Goal: Transaction & Acquisition: Purchase product/service

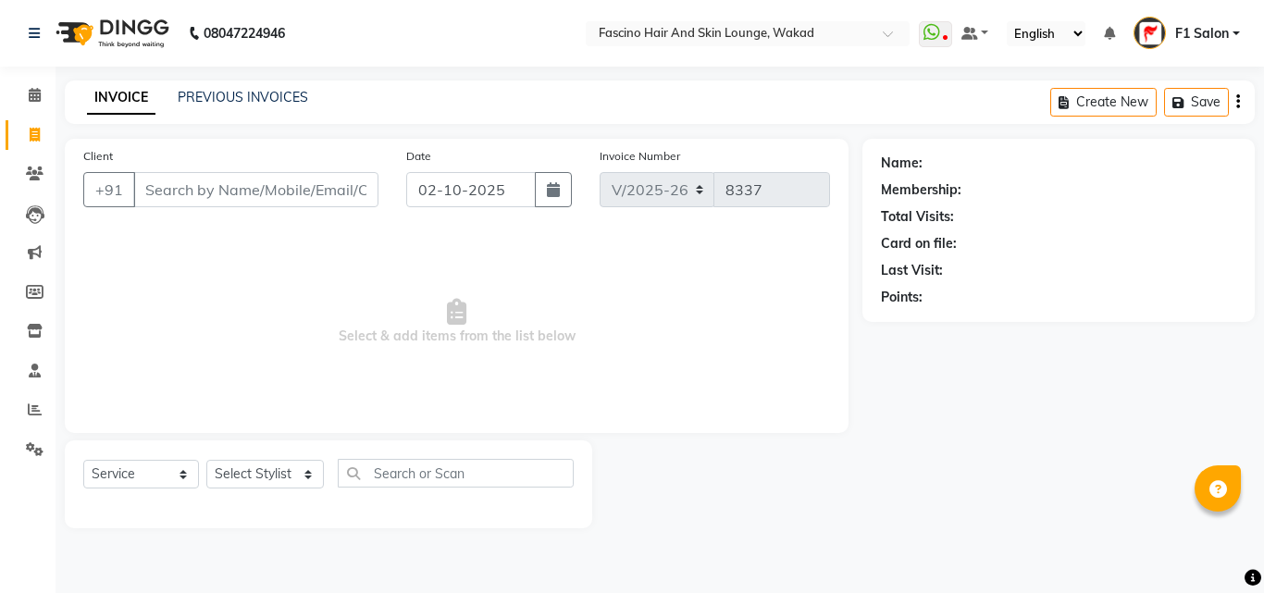
select select "126"
select select "service"
click at [34, 171] on icon at bounding box center [35, 174] width 18 height 14
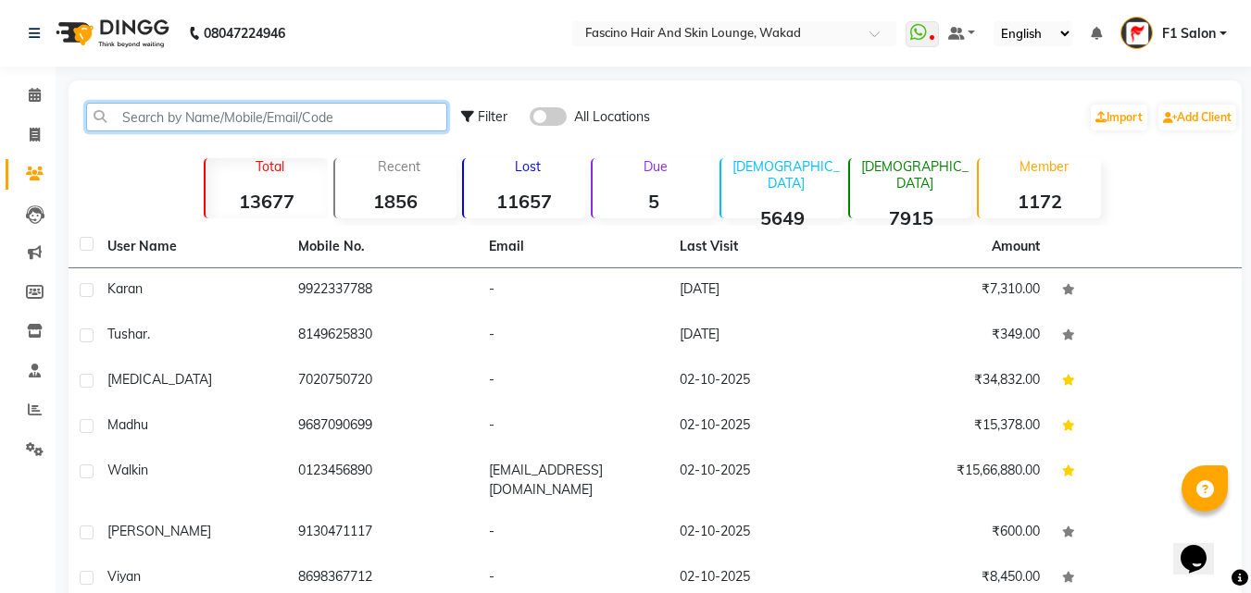
click at [325, 110] on input "text" at bounding box center [266, 117] width 361 height 29
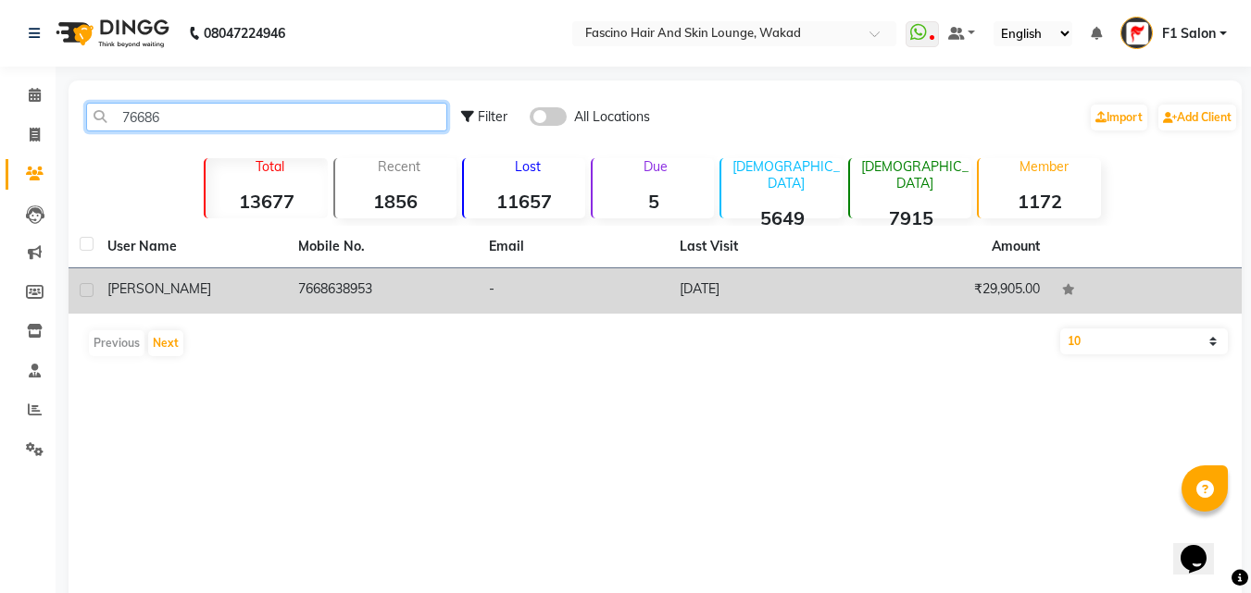
type input "76686"
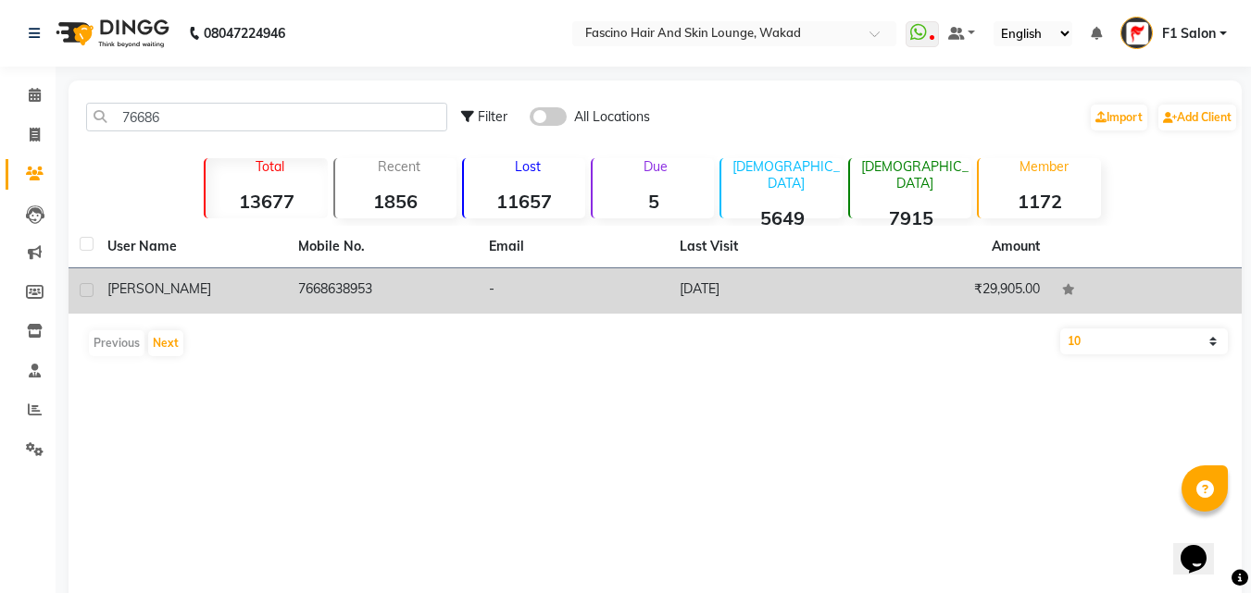
click at [362, 302] on td "7668638953" at bounding box center [382, 290] width 191 height 45
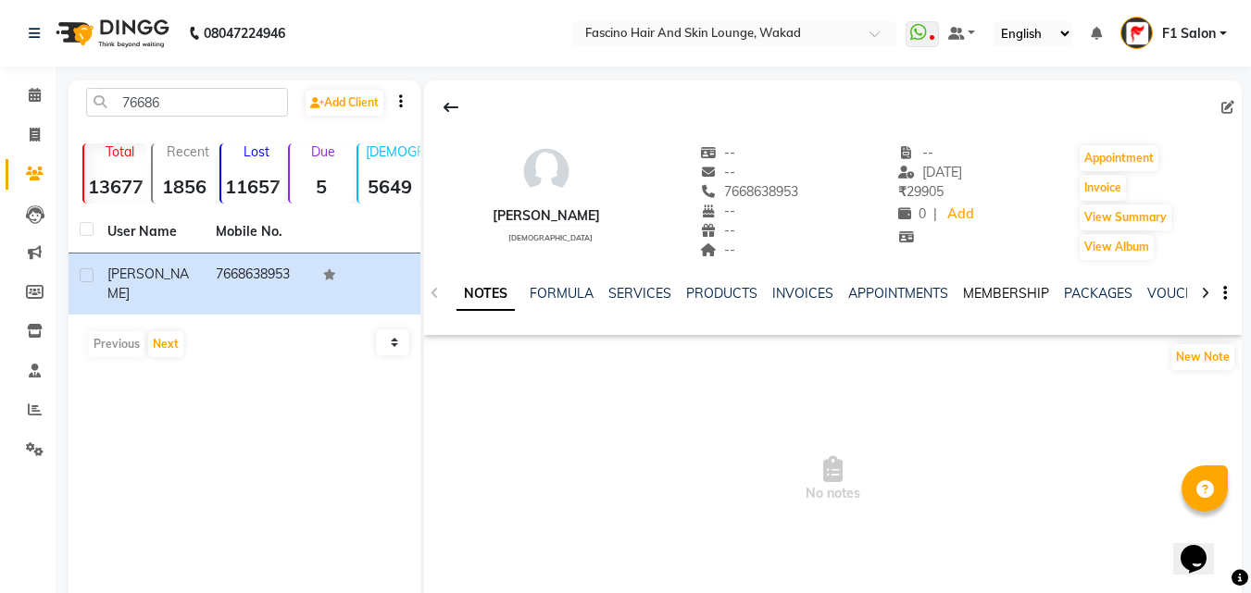
click at [997, 299] on link "MEMBERSHIP" at bounding box center [1006, 293] width 86 height 17
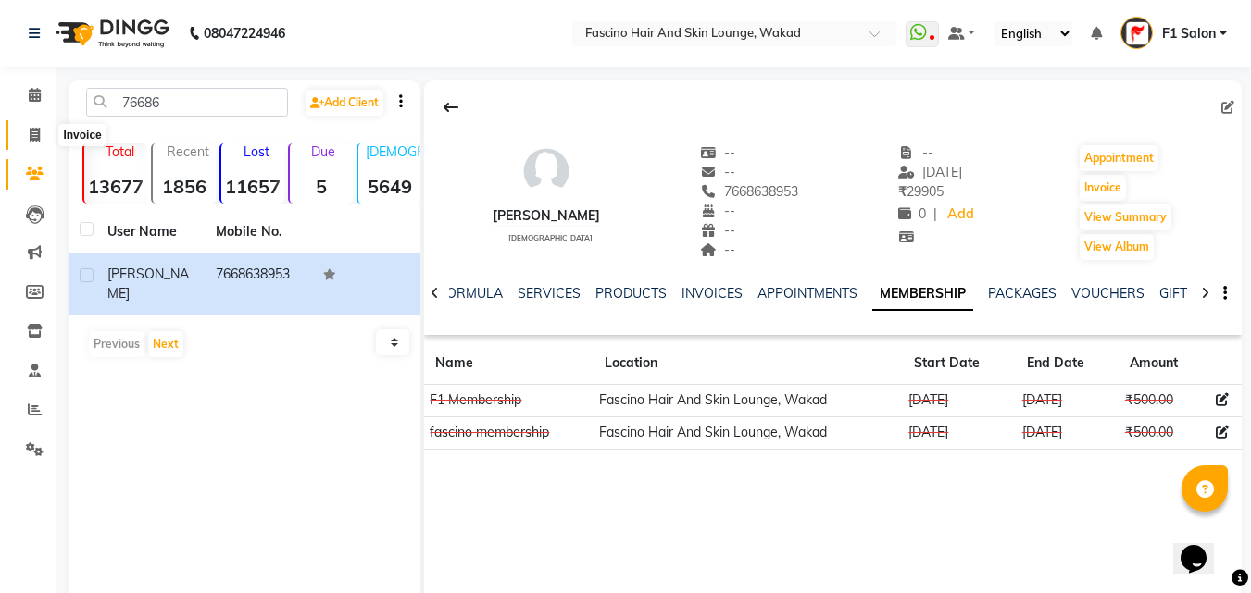
click at [36, 125] on span at bounding box center [35, 135] width 32 height 21
select select "service"
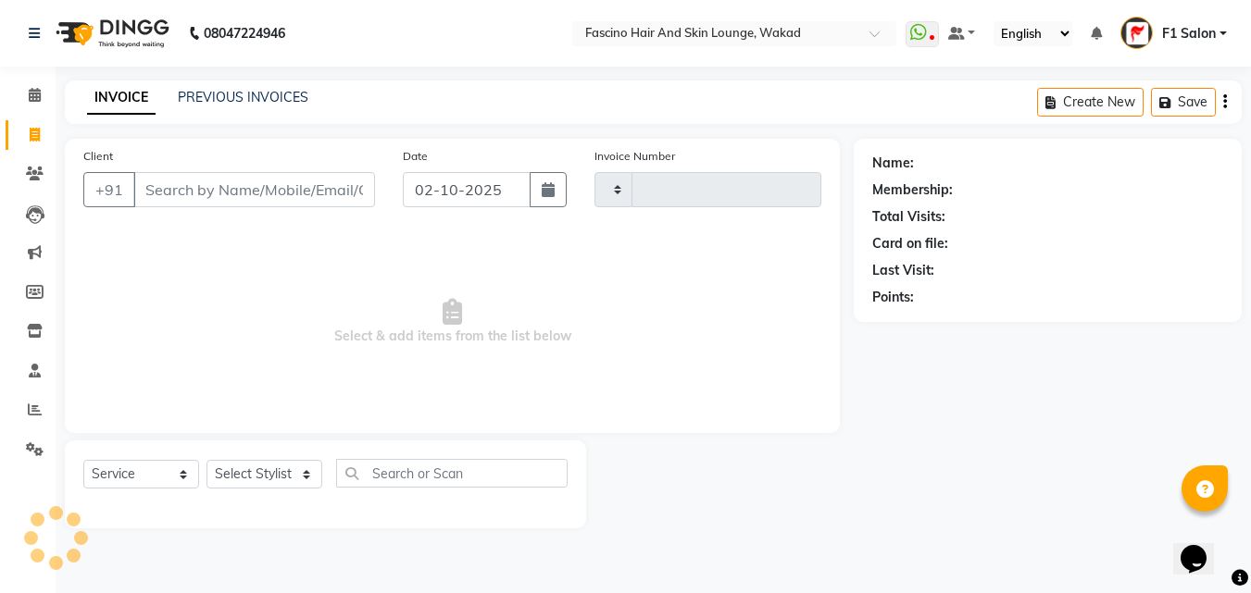
type input "8337"
select select "126"
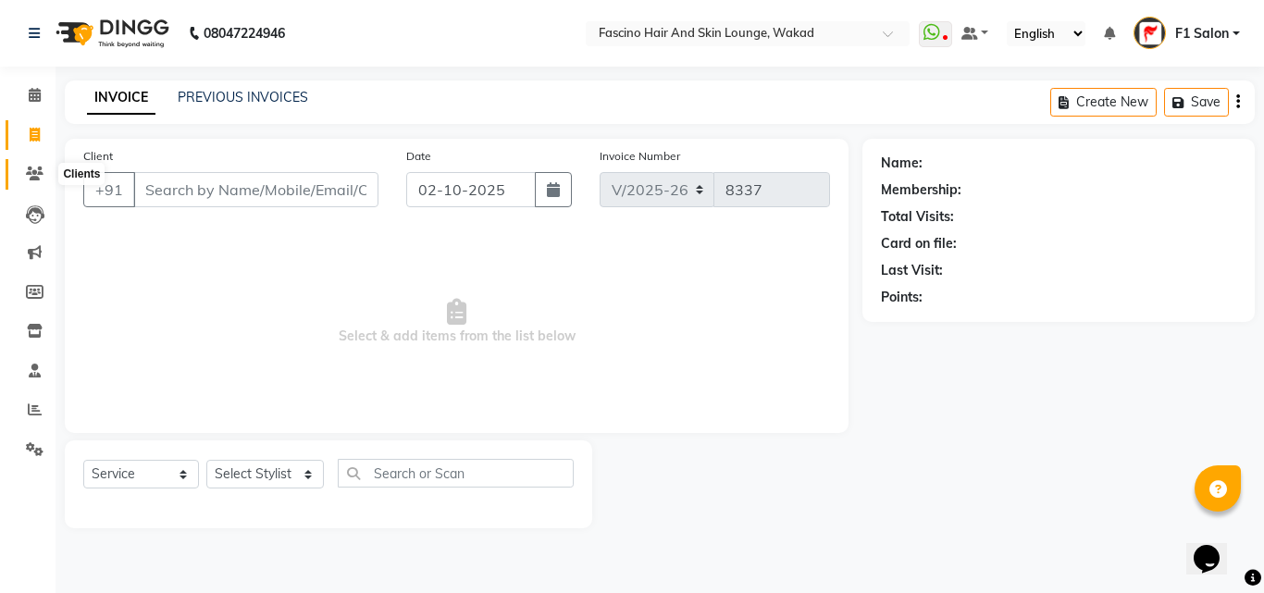
click at [36, 174] on icon at bounding box center [35, 174] width 18 height 14
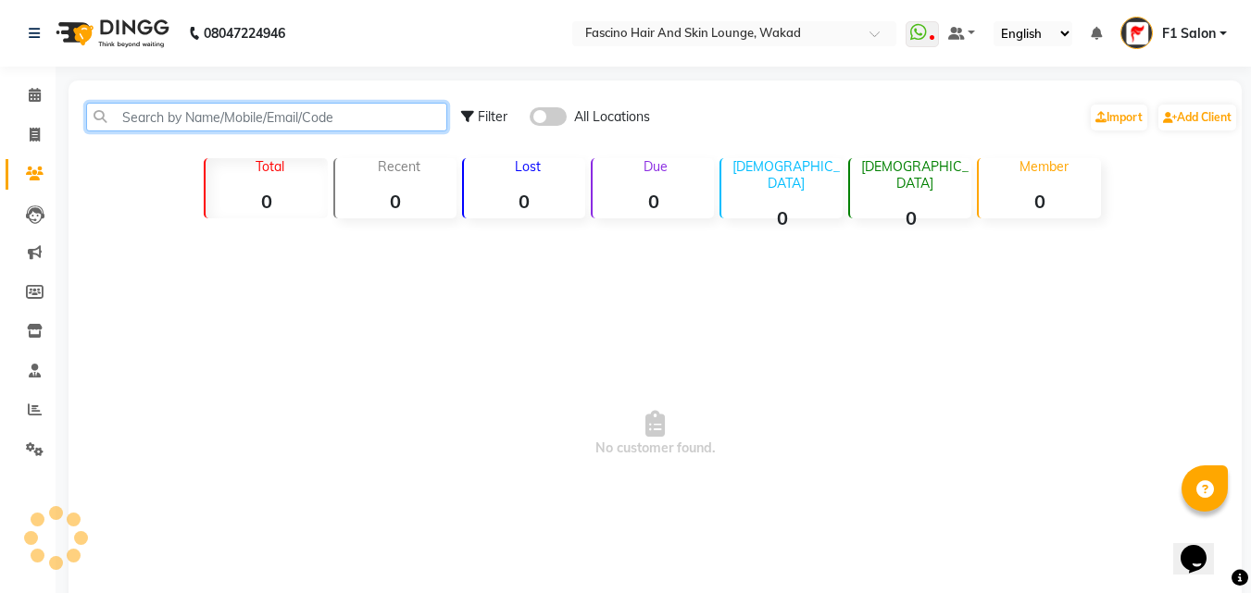
click at [274, 121] on input "text" at bounding box center [266, 117] width 361 height 29
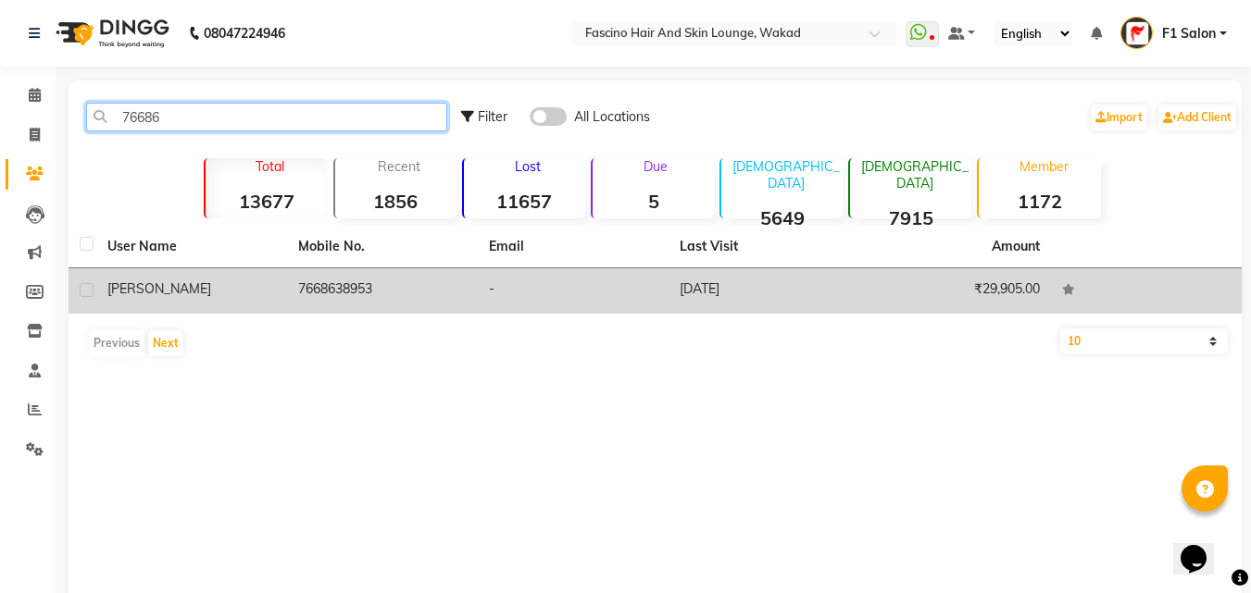
type input "76686"
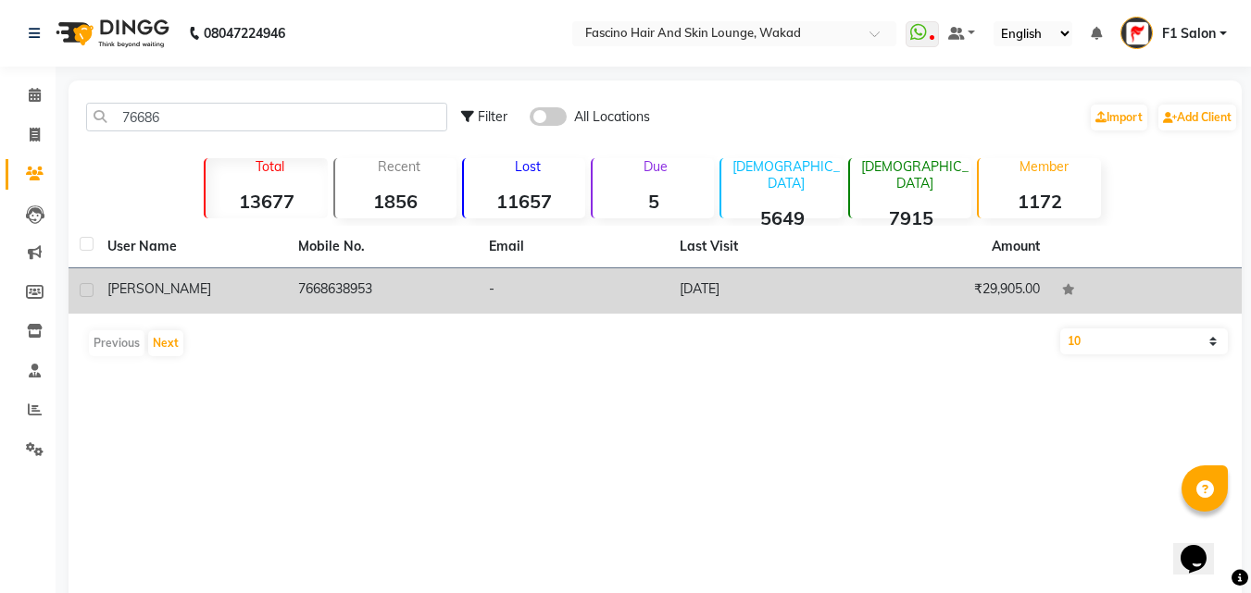
click at [288, 290] on td "7668638953" at bounding box center [382, 290] width 191 height 45
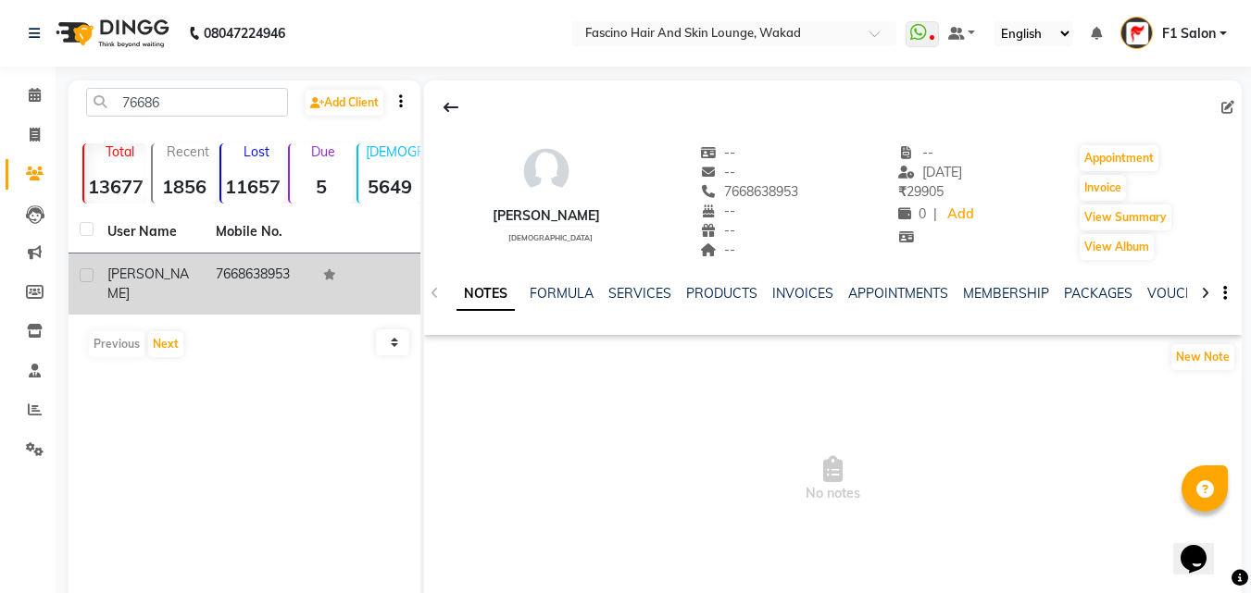
click at [288, 290] on td "7668638953" at bounding box center [259, 284] width 108 height 61
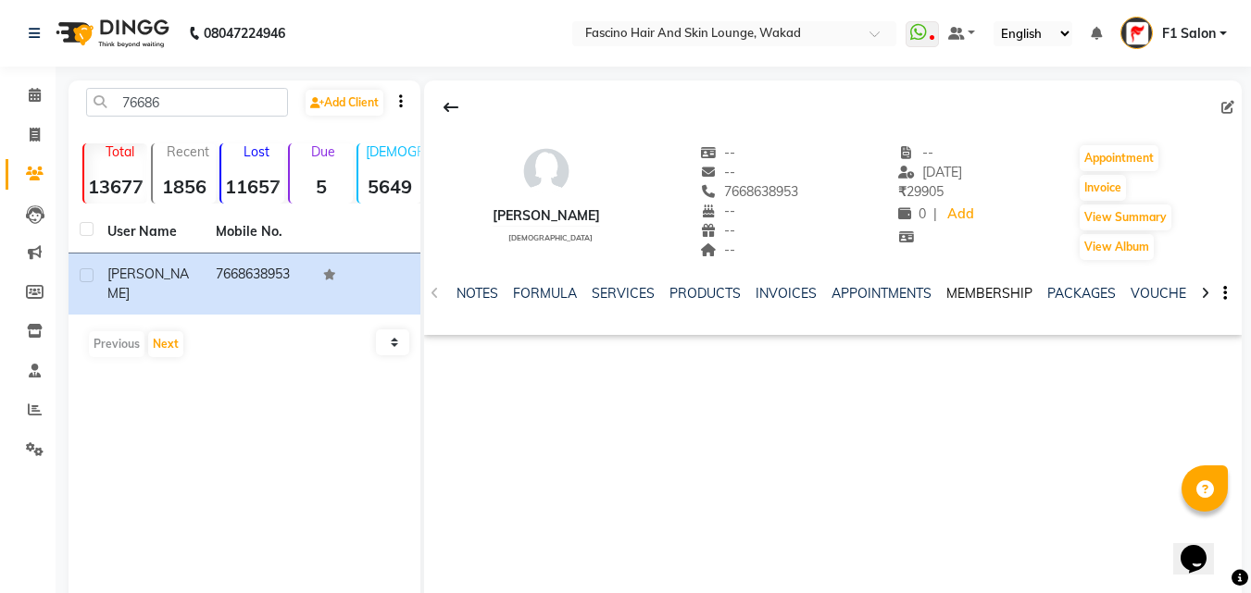
click at [971, 286] on link "MEMBERSHIP" at bounding box center [989, 293] width 86 height 17
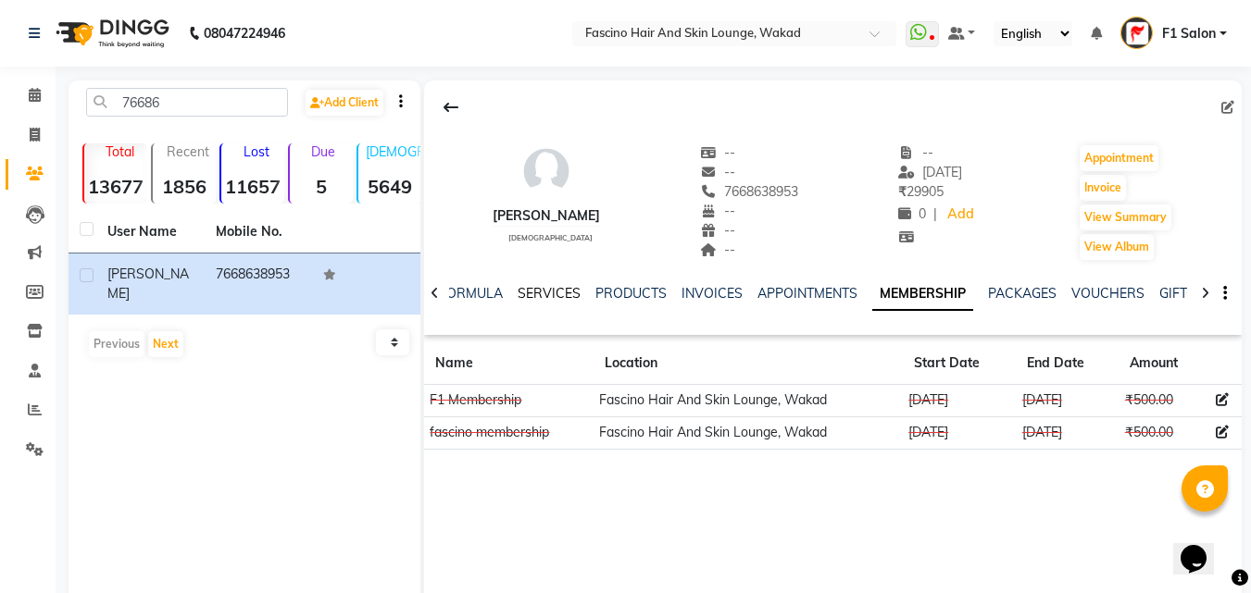
click at [528, 296] on link "SERVICES" at bounding box center [548, 293] width 63 height 17
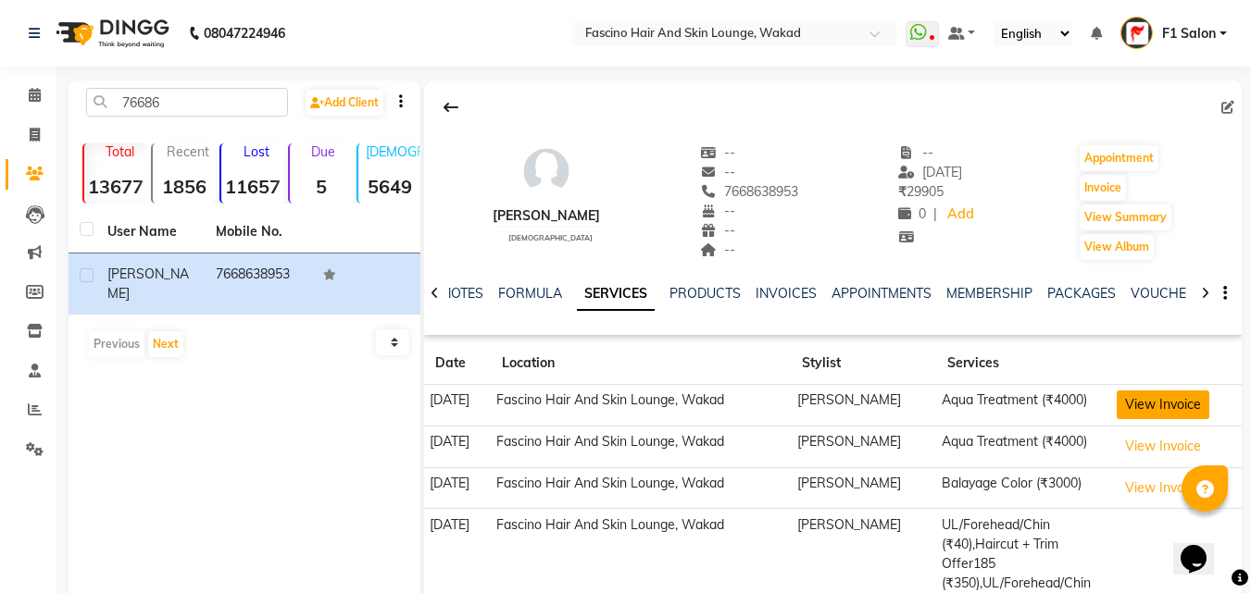
click at [1160, 407] on button "View Invoice" at bounding box center [1162, 405] width 93 height 29
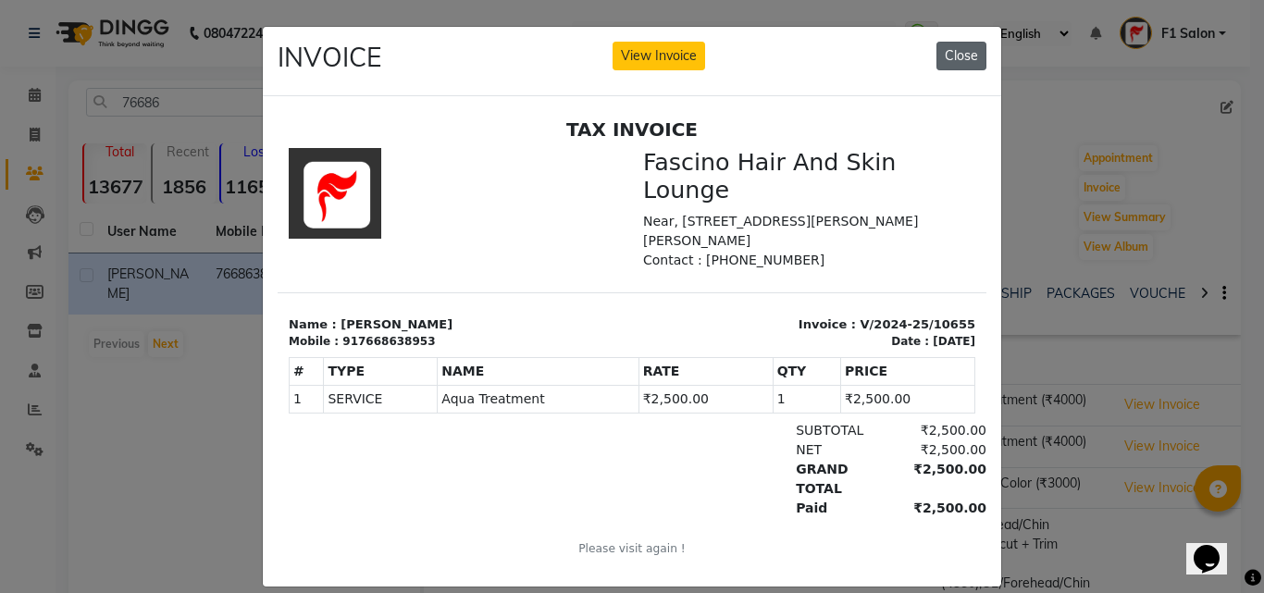
click at [951, 52] on button "Close" at bounding box center [962, 56] width 50 height 29
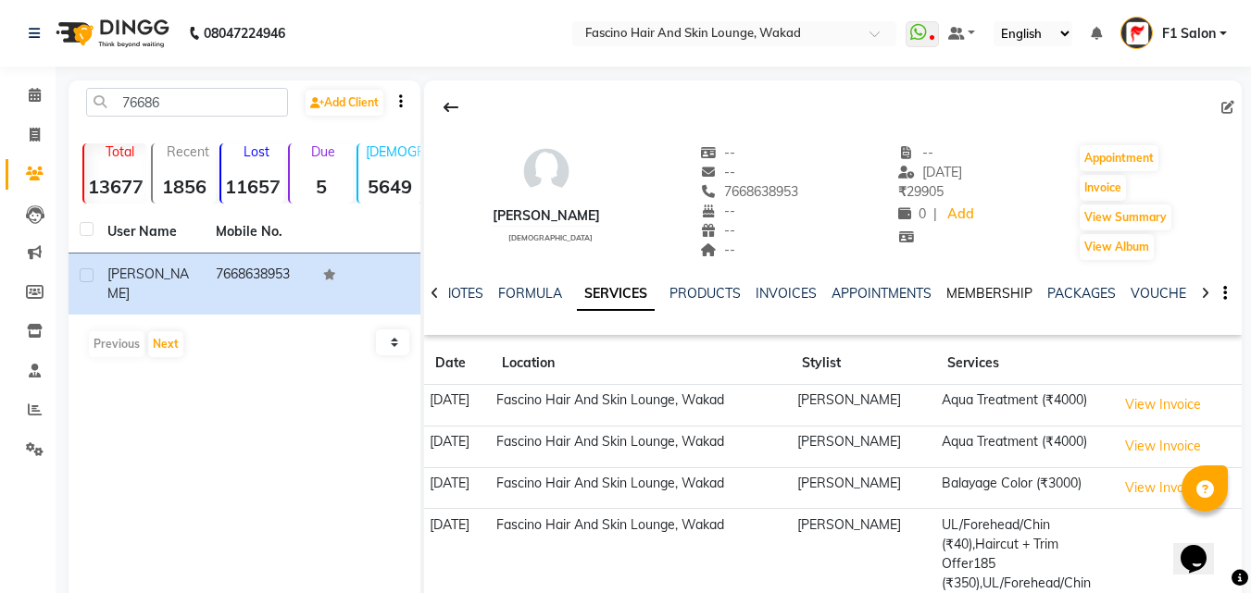
click at [966, 288] on link "MEMBERSHIP" at bounding box center [989, 293] width 86 height 17
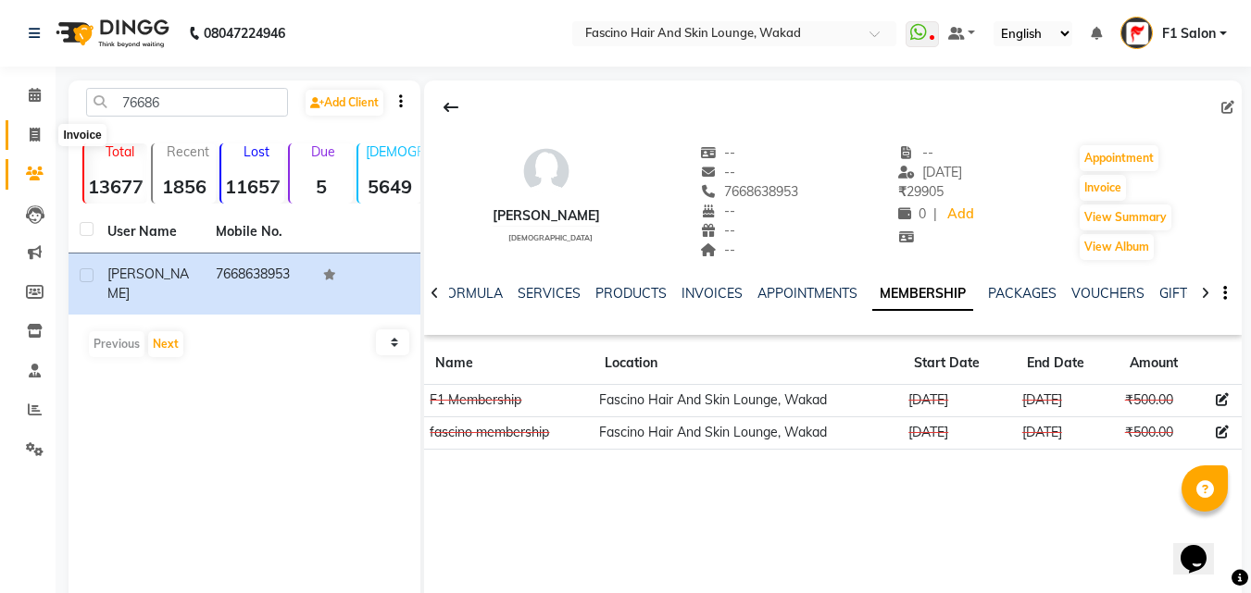
click at [39, 129] on icon at bounding box center [35, 135] width 10 height 14
select select "service"
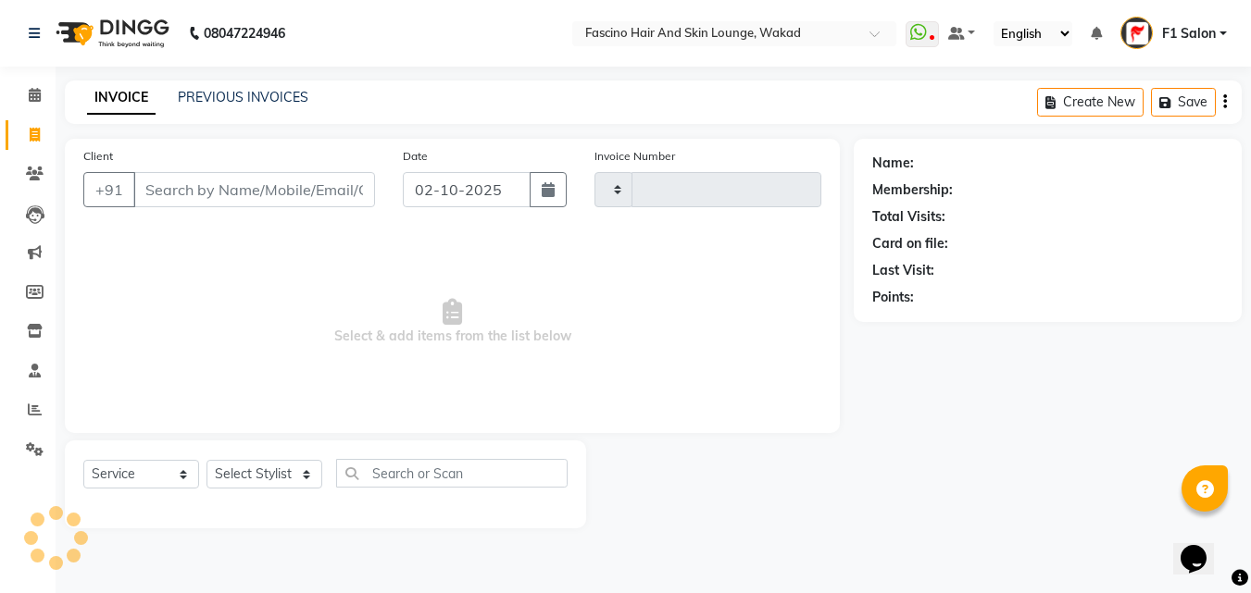
type input "8337"
select select "126"
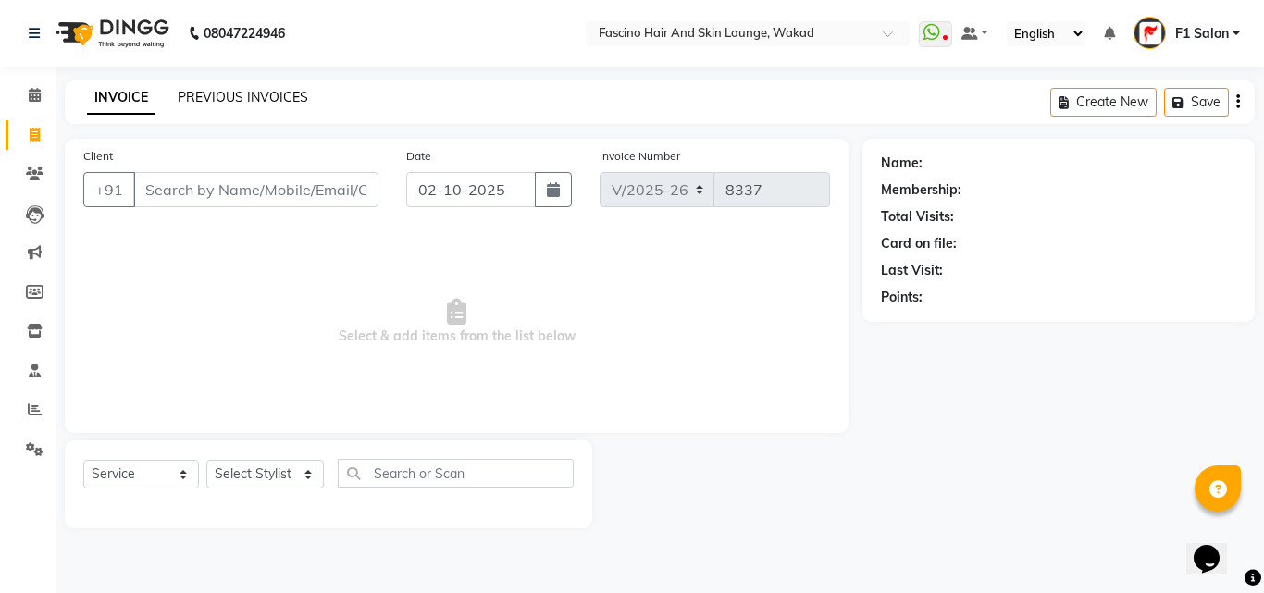
click at [236, 92] on link "PREVIOUS INVOICES" at bounding box center [243, 97] width 131 height 17
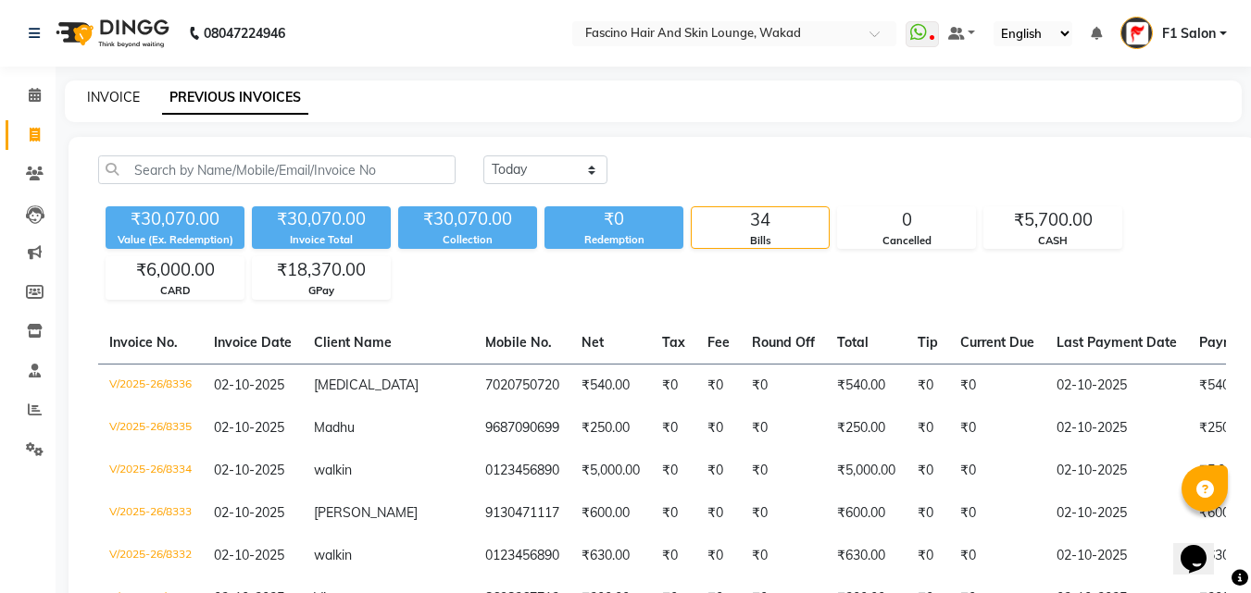
click at [126, 98] on link "INVOICE" at bounding box center [113, 97] width 53 height 17
select select "126"
select select "service"
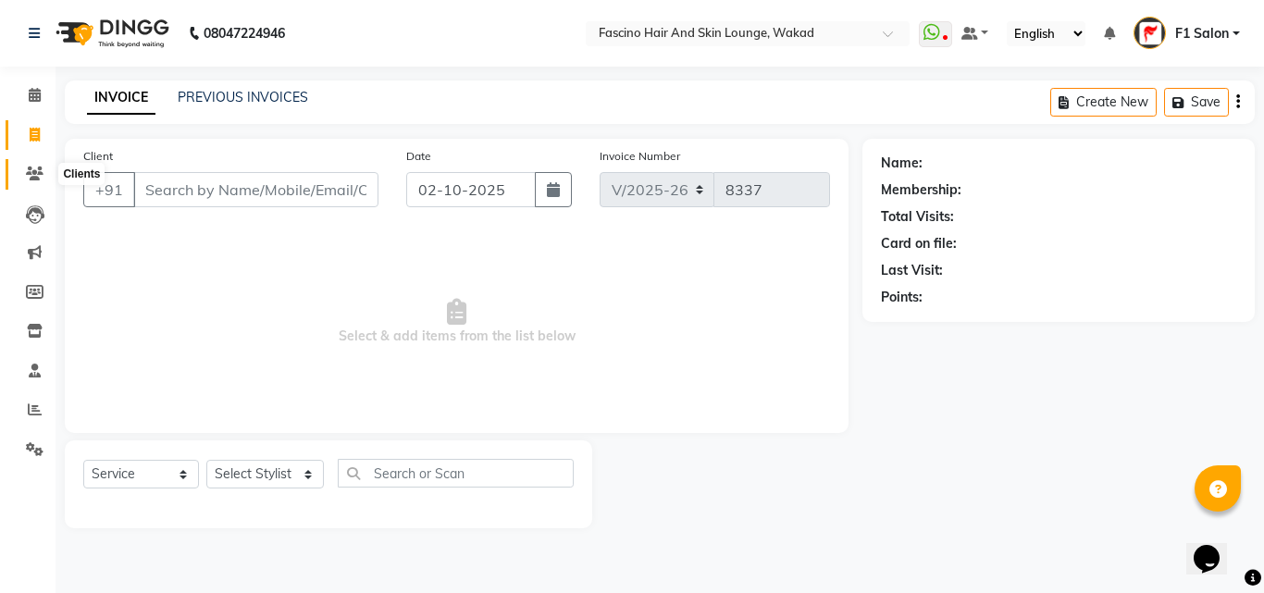
click at [30, 172] on icon at bounding box center [35, 174] width 18 height 14
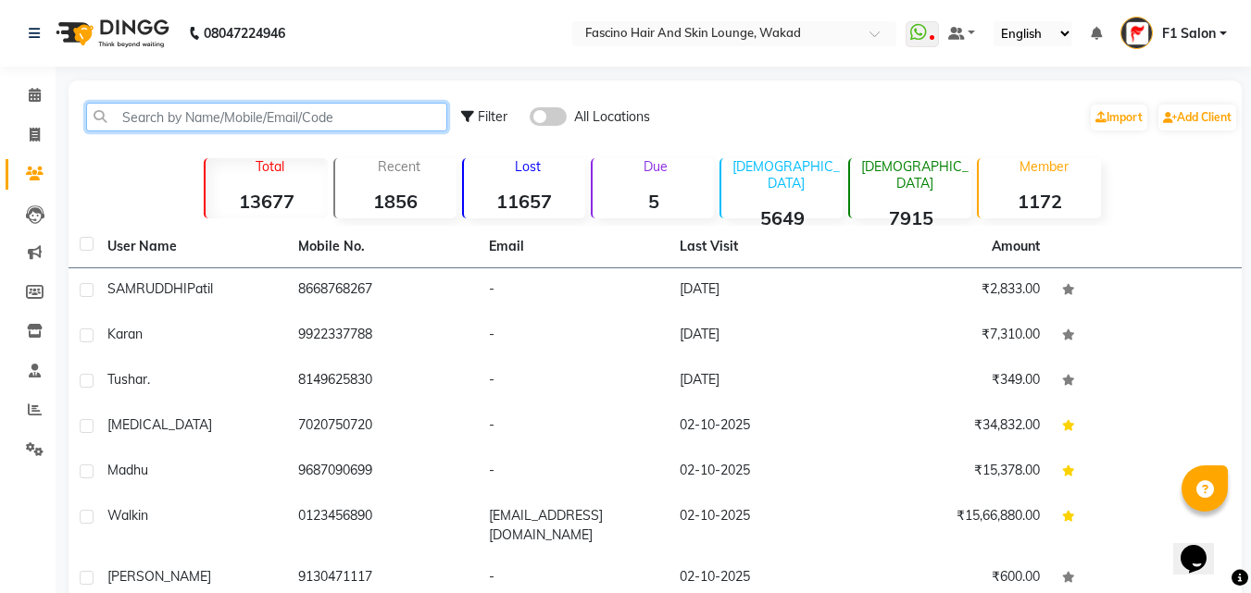
click at [175, 112] on input "text" at bounding box center [266, 117] width 361 height 29
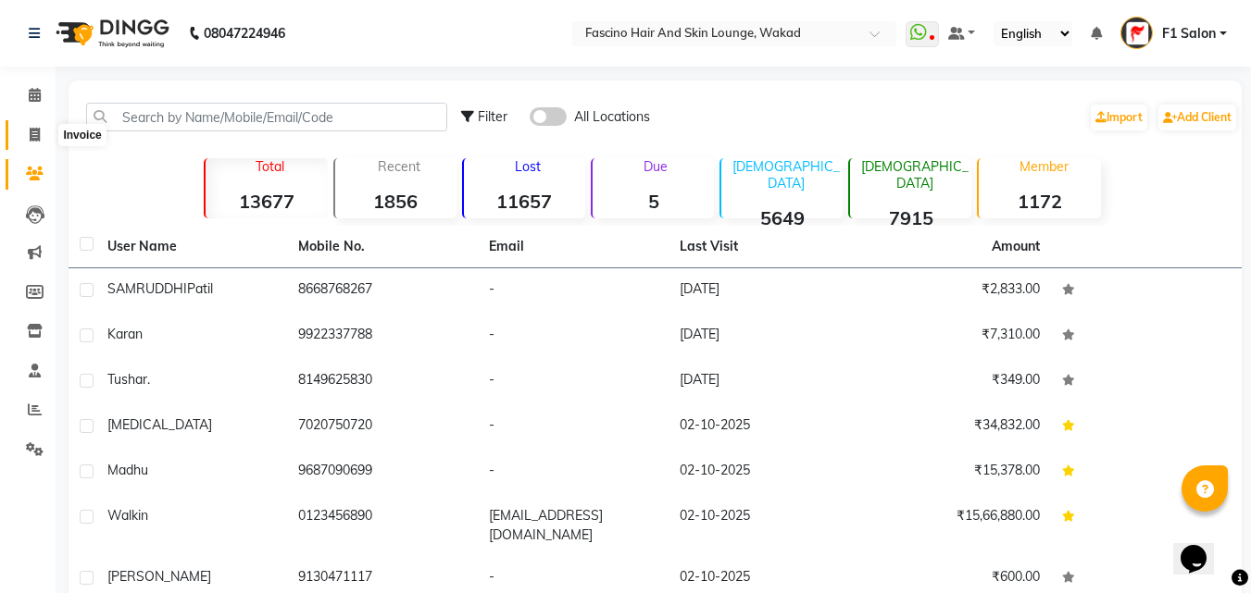
click at [28, 125] on span at bounding box center [35, 135] width 32 height 21
select select "service"
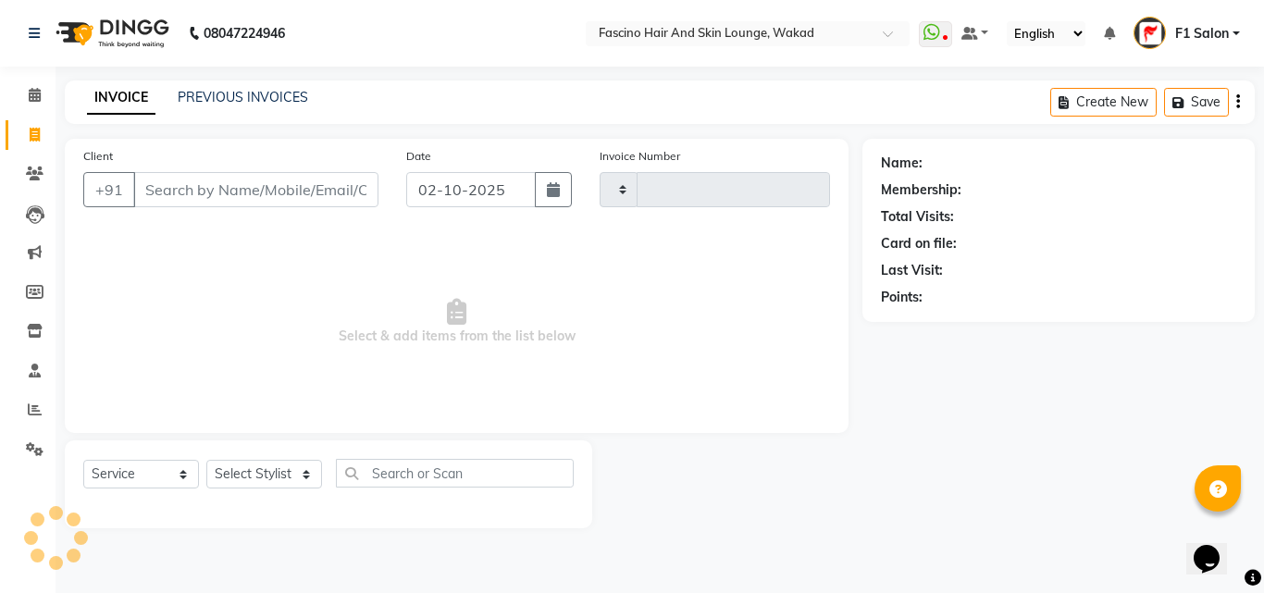
type input "8337"
select select "126"
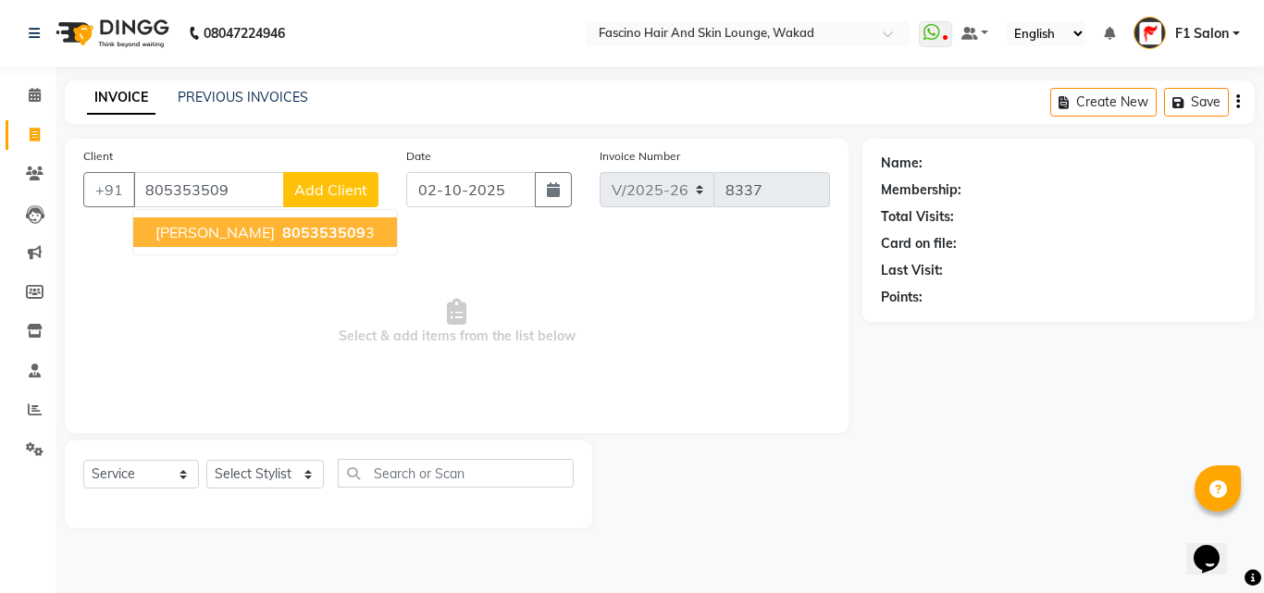
click at [282, 238] on span "805353509" at bounding box center [323, 232] width 83 height 19
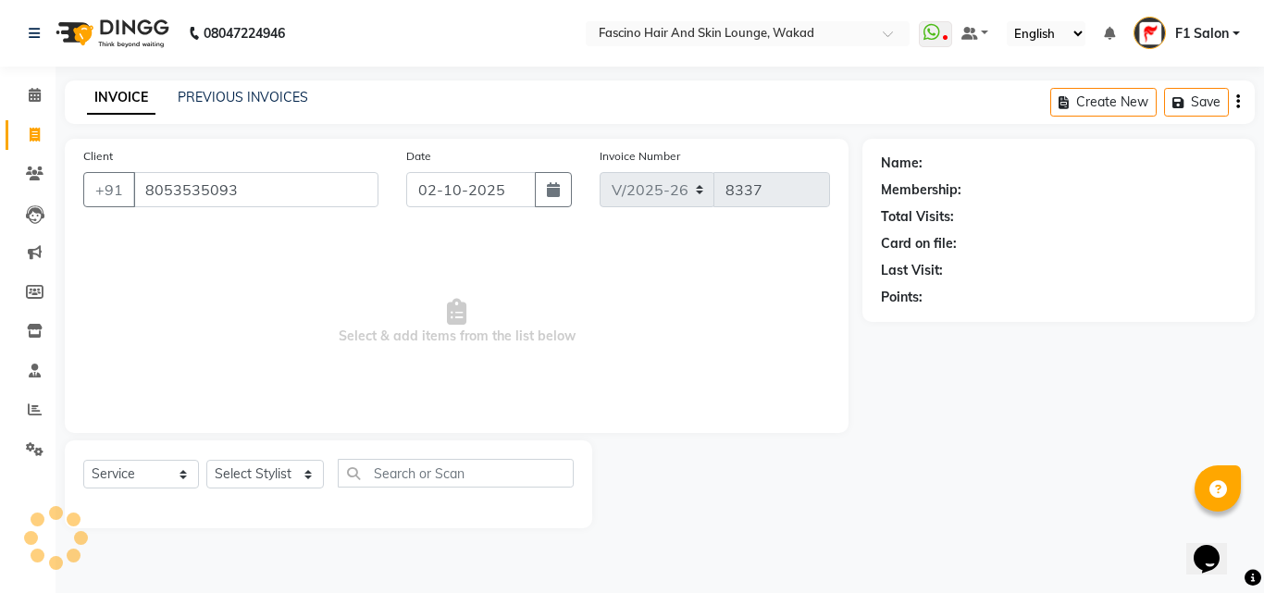
type input "8053535093"
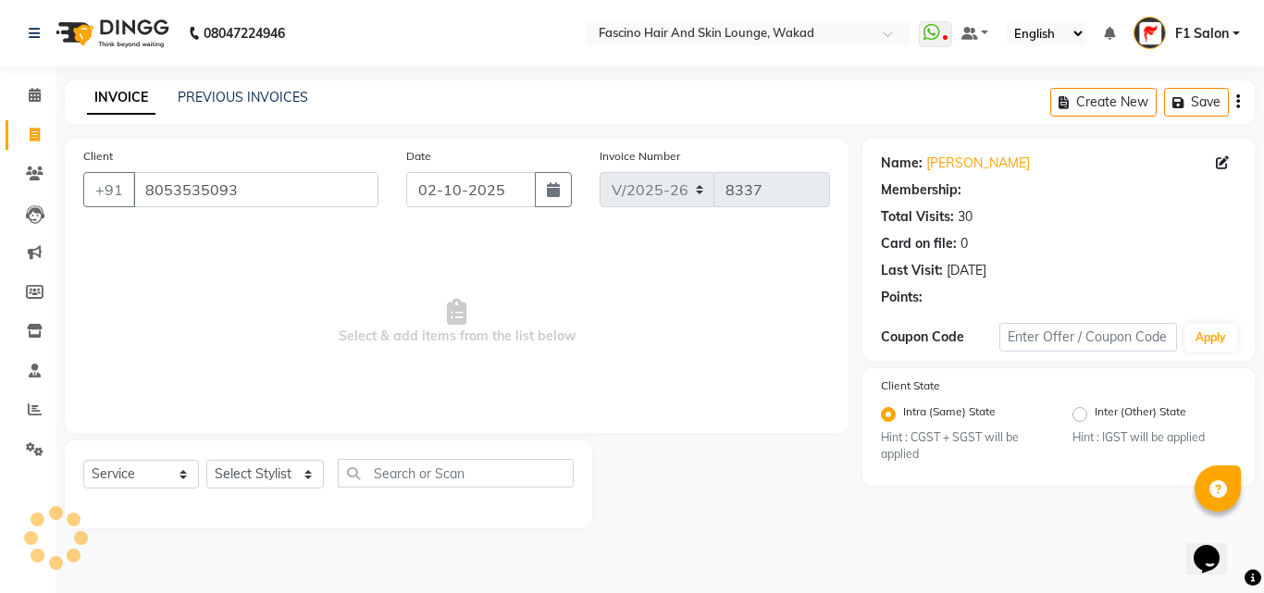
select select "1: Object"
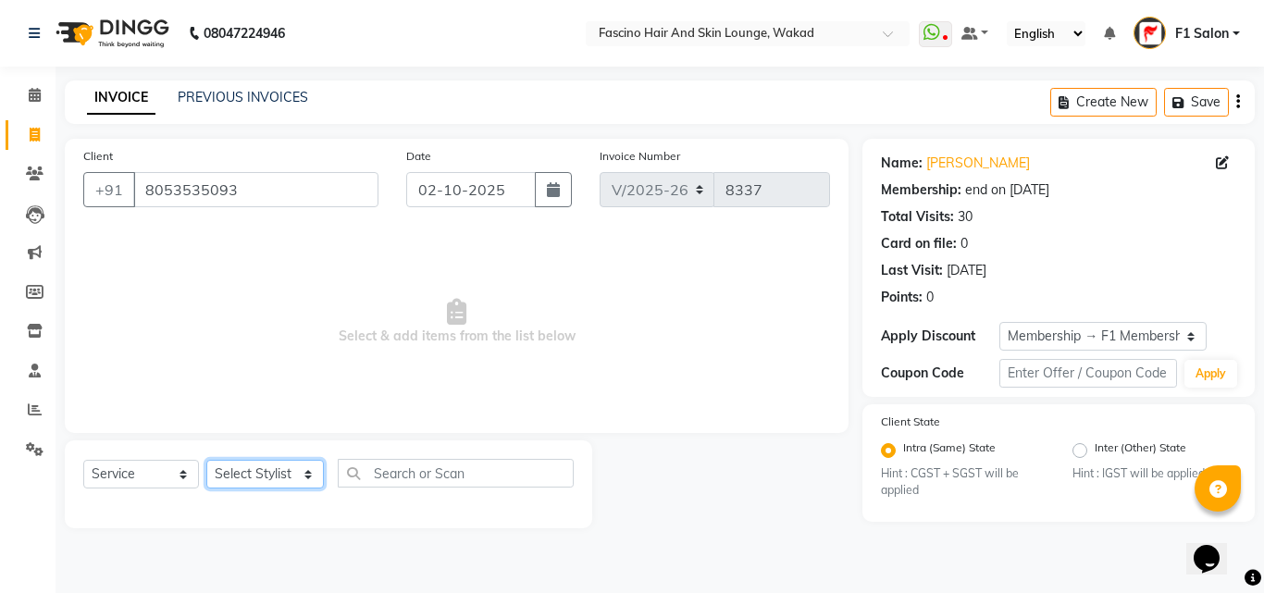
drag, startPoint x: 247, startPoint y: 472, endPoint x: 242, endPoint y: 298, distance: 174.1
click at [242, 298] on div "Client +91 8053535093 Date 02-10-2025 Invoice Number V/2025 V/2025-26 8337 Sele…" at bounding box center [457, 334] width 812 height 390
select select "57606"
click at [206, 460] on select "Select Stylist 8805000650 Aarohi Chimu Ingale Deepak jh F1 Salon Ganesh F1 Gopa…" at bounding box center [265, 474] width 118 height 29
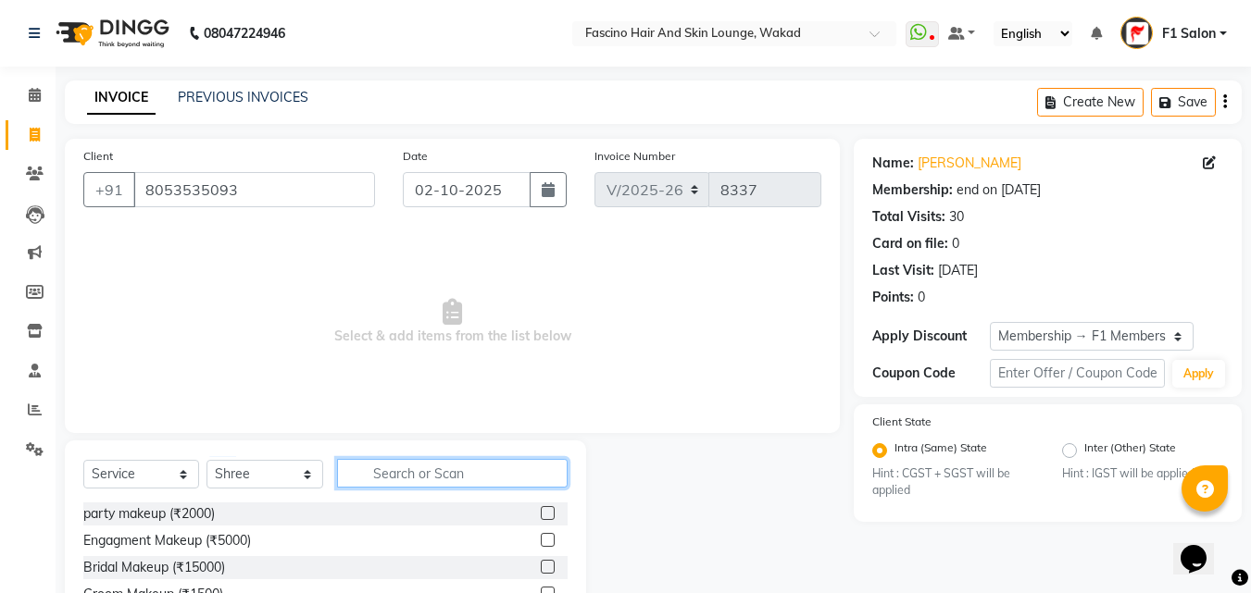
click at [385, 477] on input "text" at bounding box center [452, 473] width 230 height 29
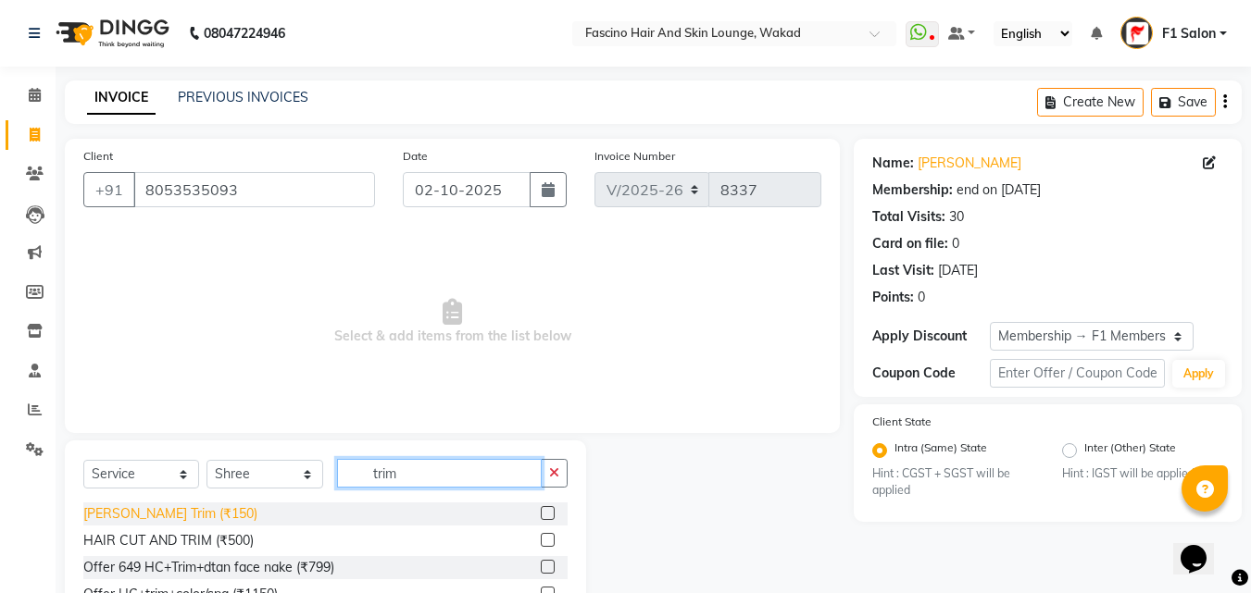
type input "trim"
click at [118, 517] on div "Beard Trim (₹150)" at bounding box center [170, 513] width 174 height 19
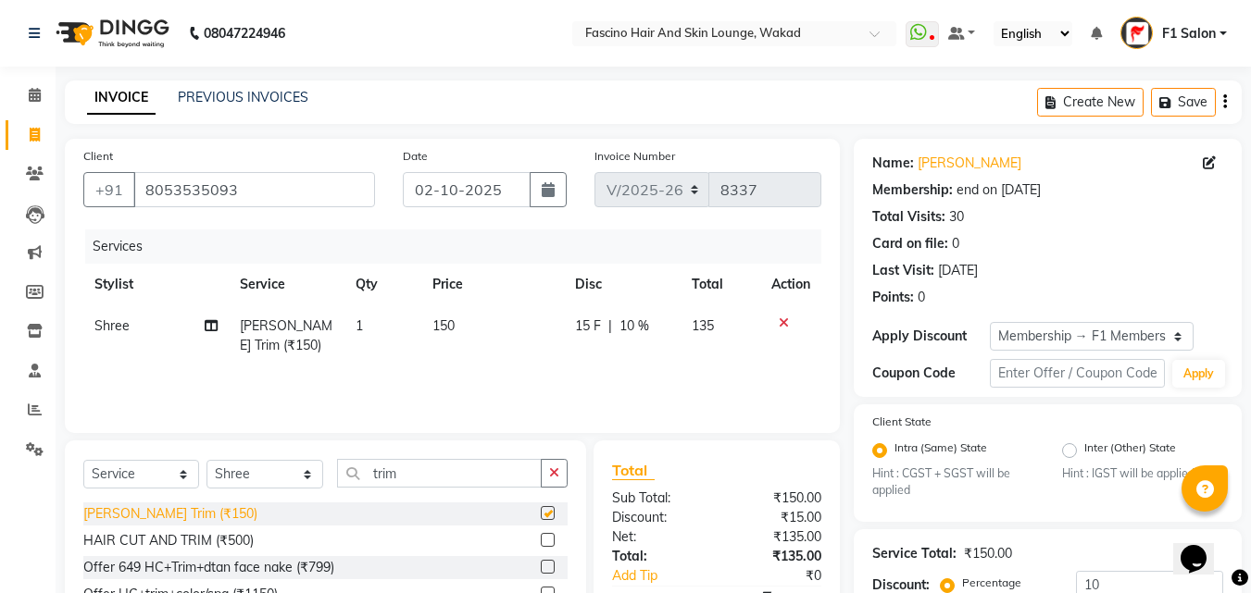
checkbox input "false"
click at [270, 470] on select "Select Stylist 8805000650 Aarohi Chimu Ingale Deepak jh F1 Salon Ganesh F1 Gopa…" at bounding box center [264, 474] width 117 height 29
select select "23130"
click at [206, 460] on select "Select Stylist 8805000650 Aarohi Chimu Ingale Deepak jh F1 Salon Ganesh F1 Gopa…" at bounding box center [264, 474] width 117 height 29
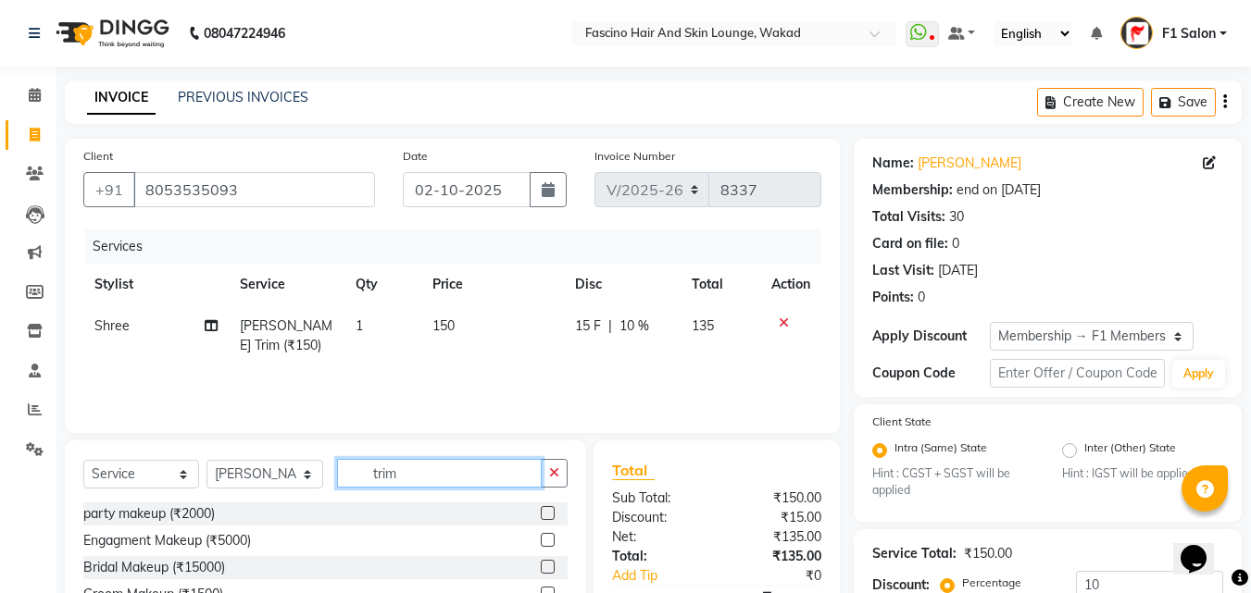
click at [398, 469] on input "trim" at bounding box center [439, 473] width 205 height 29
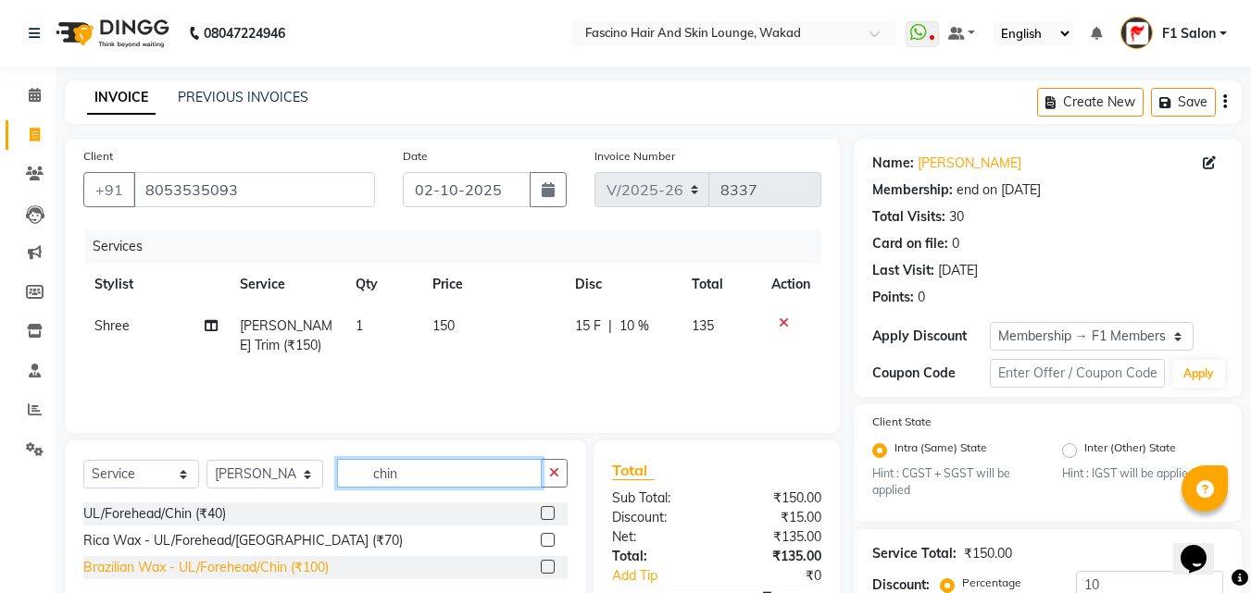
type input "chin"
click at [224, 566] on div "Brazilian Wax - UL/Forehead/Chin (₹100)" at bounding box center [205, 567] width 245 height 19
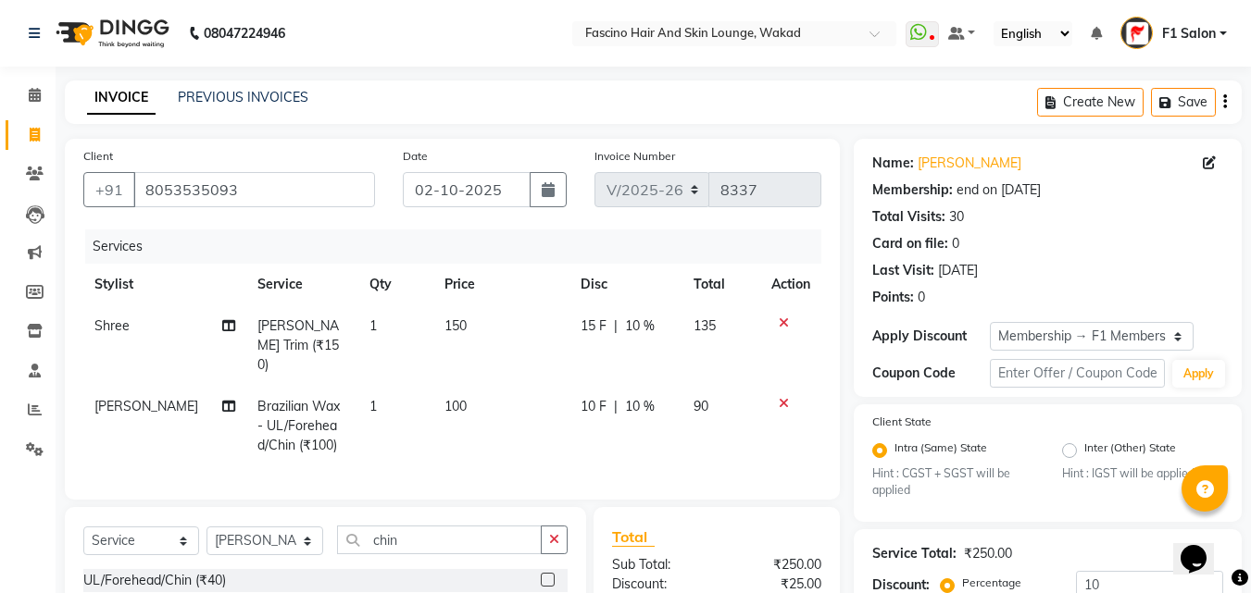
checkbox input "false"
click at [450, 398] on span "100" at bounding box center [455, 406] width 22 height 17
select select "23130"
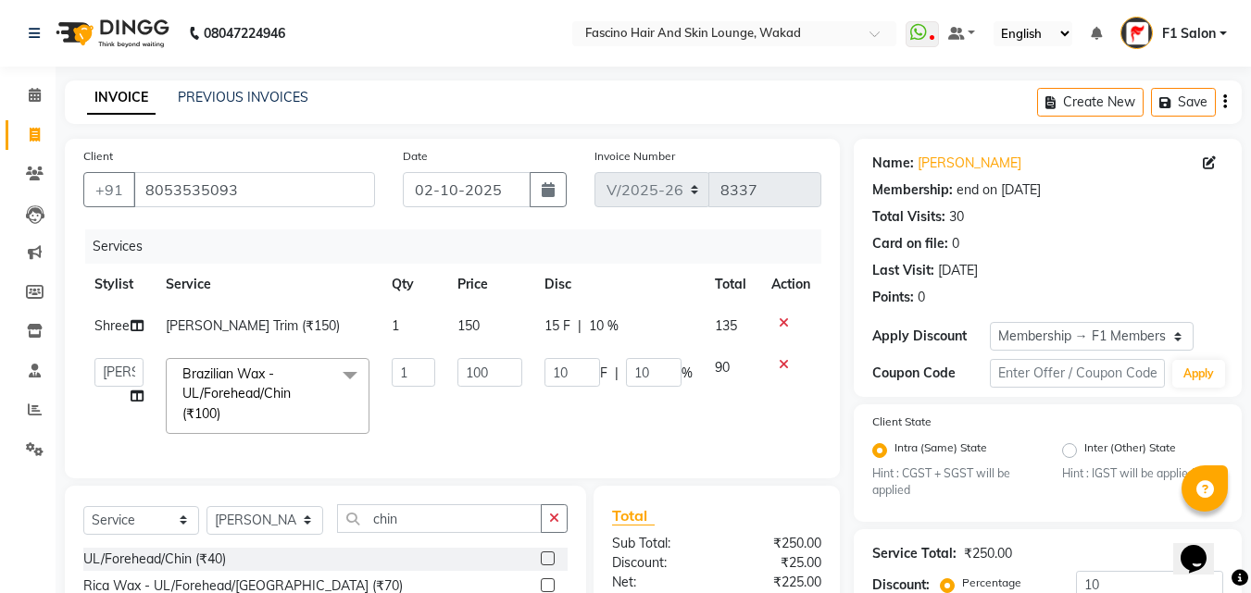
click at [450, 387] on td "100" at bounding box center [489, 396] width 86 height 98
click at [484, 372] on input "100" at bounding box center [489, 372] width 64 height 29
type input "80"
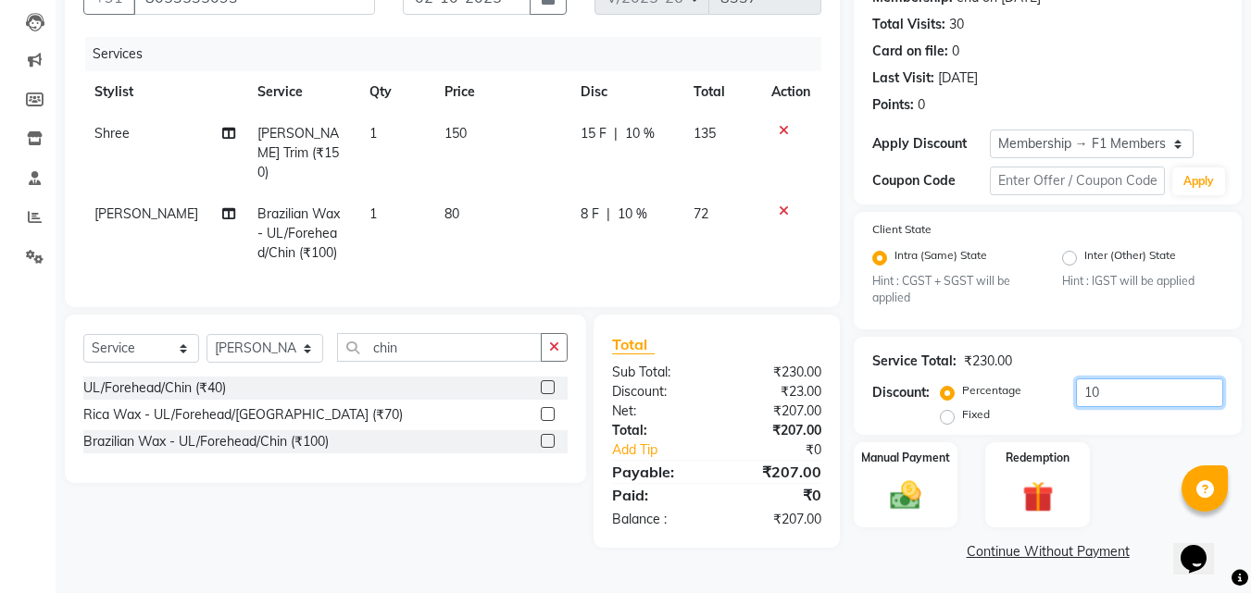
click at [1107, 392] on input "10" at bounding box center [1149, 393] width 147 height 29
type input "1"
click at [898, 486] on img at bounding box center [905, 496] width 52 height 37
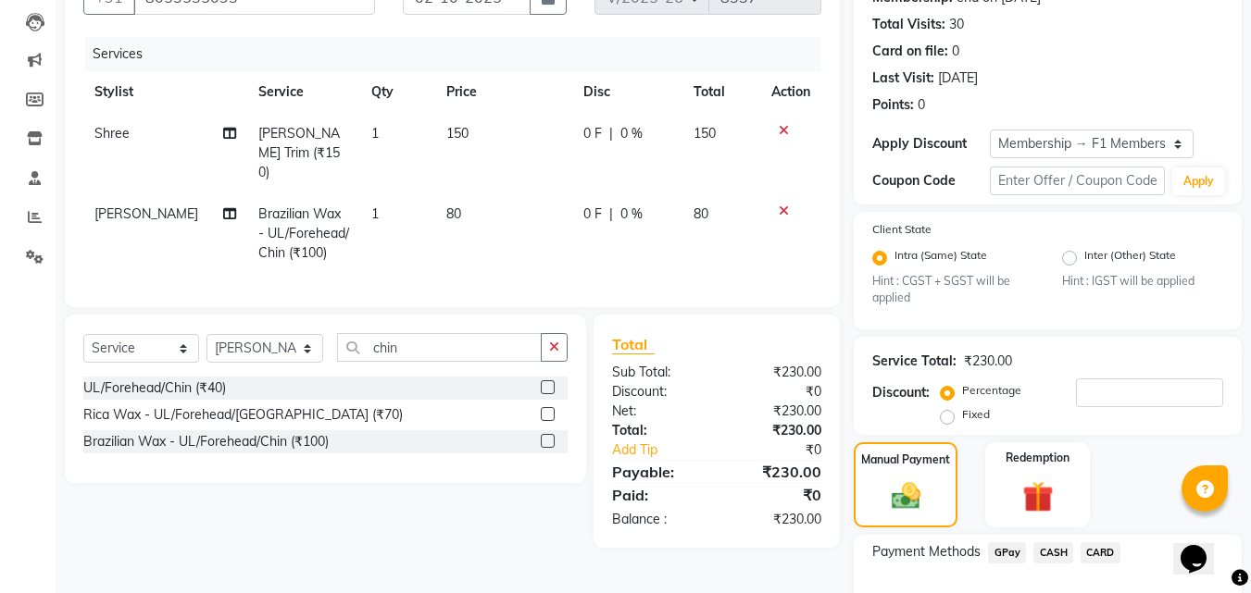
click at [1007, 553] on span "GPay" at bounding box center [1007, 552] width 38 height 21
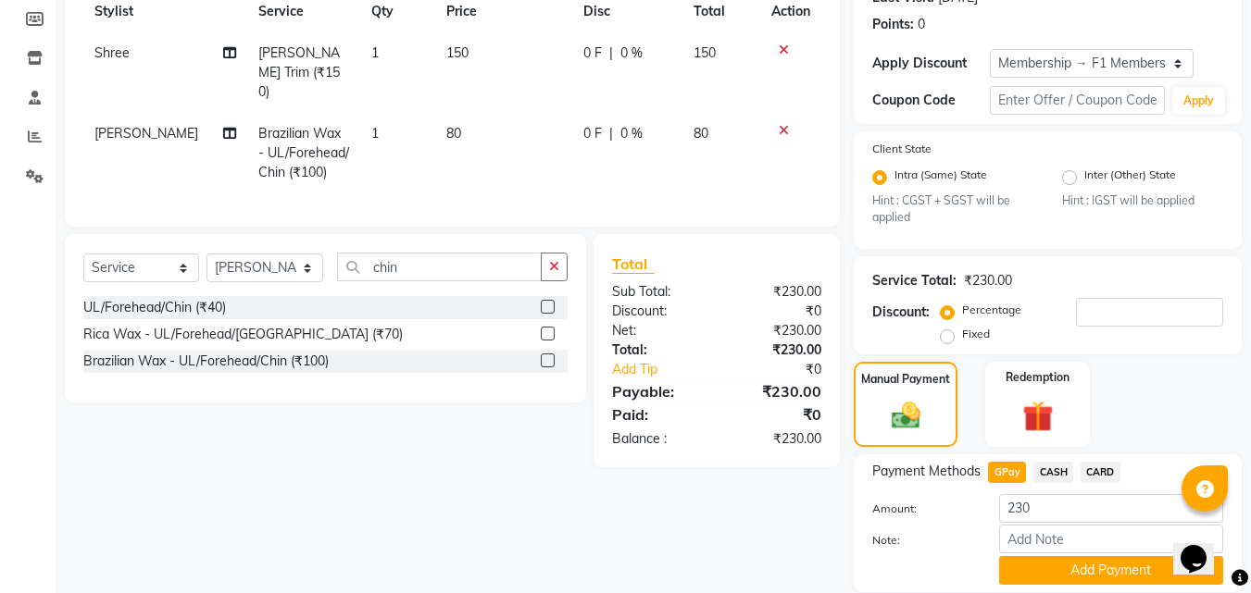
scroll to position [338, 0]
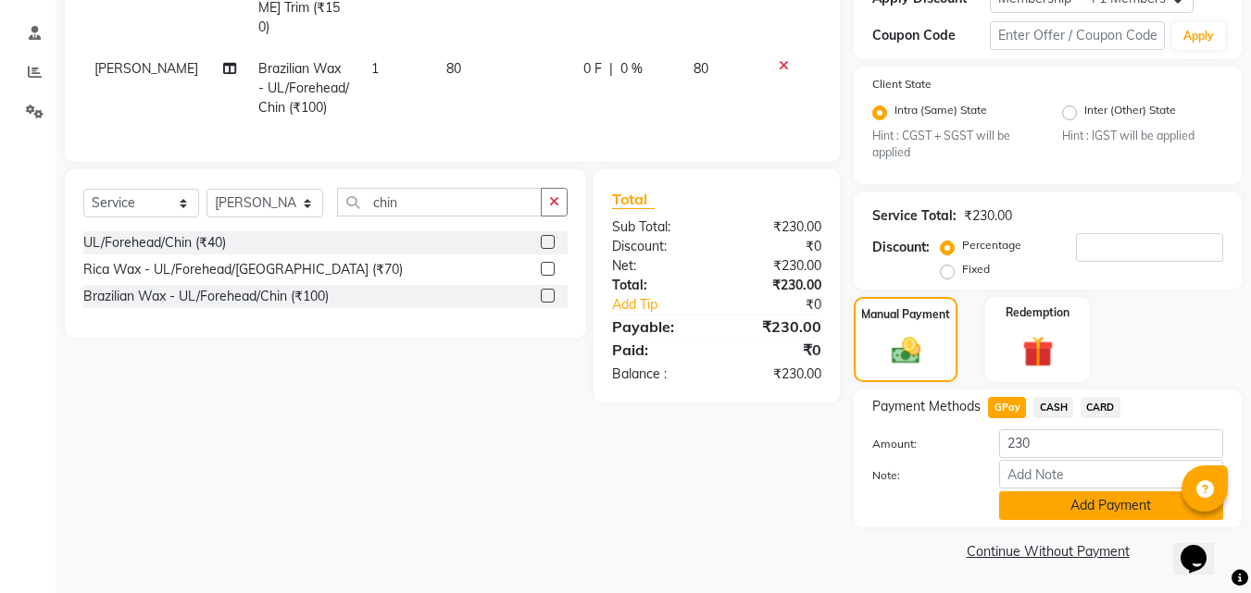
click at [1055, 500] on button "Add Payment" at bounding box center [1111, 506] width 224 height 29
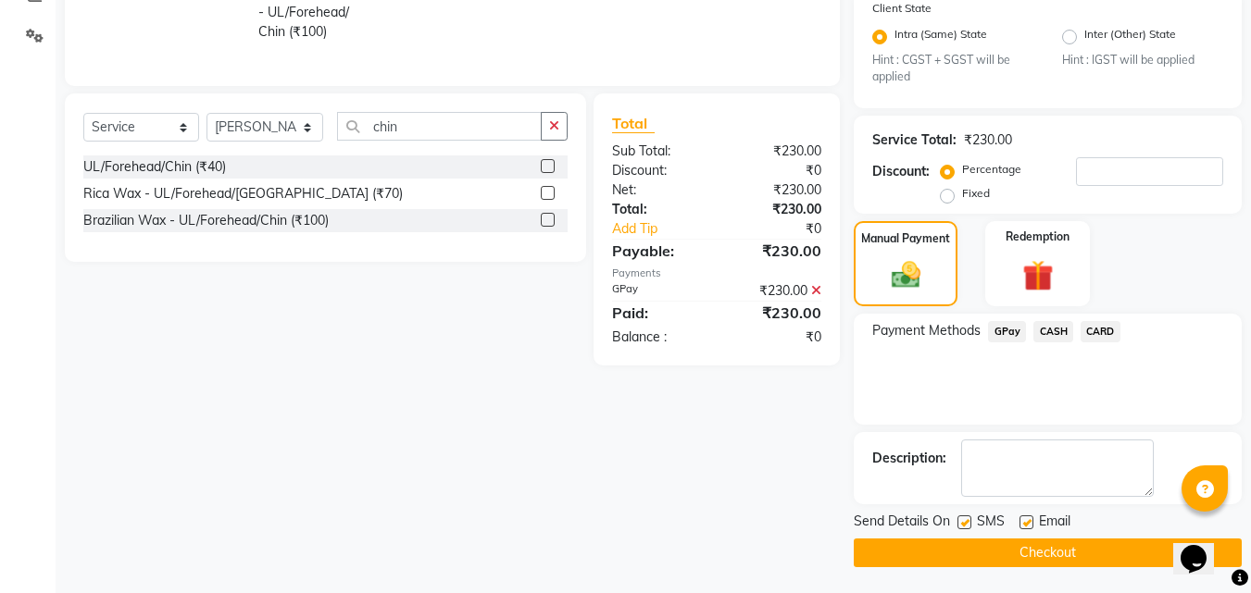
scroll to position [416, 0]
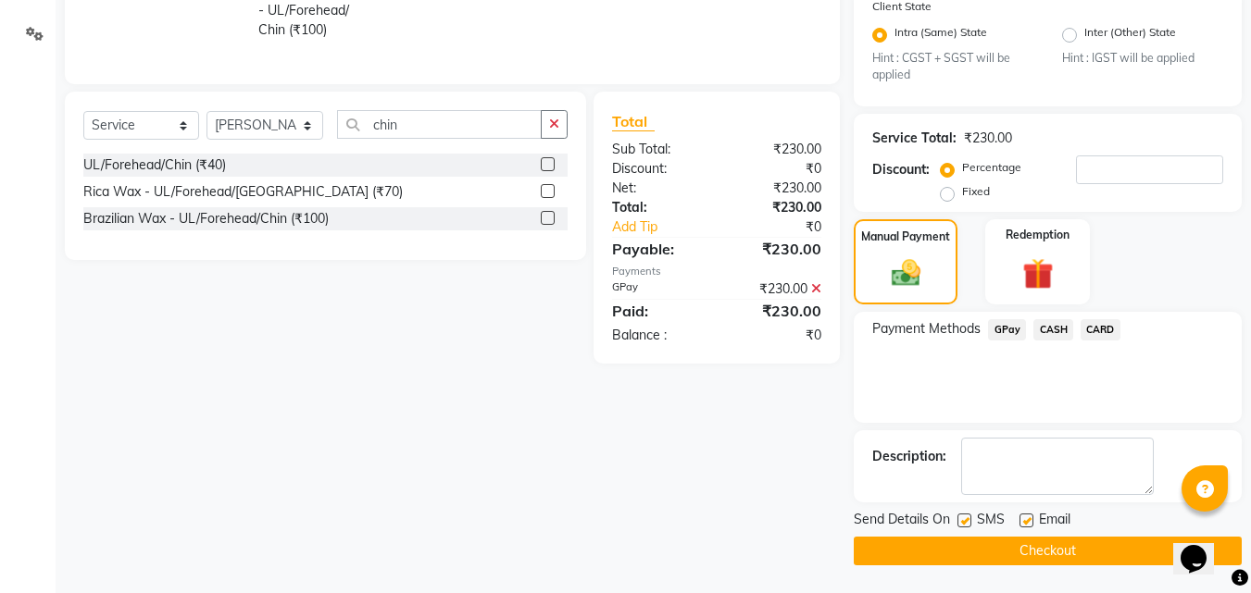
click at [964, 528] on div at bounding box center [963, 523] width 12 height 19
click at [962, 517] on label at bounding box center [964, 521] width 14 height 14
click at [962, 517] on input "checkbox" at bounding box center [963, 522] width 12 height 12
checkbox input "false"
click at [945, 558] on button "Checkout" at bounding box center [1047, 551] width 388 height 29
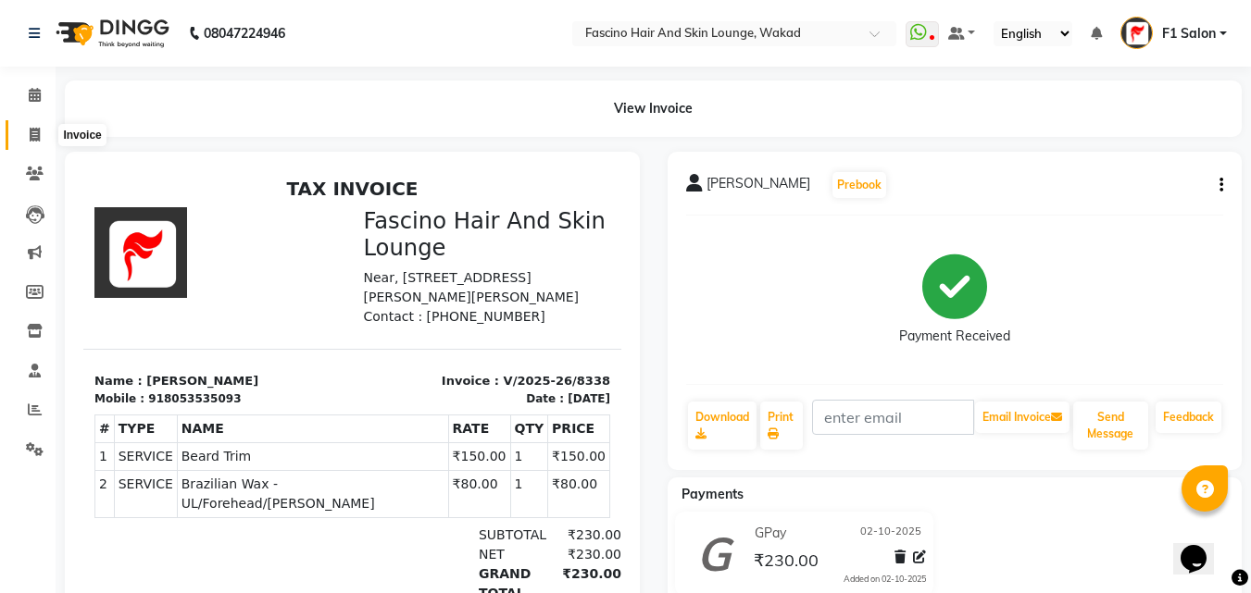
click at [21, 138] on span at bounding box center [35, 135] width 32 height 21
select select "service"
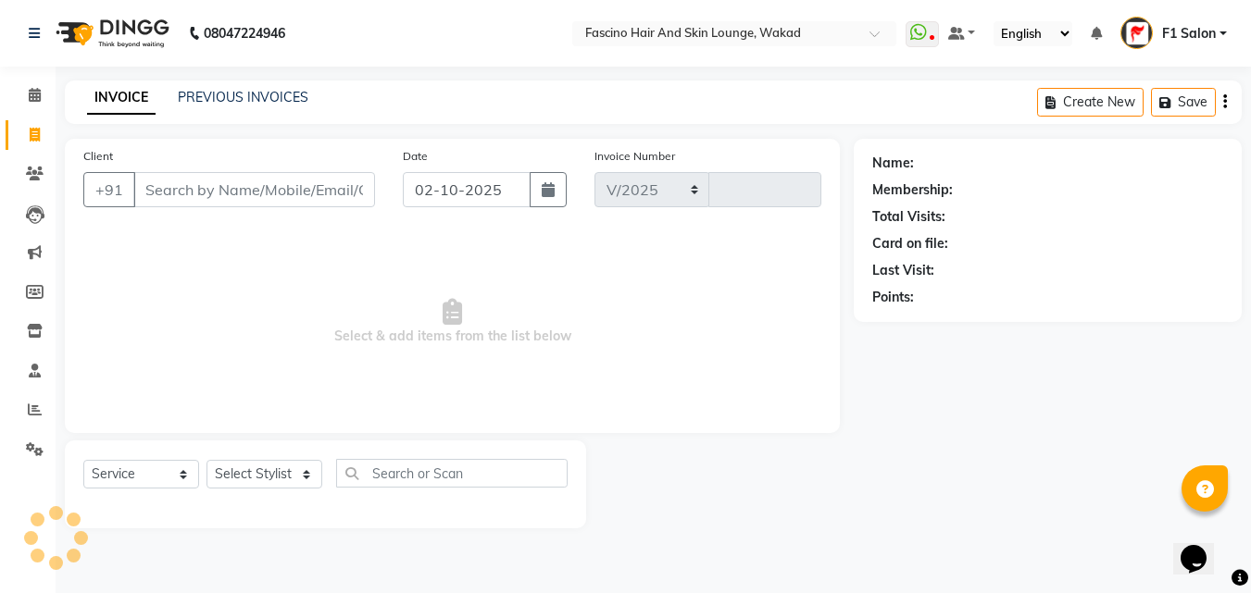
select select "126"
type input "8339"
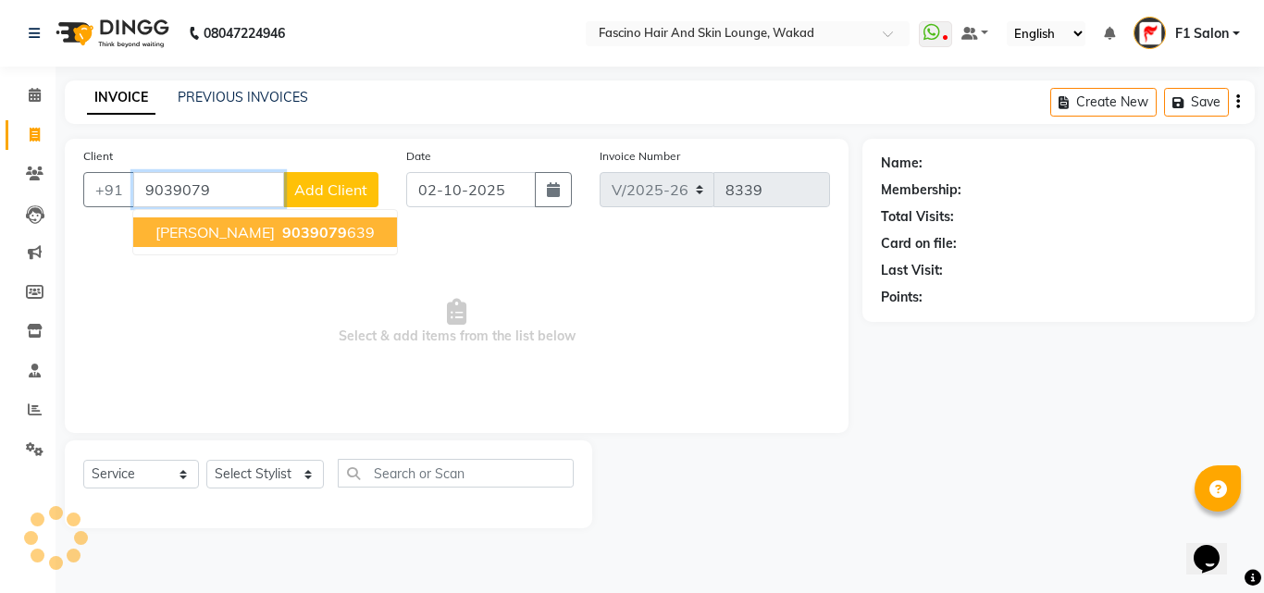
click at [282, 232] on span "9039079" at bounding box center [314, 232] width 65 height 19
type input "9039079639"
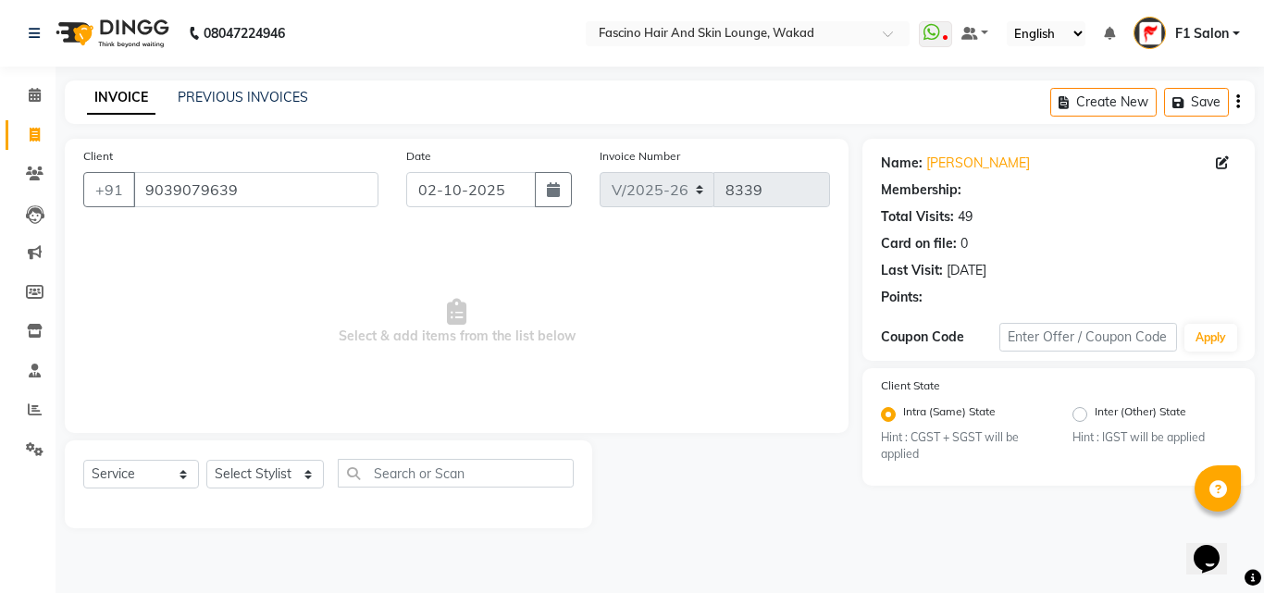
select select "1: Object"
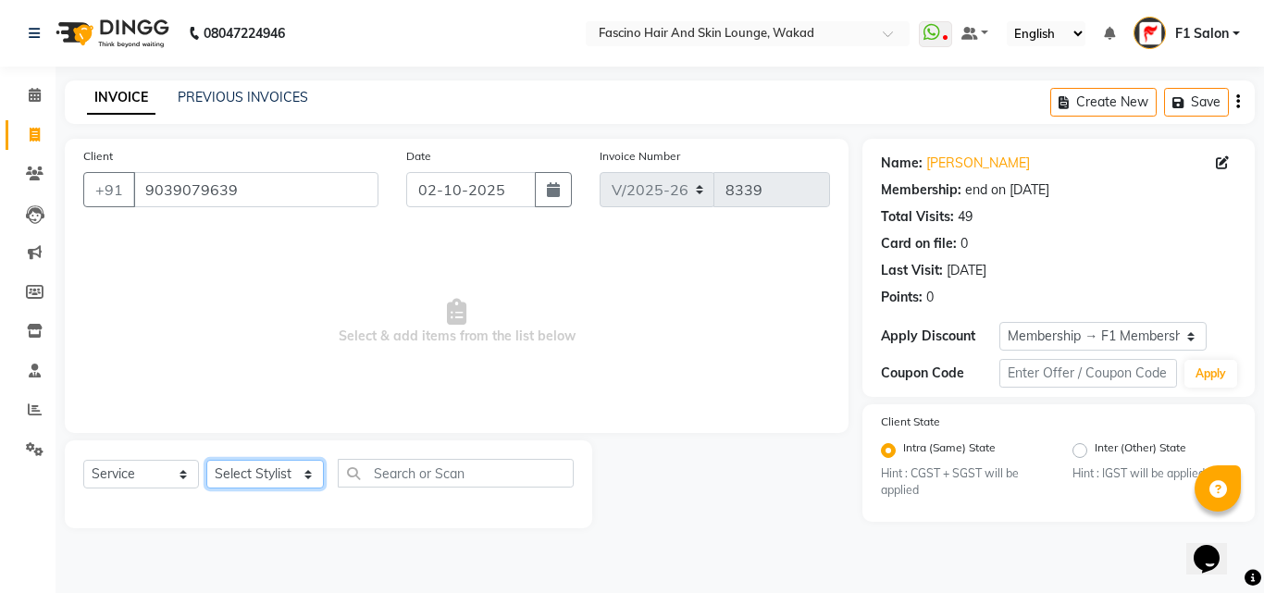
click at [237, 479] on select "Select Stylist 8805000650 Aarohi Chimu Ingale Deepak jh F1 Salon Ganesh F1 Gopa…" at bounding box center [265, 474] width 118 height 29
click at [206, 460] on select "Select Stylist 8805000650 Aarohi Chimu Ingale Deepak jh F1 Salon Ganesh F1 Gopa…" at bounding box center [265, 474] width 118 height 29
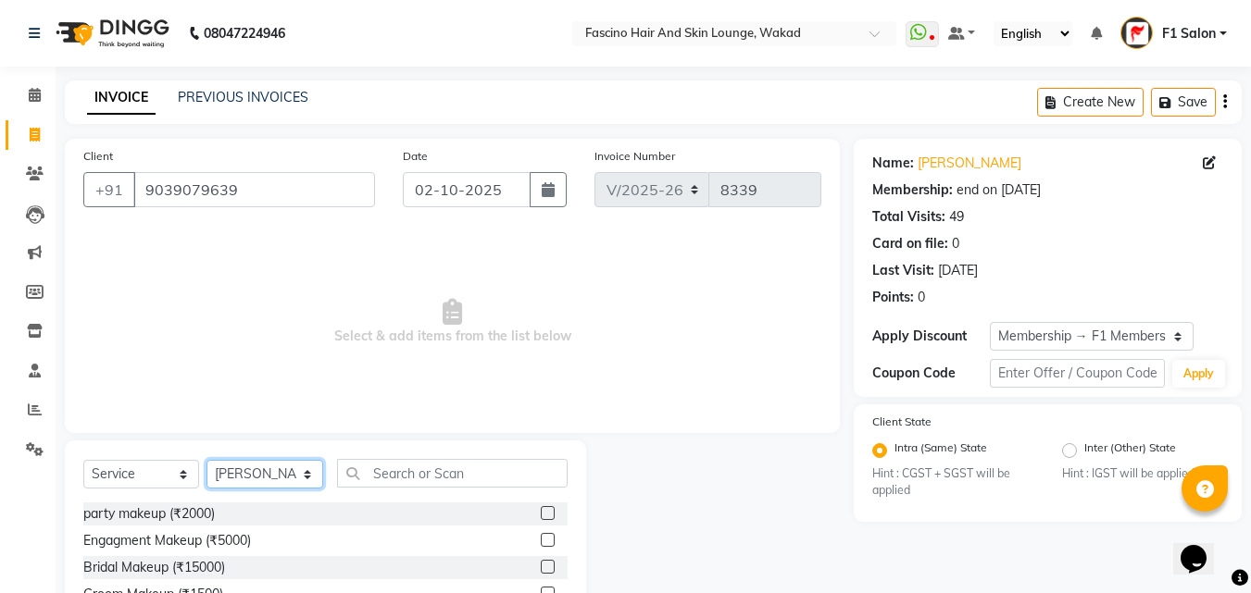
click at [256, 485] on select "Select Stylist 8805000650 Aarohi Chimu Ingale Deepak jh F1 Salon Ganesh F1 Gopa…" at bounding box center [264, 474] width 117 height 29
select select "3906"
click at [206, 460] on select "Select Stylist 8805000650 Aarohi Chimu Ingale Deepak jh F1 Salon Ganesh F1 Gopa…" at bounding box center [264, 474] width 117 height 29
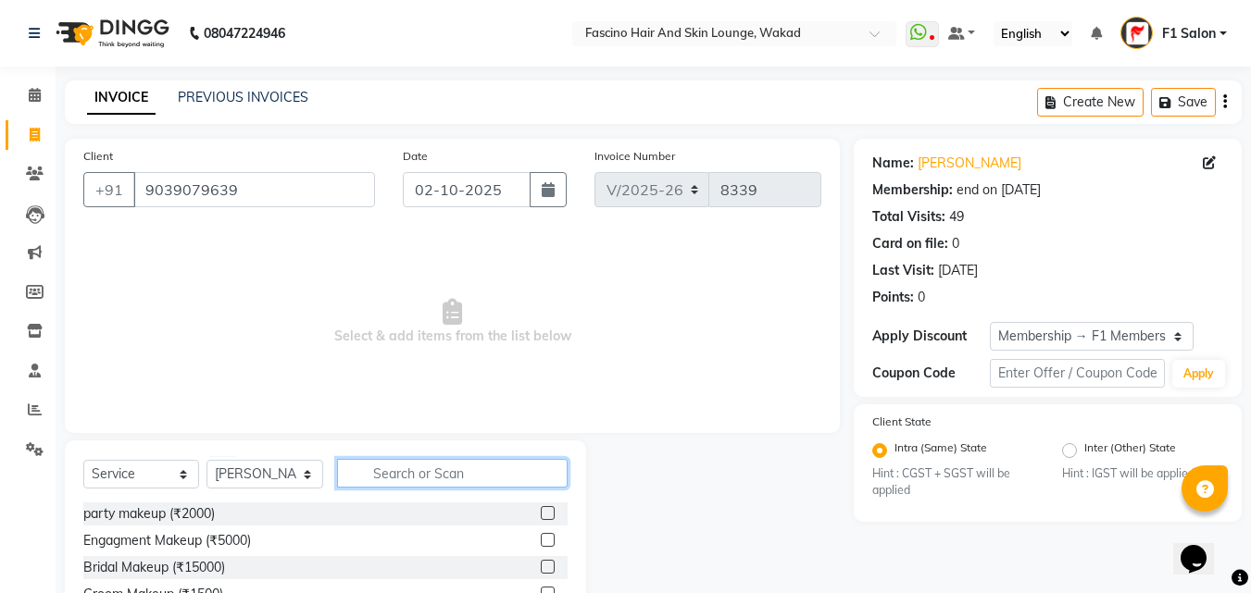
click at [375, 481] on input "text" at bounding box center [452, 473] width 230 height 29
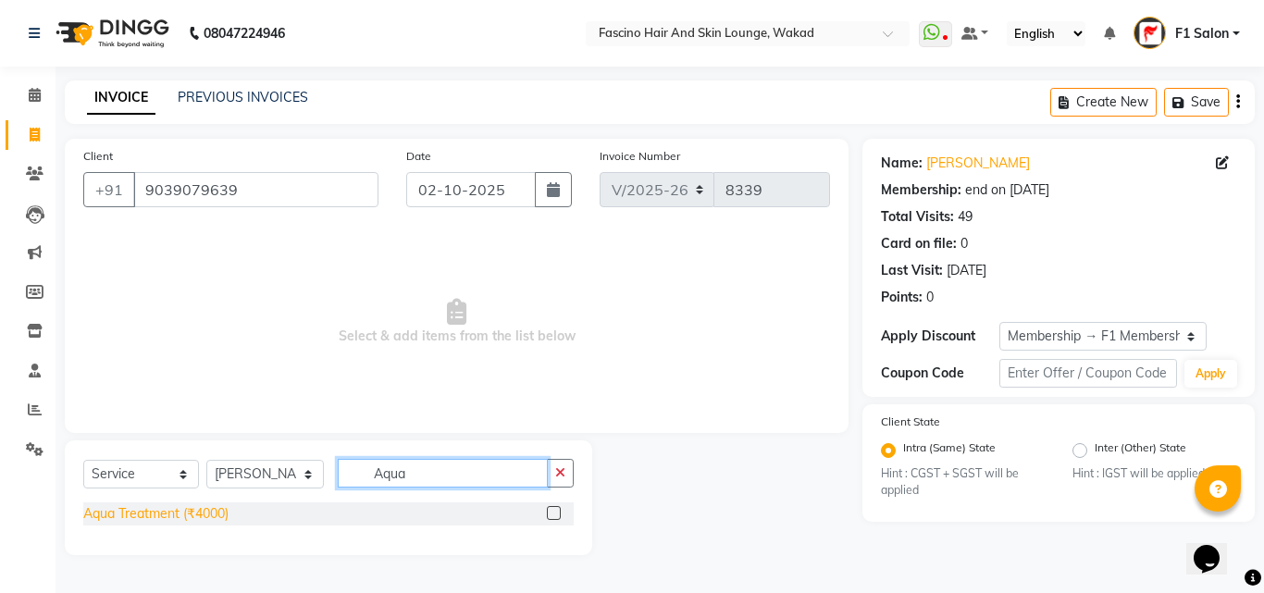
type input "Aqua"
click at [194, 505] on div "Aqua Treatment (₹4000)" at bounding box center [155, 513] width 145 height 19
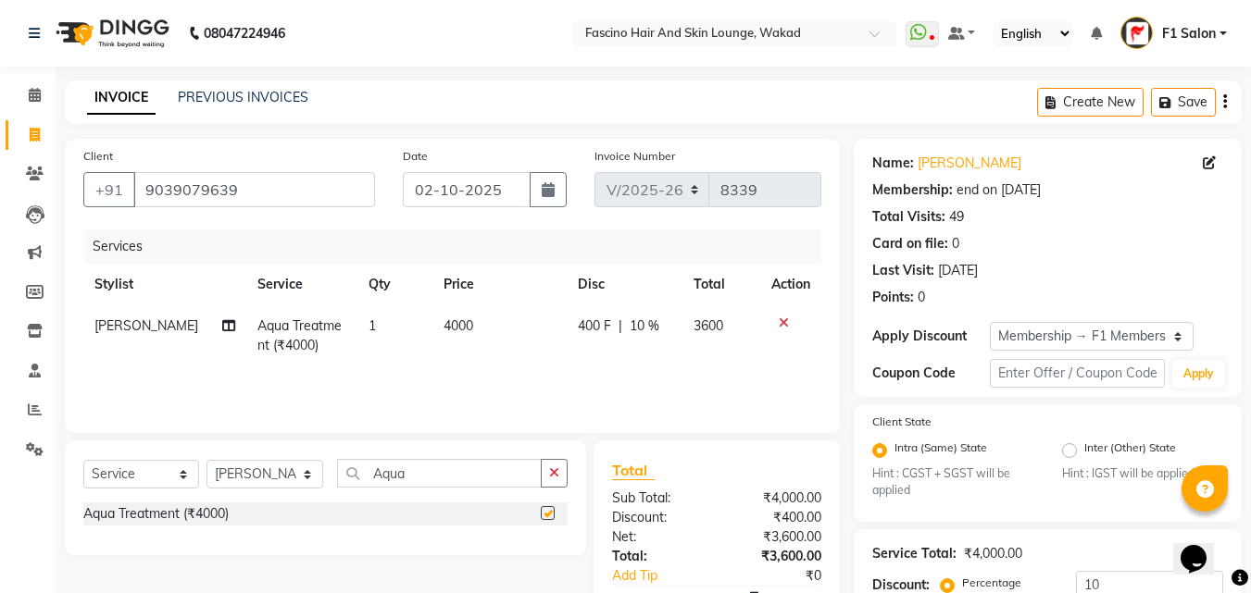
checkbox input "false"
click at [474, 328] on td "4000" at bounding box center [499, 335] width 135 height 61
select select "3906"
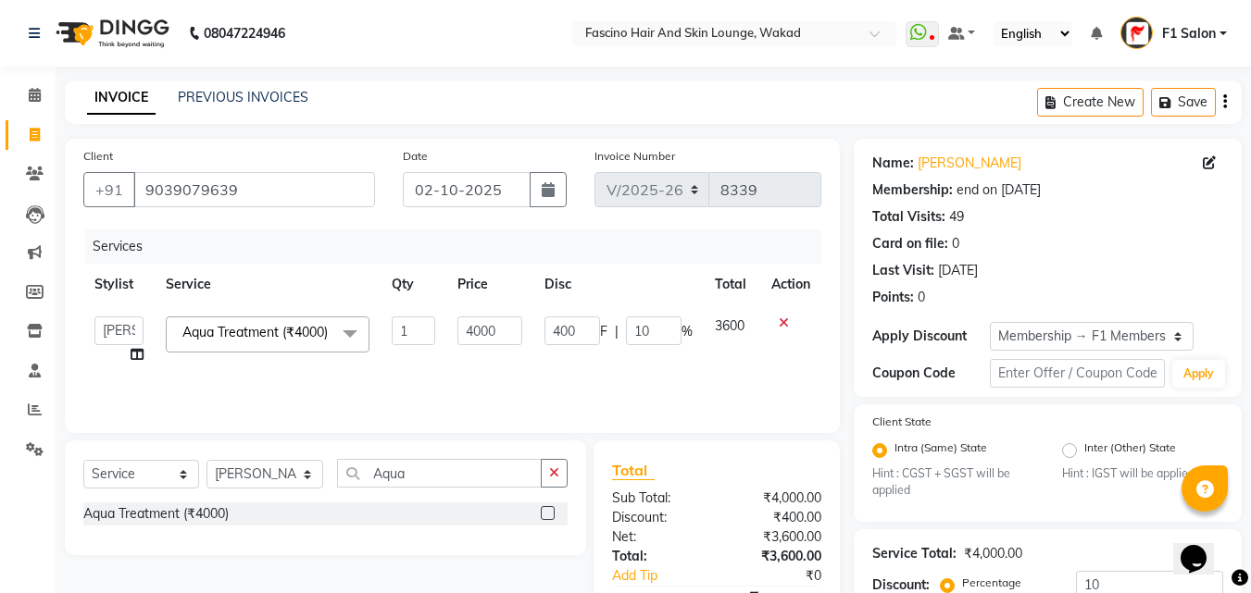
click at [474, 328] on input "4000" at bounding box center [489, 331] width 64 height 29
type input "5500"
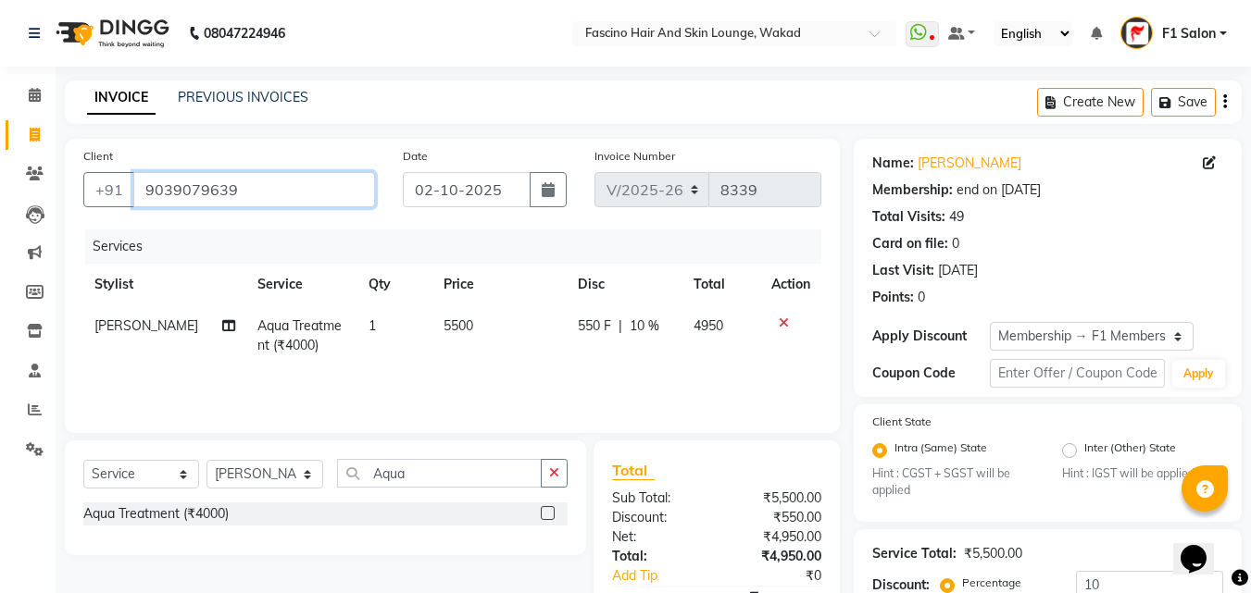
click at [189, 172] on input "9039079639" at bounding box center [254, 189] width 242 height 35
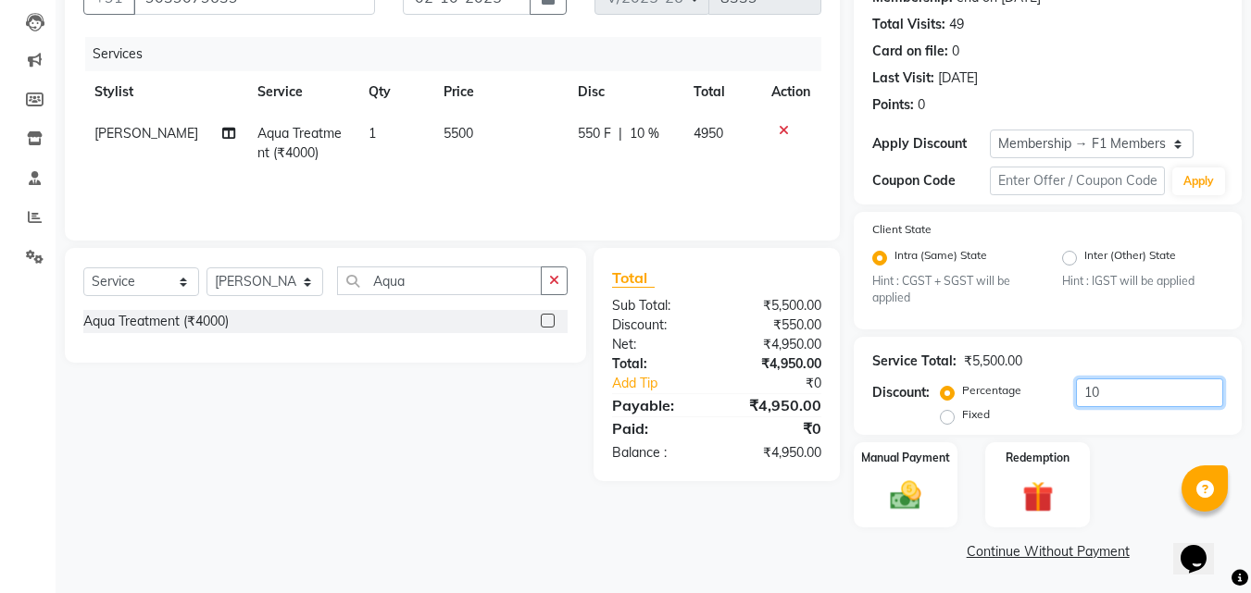
click at [1130, 384] on input "10" at bounding box center [1149, 393] width 147 height 29
type input "1"
click at [910, 500] on img at bounding box center [905, 496] width 52 height 37
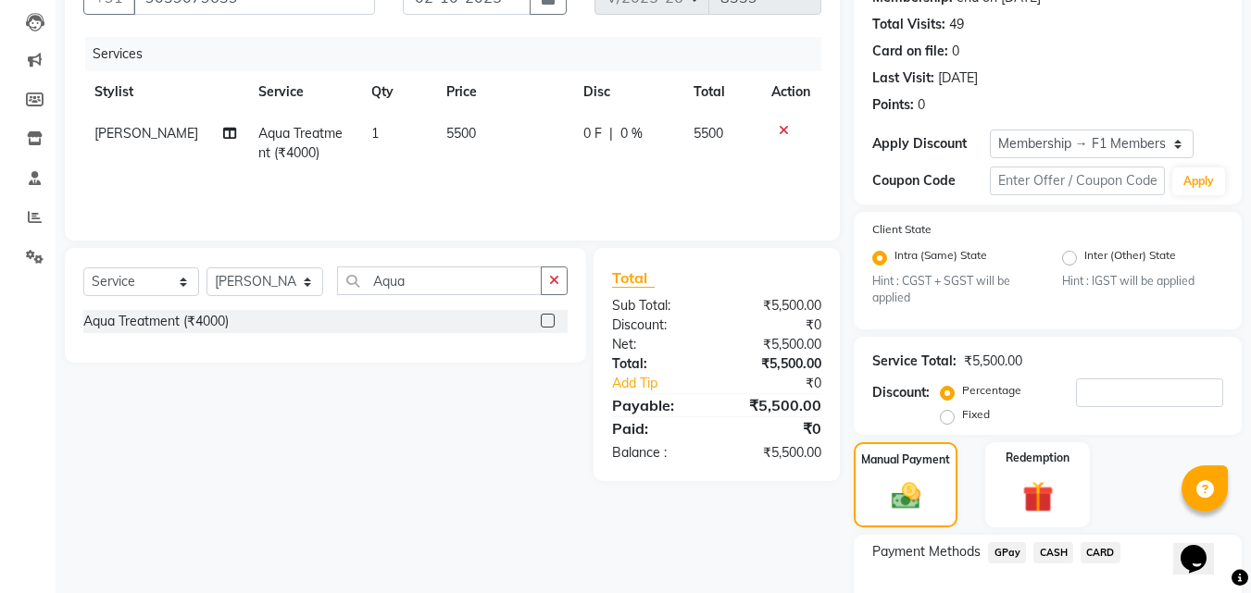
click at [1103, 552] on span "CARD" at bounding box center [1100, 552] width 40 height 21
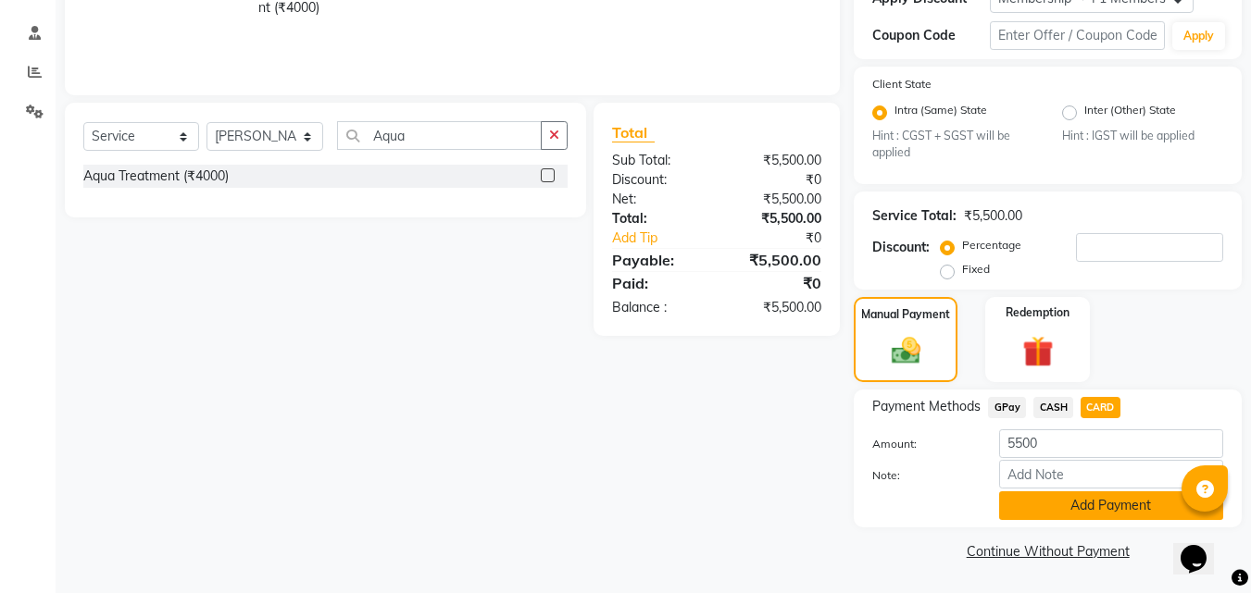
click at [1069, 507] on button "Add Payment" at bounding box center [1111, 506] width 224 height 29
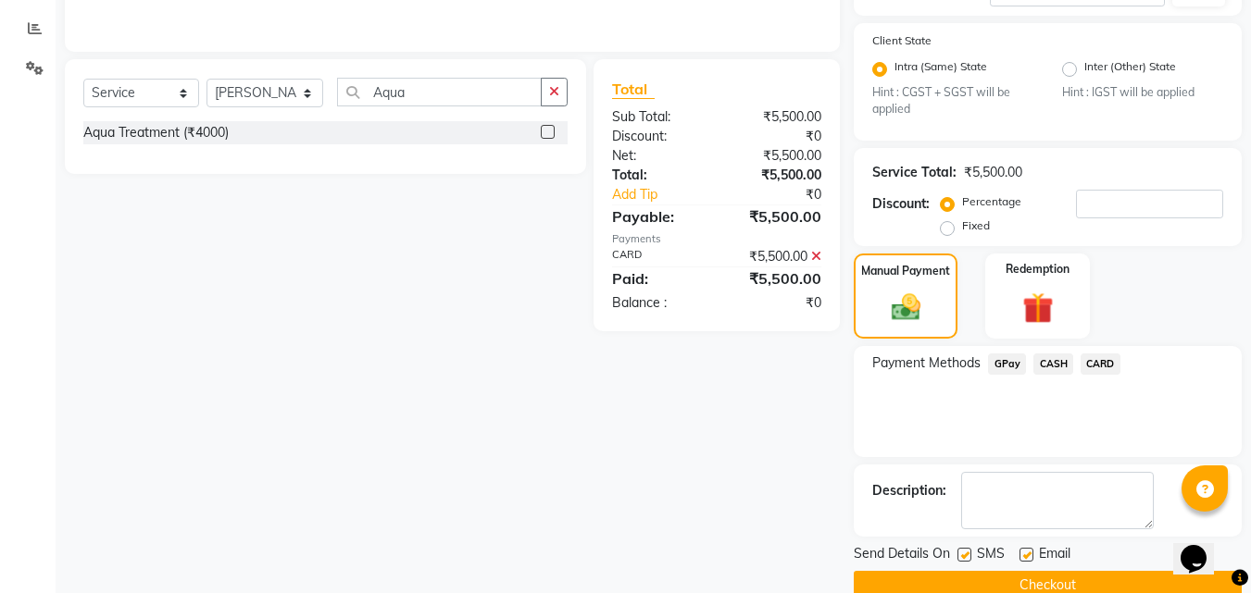
scroll to position [416, 0]
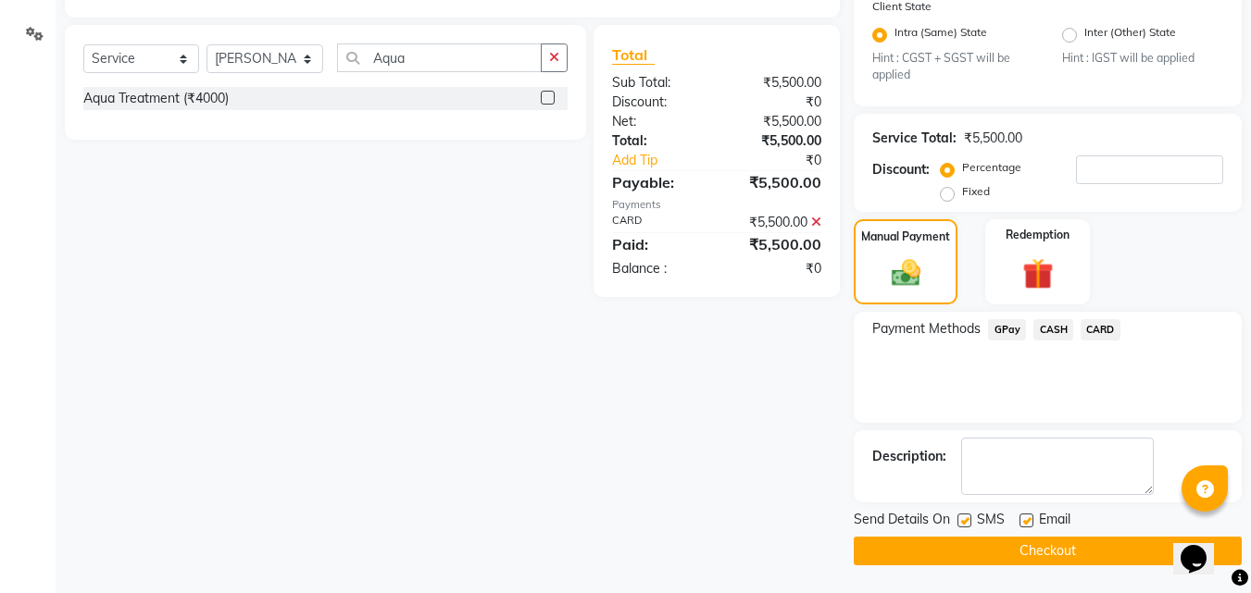
click at [960, 520] on label at bounding box center [964, 521] width 14 height 14
click at [960, 520] on input "checkbox" at bounding box center [963, 522] width 12 height 12
checkbox input "false"
click at [939, 542] on button "Checkout" at bounding box center [1047, 551] width 388 height 29
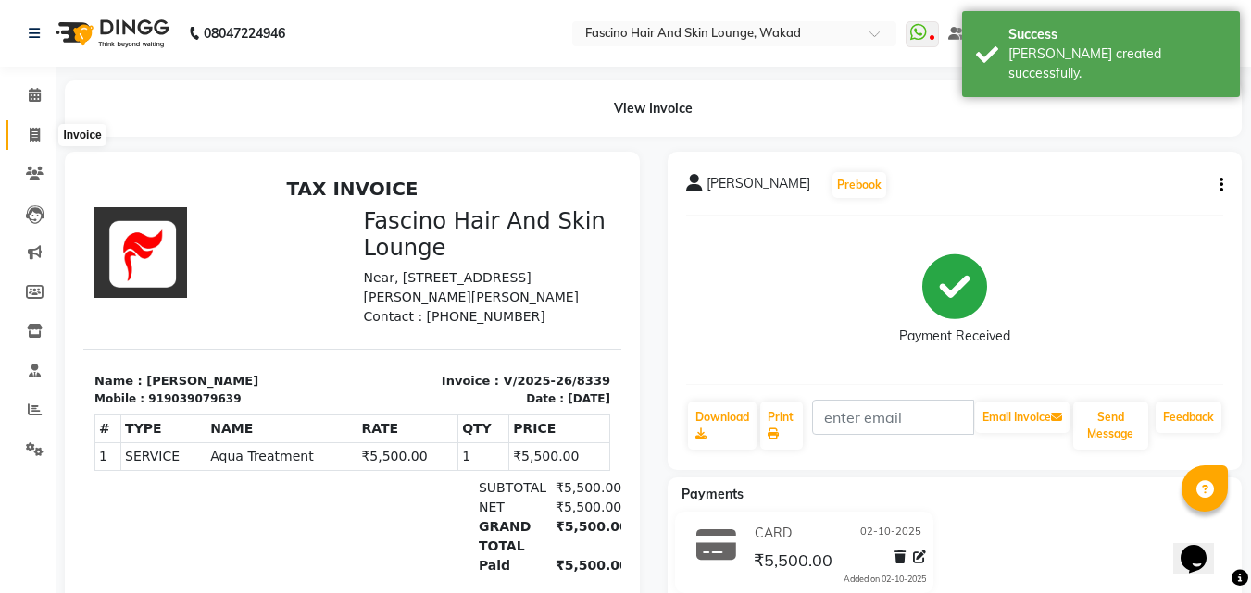
click at [34, 138] on icon at bounding box center [35, 135] width 10 height 14
select select "service"
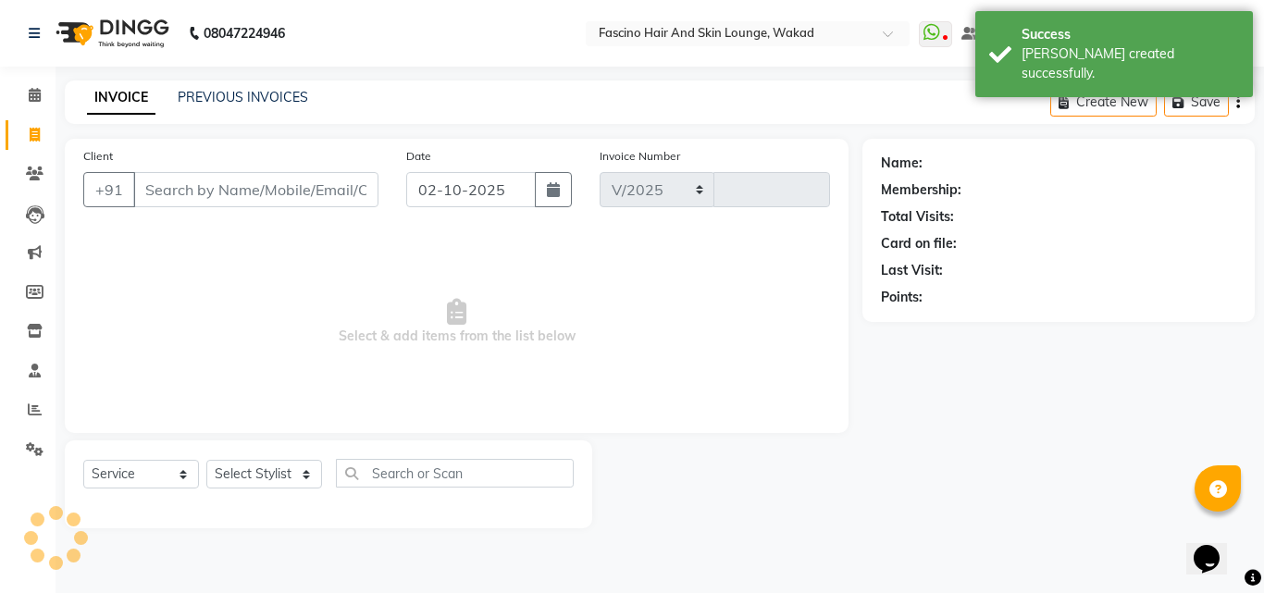
select select "126"
type input "8340"
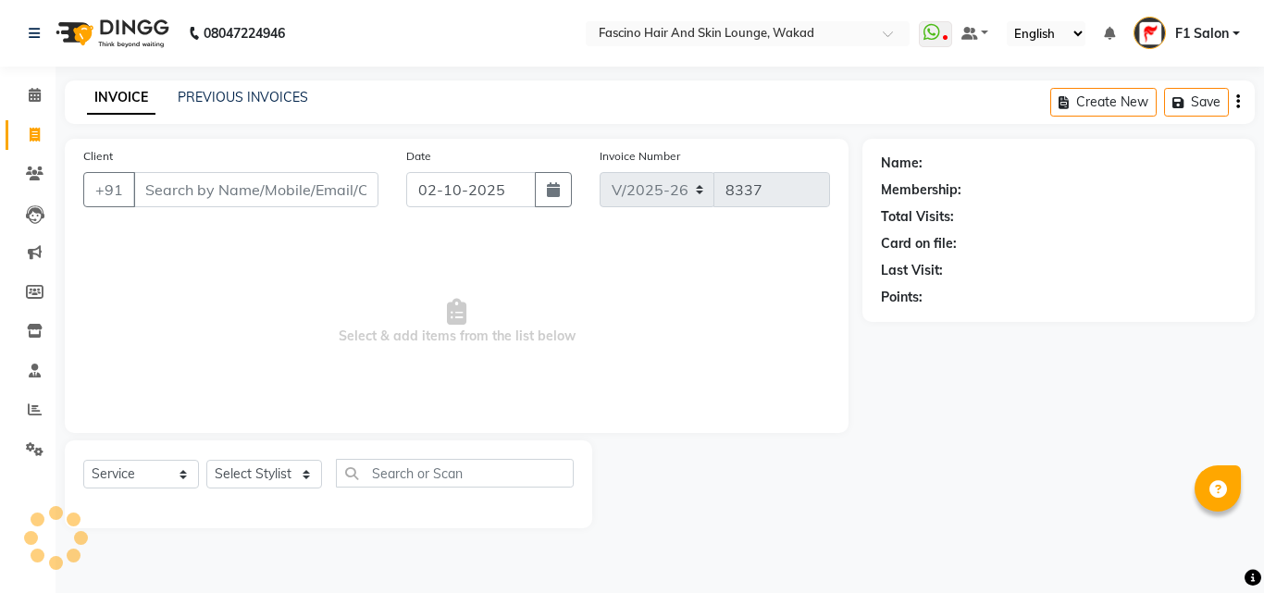
select select "126"
select select "service"
click at [144, 182] on input "Client" at bounding box center [255, 189] width 245 height 35
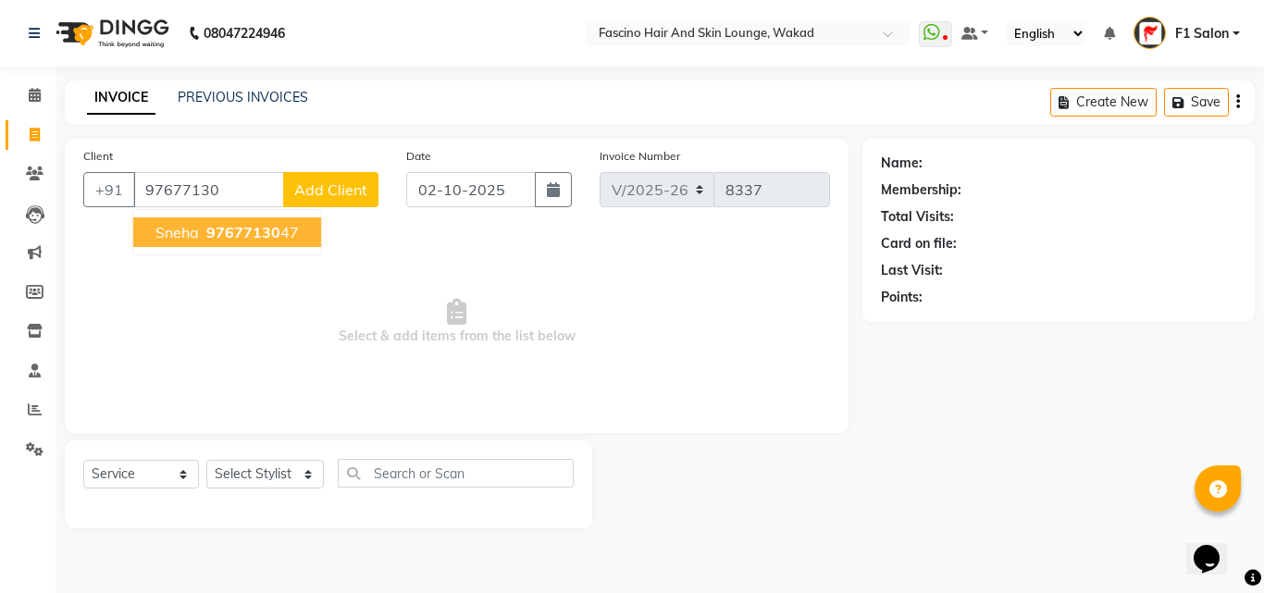
click at [173, 226] on span "Sneha" at bounding box center [178, 232] width 44 height 19
type input "9767713047"
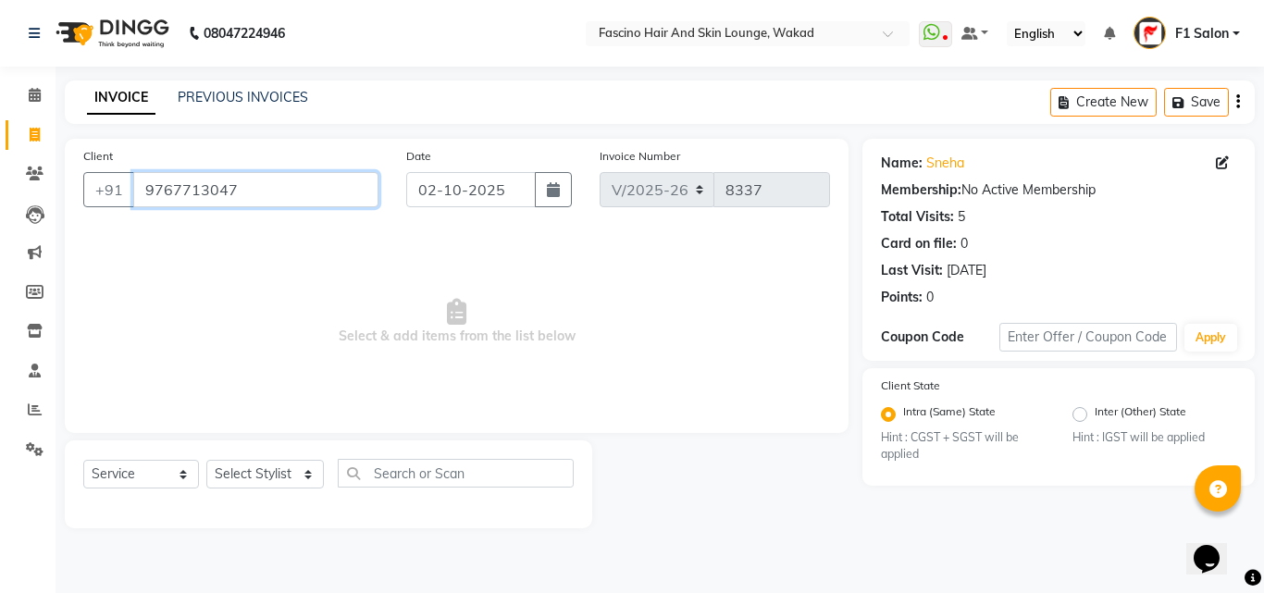
click at [188, 185] on input "9767713047" at bounding box center [255, 189] width 245 height 35
click at [34, 174] on icon at bounding box center [35, 174] width 18 height 14
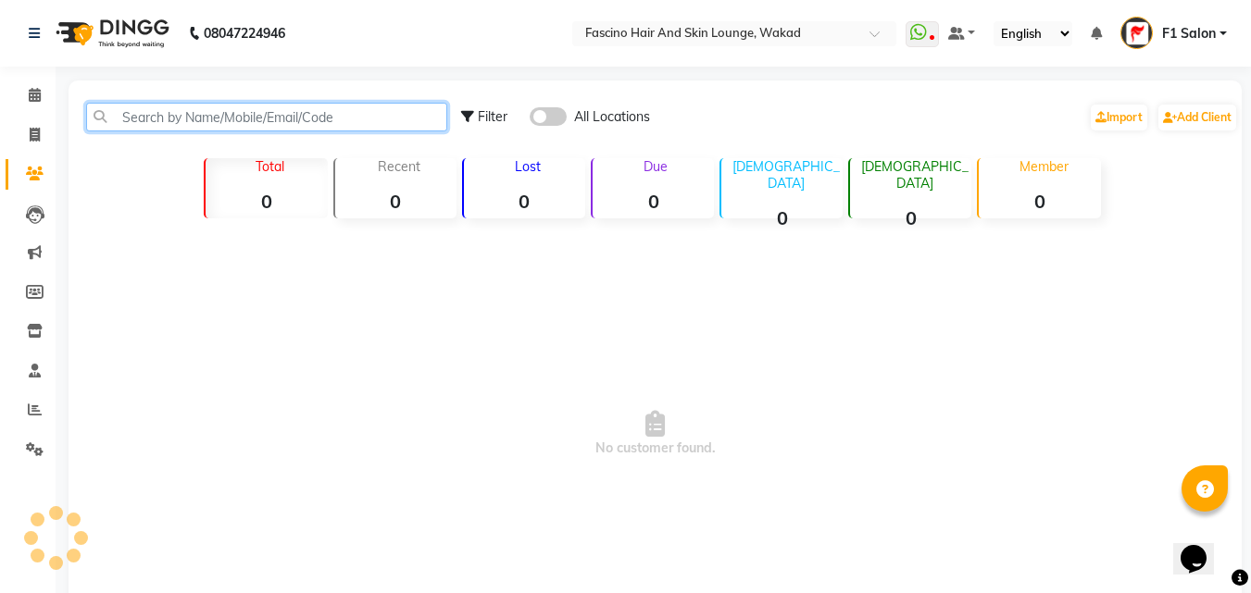
click at [393, 119] on input "text" at bounding box center [266, 117] width 361 height 29
paste input "9767713047"
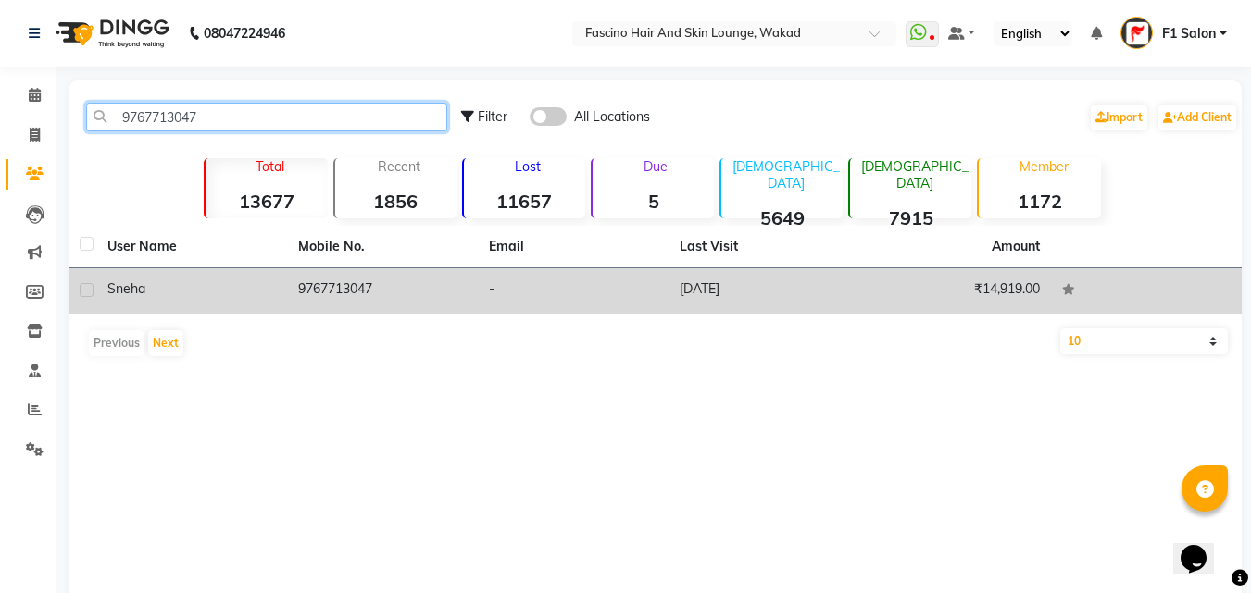
type input "9767713047"
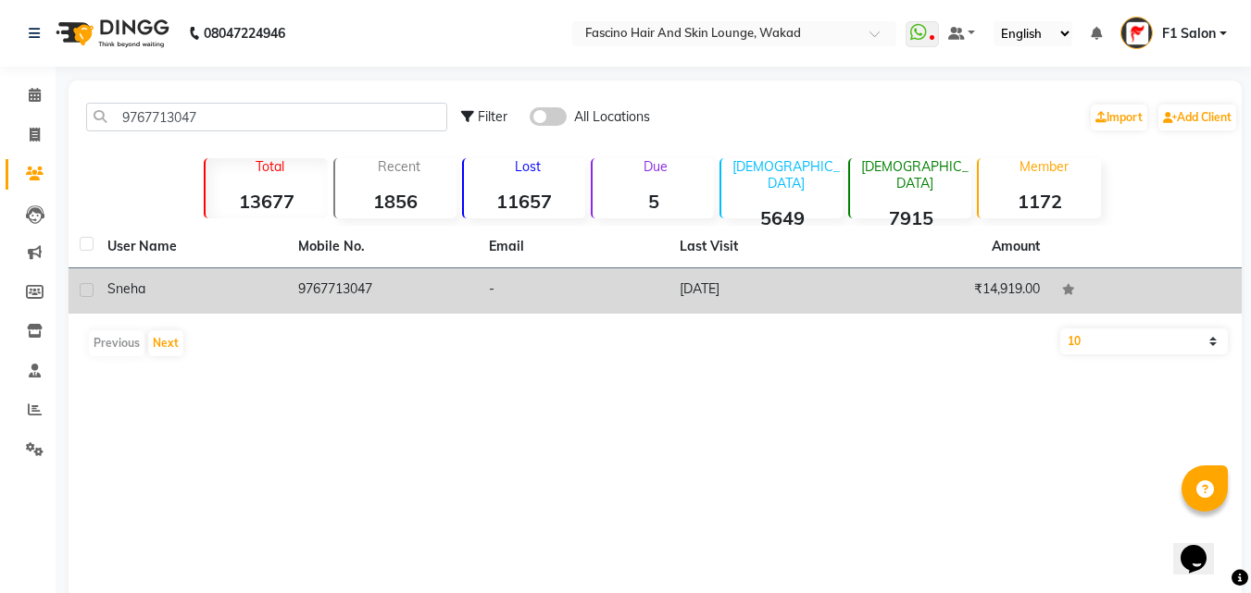
click at [673, 297] on td "16-02-2025" at bounding box center [763, 290] width 191 height 45
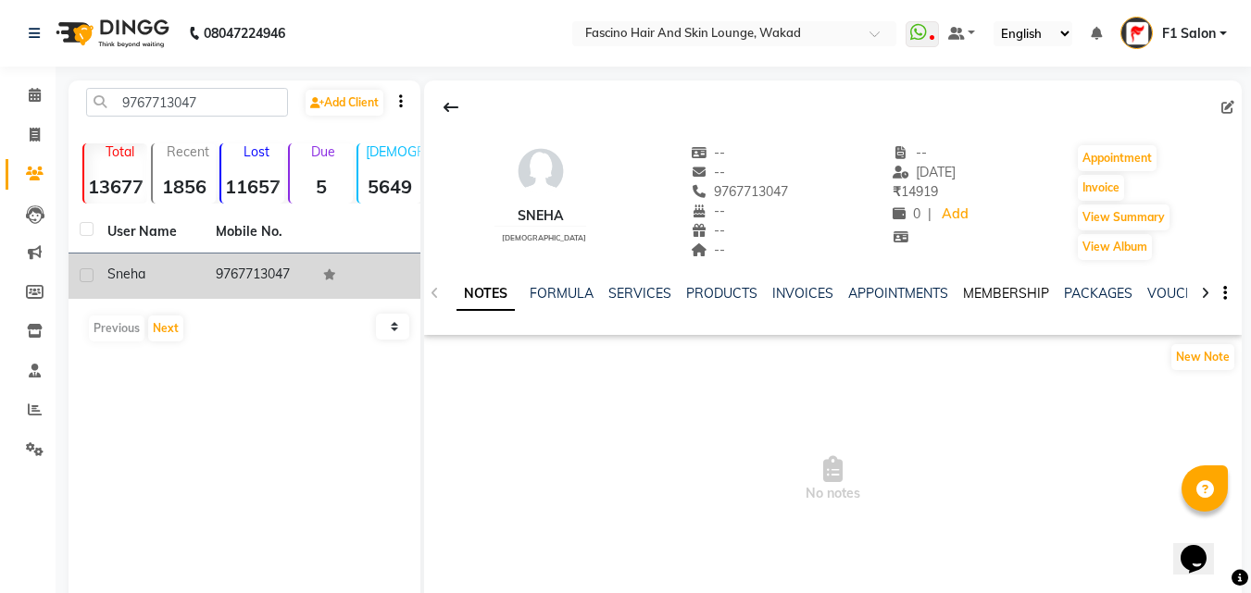
click at [1013, 298] on link "MEMBERSHIP" at bounding box center [1006, 293] width 86 height 17
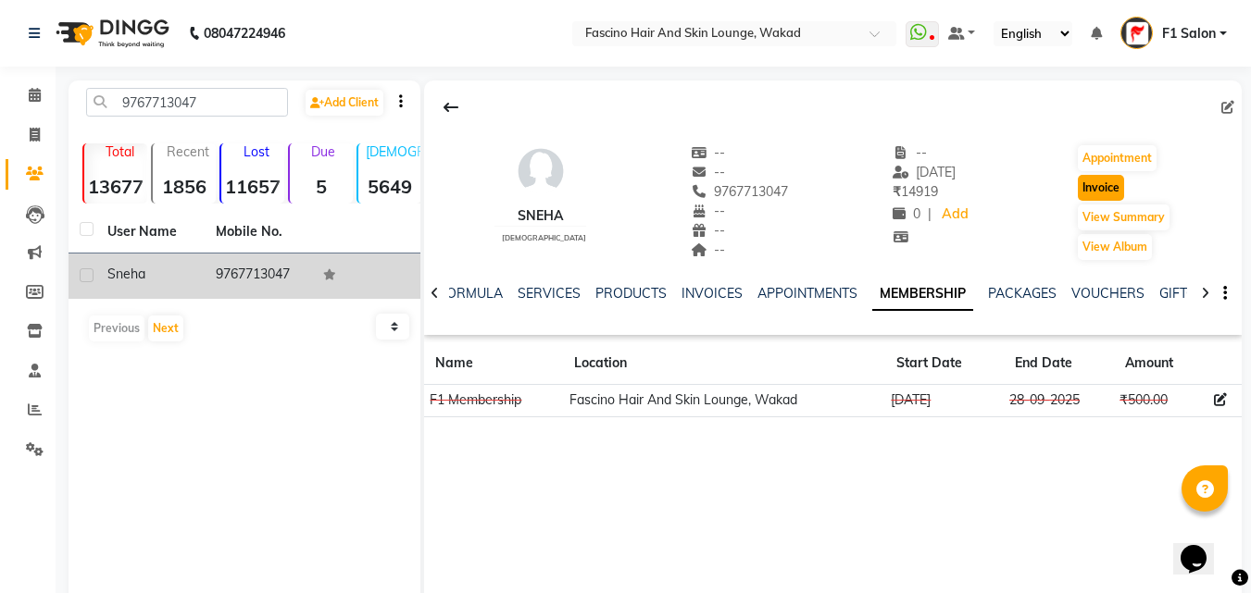
click at [1092, 189] on button "Invoice" at bounding box center [1100, 188] width 46 height 26
select select "126"
select select "service"
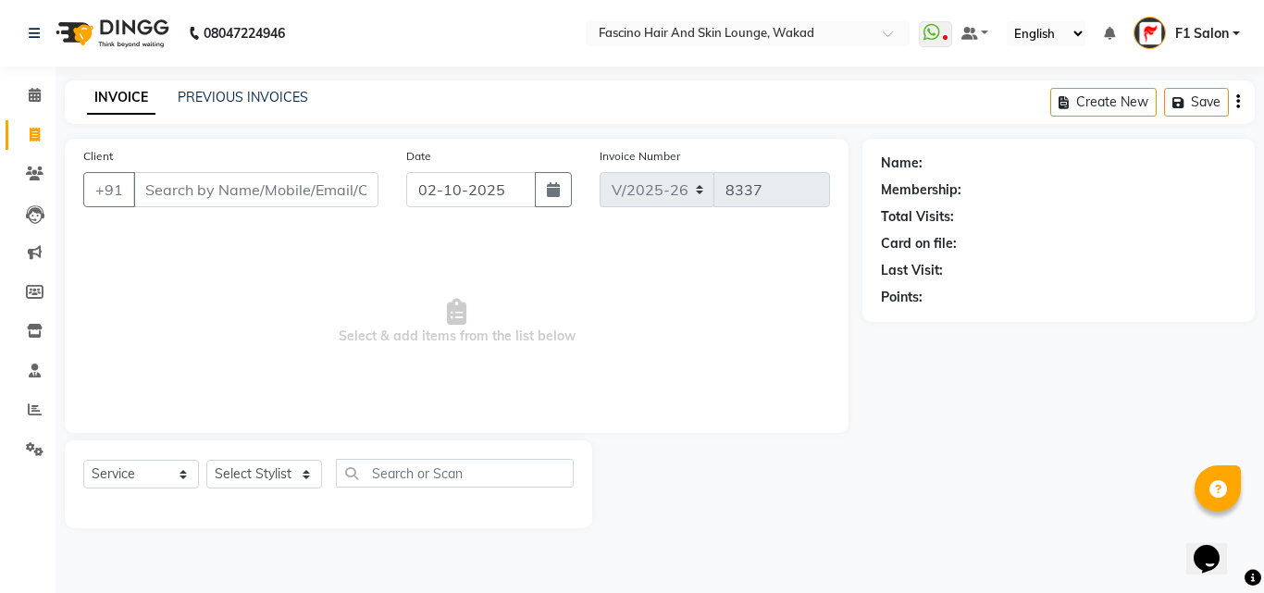
type input "9767713047"
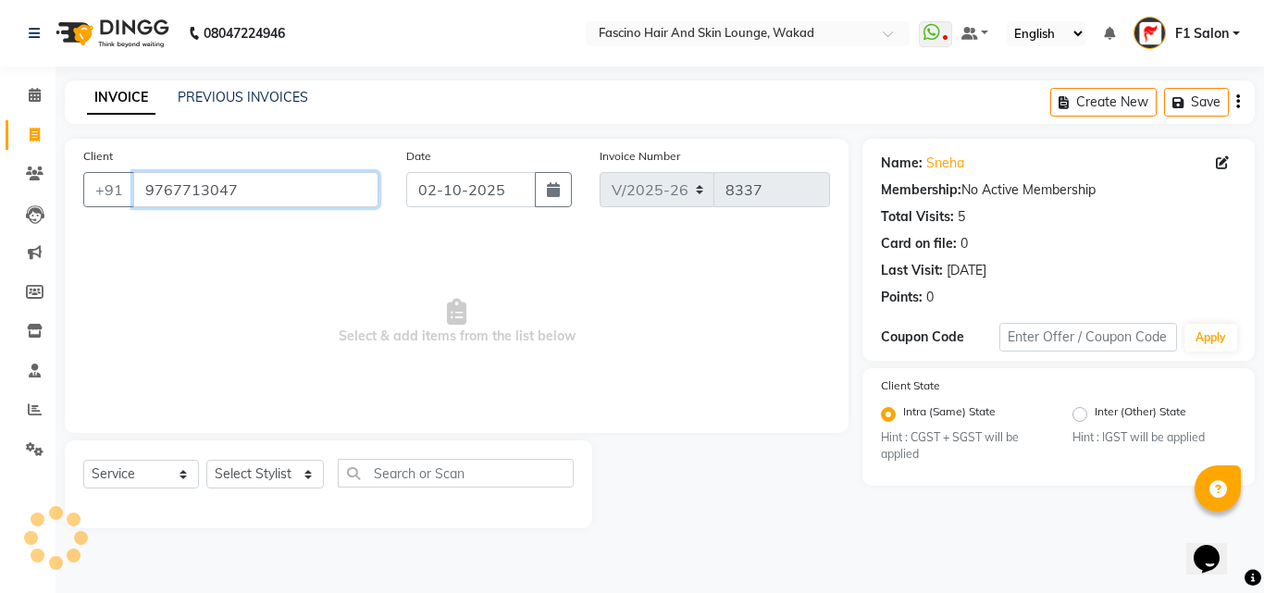
click at [163, 187] on input "9767713047" at bounding box center [255, 189] width 245 height 35
click at [29, 170] on icon at bounding box center [35, 174] width 18 height 14
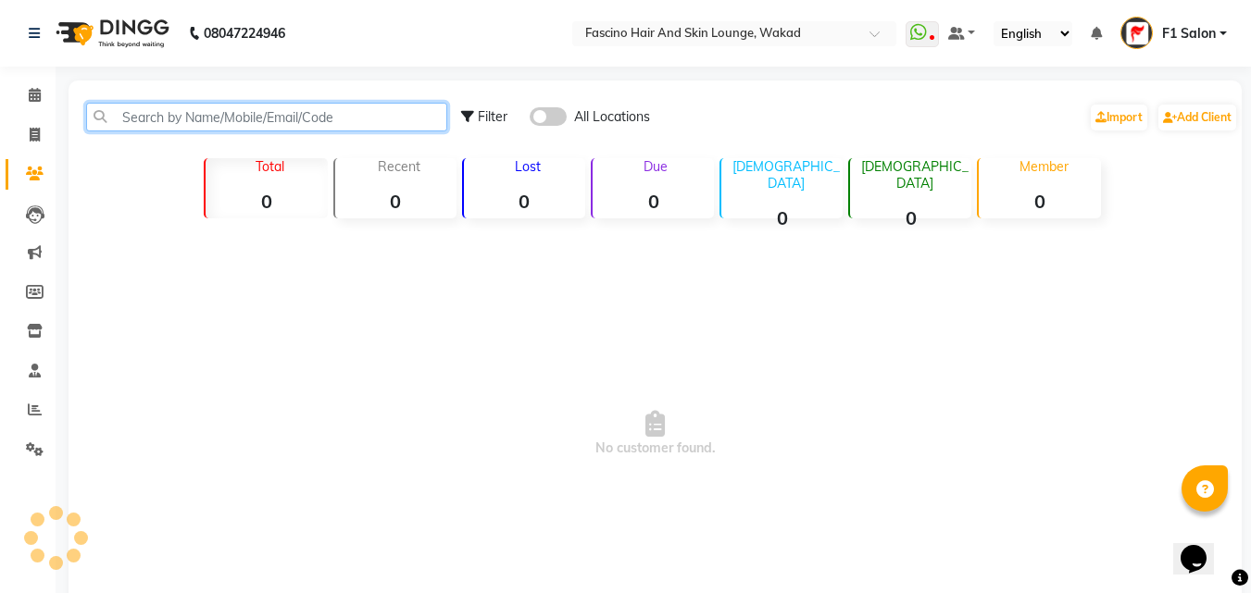
click at [168, 123] on input "text" at bounding box center [266, 117] width 361 height 29
paste input "9767713047"
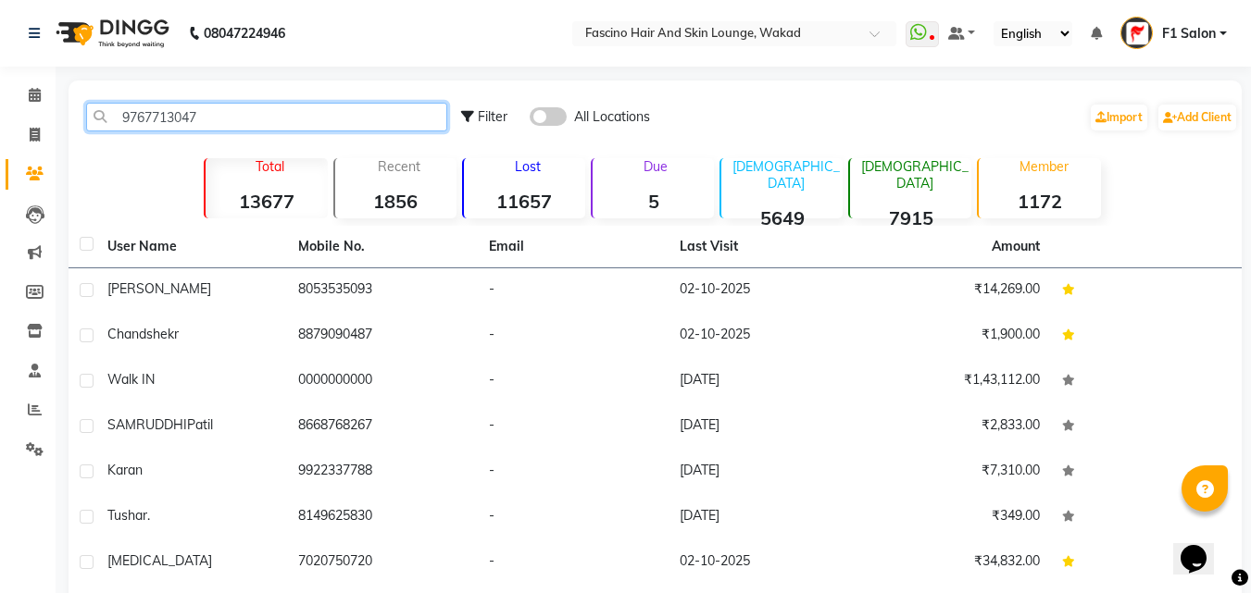
click at [243, 125] on input "9767713047" at bounding box center [266, 117] width 361 height 29
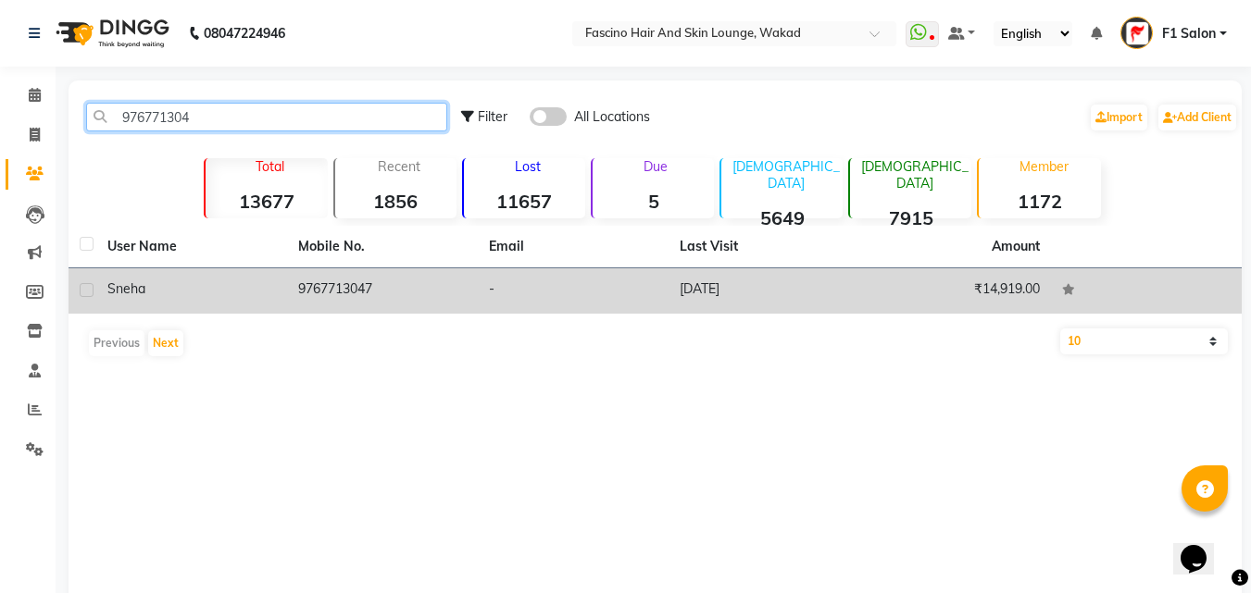
type input "976771304"
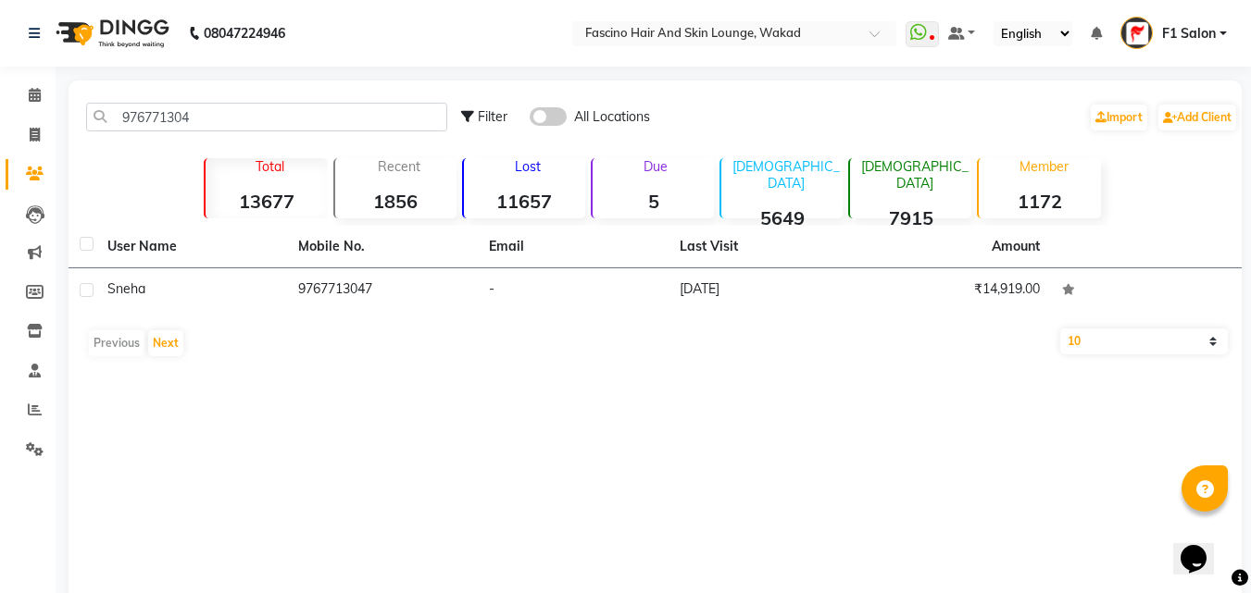
drag, startPoint x: 353, startPoint y: 305, endPoint x: 357, endPoint y: 315, distance: 11.2
click at [357, 317] on div "User Name Mobile No. Email Last Visit Amount Sneha 9767713047 - 16-02-2025 ₹14,…" at bounding box center [654, 296] width 1173 height 140
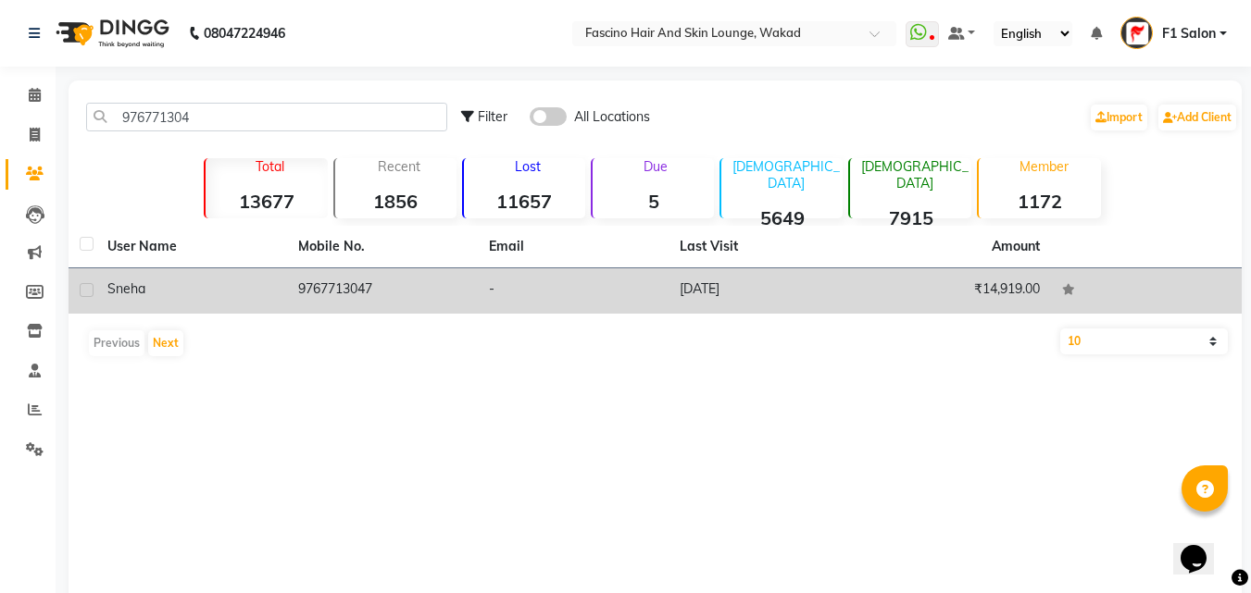
click at [323, 283] on td "9767713047" at bounding box center [382, 290] width 191 height 45
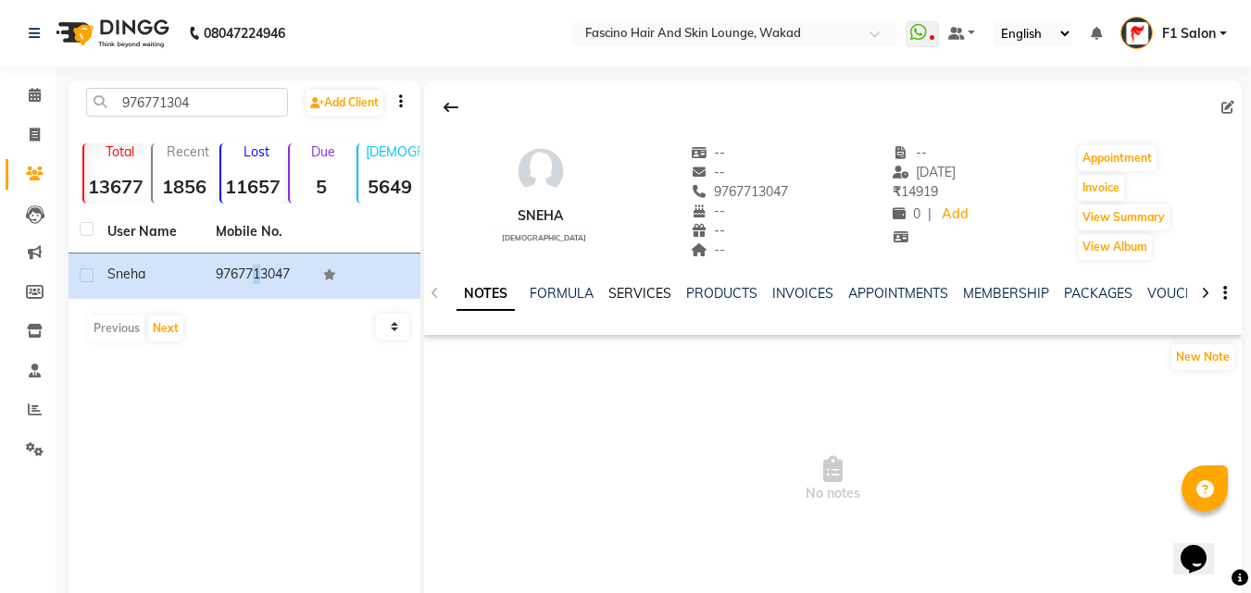
click at [641, 293] on link "SERVICES" at bounding box center [639, 293] width 63 height 17
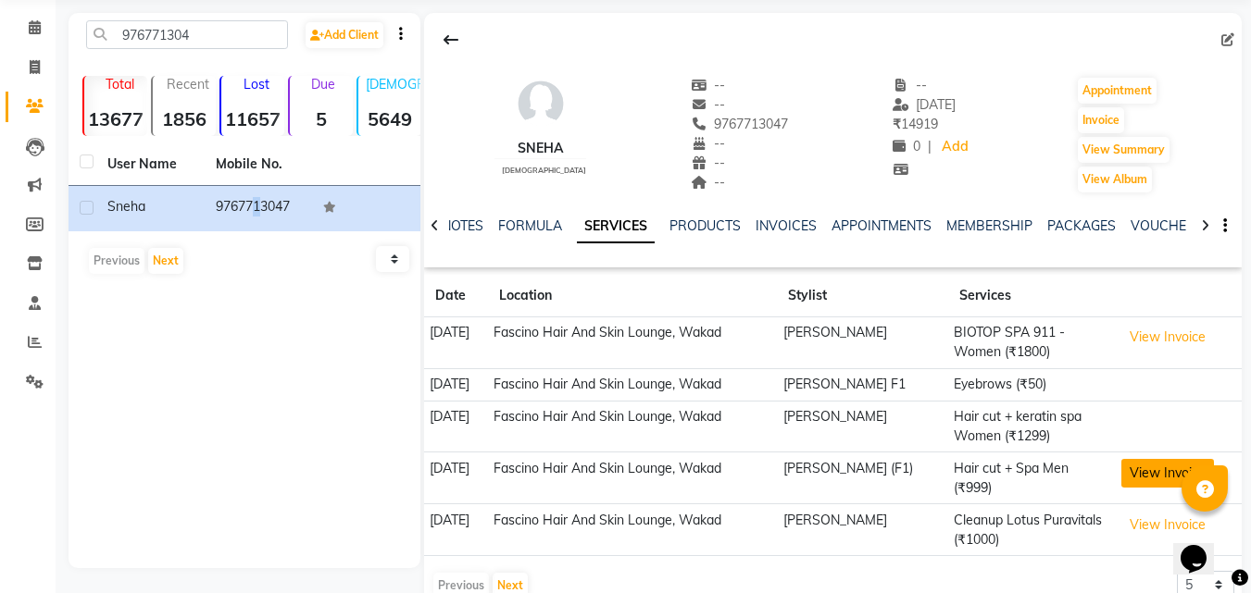
scroll to position [100, 0]
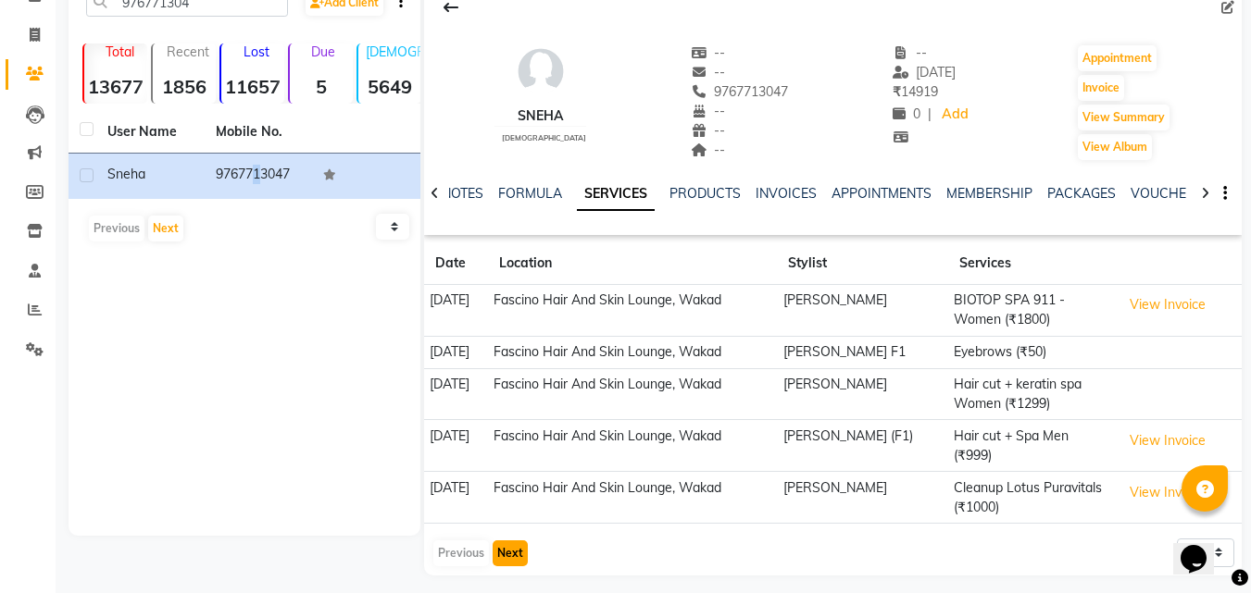
click at [517, 544] on button "Next" at bounding box center [509, 554] width 35 height 26
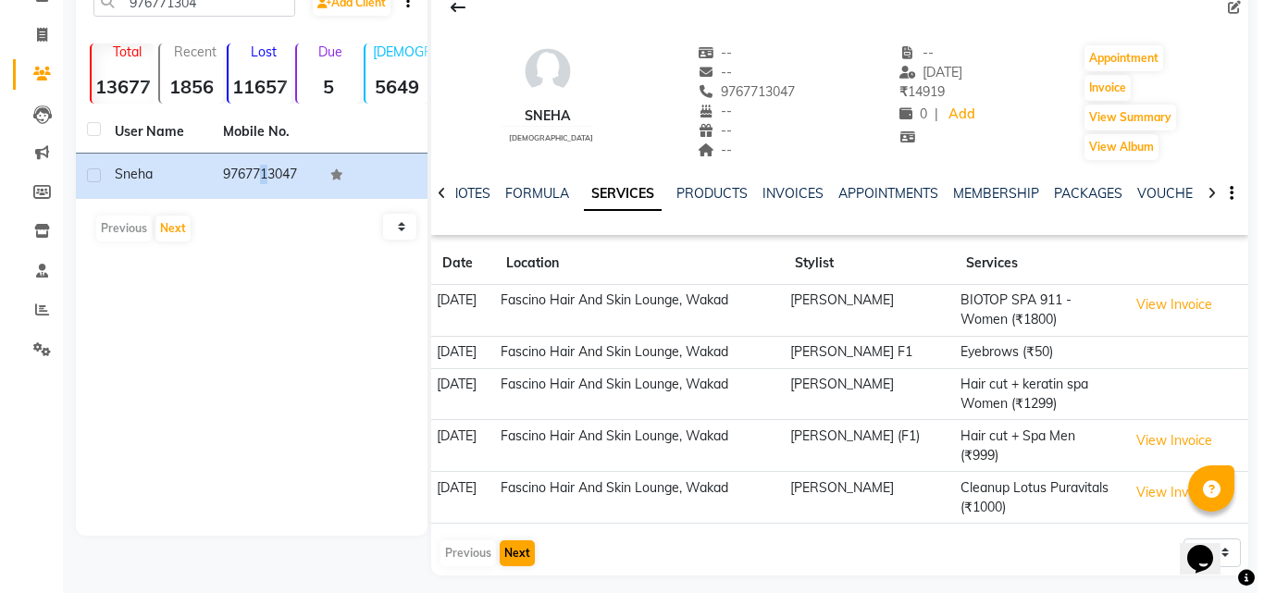
scroll to position [70, 0]
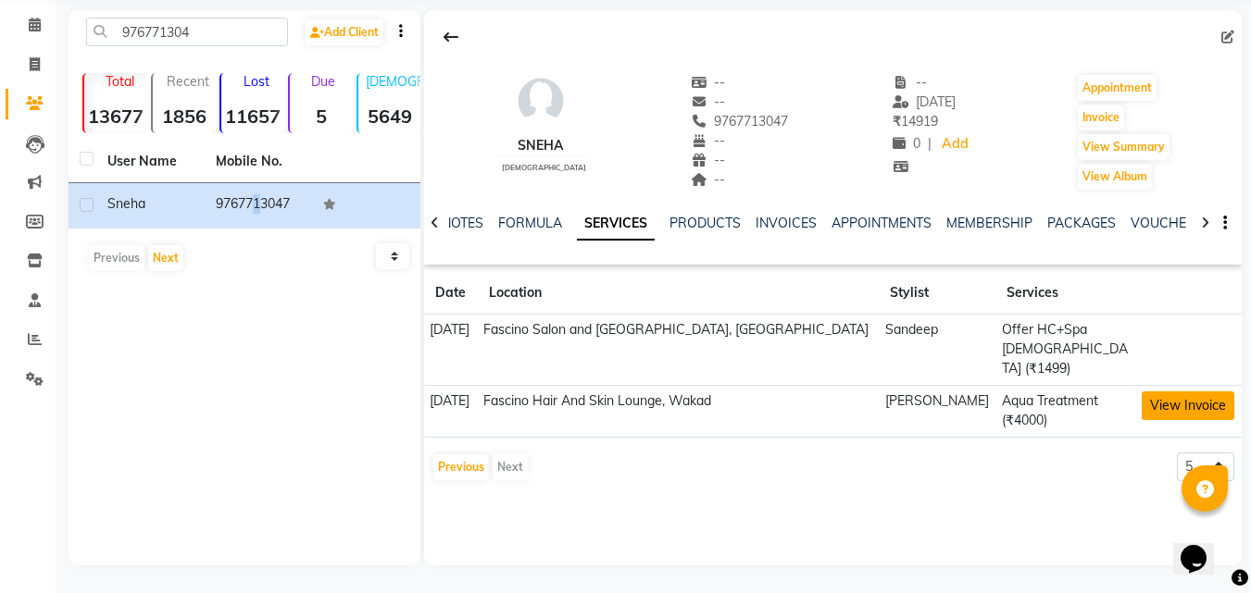
click at [1166, 392] on button "View Invoice" at bounding box center [1187, 406] width 93 height 29
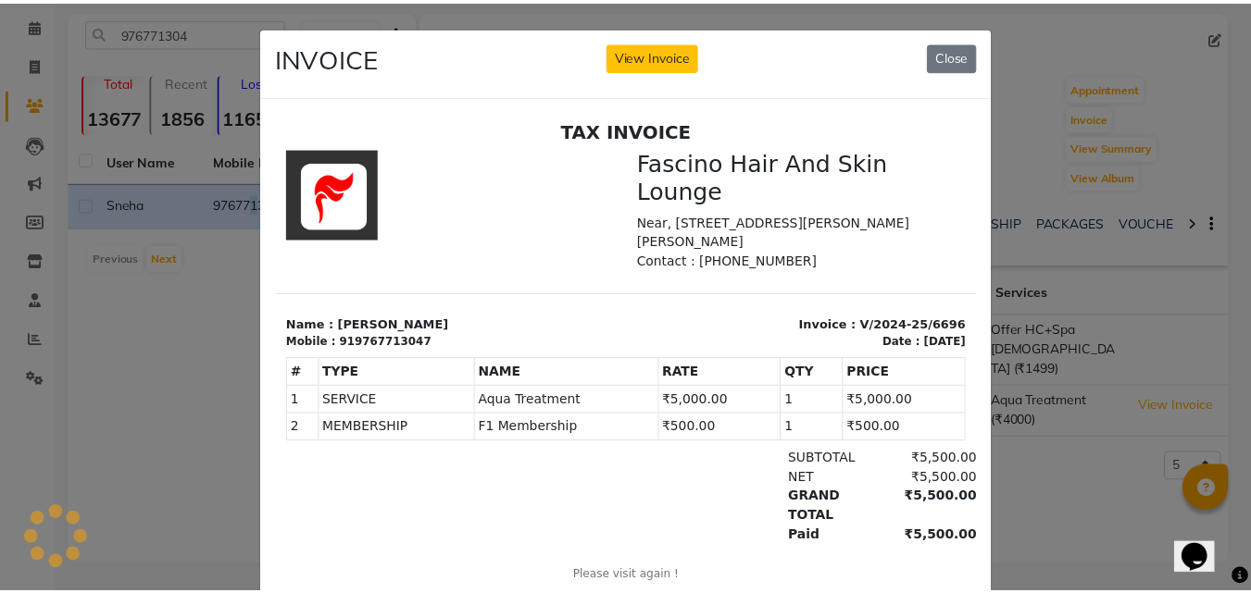
scroll to position [0, 0]
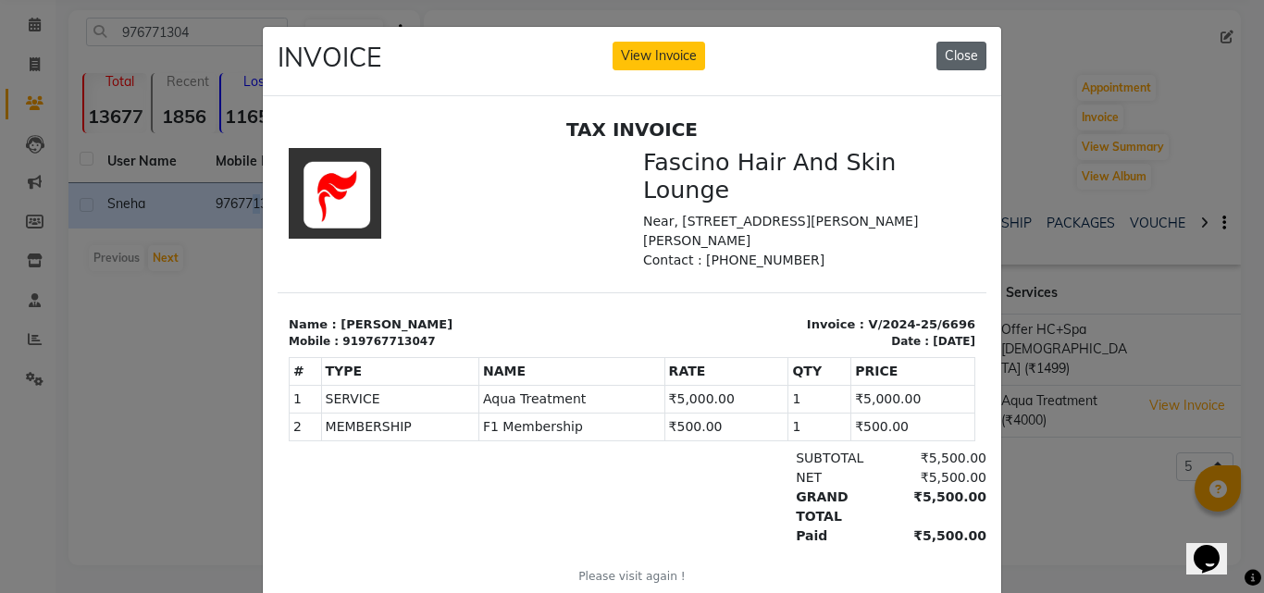
click at [959, 47] on button "Close" at bounding box center [962, 56] width 50 height 29
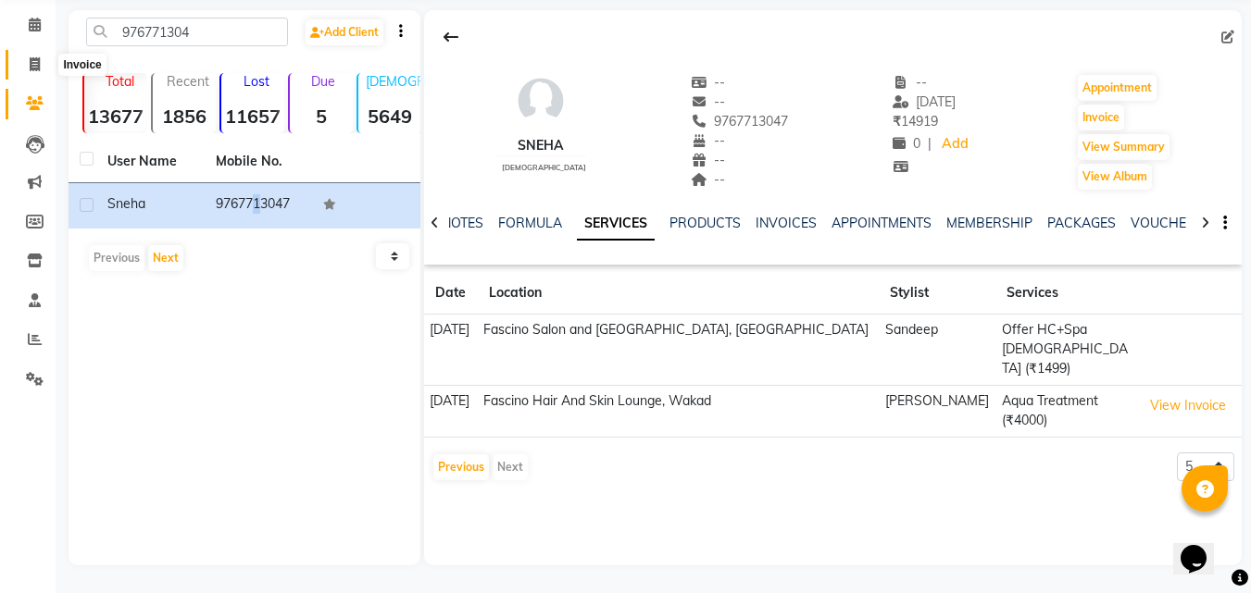
click at [33, 69] on icon at bounding box center [35, 64] width 10 height 14
select select "service"
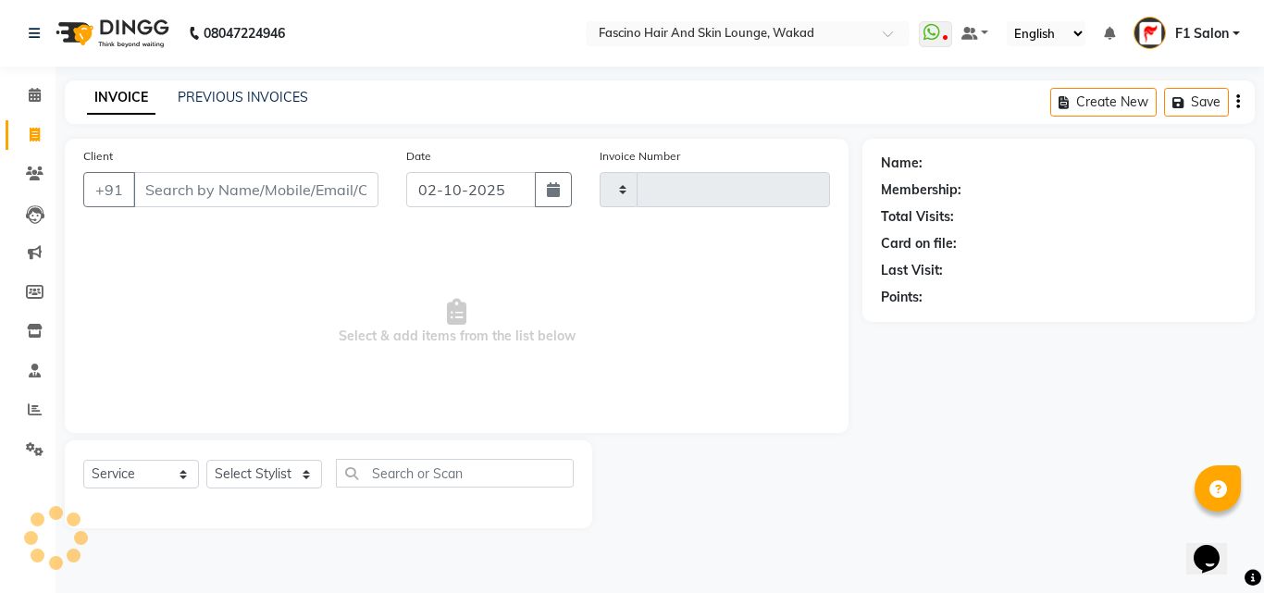
type input "8340"
select select "126"
select select "service"
click at [185, 180] on input "Client" at bounding box center [255, 189] width 245 height 35
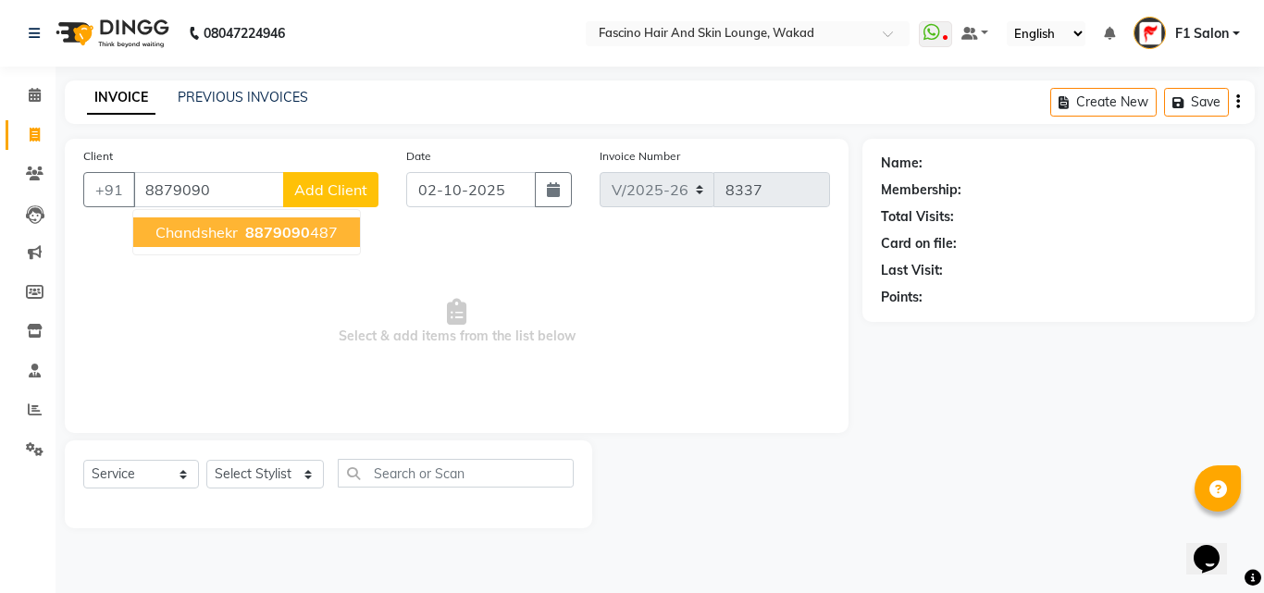
click at [210, 237] on span "chandshekr" at bounding box center [197, 232] width 82 height 19
type input "8879090487"
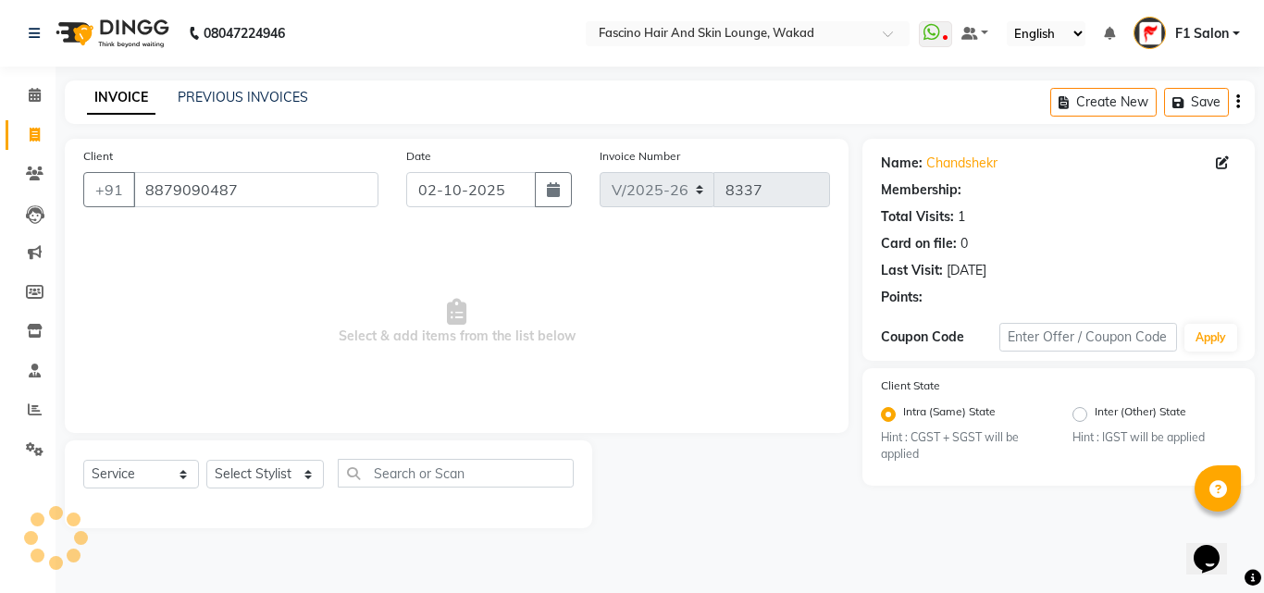
select select "1: Object"
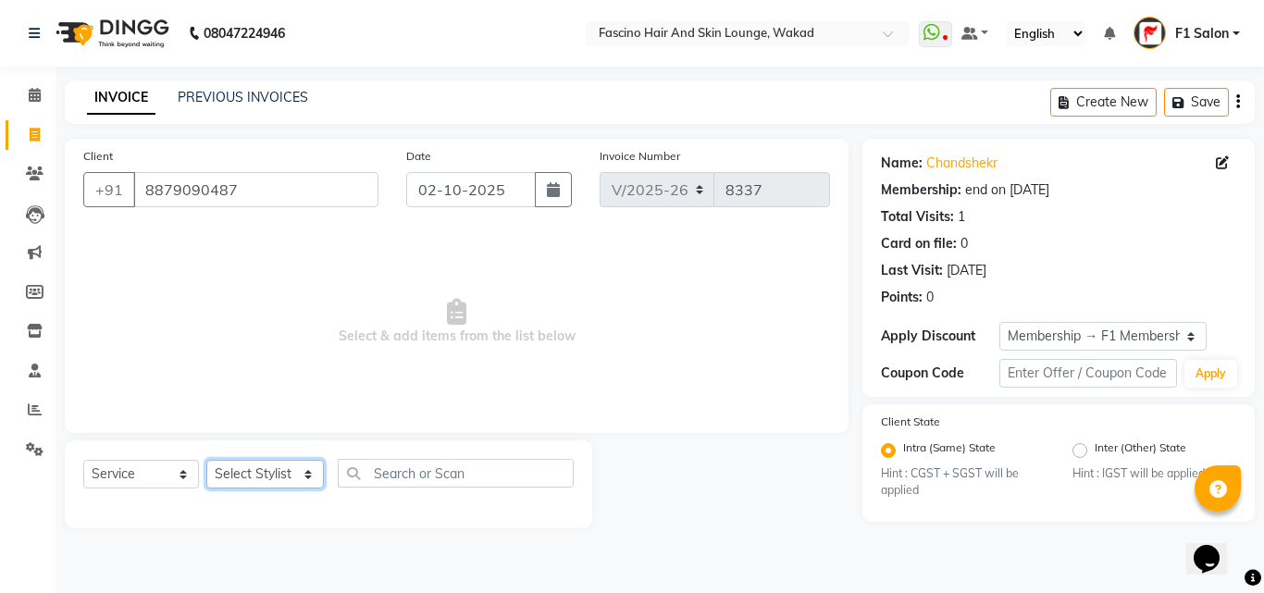
click at [246, 473] on select "Select Stylist 8805000650 Aarohi Chimu Ingale Deepak jh F1 Salon Ganesh F1 Gopa…" at bounding box center [265, 474] width 118 height 29
select select "32272"
click at [206, 460] on select "Select Stylist 8805000650 Aarohi Chimu Ingale Deepak jh F1 Salon Ganesh F1 Gopa…" at bounding box center [265, 474] width 118 height 29
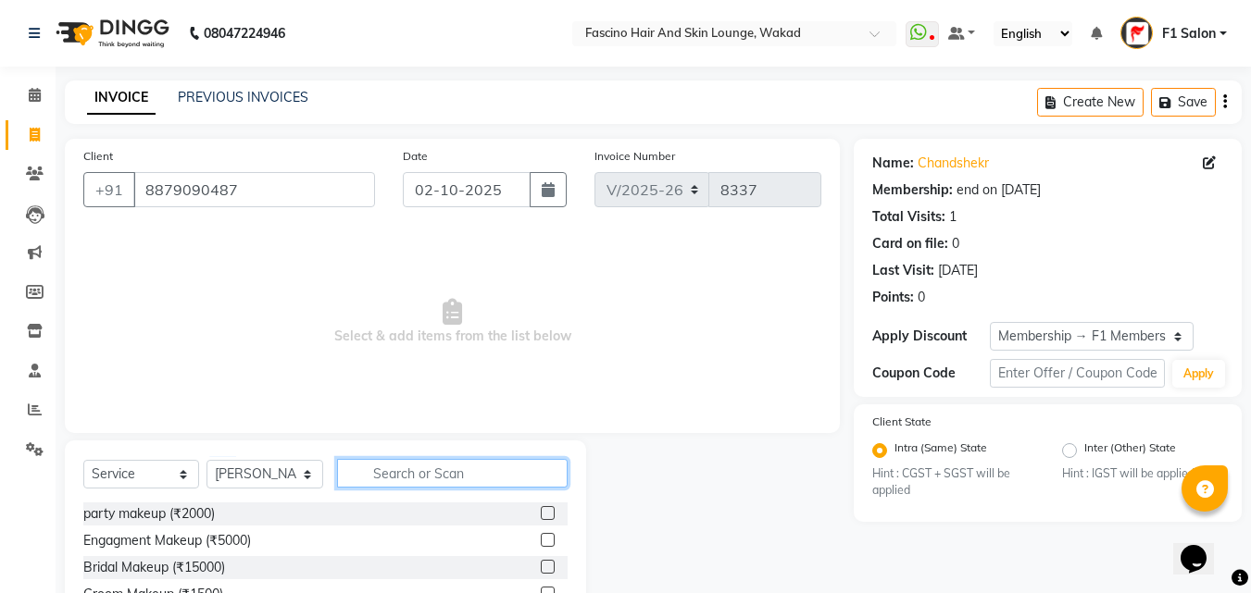
click at [421, 474] on input "text" at bounding box center [452, 473] width 230 height 29
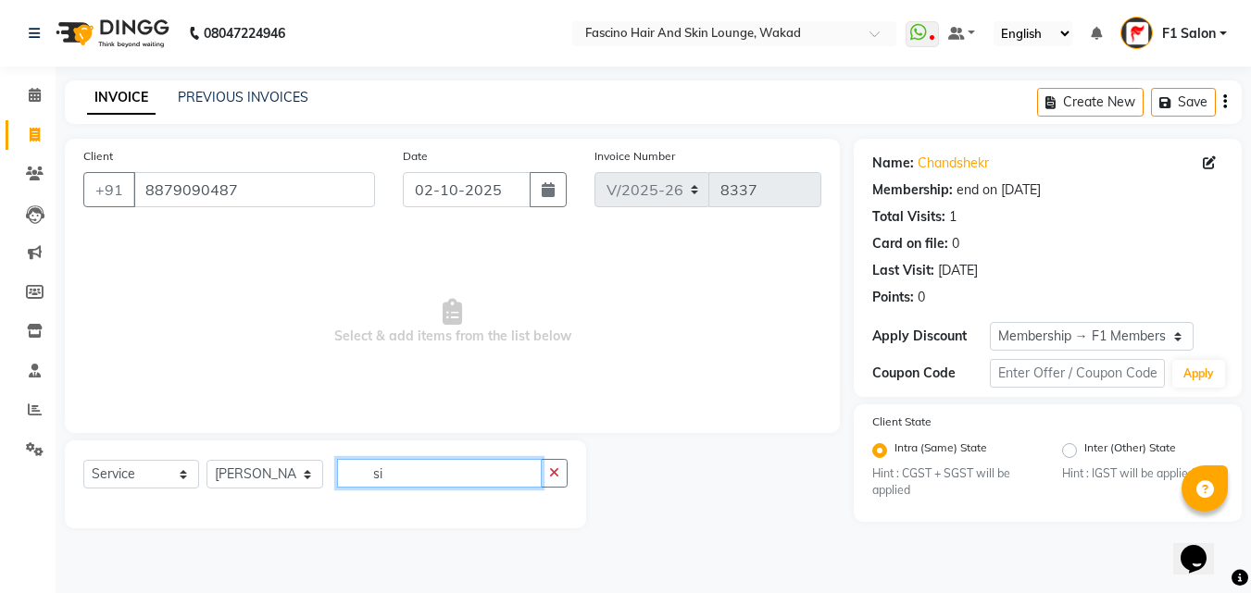
type input "s"
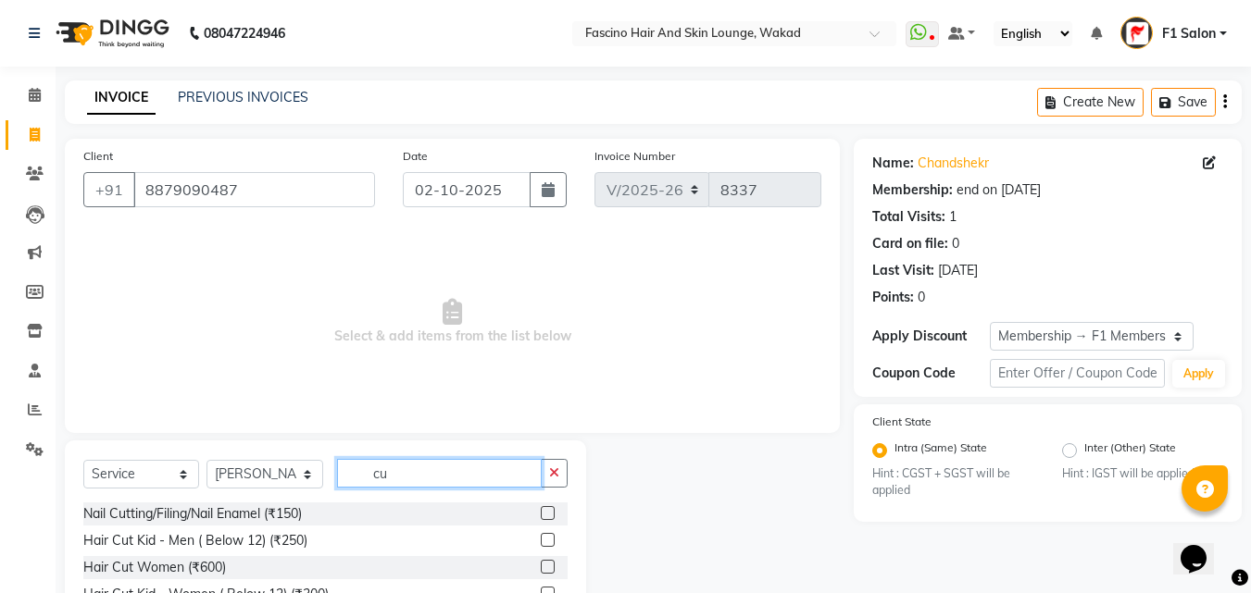
type input "c"
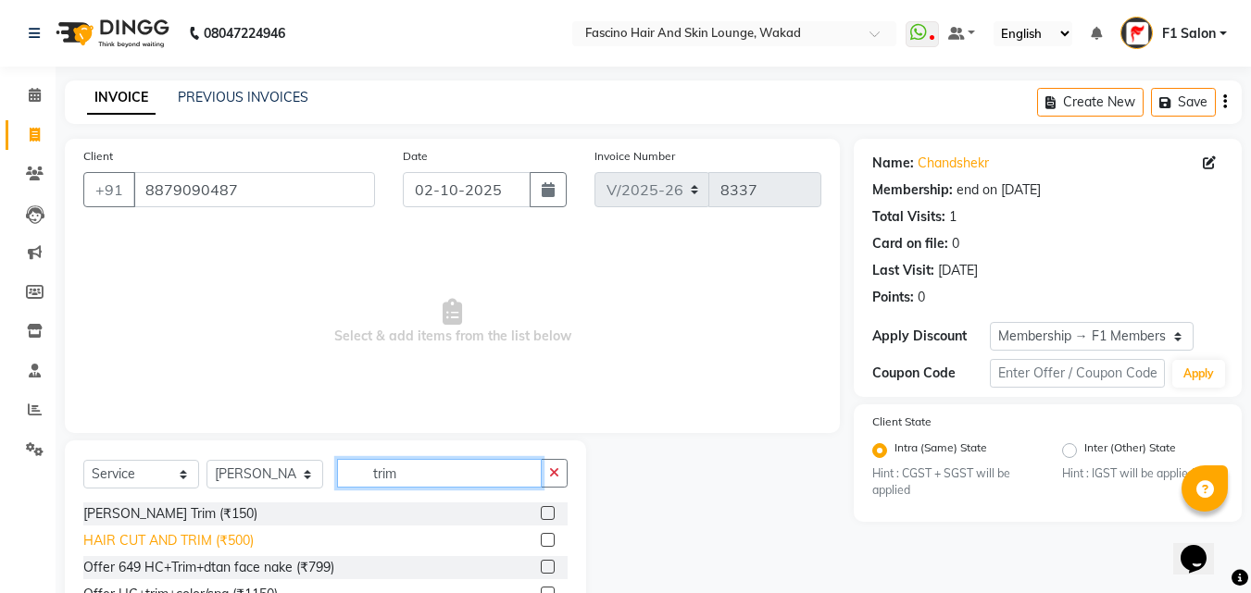
type input "trim"
click at [220, 540] on div "HAIR CUT AND TRIM (₹500)" at bounding box center [168, 540] width 170 height 19
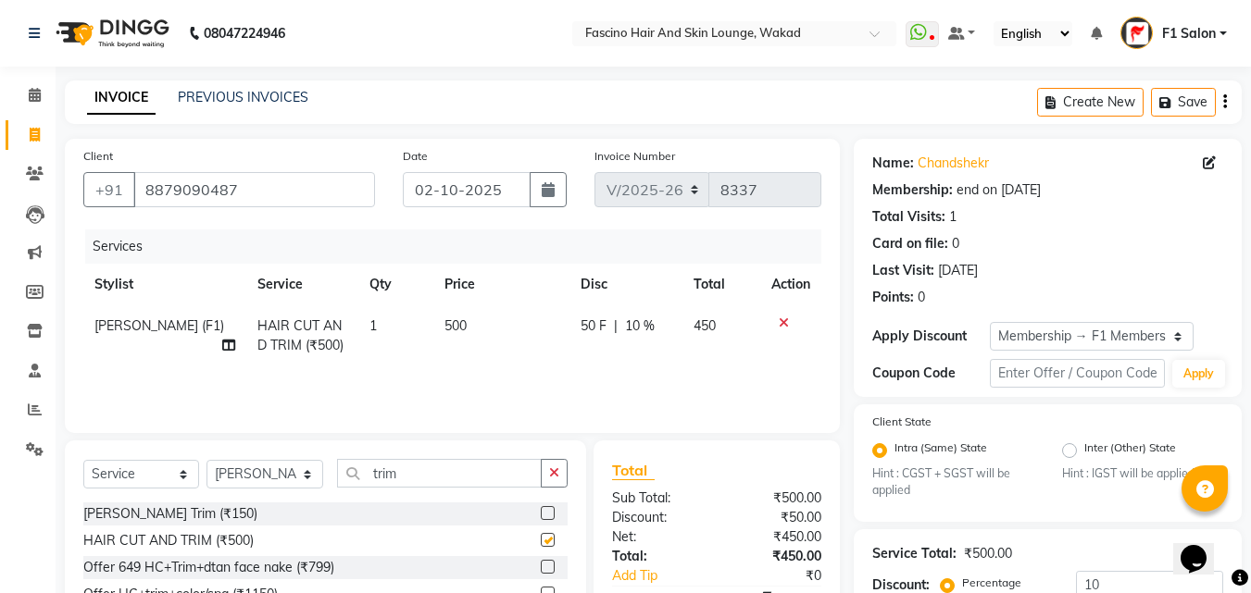
checkbox input "false"
click at [479, 331] on td "500" at bounding box center [501, 335] width 136 height 61
select select "32272"
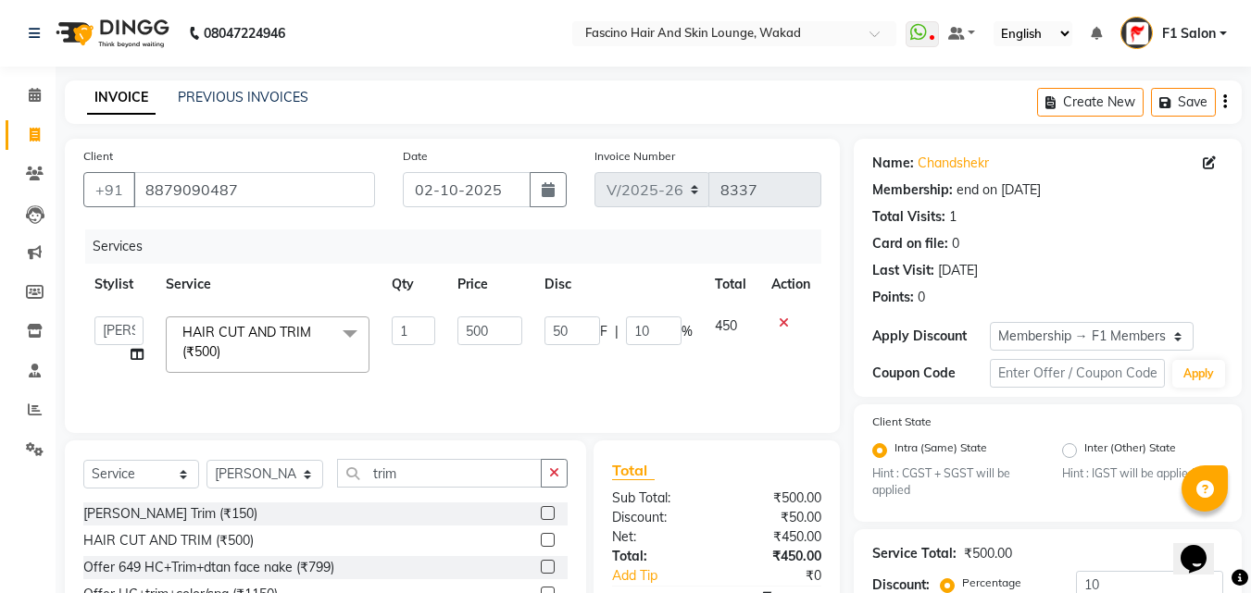
scroll to position [193, 0]
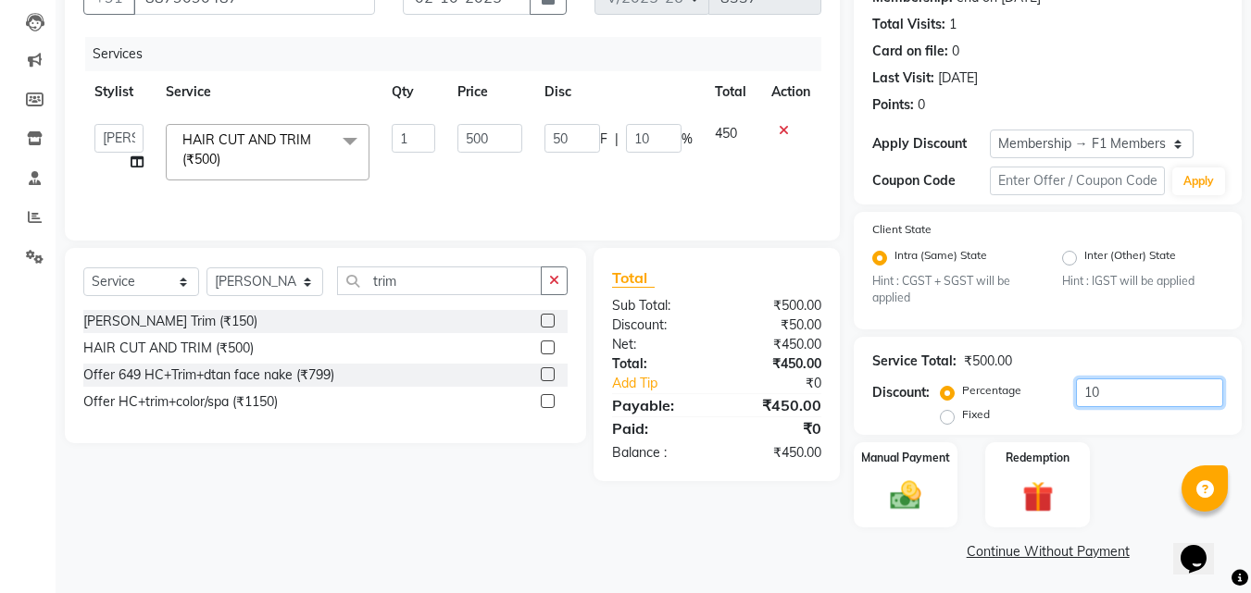
click at [1087, 392] on input "10" at bounding box center [1149, 393] width 147 height 29
type input "0"
type input "20"
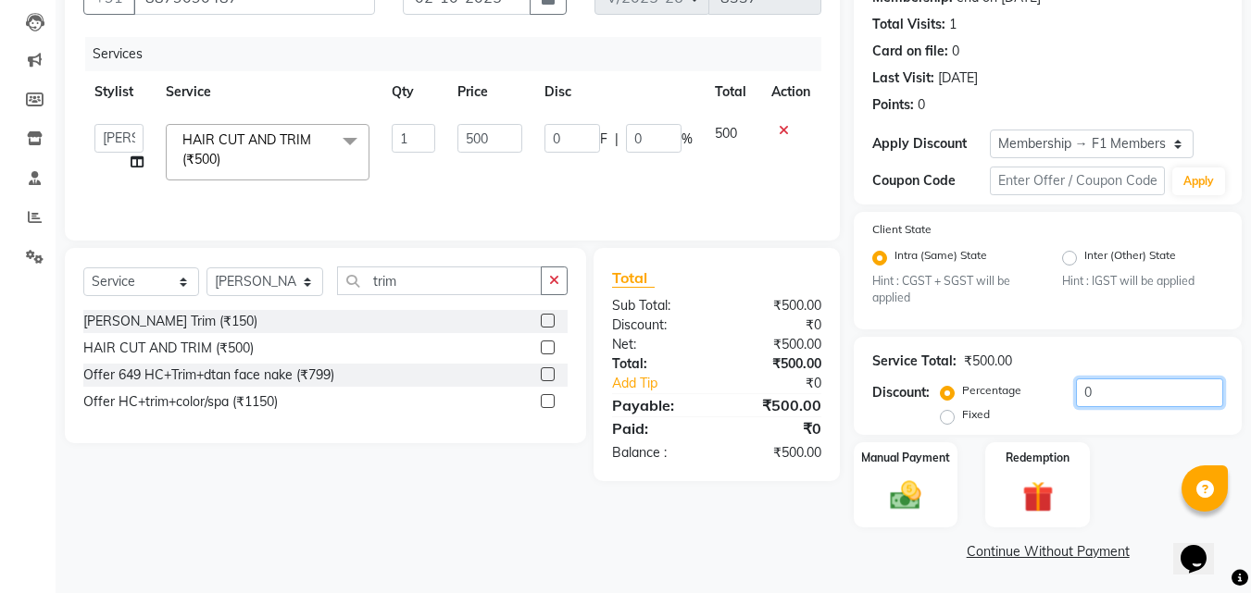
type input "100"
type input "20"
click at [907, 493] on img at bounding box center [905, 496] width 52 height 37
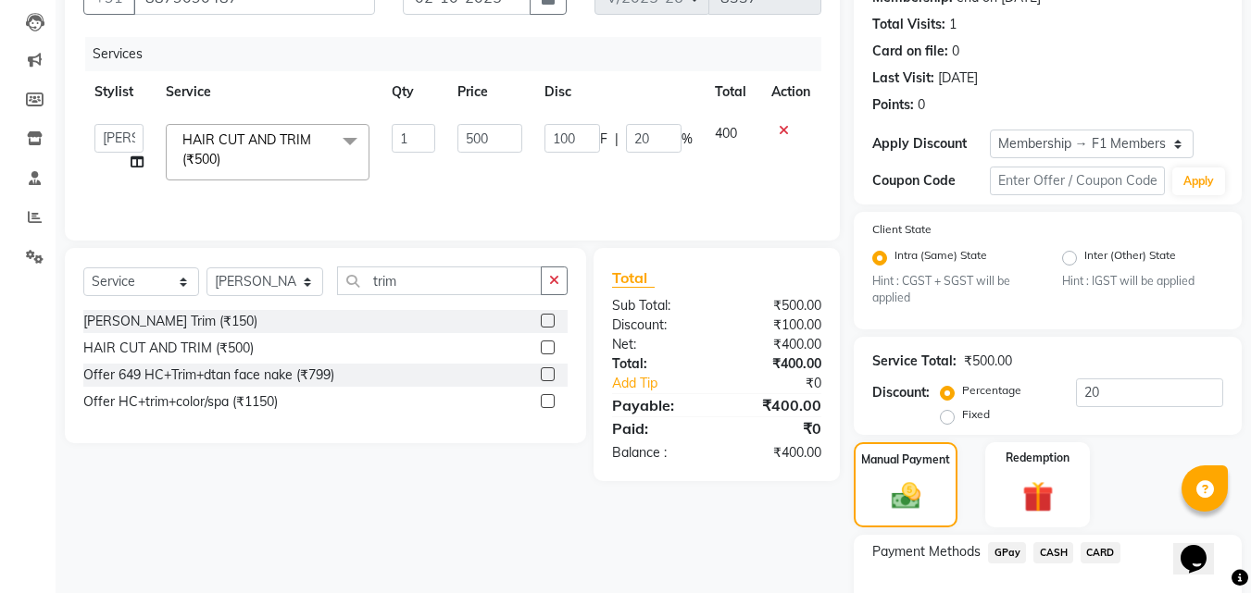
click at [998, 546] on span "GPay" at bounding box center [1007, 552] width 38 height 21
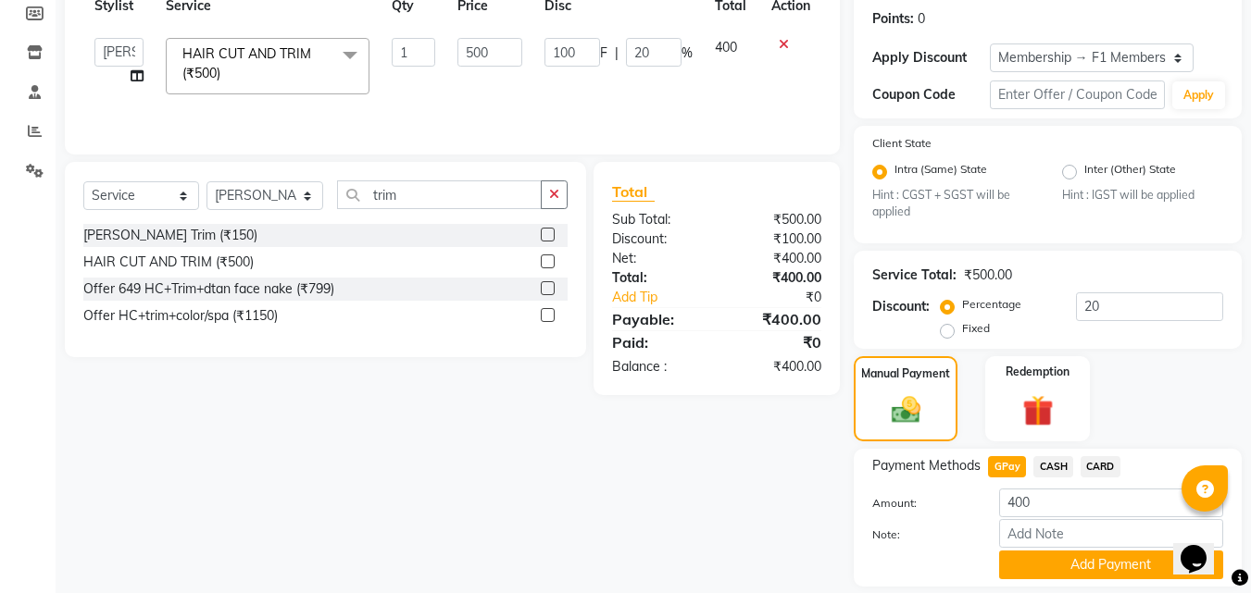
scroll to position [338, 0]
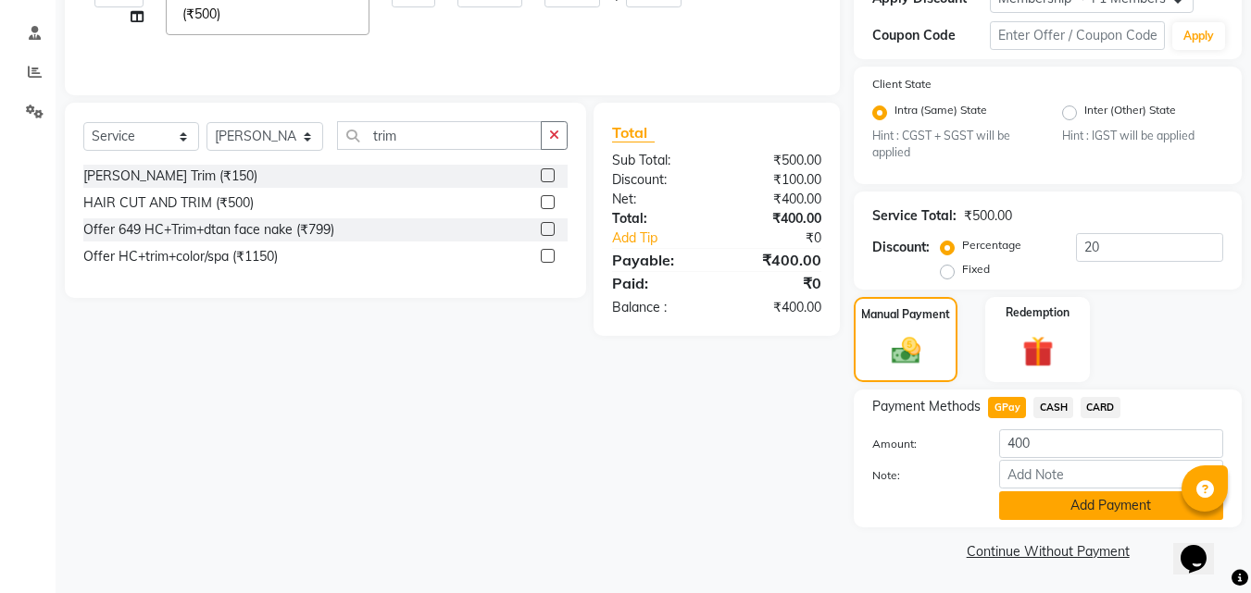
click at [1098, 503] on button "Add Payment" at bounding box center [1111, 506] width 224 height 29
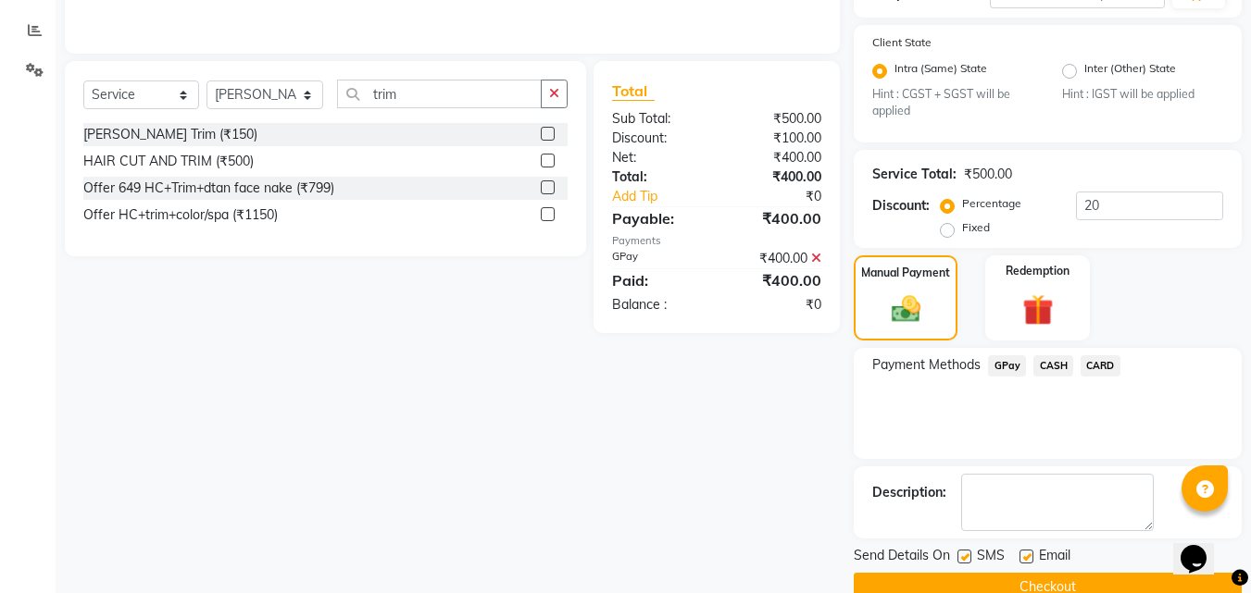
scroll to position [416, 0]
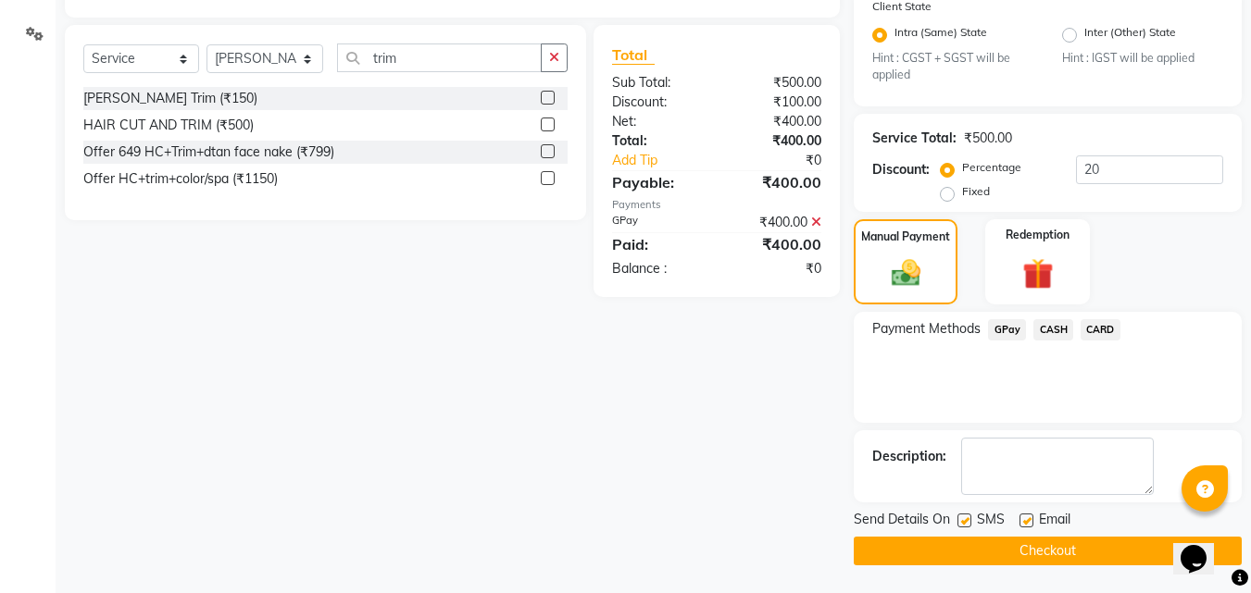
click at [964, 517] on label at bounding box center [964, 521] width 14 height 14
click at [964, 517] on input "checkbox" at bounding box center [963, 522] width 12 height 12
checkbox input "false"
click at [937, 552] on button "Checkout" at bounding box center [1047, 551] width 388 height 29
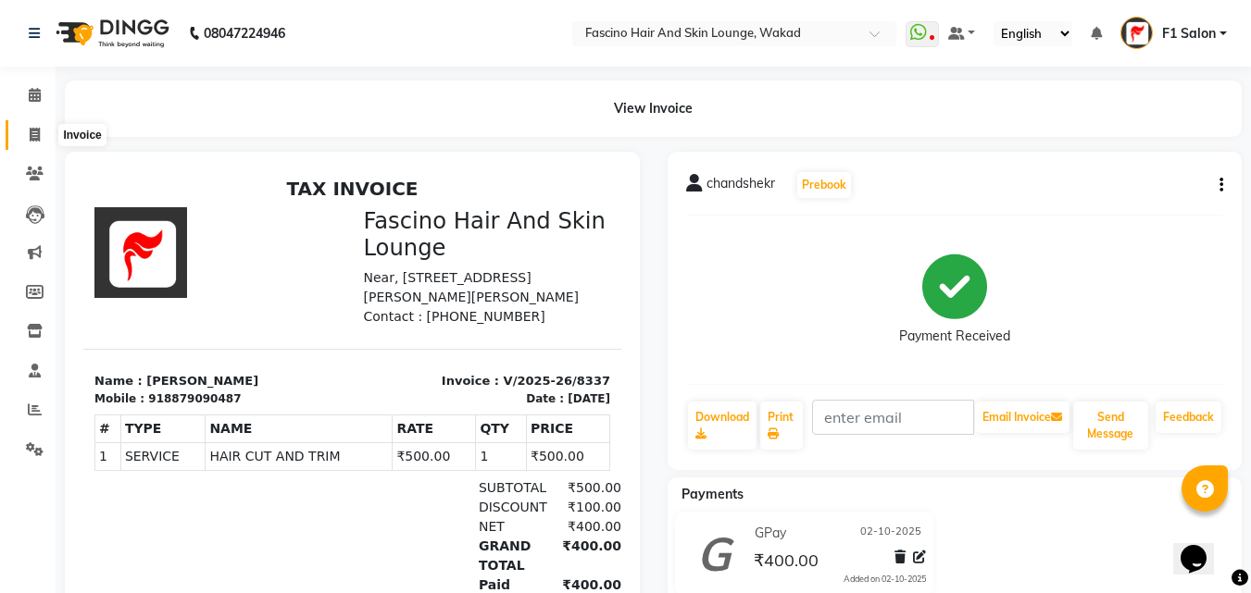
click at [35, 132] on icon at bounding box center [35, 135] width 10 height 14
select select "service"
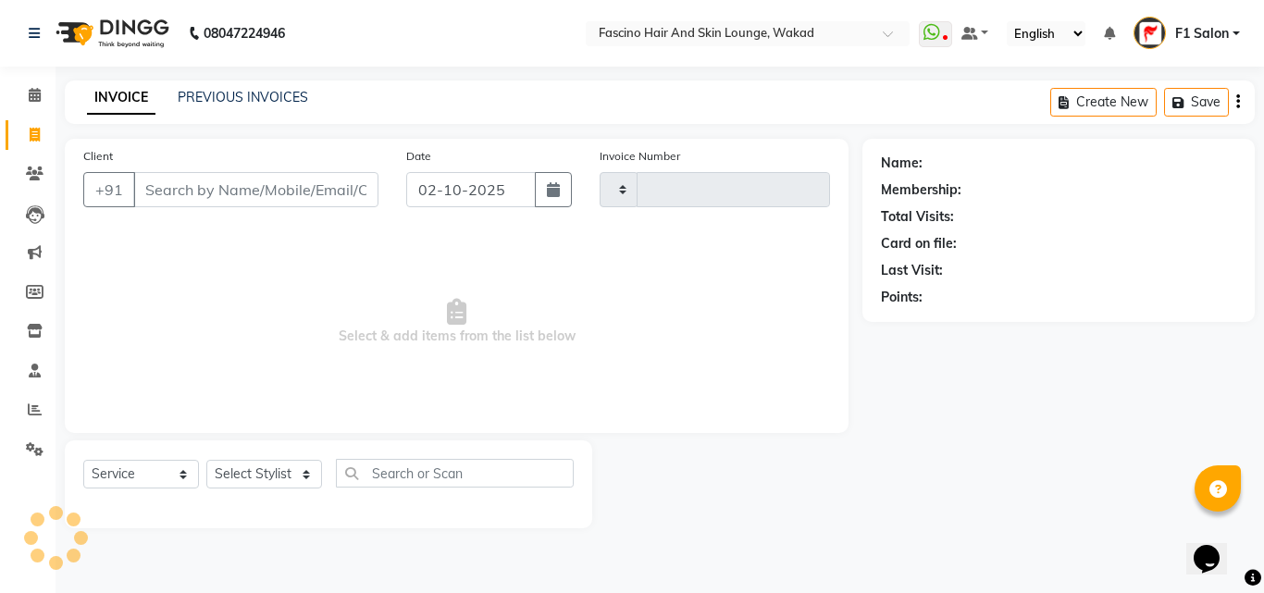
type input "8340"
select select "126"
click at [34, 173] on icon at bounding box center [35, 174] width 18 height 14
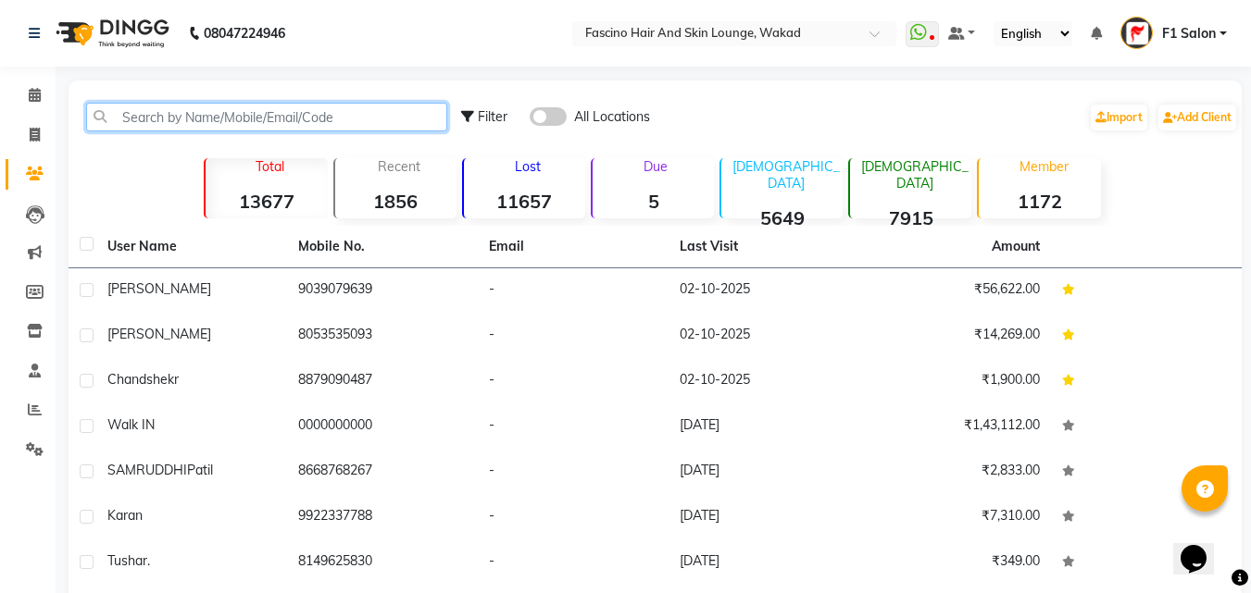
click at [164, 114] on input "text" at bounding box center [266, 117] width 361 height 29
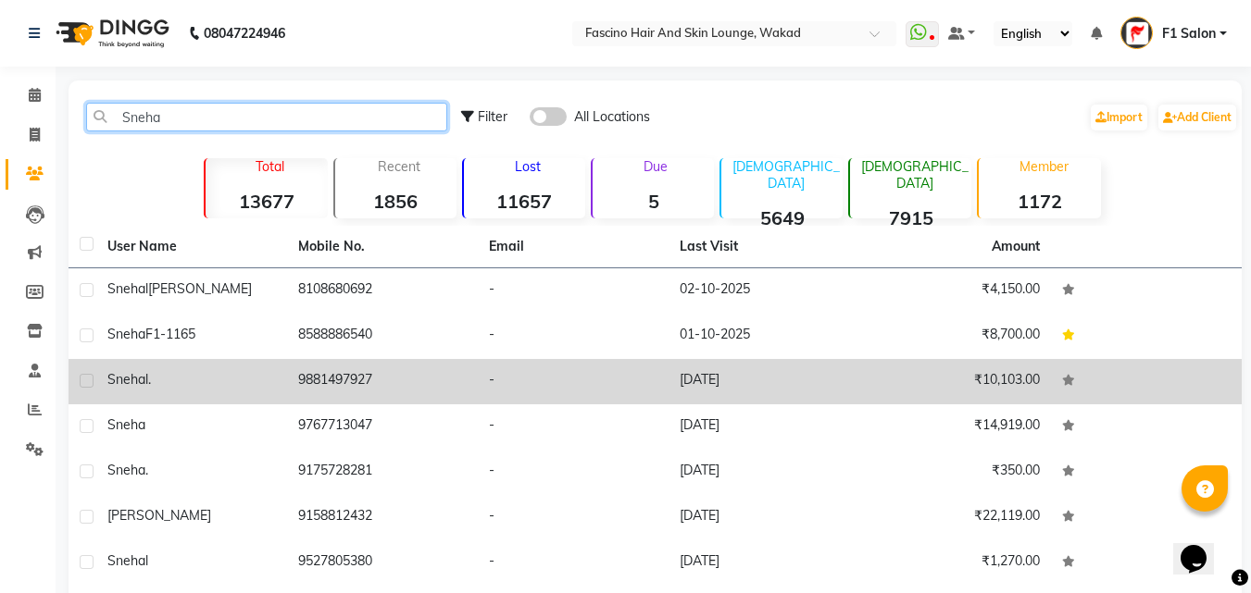
type input "Sneha"
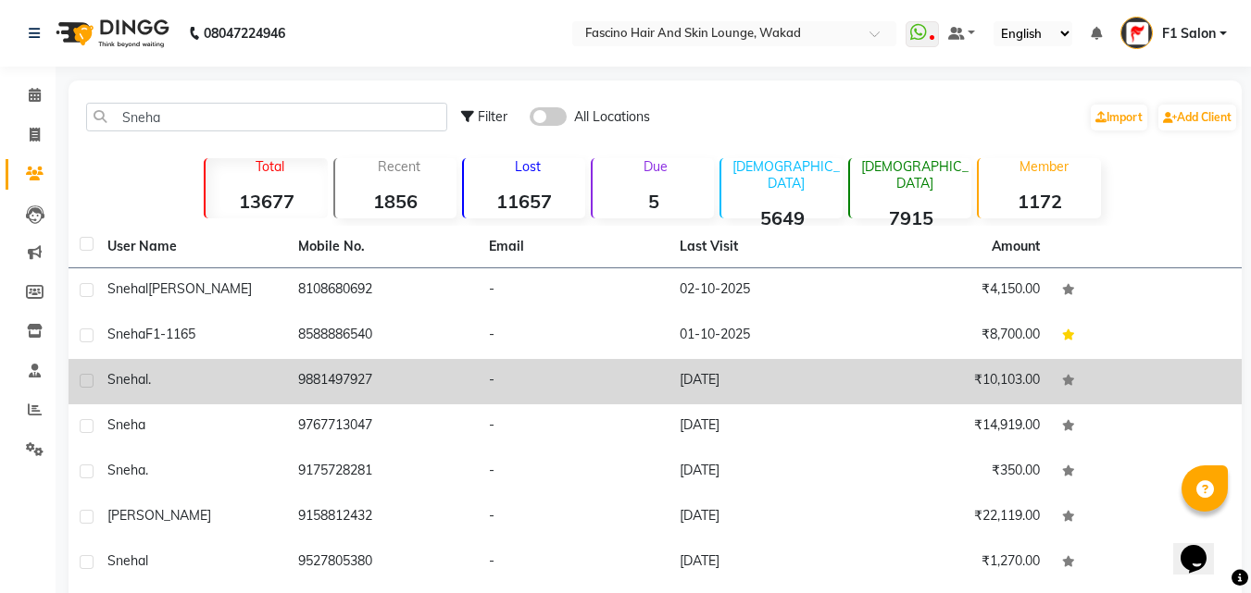
click at [190, 388] on div "Snehal ." at bounding box center [191, 379] width 168 height 19
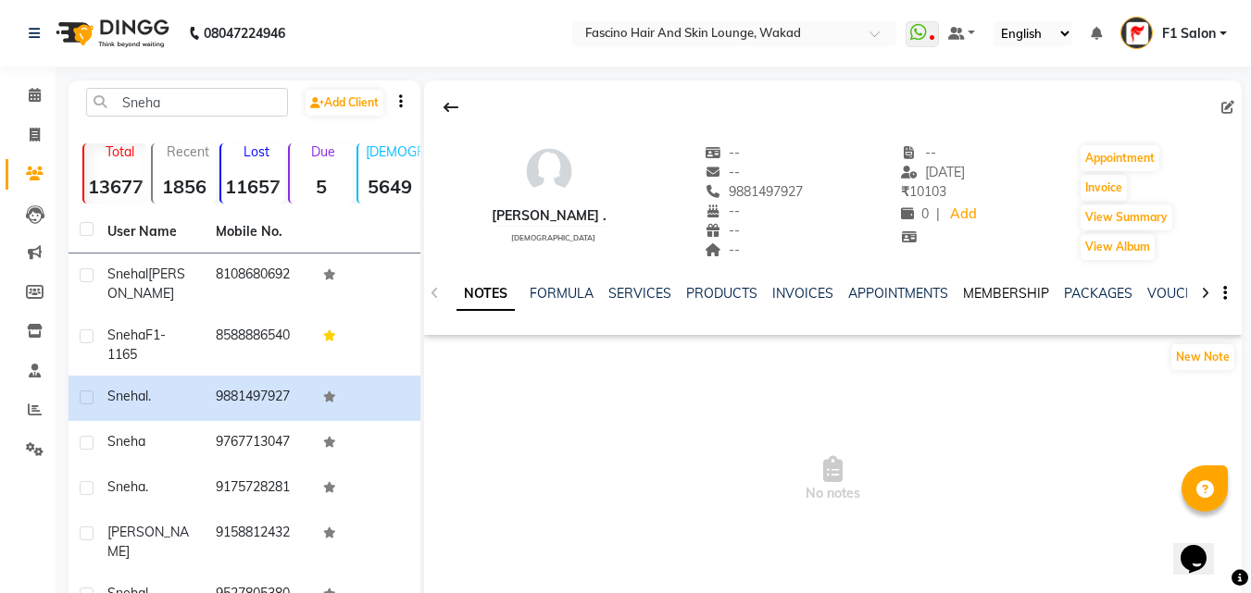
click at [982, 290] on link "MEMBERSHIP" at bounding box center [1006, 293] width 86 height 17
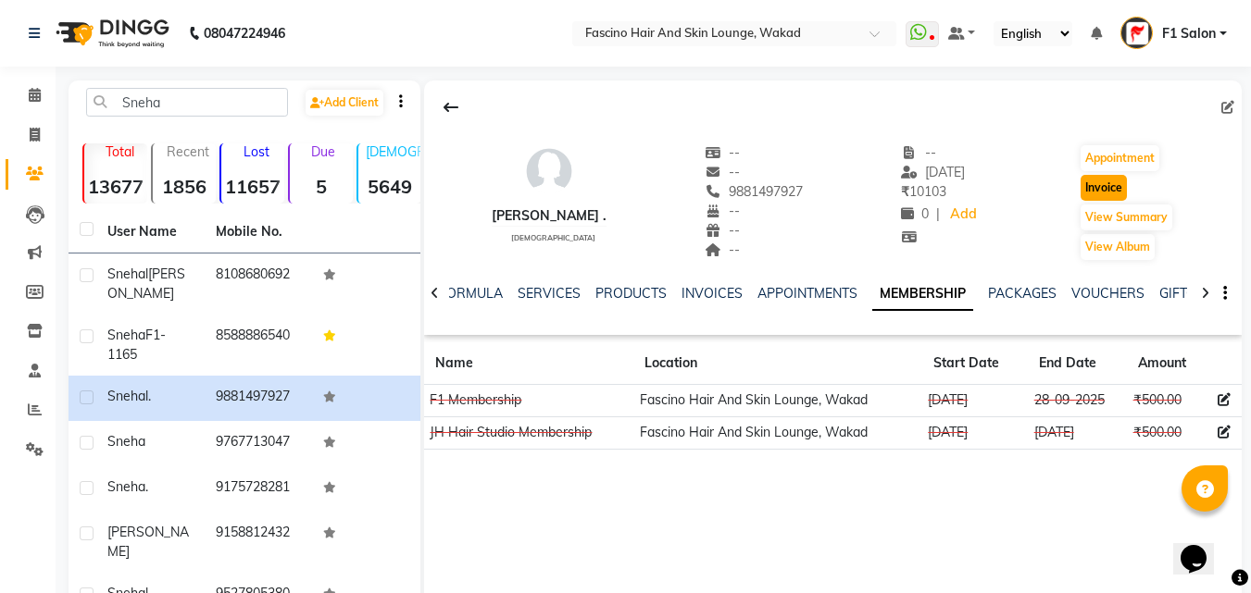
click at [1109, 184] on button "Invoice" at bounding box center [1103, 188] width 46 height 26
select select "service"
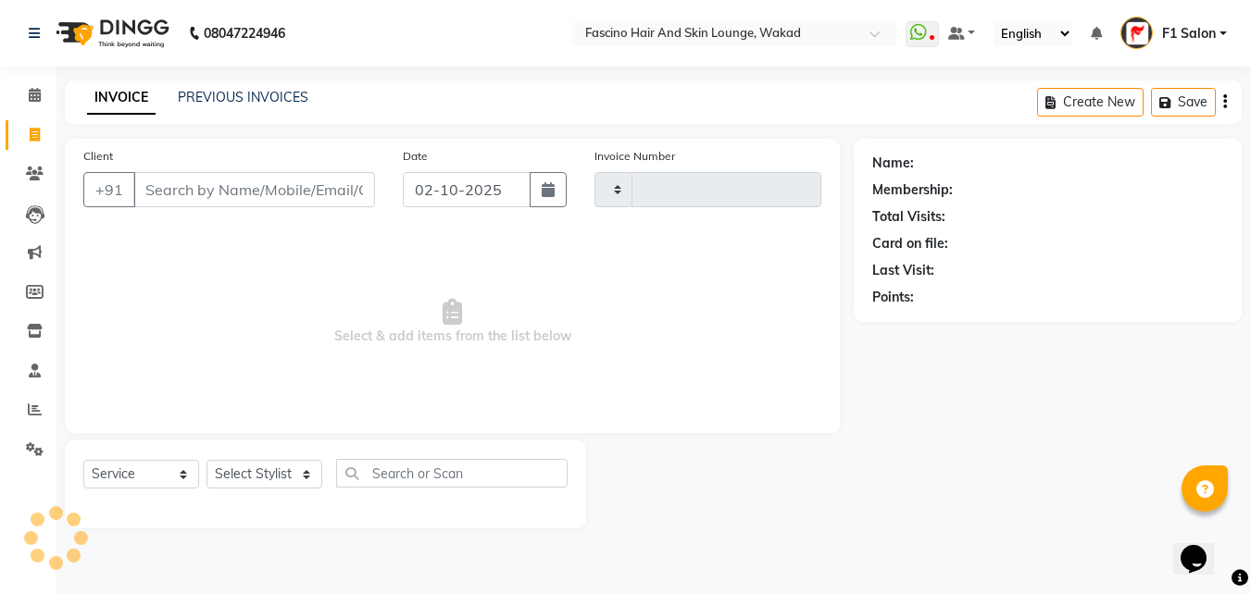
type input "8340"
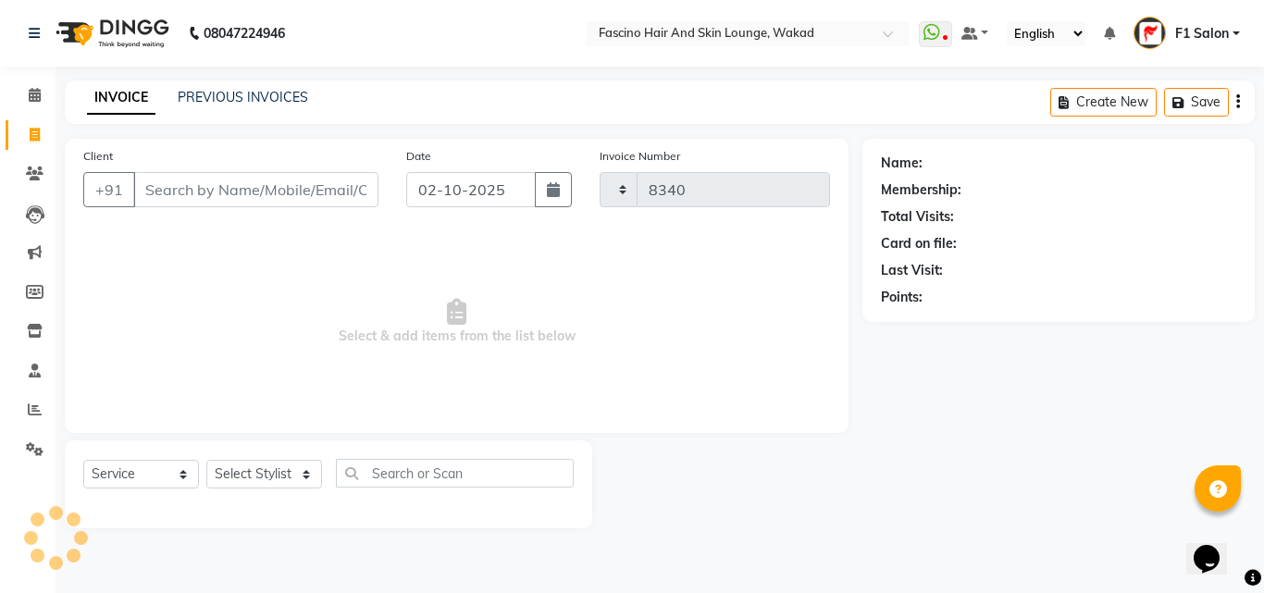
select select "126"
type input "9881497927"
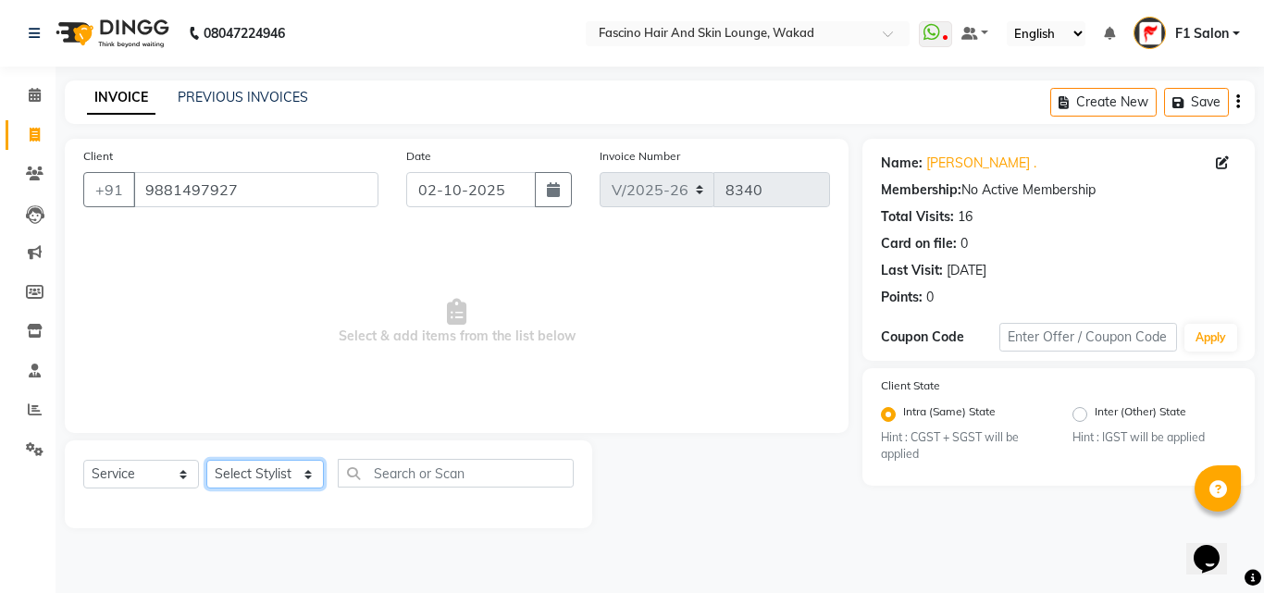
click at [242, 473] on select "Select Stylist 8805000650 Aarohi Chimu Ingale Deepak jh F1 Salon Ganesh F1 Gopa…" at bounding box center [265, 474] width 118 height 29
select select "23131"
click at [206, 460] on select "Select Stylist 8805000650 Aarohi Chimu Ingale Deepak jh F1 Salon Ganesh F1 Gopa…" at bounding box center [265, 474] width 118 height 29
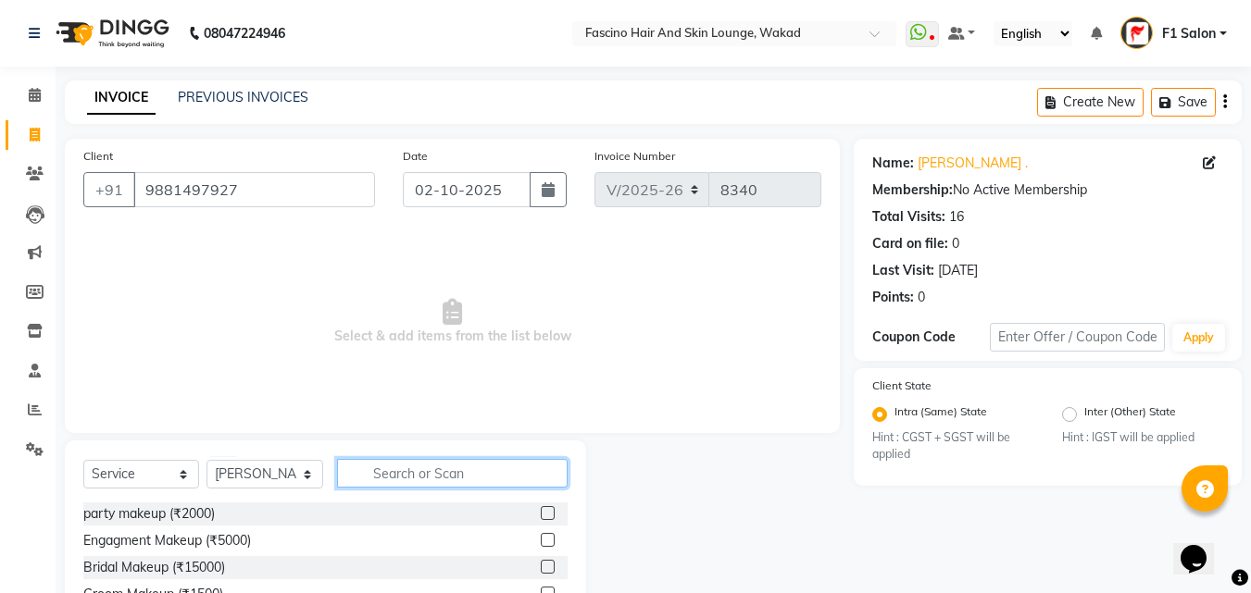
click at [396, 484] on input "text" at bounding box center [452, 473] width 230 height 29
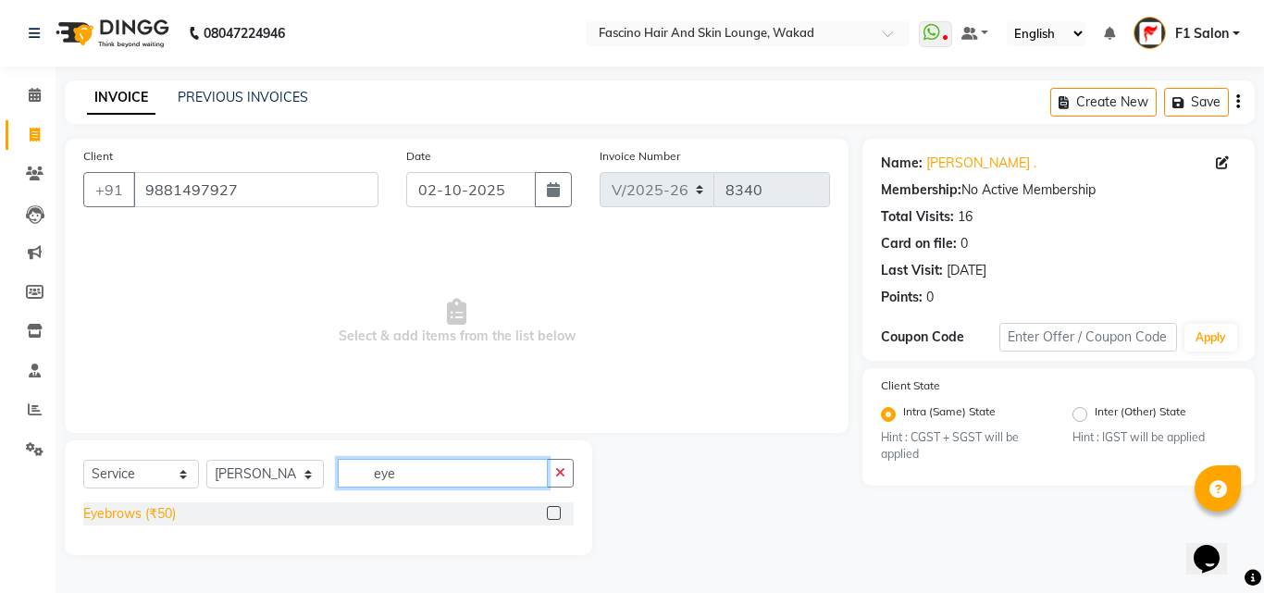
type input "eye"
click at [110, 520] on div "Eyebrows (₹50)" at bounding box center [129, 513] width 93 height 19
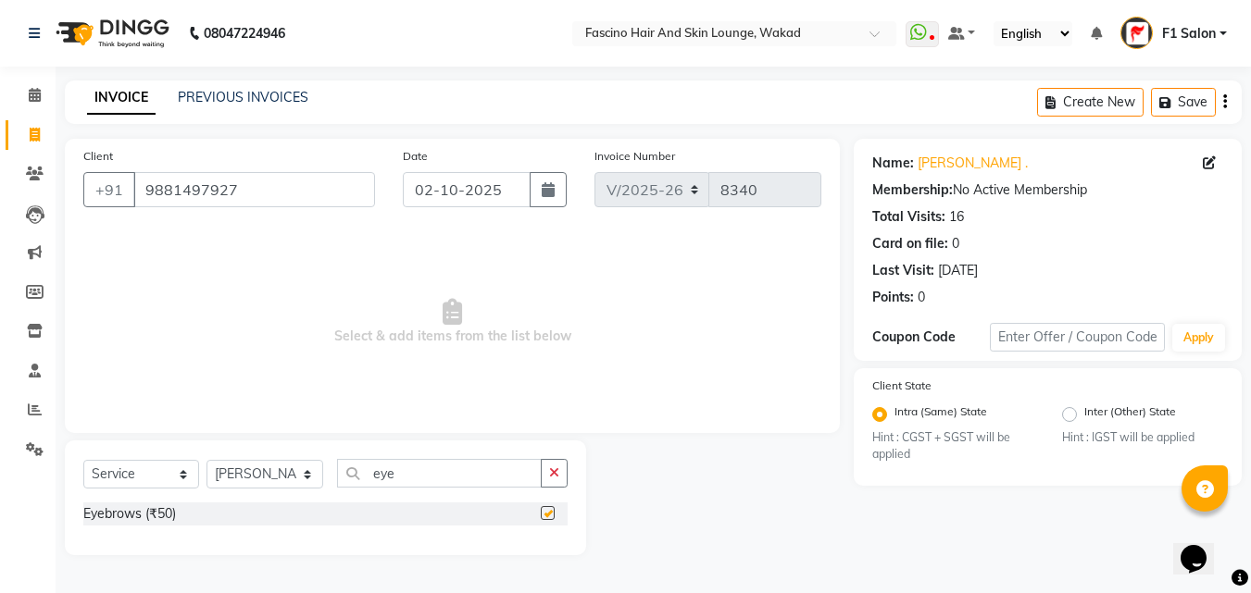
checkbox input "false"
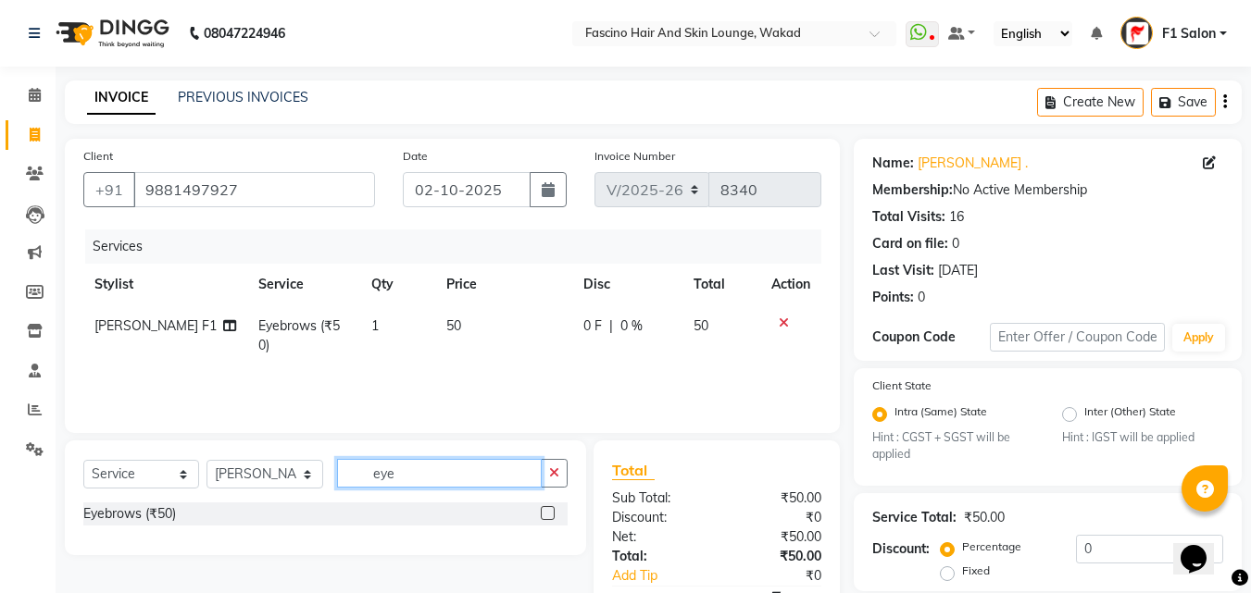
click at [405, 482] on input "eye" at bounding box center [439, 473] width 205 height 29
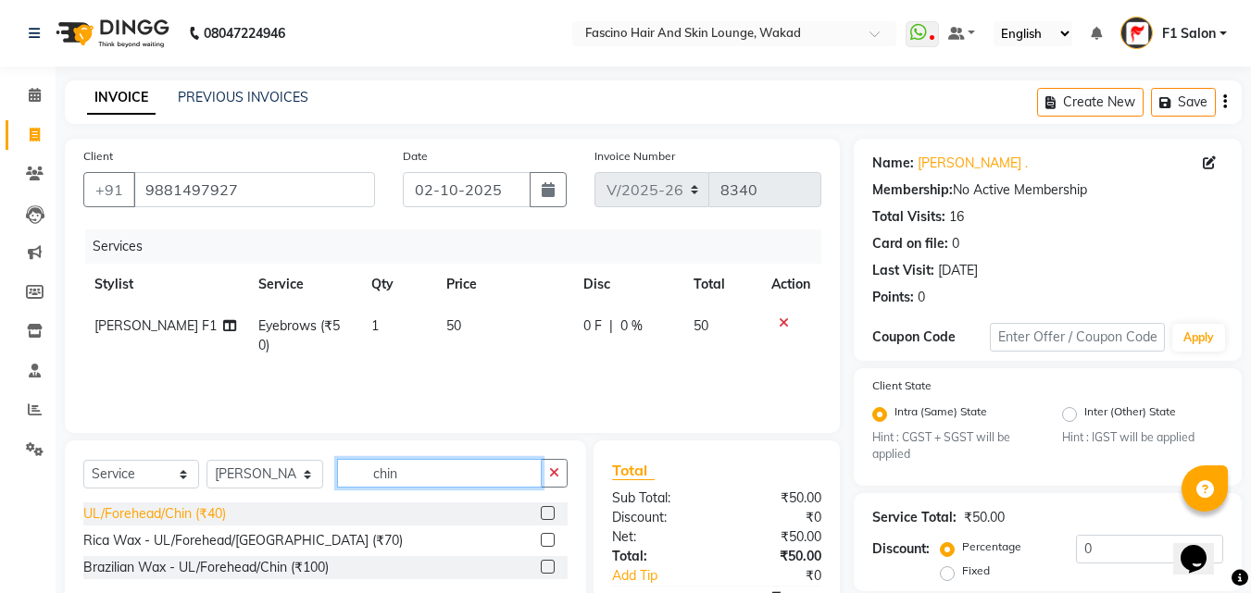
type input "chin"
click at [169, 508] on div "UL/Forehead/Chin (₹40)" at bounding box center [154, 513] width 143 height 19
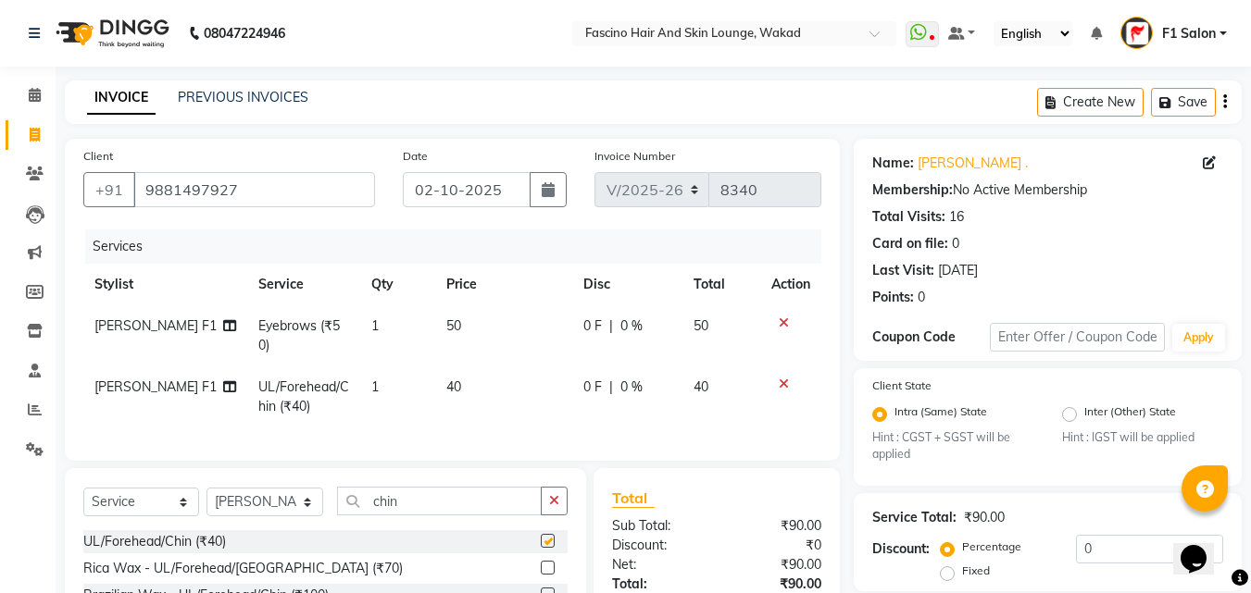
checkbox input "false"
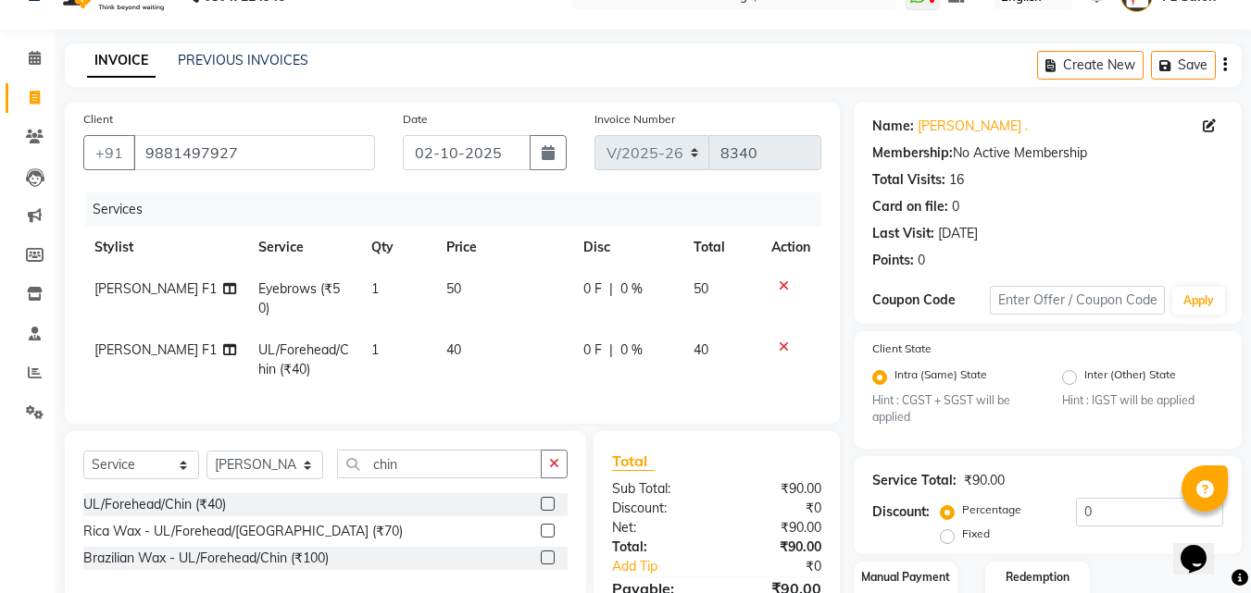
scroll to position [156, 0]
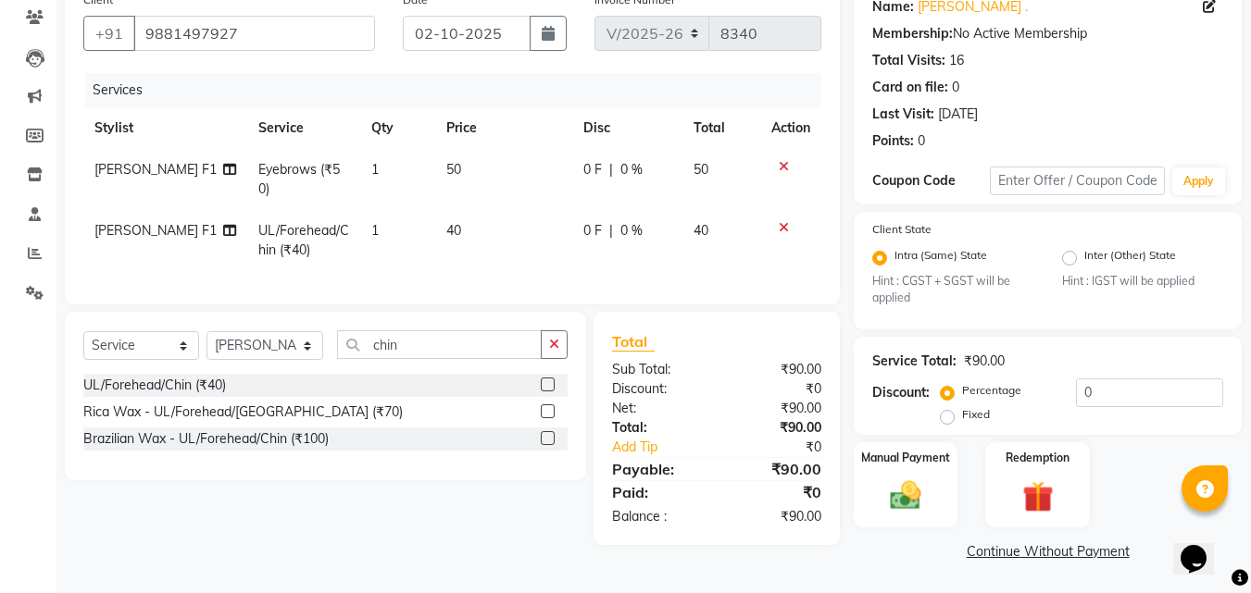
drag, startPoint x: 733, startPoint y: 553, endPoint x: 664, endPoint y: 514, distance: 79.6
click at [733, 553] on div "Client +91 9881497927 Date 02-10-2025 Invoice Number V/2025 V/2025-26 8340 Serv…" at bounding box center [452, 273] width 803 height 583
click at [237, 346] on select "Select Stylist 8805000650 Aarohi Chimu Ingale Deepak jh F1 Salon Ganesh F1 Gopa…" at bounding box center [264, 345] width 117 height 29
select select "57606"
click at [206, 331] on select "Select Stylist 8805000650 Aarohi Chimu Ingale Deepak jh F1 Salon Ganesh F1 Gopa…" at bounding box center [264, 345] width 117 height 29
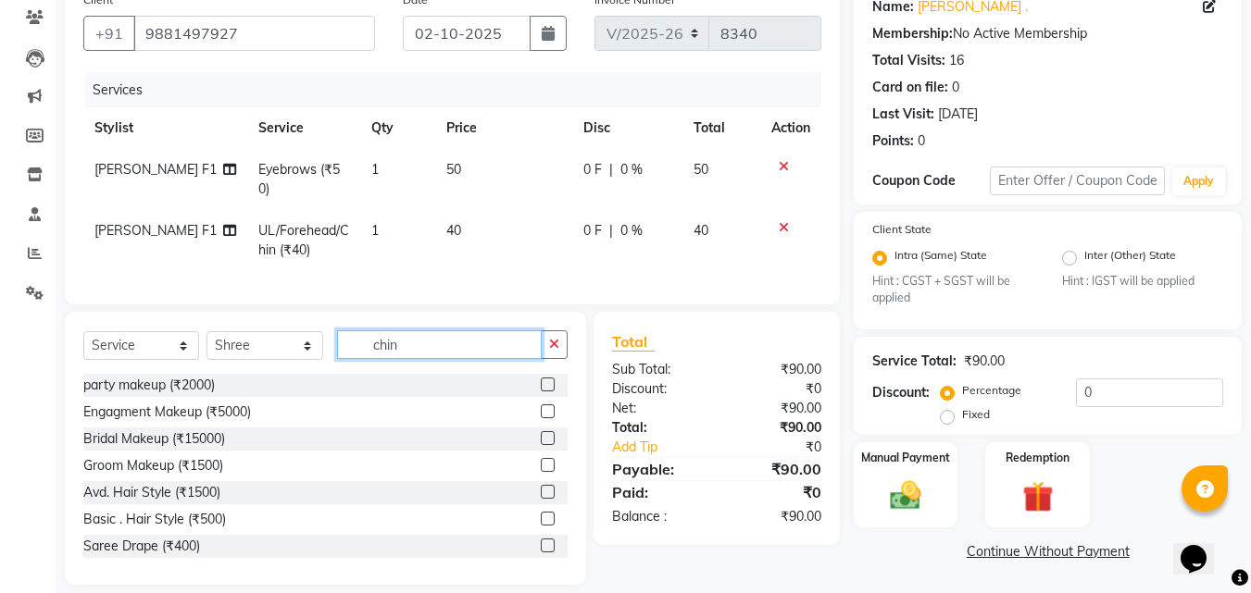
click at [397, 342] on input "chin" at bounding box center [439, 344] width 205 height 29
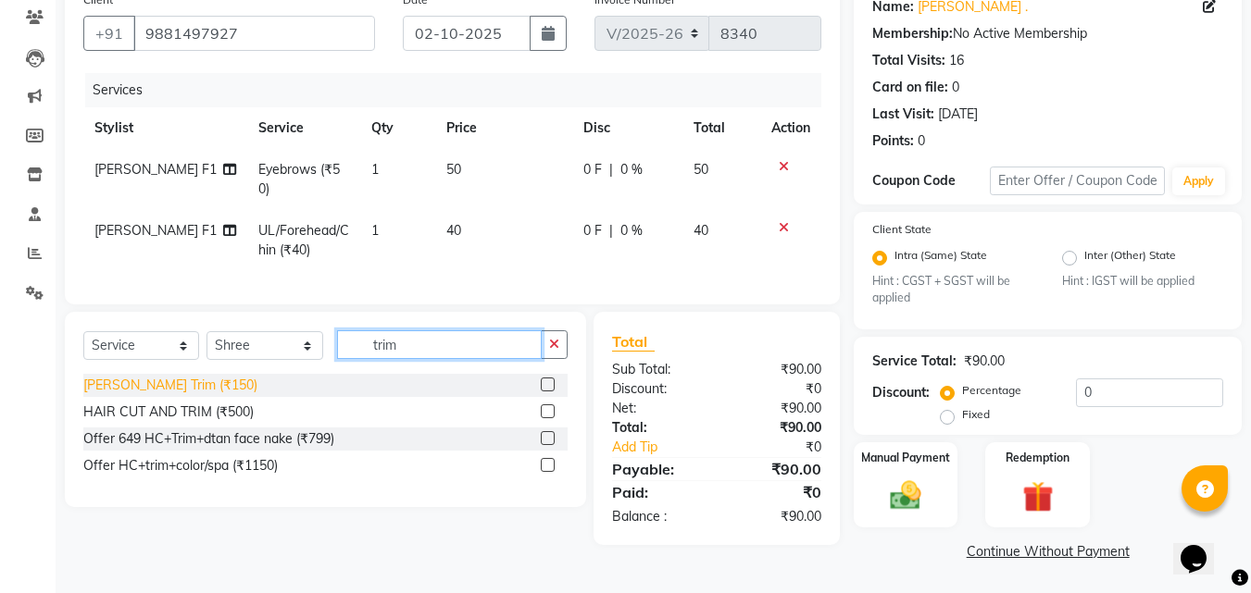
type input "trim"
click at [163, 386] on div "Beard Trim (₹150)" at bounding box center [170, 385] width 174 height 19
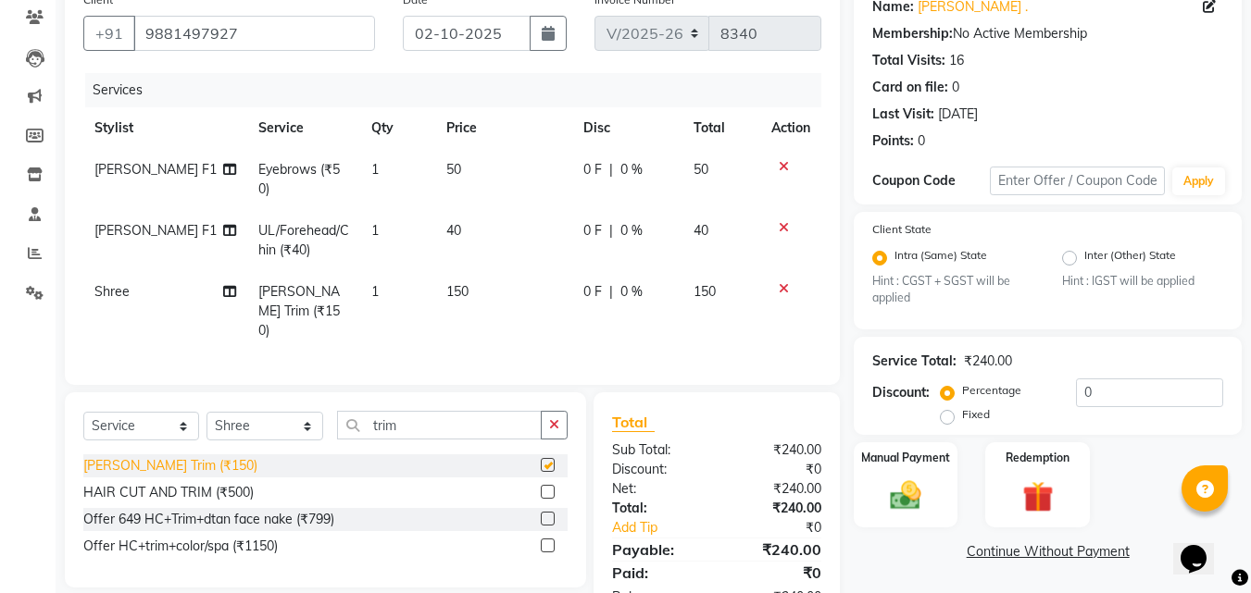
checkbox input "false"
click at [485, 273] on td "150" at bounding box center [503, 311] width 137 height 81
select select "57606"
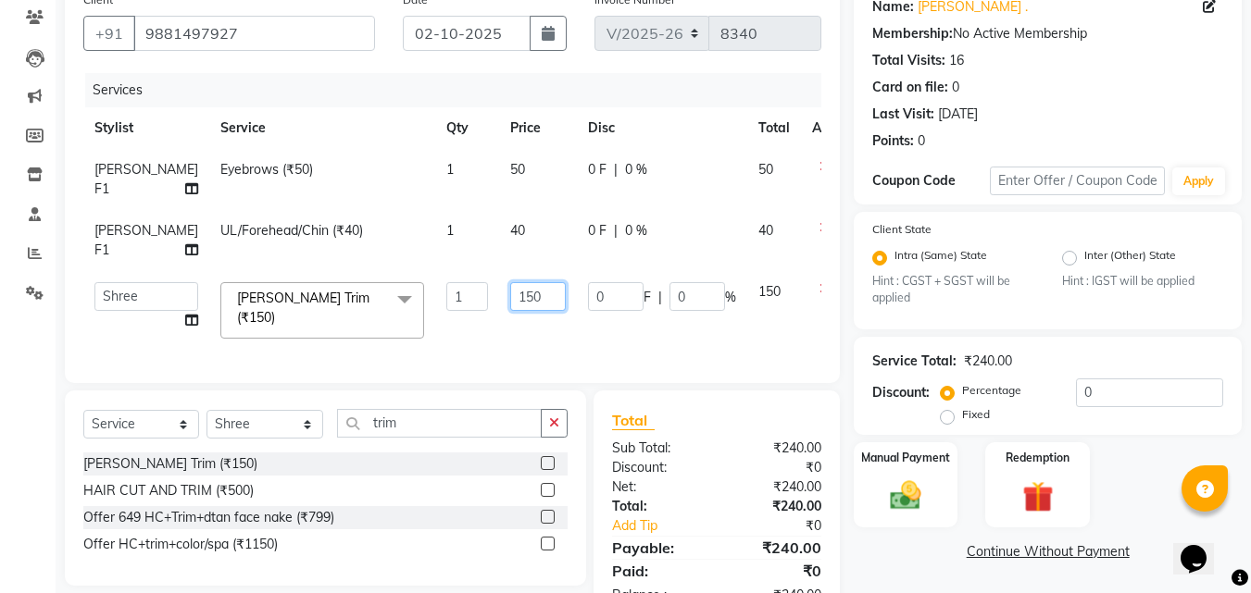
click at [510, 294] on input "150" at bounding box center [538, 296] width 56 height 29
type input "1"
type input "200"
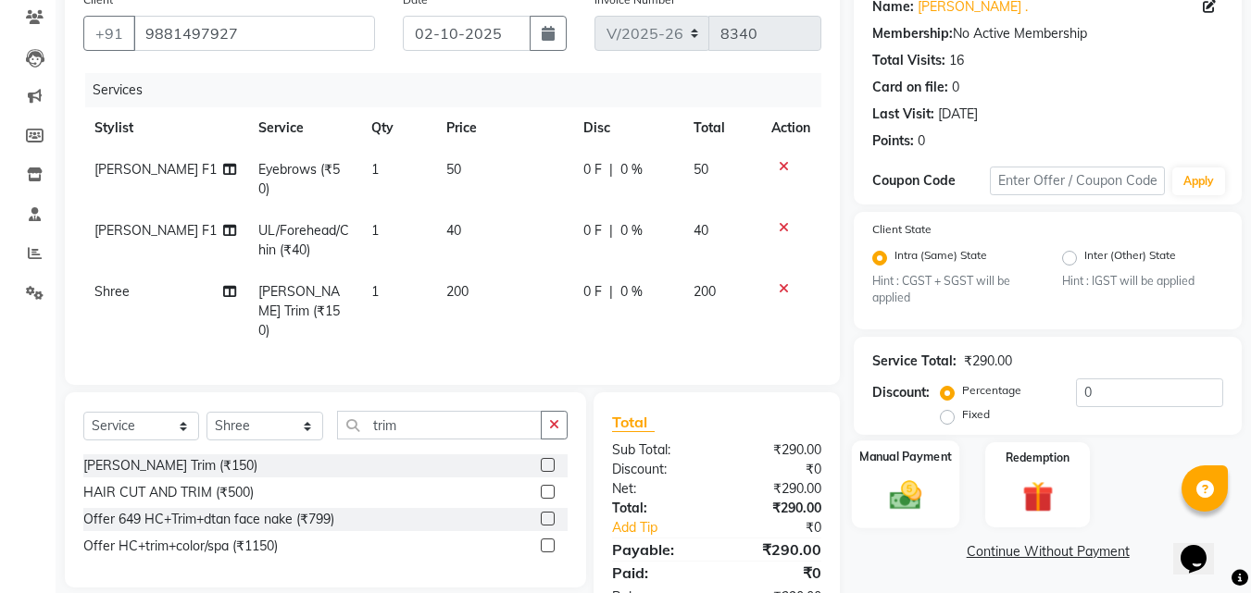
click at [915, 503] on img at bounding box center [905, 496] width 52 height 37
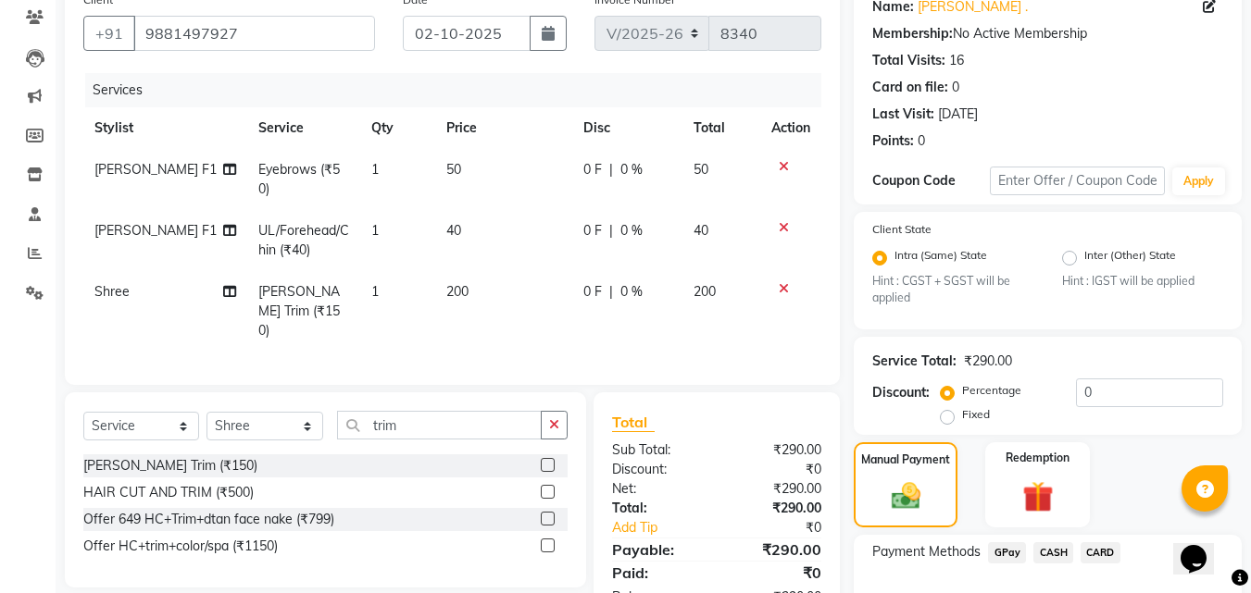
scroll to position [275, 0]
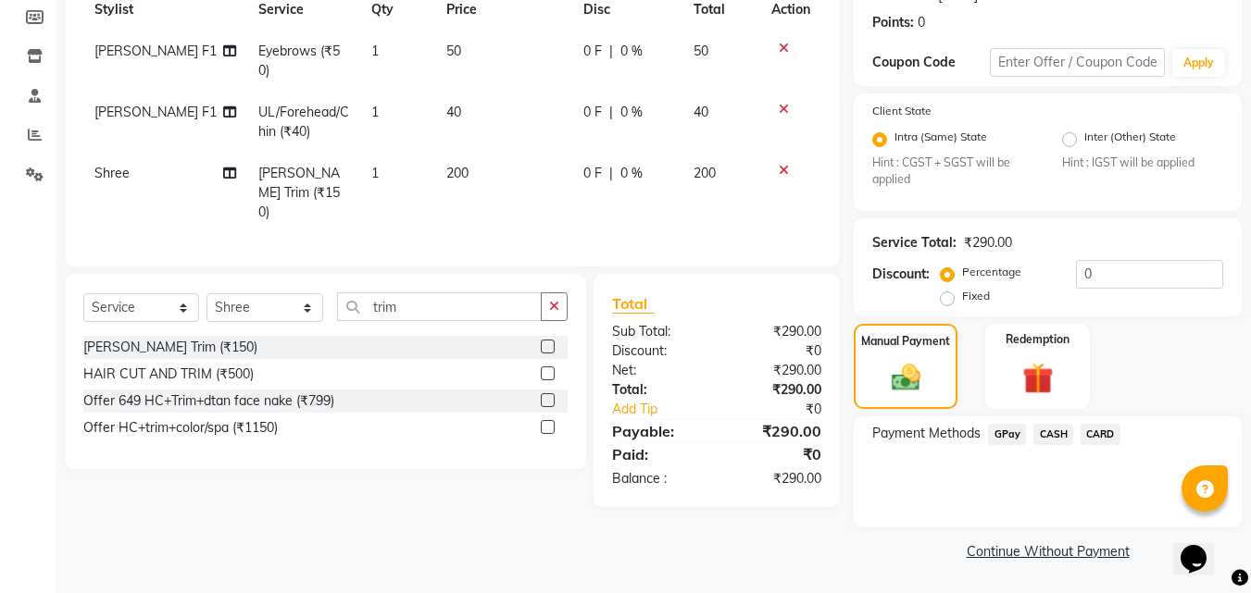
click at [1014, 440] on span "GPay" at bounding box center [1007, 434] width 38 height 21
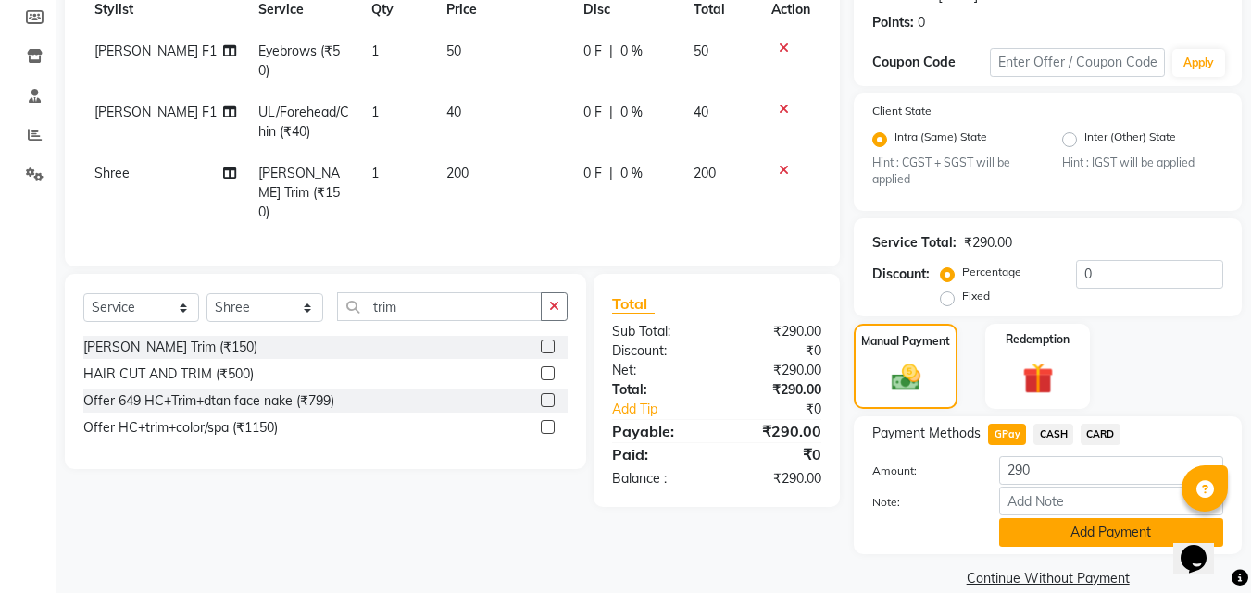
click at [1031, 534] on button "Add Payment" at bounding box center [1111, 532] width 224 height 29
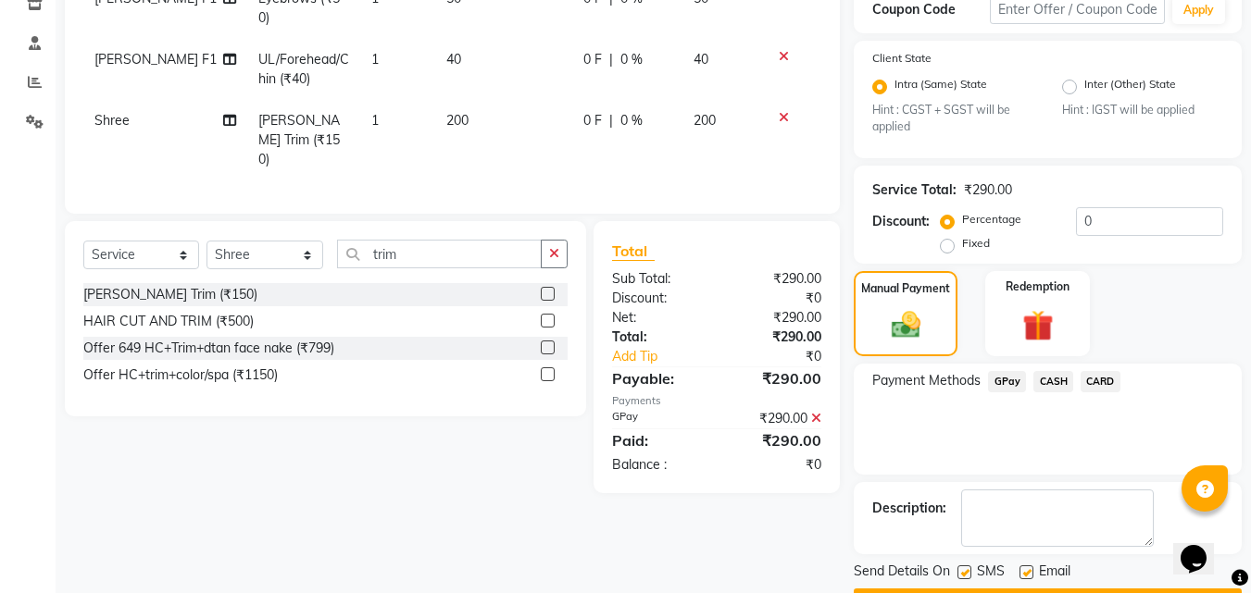
scroll to position [380, 0]
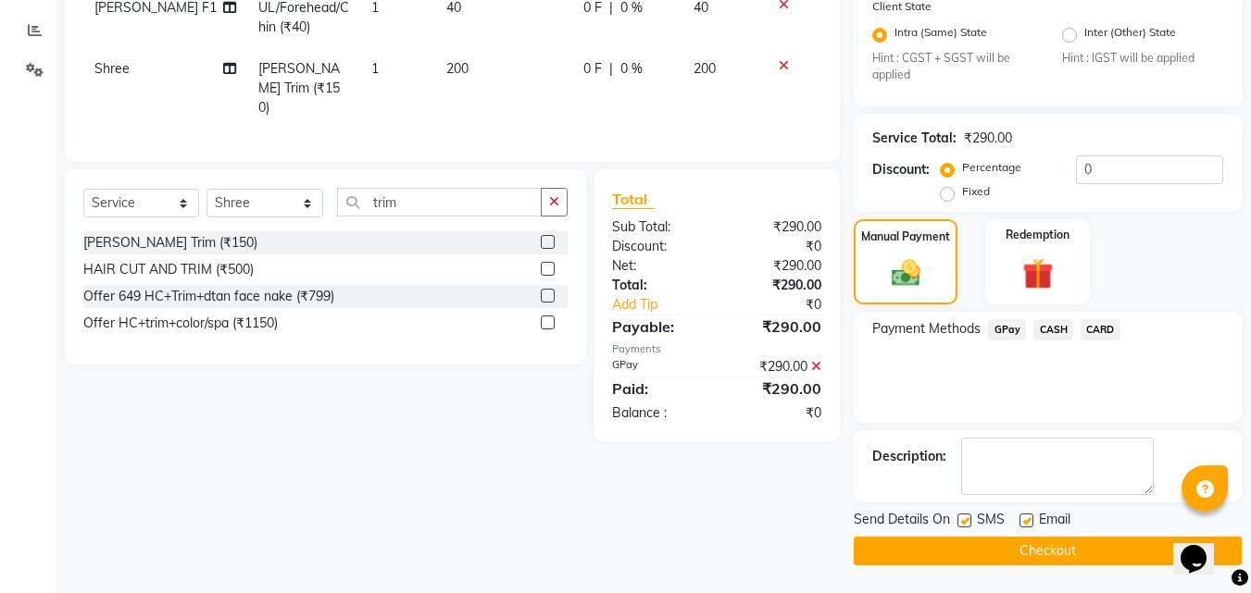
click at [956, 523] on div "Send Details On SMS Email" at bounding box center [1047, 521] width 388 height 23
click at [964, 517] on label at bounding box center [964, 521] width 14 height 14
click at [964, 517] on input "checkbox" at bounding box center [963, 522] width 12 height 12
checkbox input "false"
click at [954, 555] on button "Checkout" at bounding box center [1047, 551] width 388 height 29
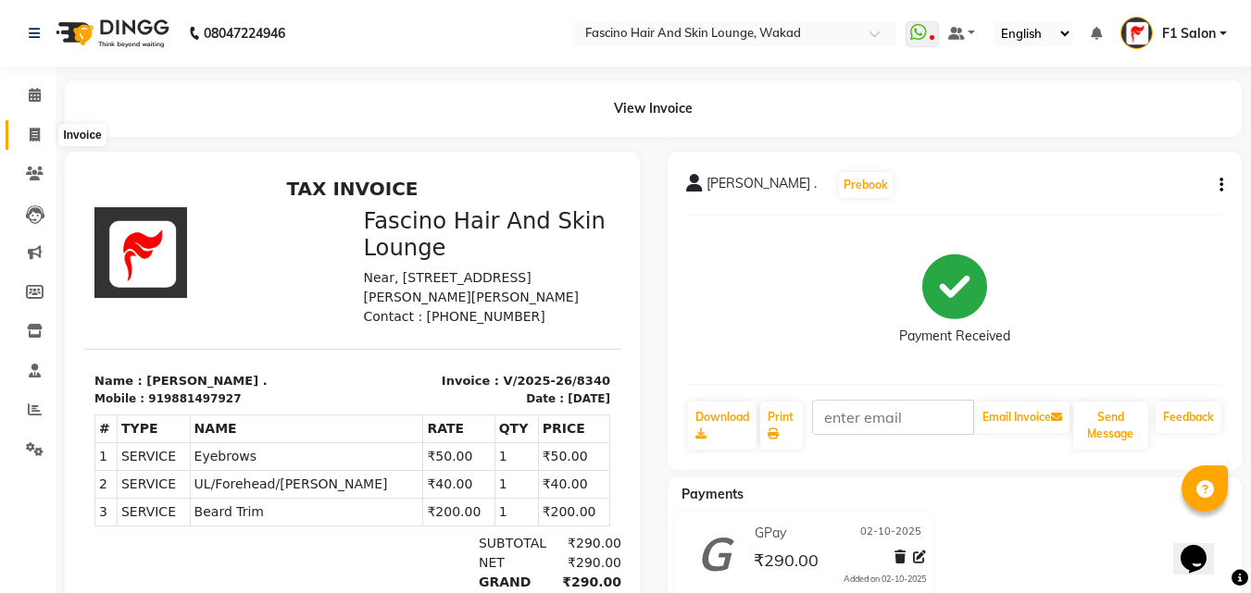
click at [31, 143] on span at bounding box center [35, 135] width 32 height 21
select select "service"
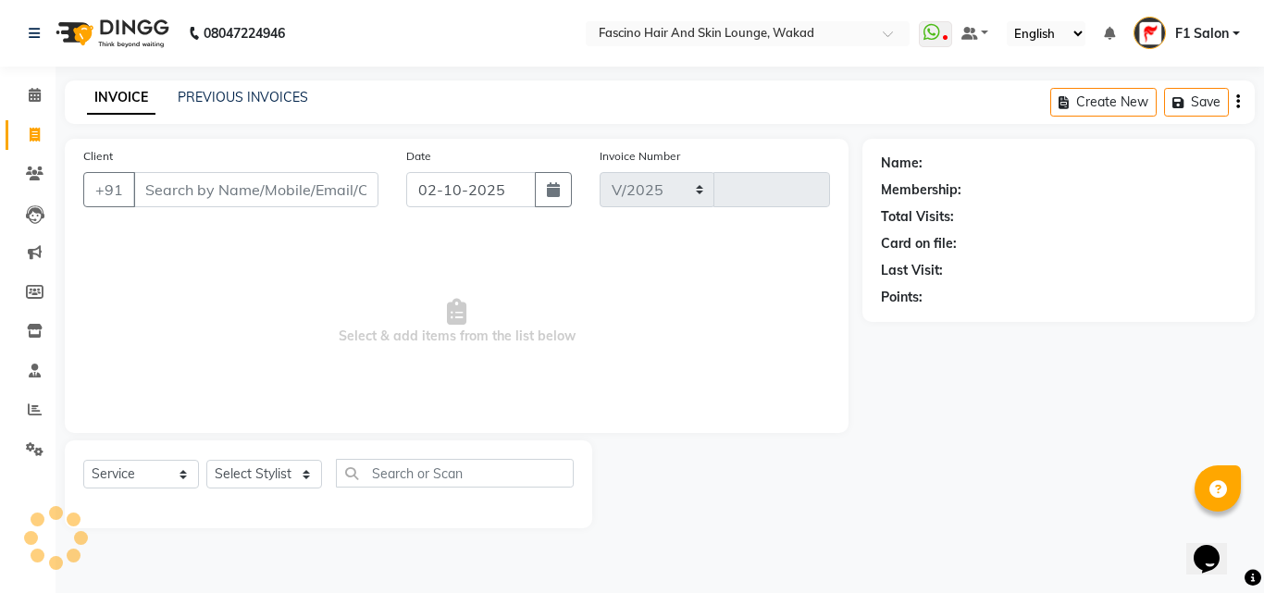
select select "126"
type input "8341"
click at [179, 194] on input "Client" at bounding box center [255, 189] width 245 height 35
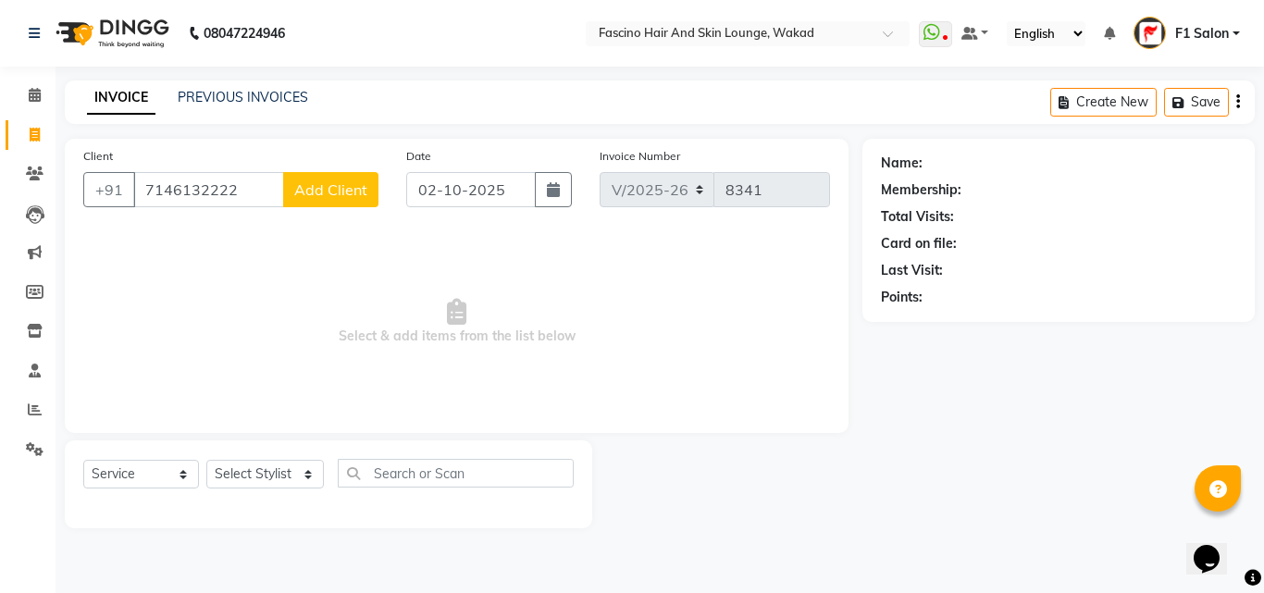
click at [152, 188] on input "7146132222" at bounding box center [208, 189] width 151 height 35
type input "9146132222"
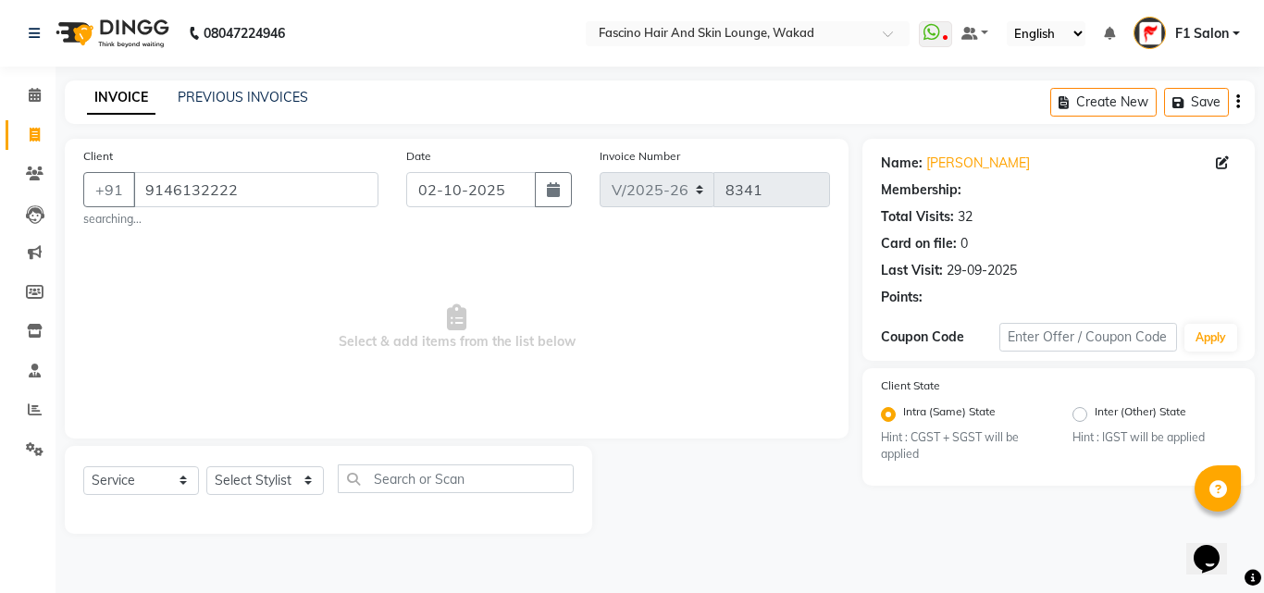
select select "1: Object"
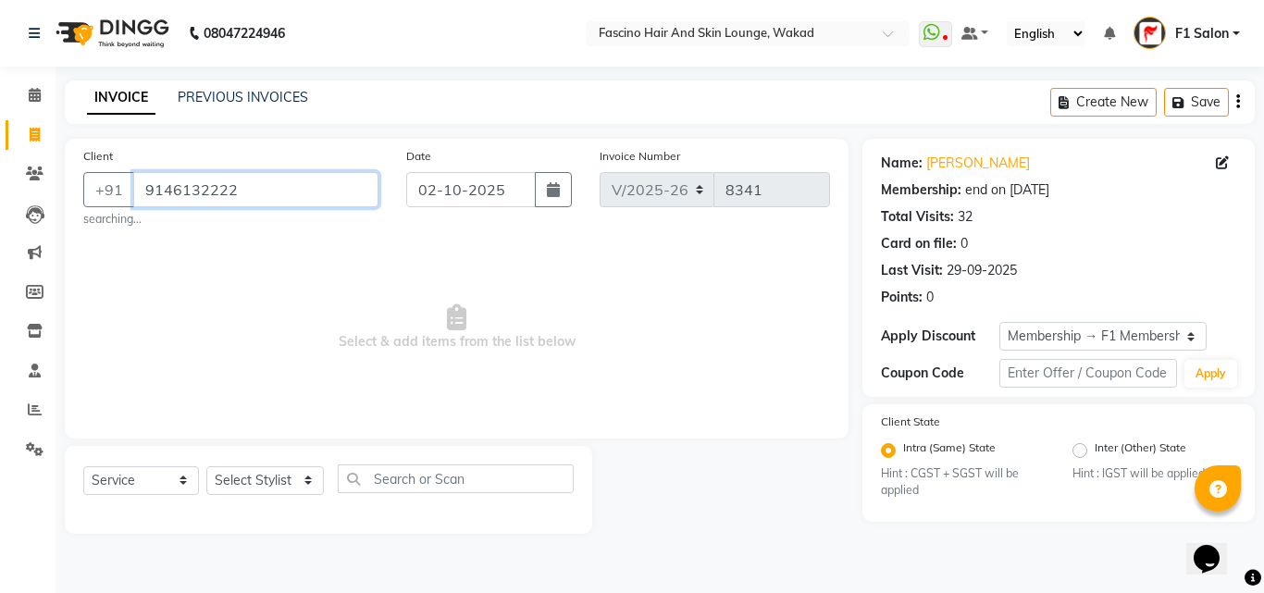
click at [184, 204] on input "9146132222" at bounding box center [255, 189] width 245 height 35
click at [40, 180] on icon at bounding box center [35, 174] width 18 height 14
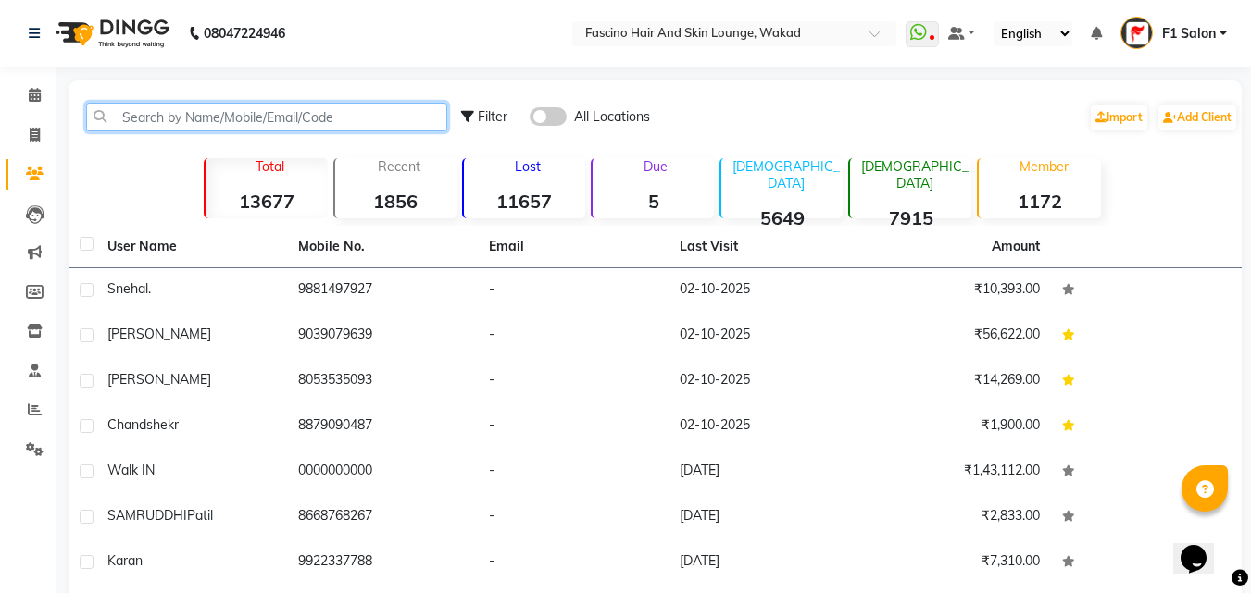
click at [206, 108] on input "text" at bounding box center [266, 117] width 361 height 29
paste input "9146132222"
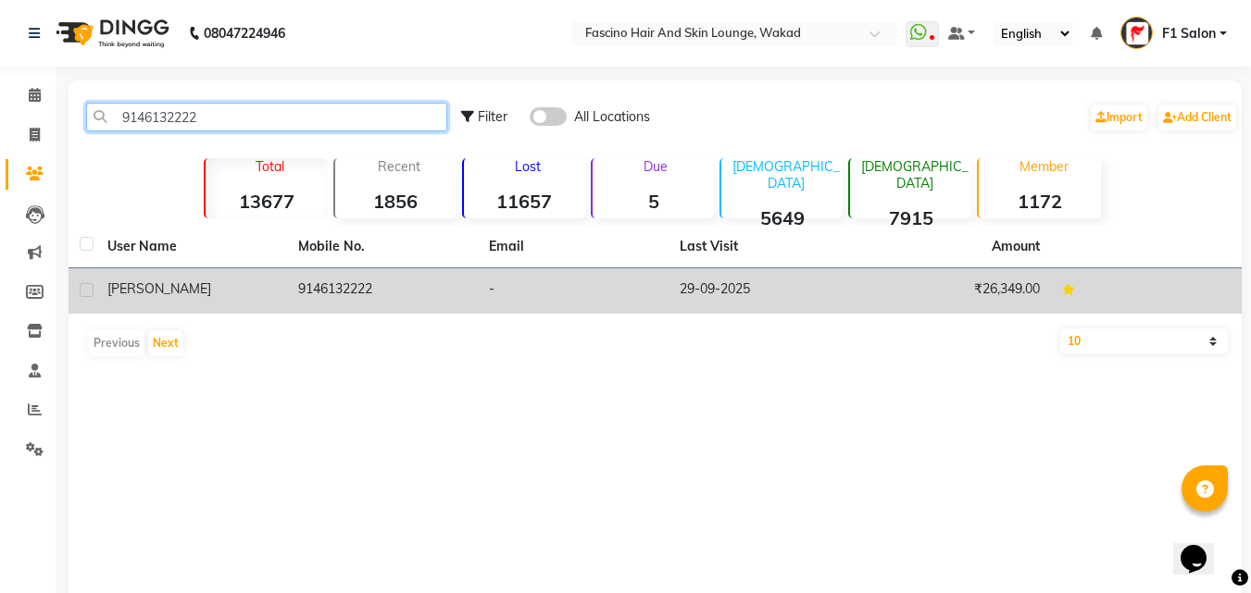
type input "9146132222"
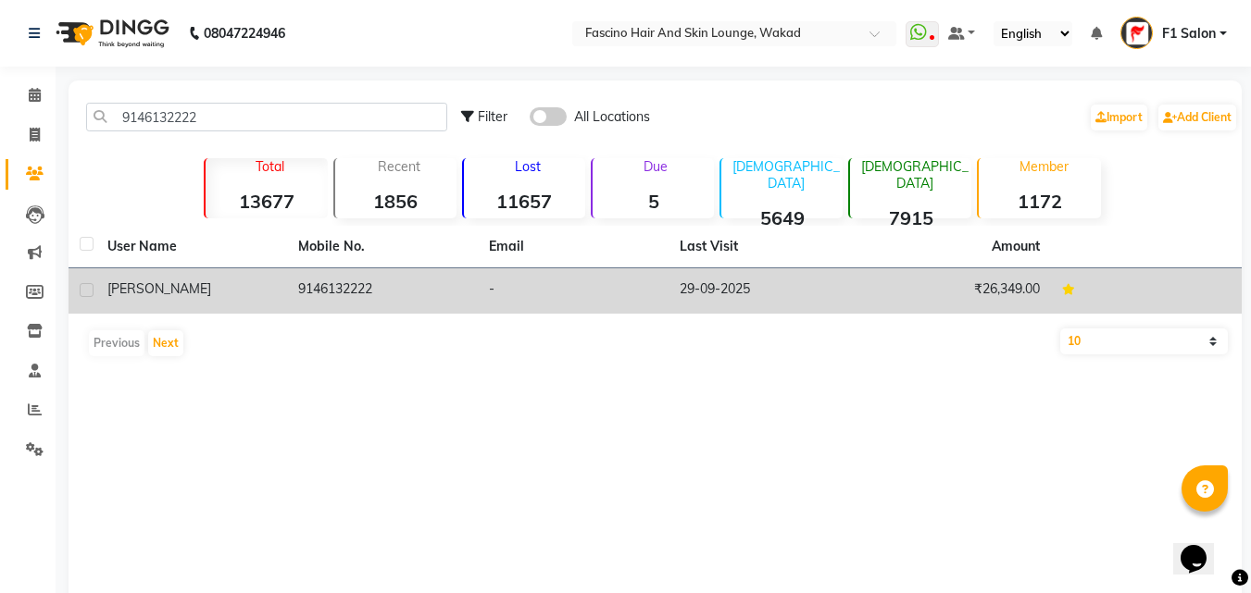
click at [332, 293] on td "9146132222" at bounding box center [382, 290] width 191 height 45
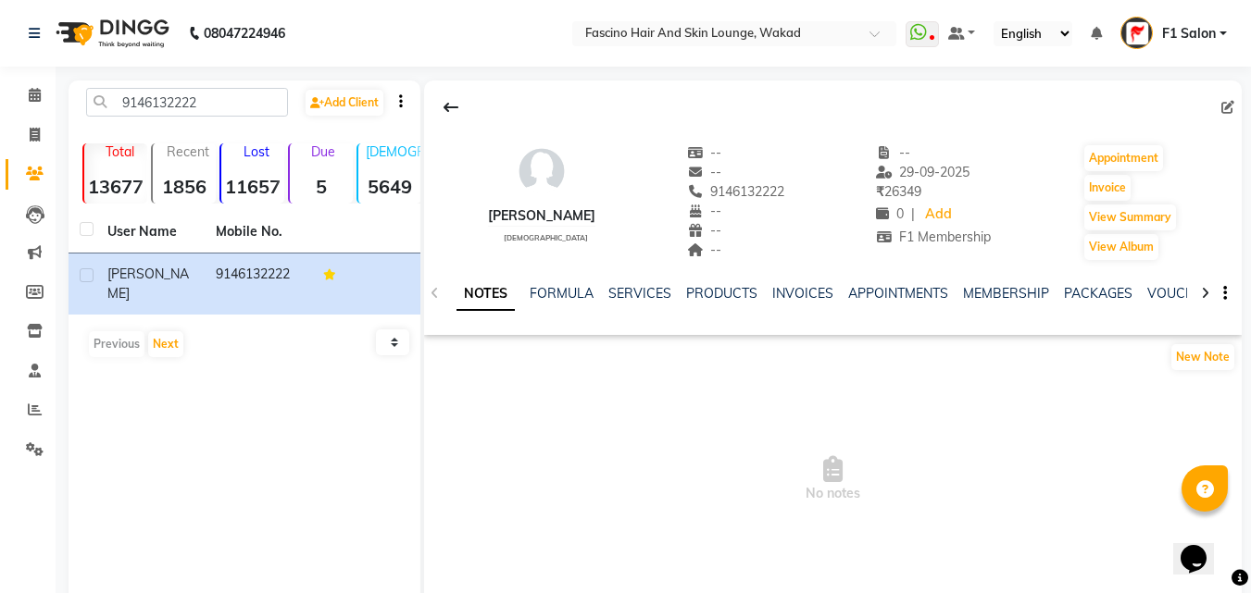
click at [629, 284] on div "SERVICES" at bounding box center [639, 293] width 63 height 19
click at [628, 300] on link "SERVICES" at bounding box center [639, 293] width 63 height 17
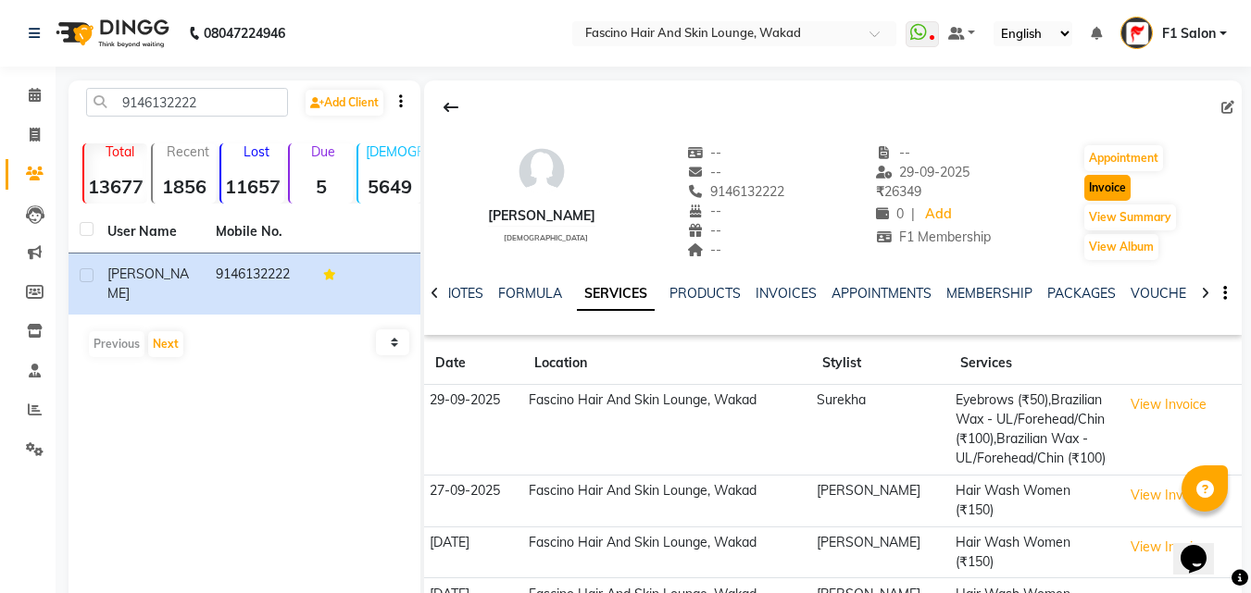
click at [1113, 184] on button "Invoice" at bounding box center [1107, 188] width 46 height 26
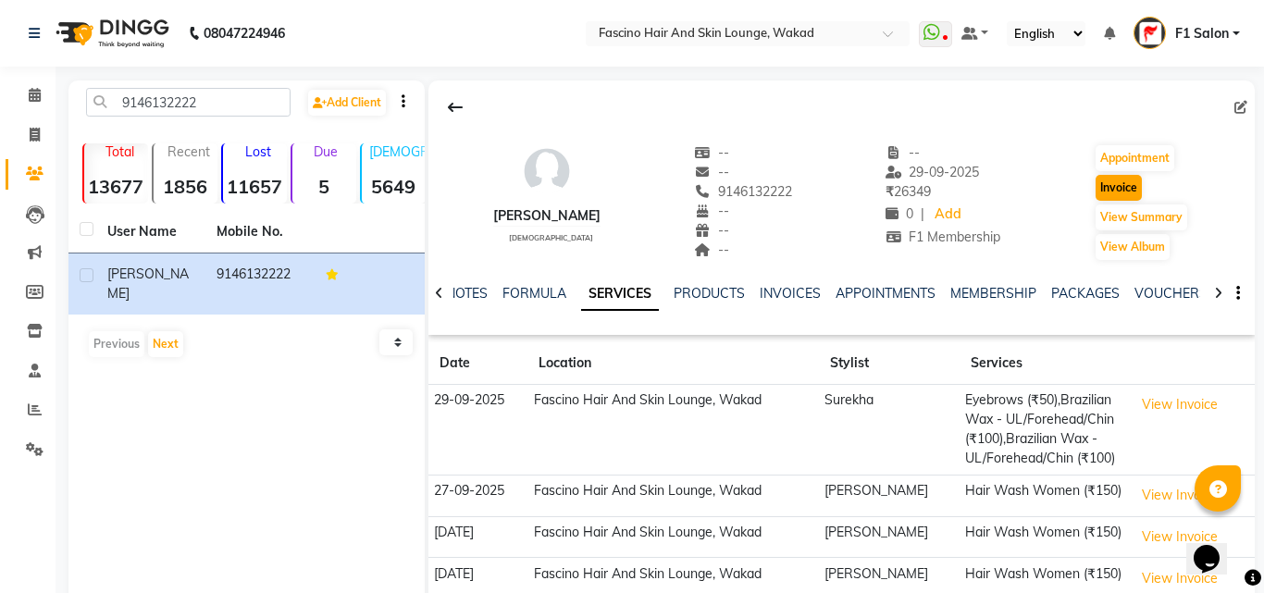
select select "126"
select select "service"
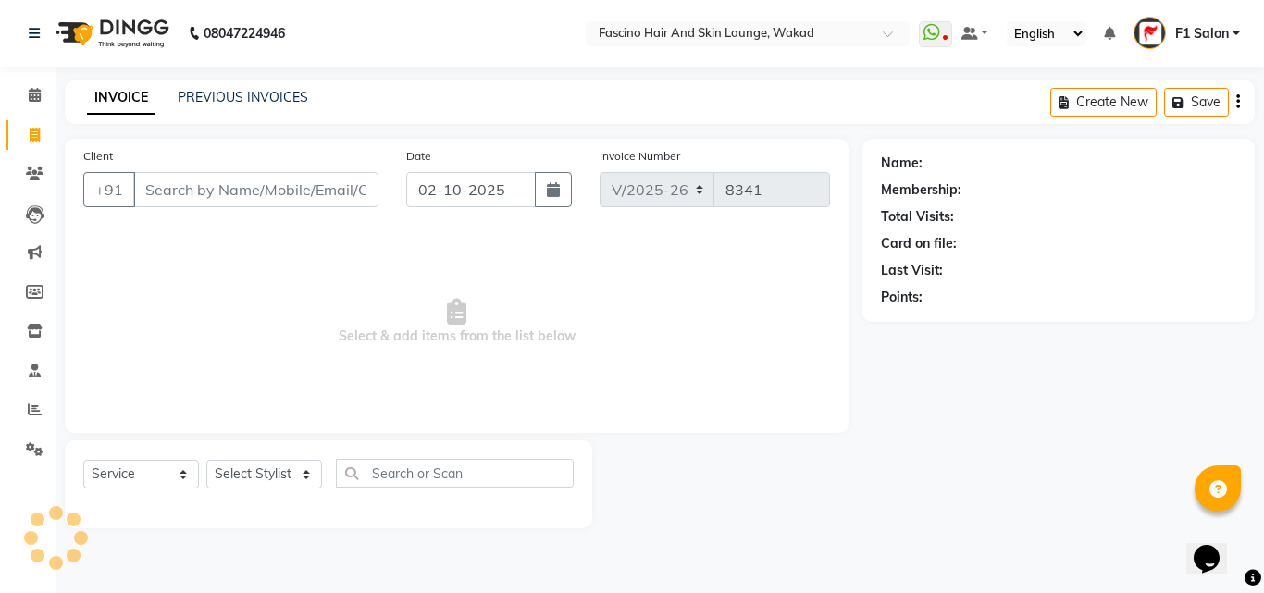
type input "9146132222"
select select "1: Object"
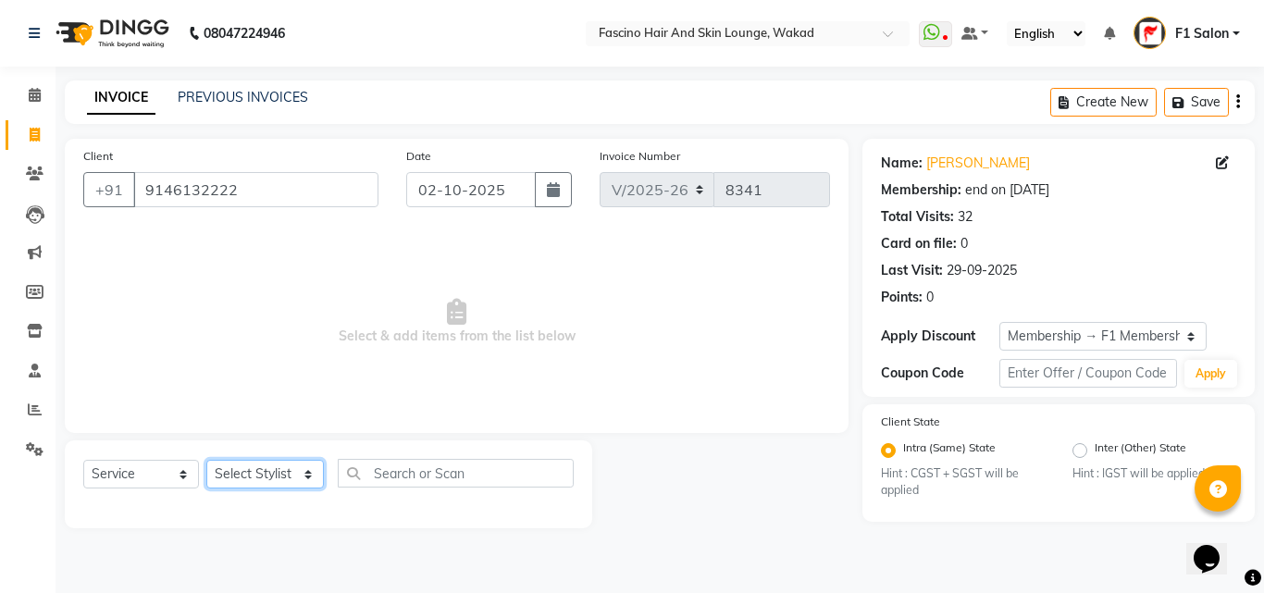
click at [258, 475] on select "Select Stylist 8805000650 Aarohi Chimu Ingale Deepak jh F1 Salon Ganesh F1 Gopa…" at bounding box center [265, 474] width 118 height 29
select select "88903"
click at [206, 460] on select "Select Stylist 8805000650 Aarohi Chimu Ingale Deepak jh F1 Salon Ganesh F1 Gopa…" at bounding box center [265, 474] width 118 height 29
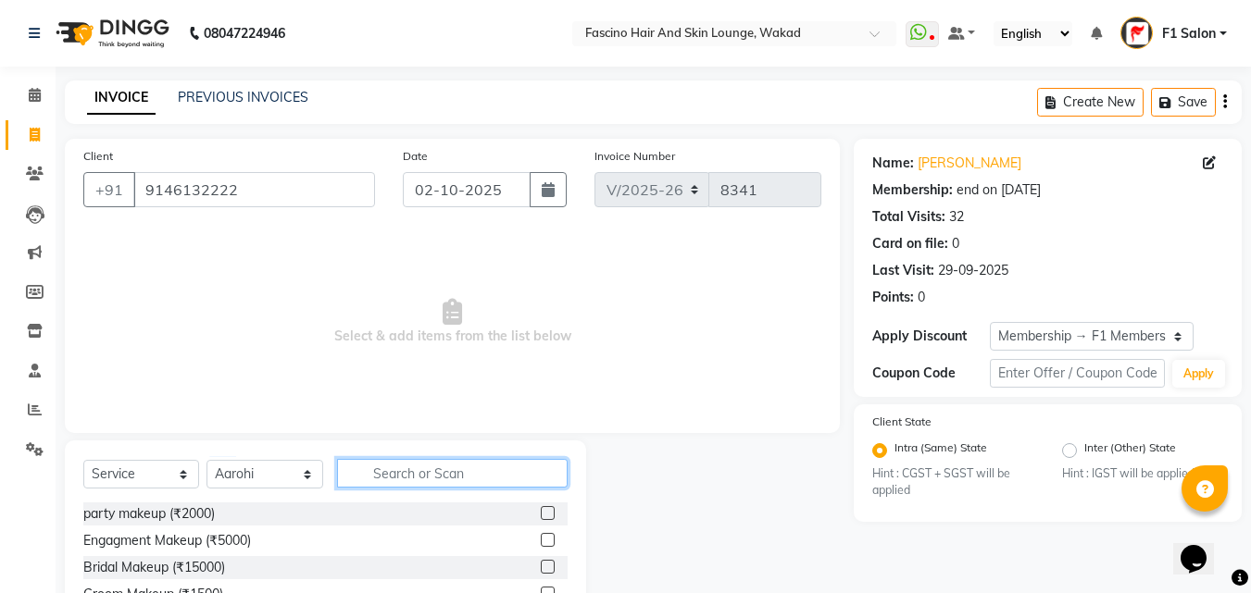
click at [417, 480] on input "text" at bounding box center [452, 473] width 230 height 29
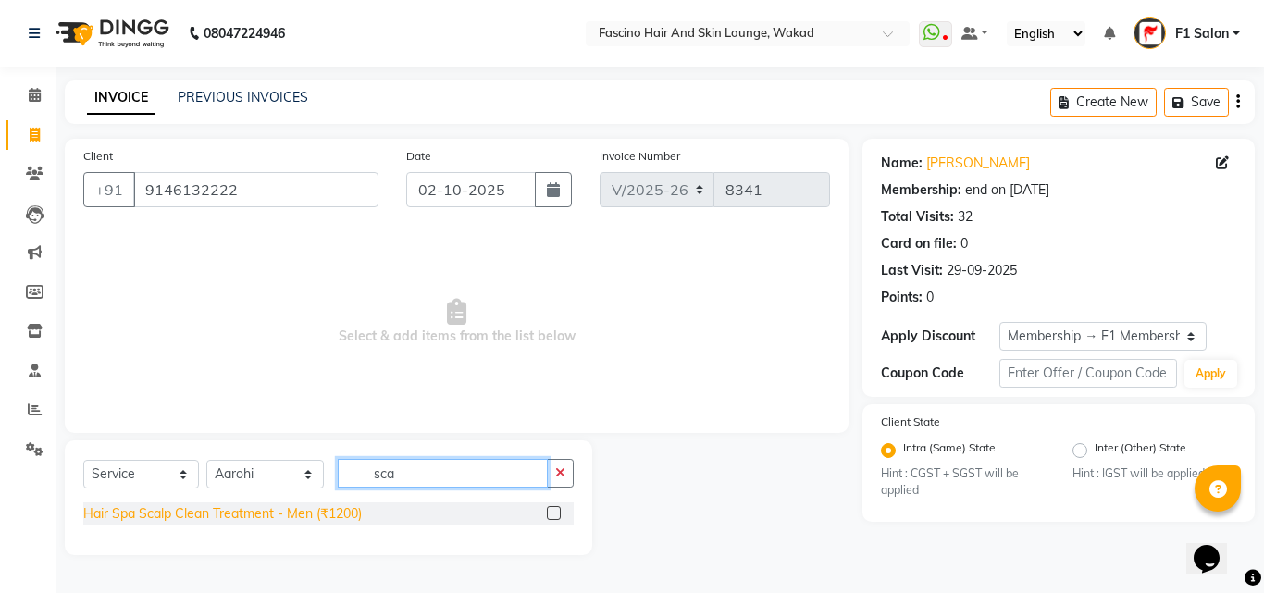
type input "sca"
click at [280, 510] on div "Hair Spa Scalp Clean Treatment - Men (₹1200)" at bounding box center [222, 513] width 279 height 19
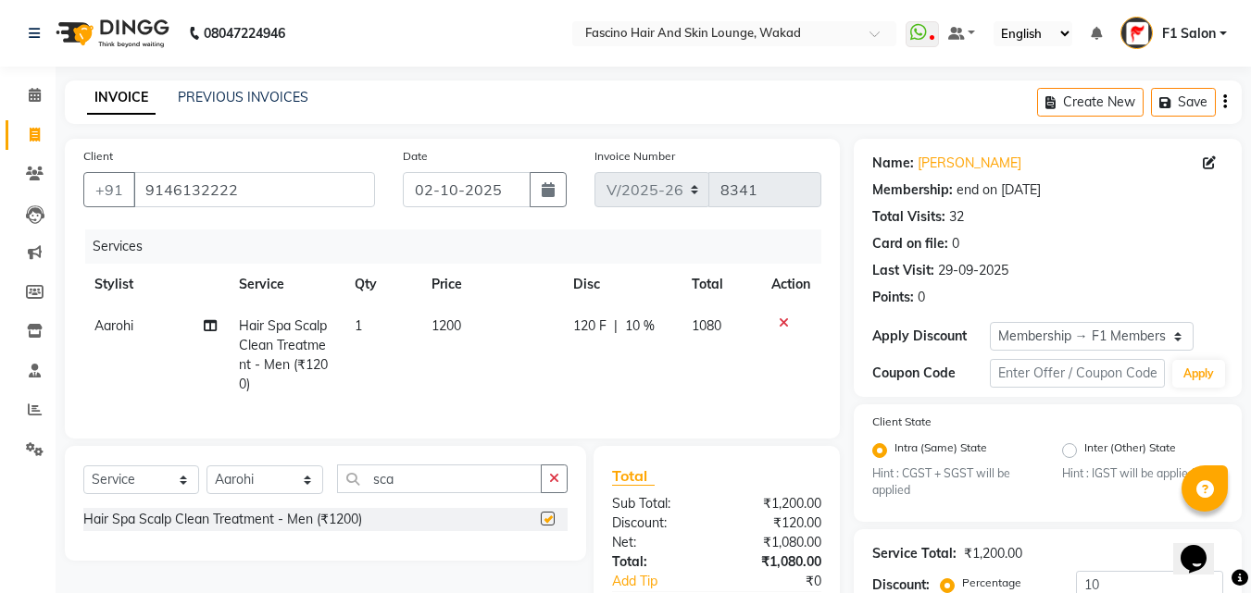
checkbox input "false"
click at [505, 314] on td "1200" at bounding box center [491, 355] width 142 height 100
select select "88903"
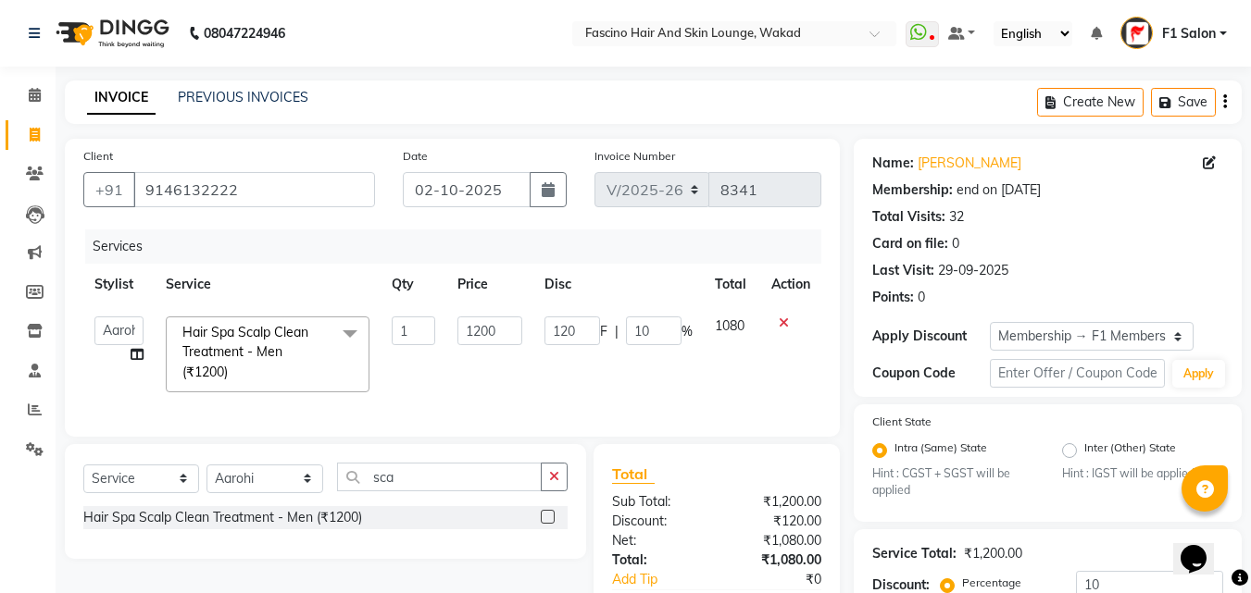
click at [505, 314] on td "1200" at bounding box center [489, 354] width 86 height 98
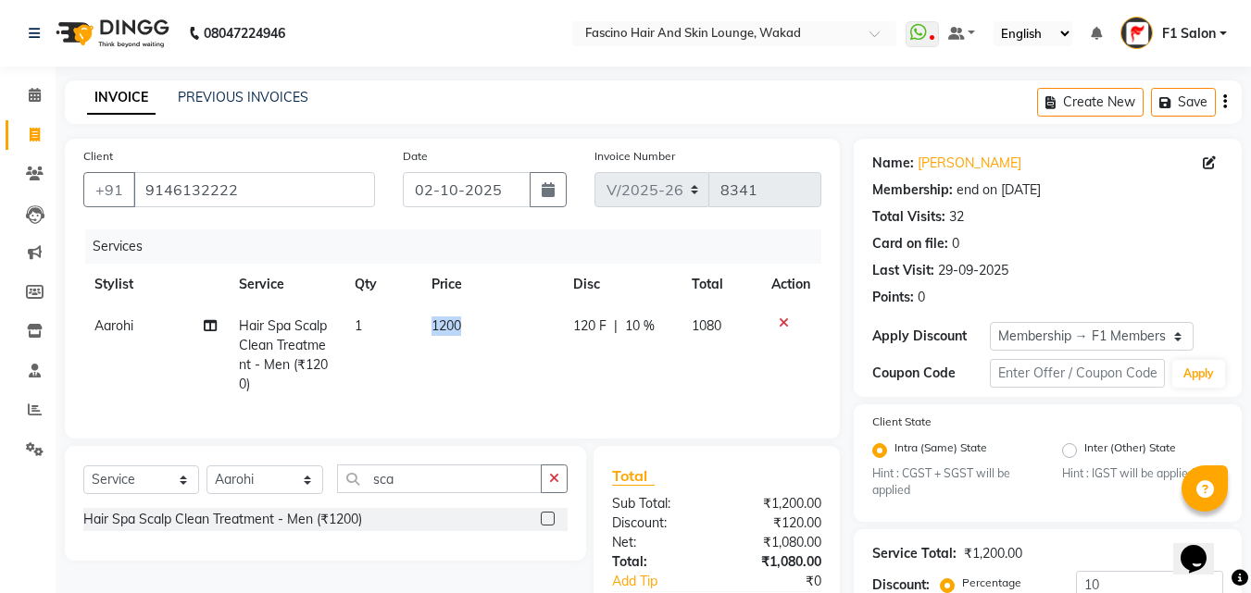
click at [505, 314] on td "1200" at bounding box center [491, 355] width 142 height 100
select select "88903"
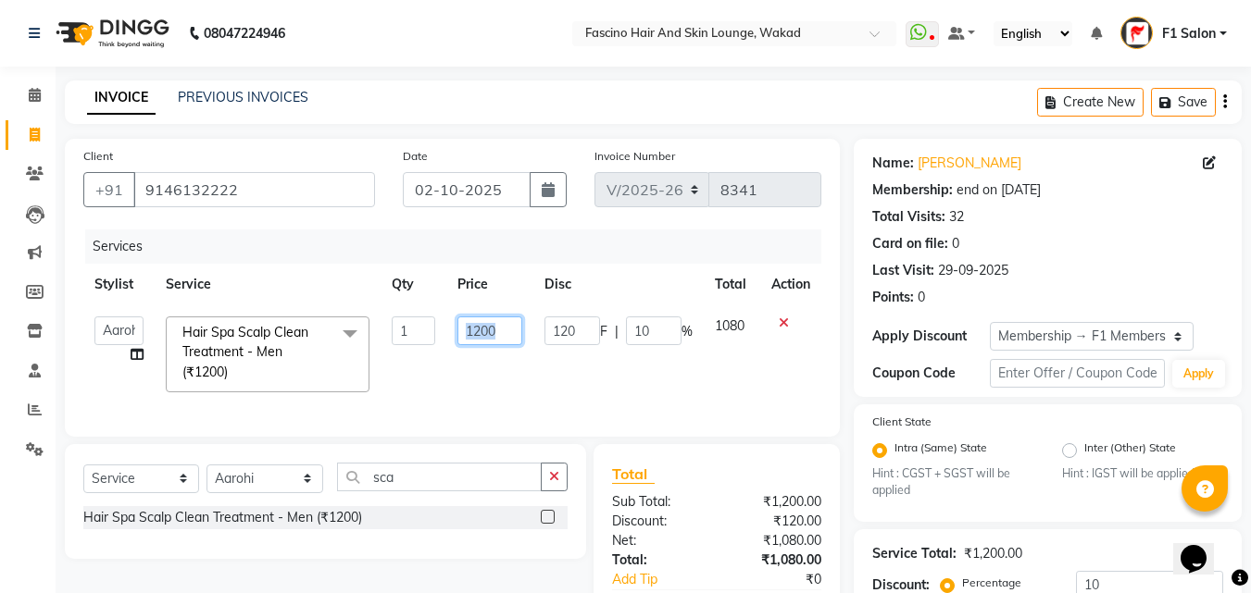
click at [509, 328] on input "1200" at bounding box center [489, 331] width 64 height 29
type input "1"
type input "870"
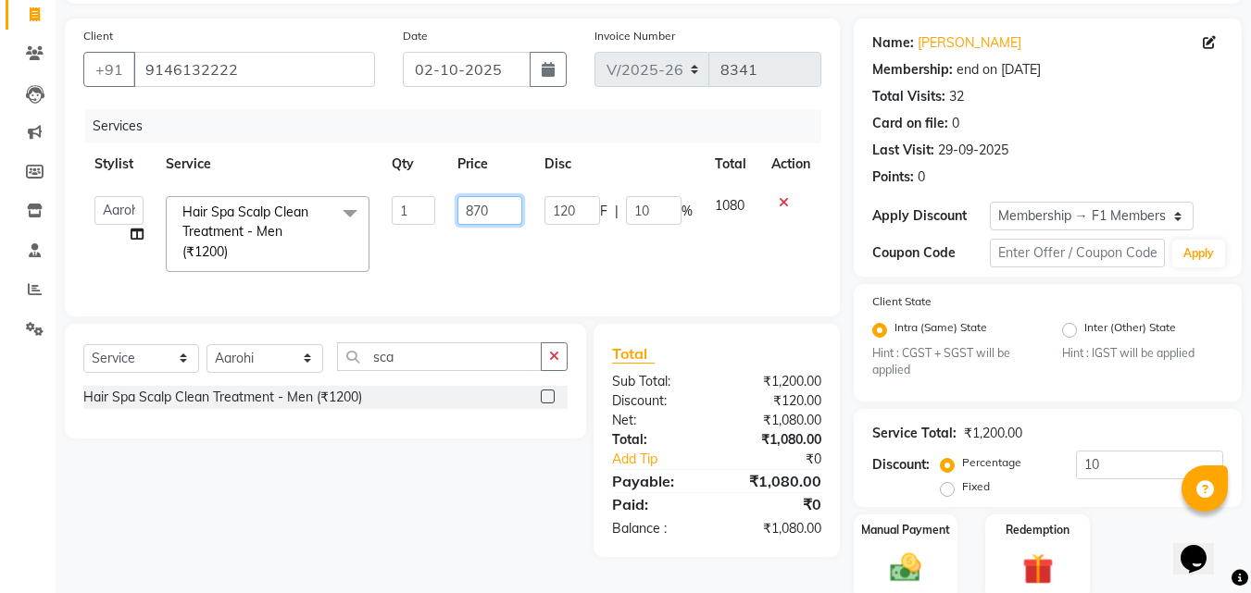
scroll to position [193, 0]
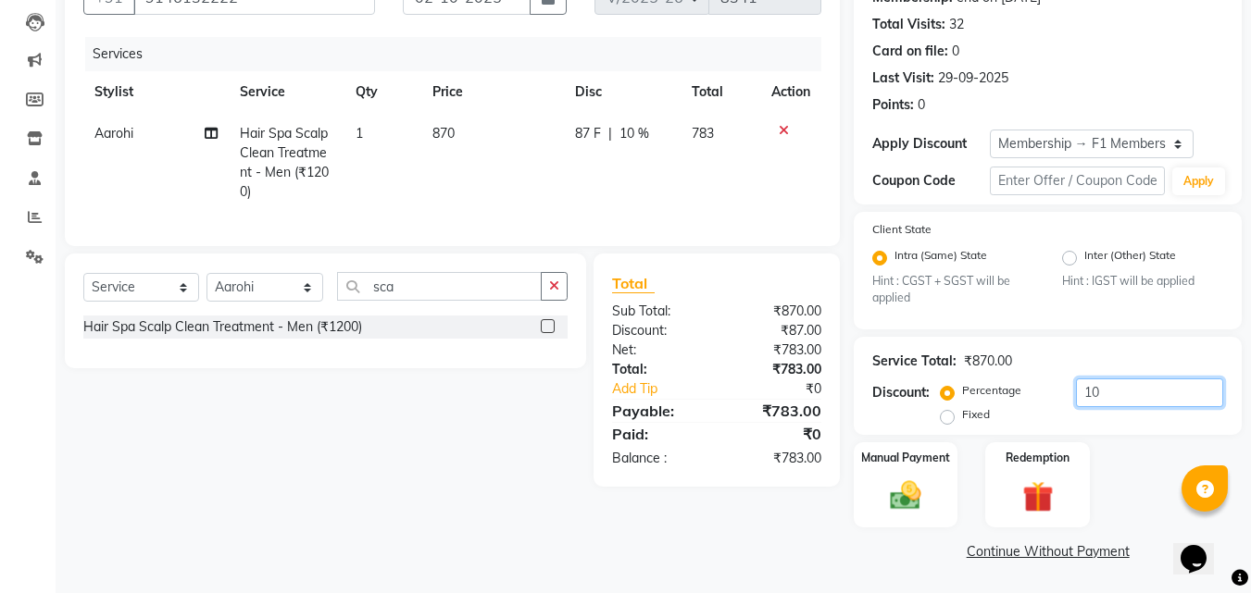
click at [1127, 388] on input "10" at bounding box center [1149, 393] width 147 height 29
type input "1"
click at [911, 478] on img at bounding box center [905, 496] width 52 height 37
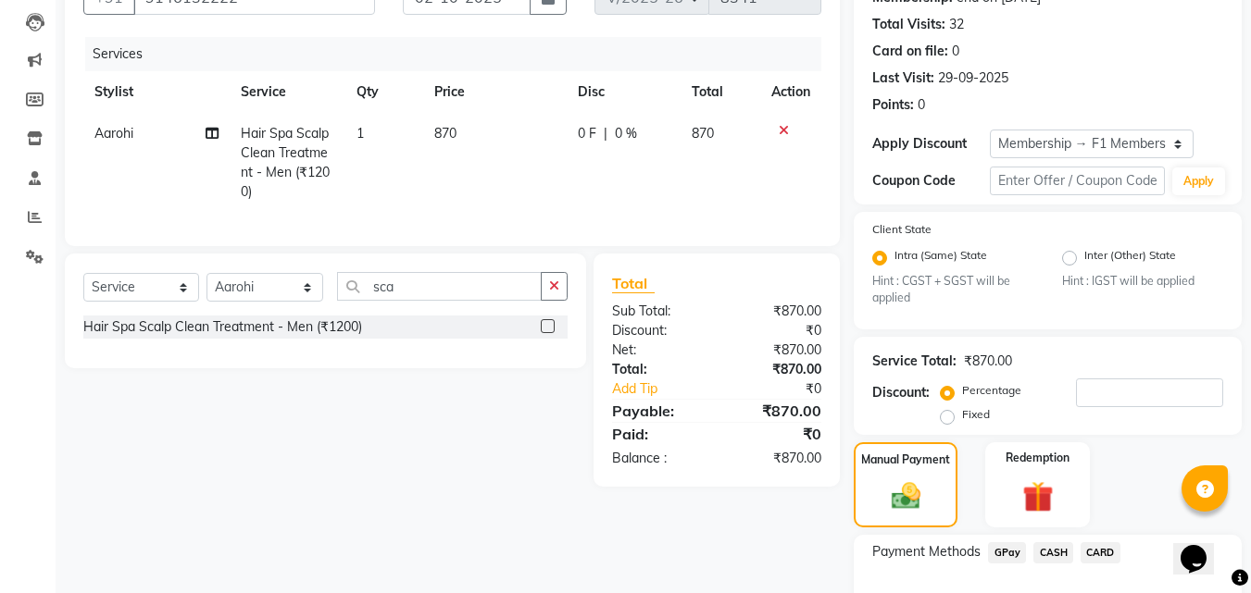
click at [999, 550] on span "GPay" at bounding box center [1007, 552] width 38 height 21
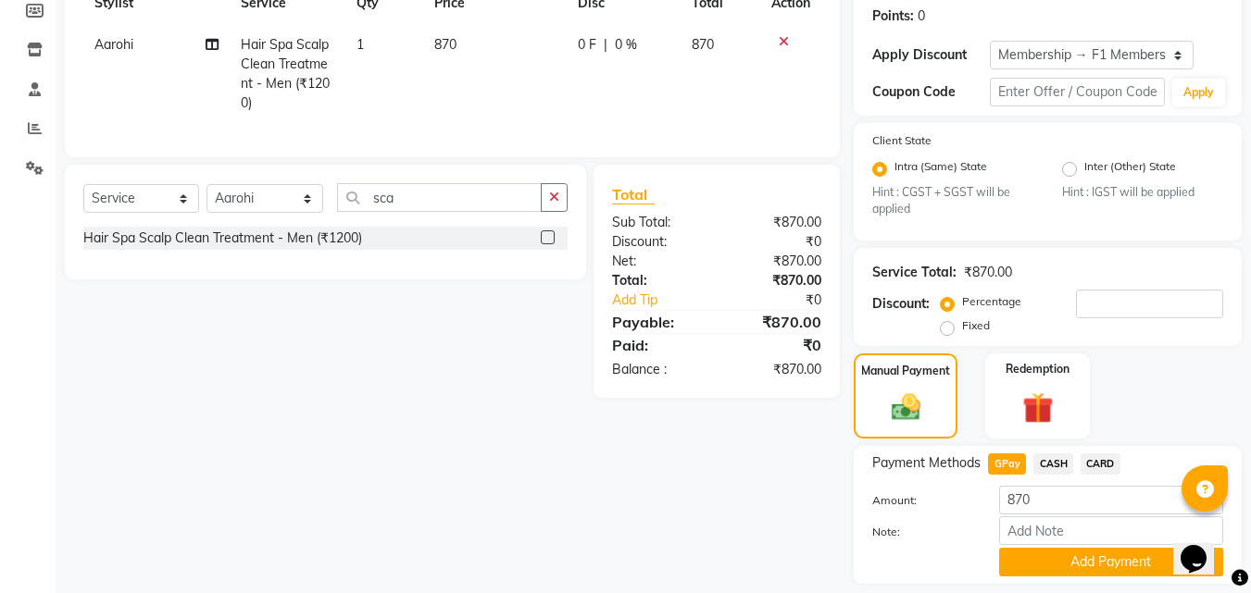
scroll to position [338, 0]
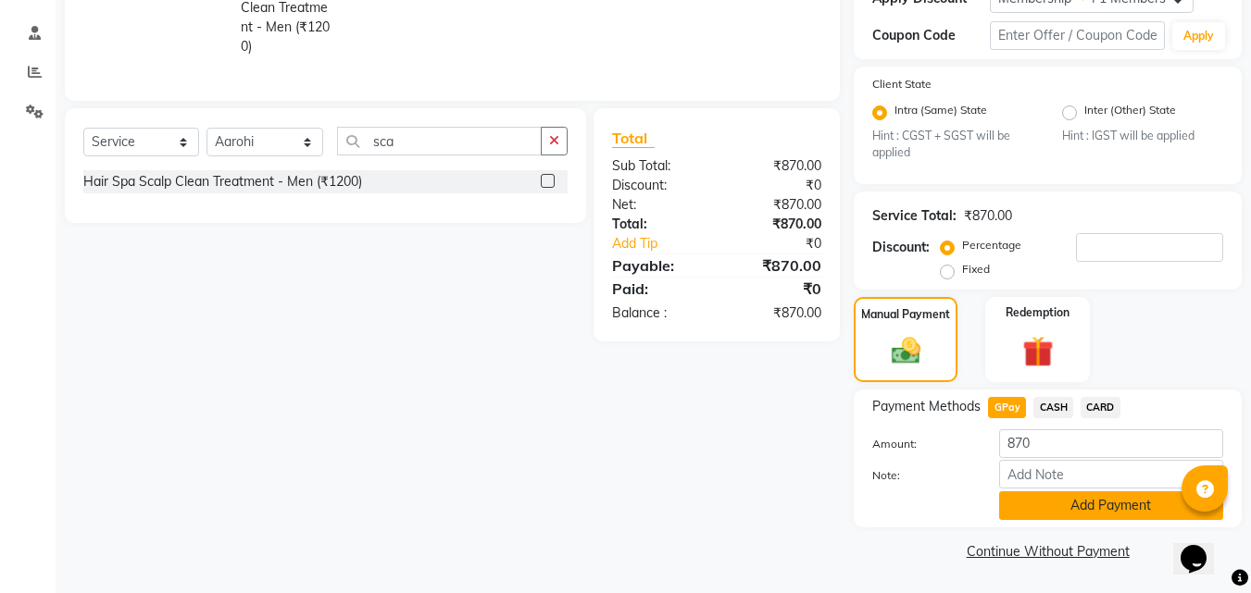
click at [1049, 505] on button "Add Payment" at bounding box center [1111, 506] width 224 height 29
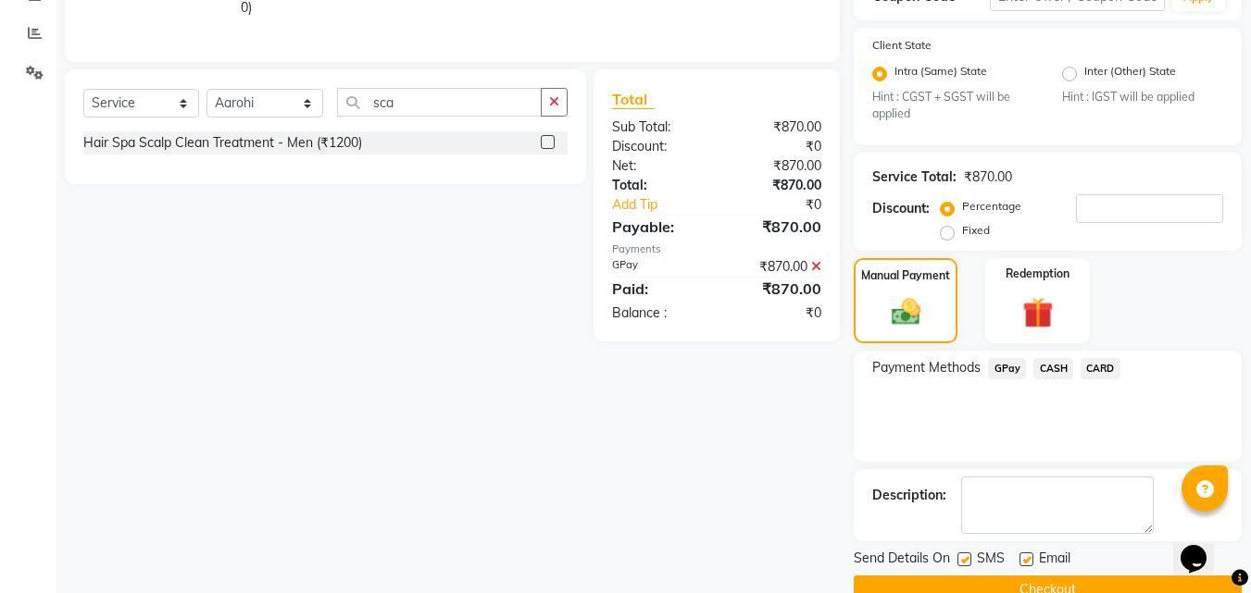
scroll to position [416, 0]
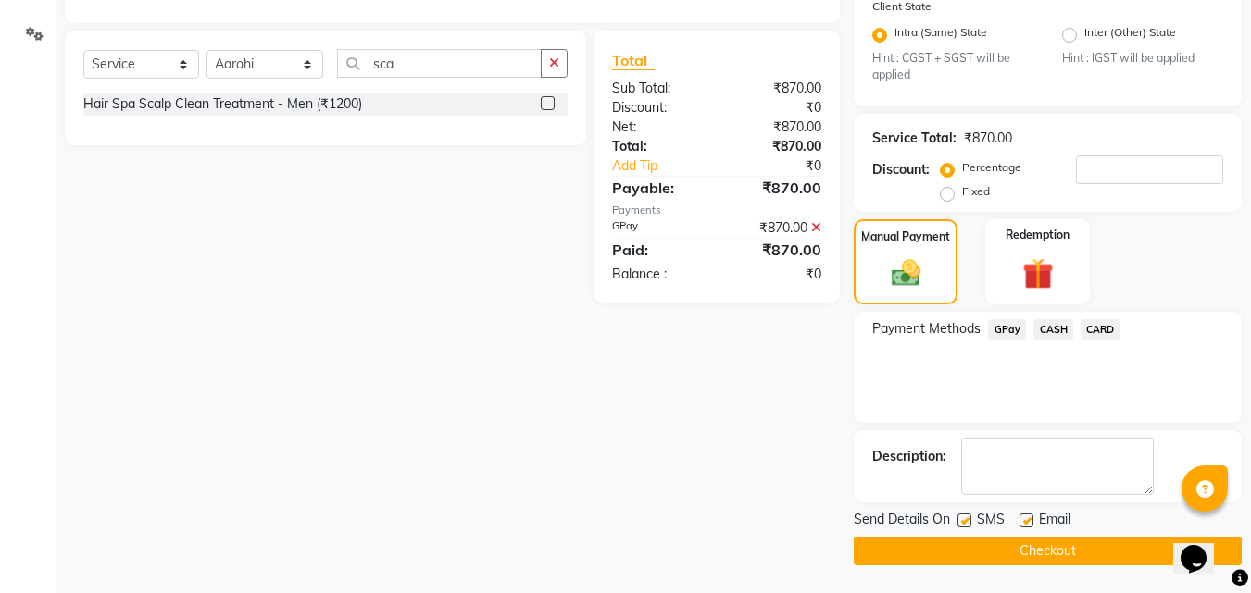
click at [960, 520] on label at bounding box center [964, 521] width 14 height 14
click at [960, 520] on input "checkbox" at bounding box center [963, 522] width 12 height 12
checkbox input "false"
click at [950, 548] on button "Checkout" at bounding box center [1047, 551] width 388 height 29
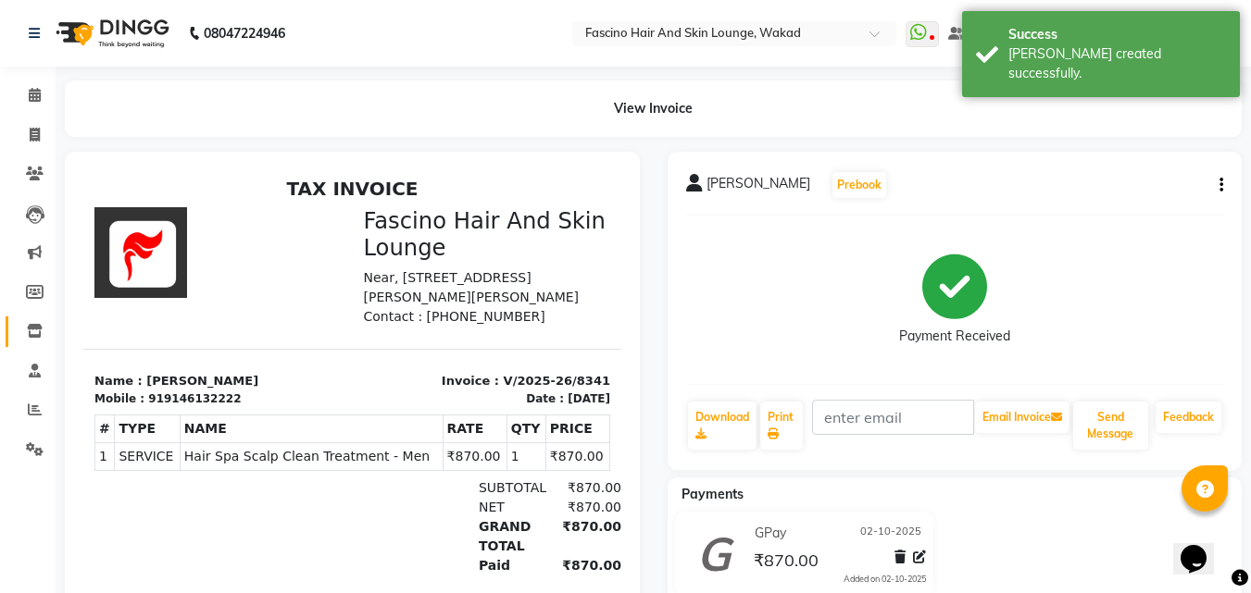
click at [26, 343] on link "Inventory" at bounding box center [28, 332] width 44 height 31
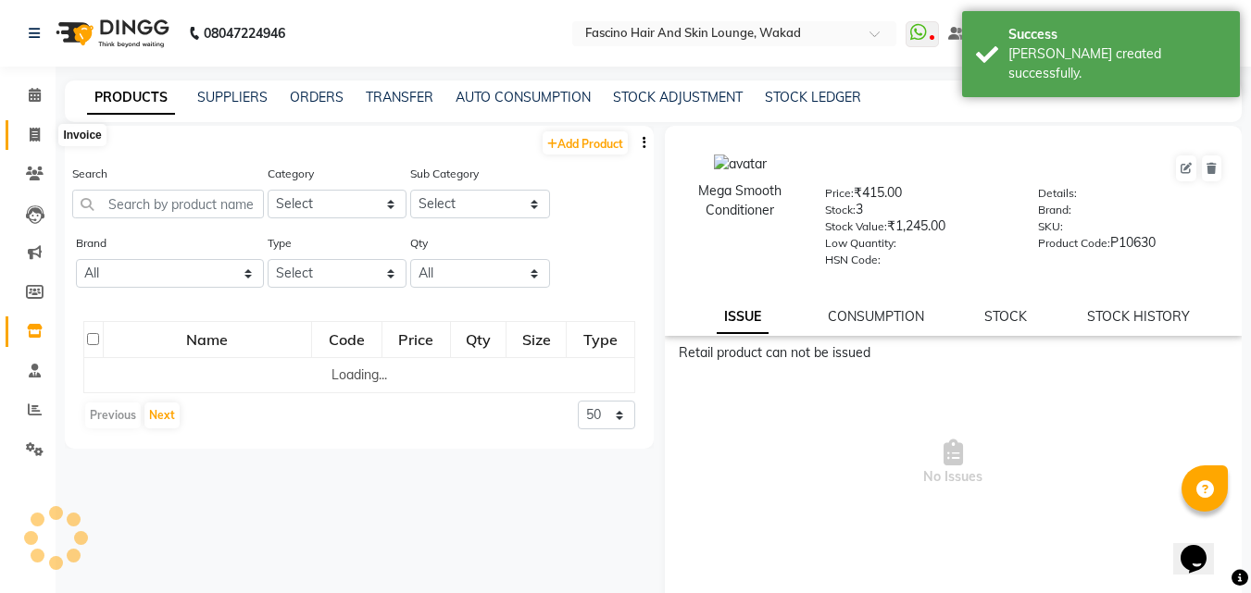
click at [33, 138] on icon at bounding box center [35, 135] width 10 height 14
select select "service"
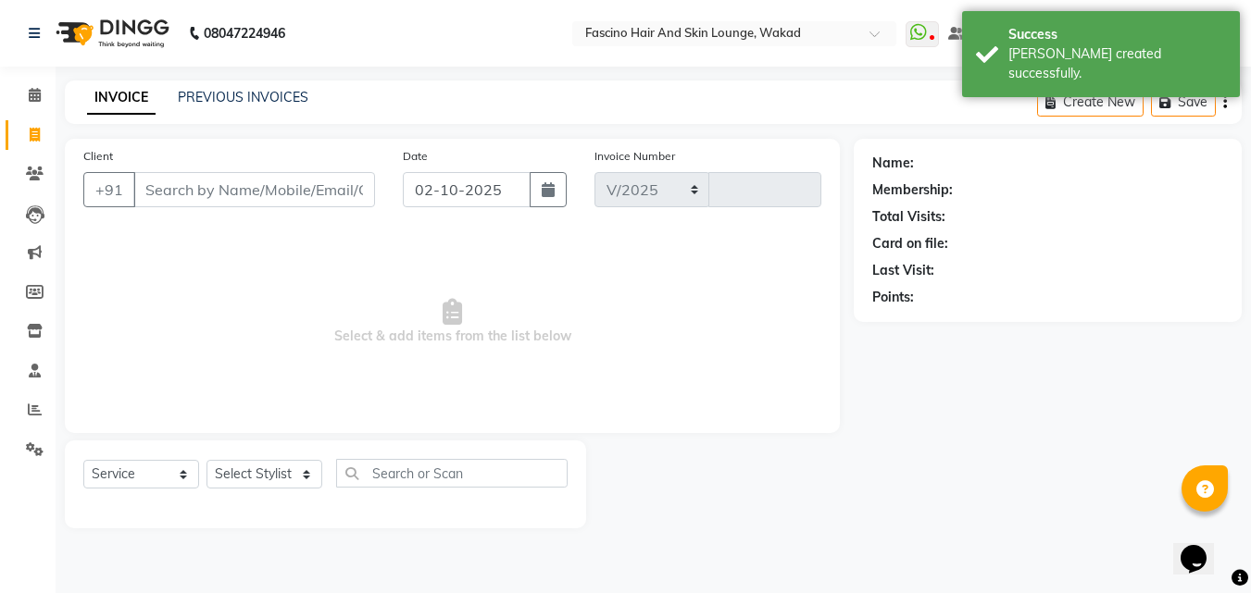
select select "126"
type input "8342"
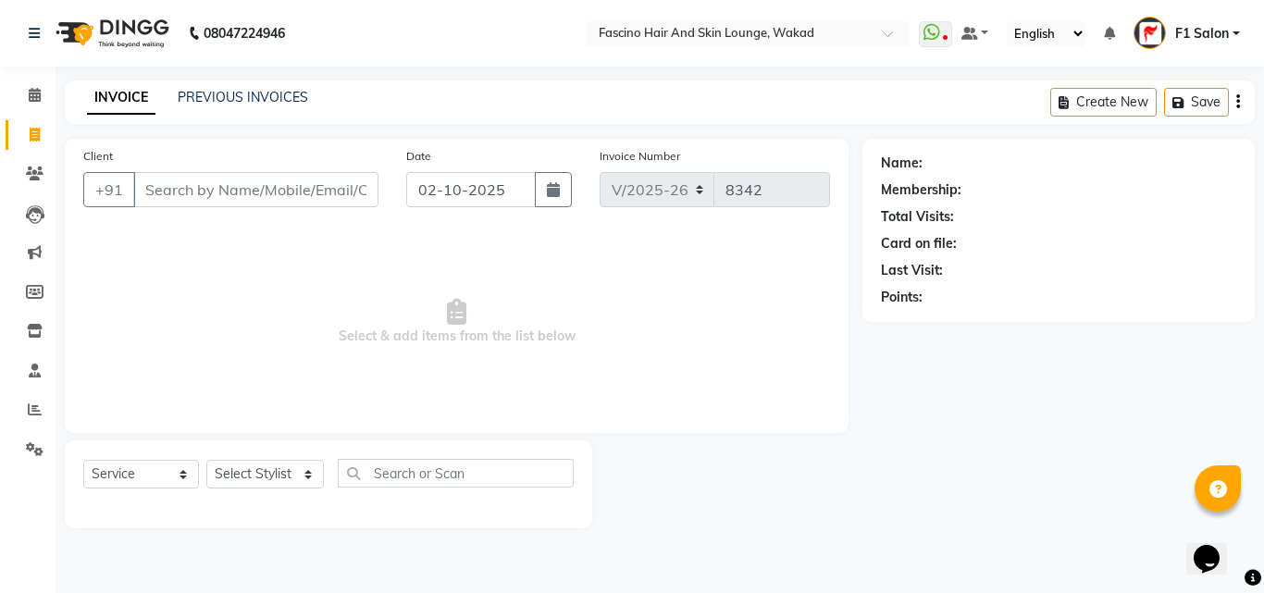
click at [33, 138] on icon at bounding box center [35, 135] width 10 height 14
select select "126"
select select "service"
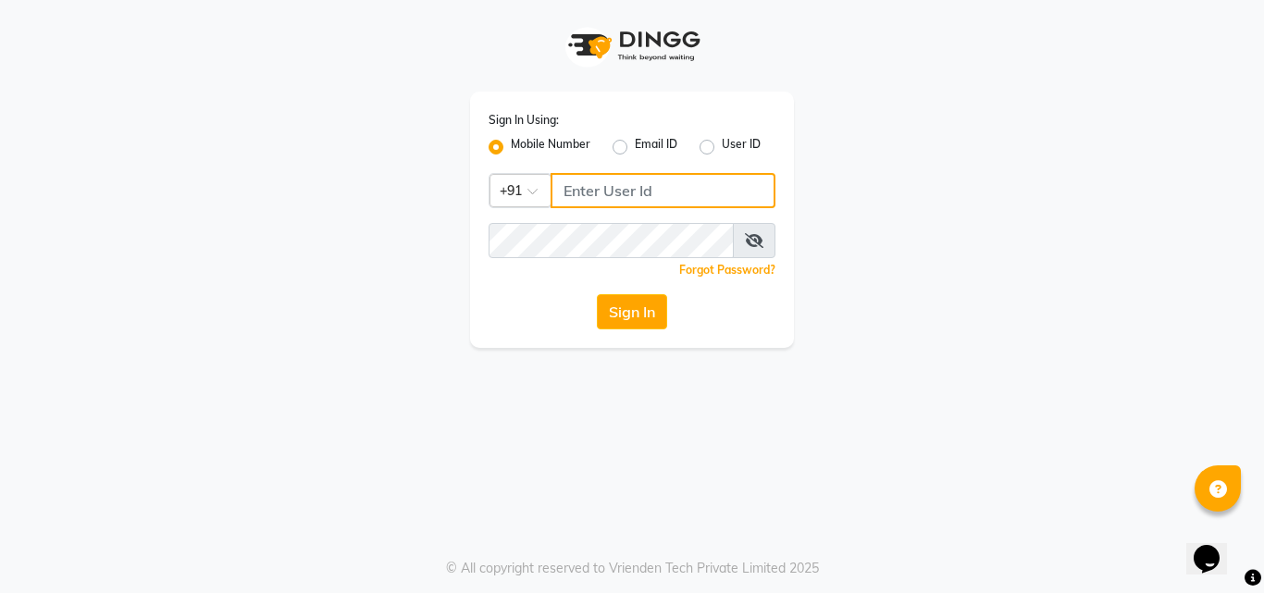
click at [621, 180] on input "Username" at bounding box center [663, 190] width 225 height 35
type input "8805000657"
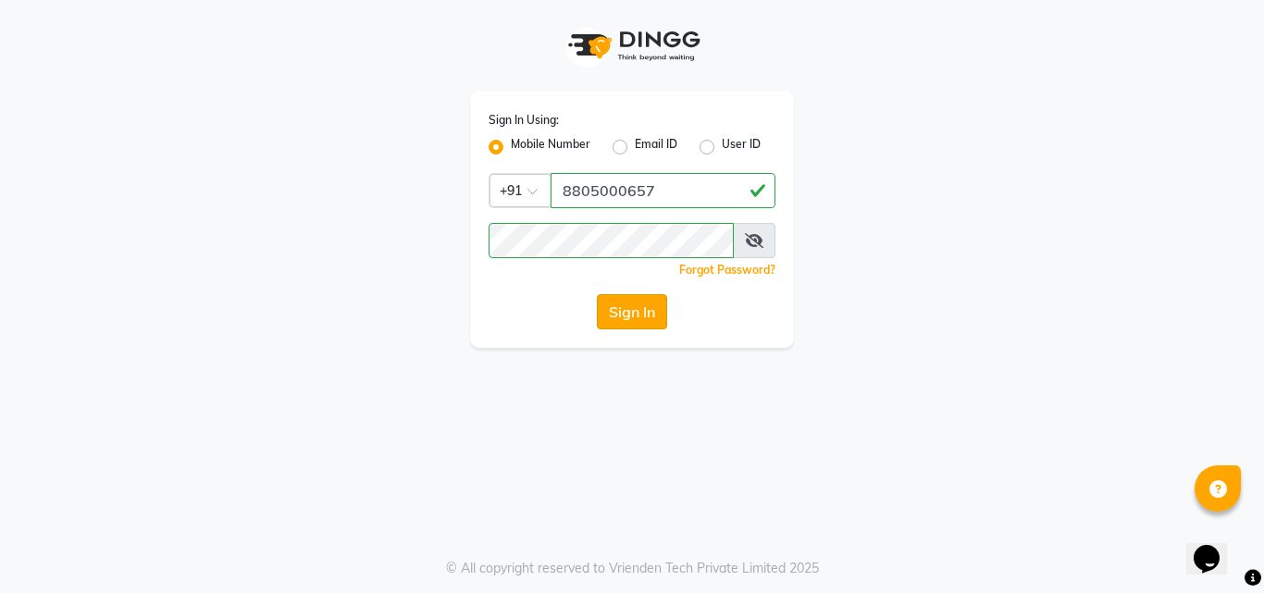
click at [625, 310] on button "Sign In" at bounding box center [632, 311] width 70 height 35
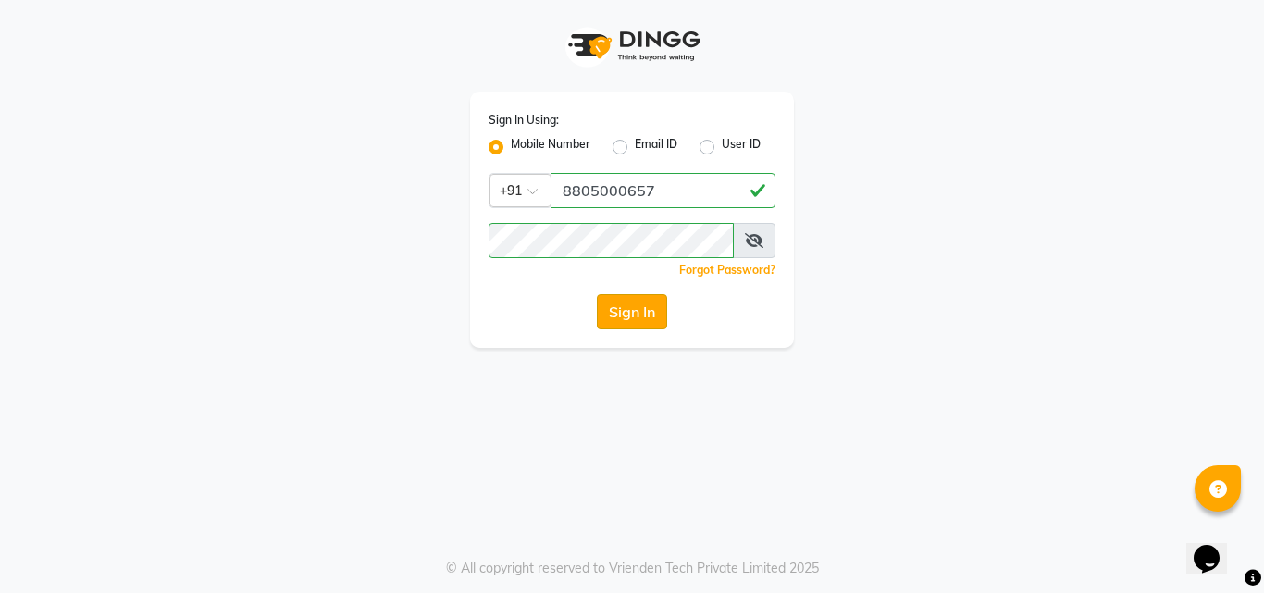
click at [625, 310] on button "Sign In" at bounding box center [632, 311] width 70 height 35
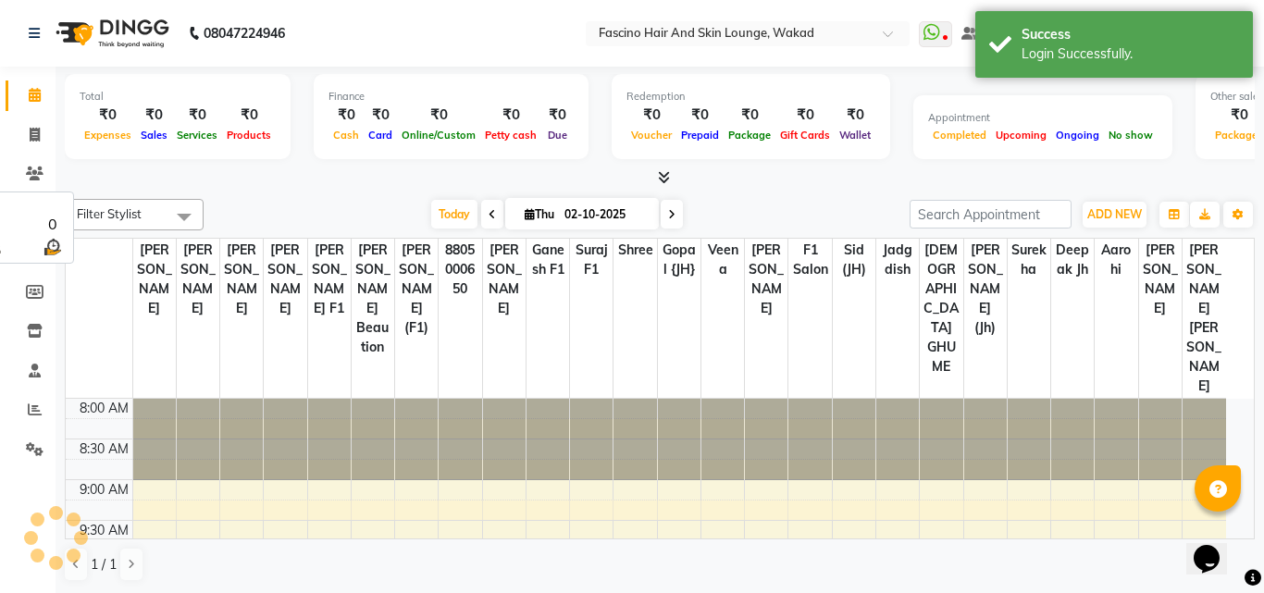
select select "en"
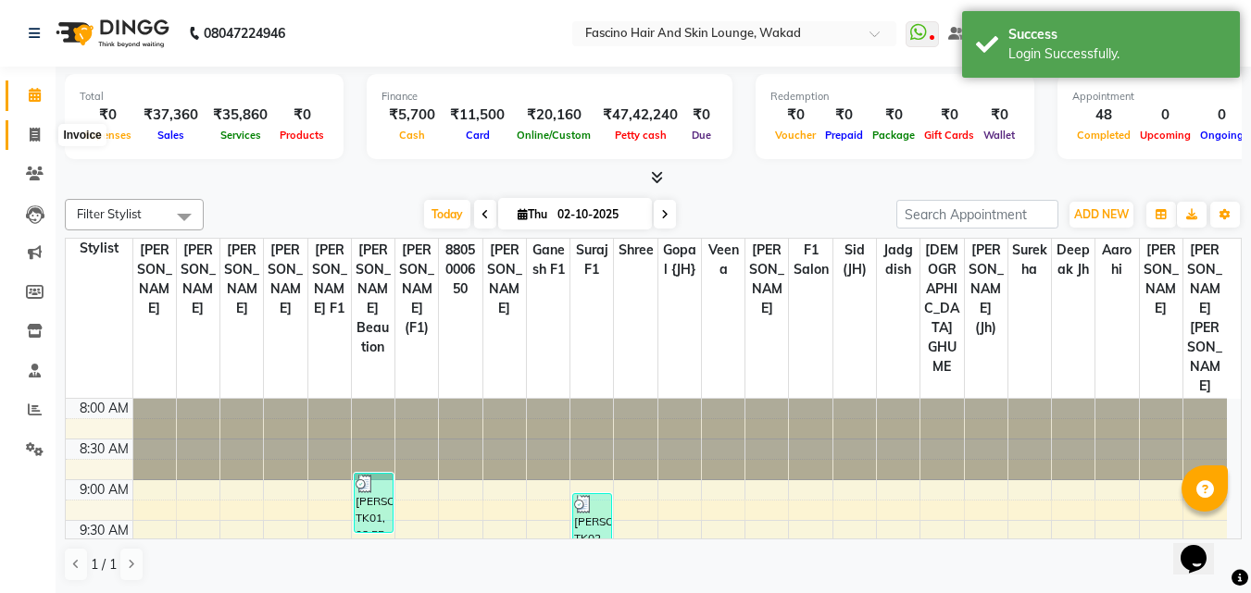
click at [32, 138] on icon at bounding box center [35, 135] width 10 height 14
select select "service"
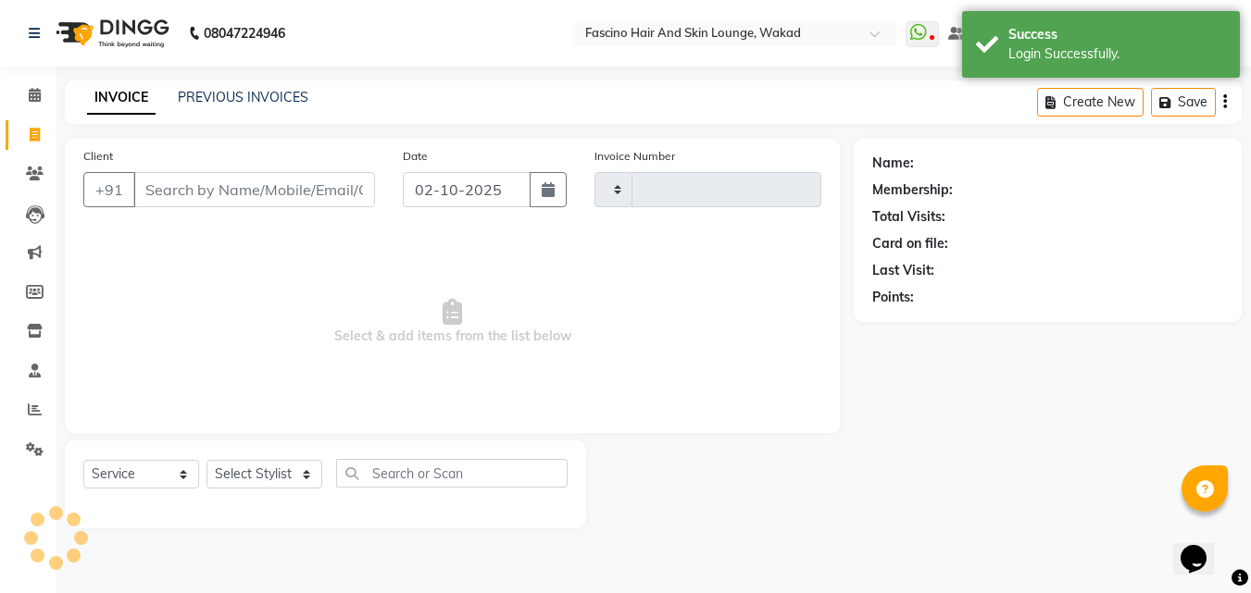
type input "8342"
select select "126"
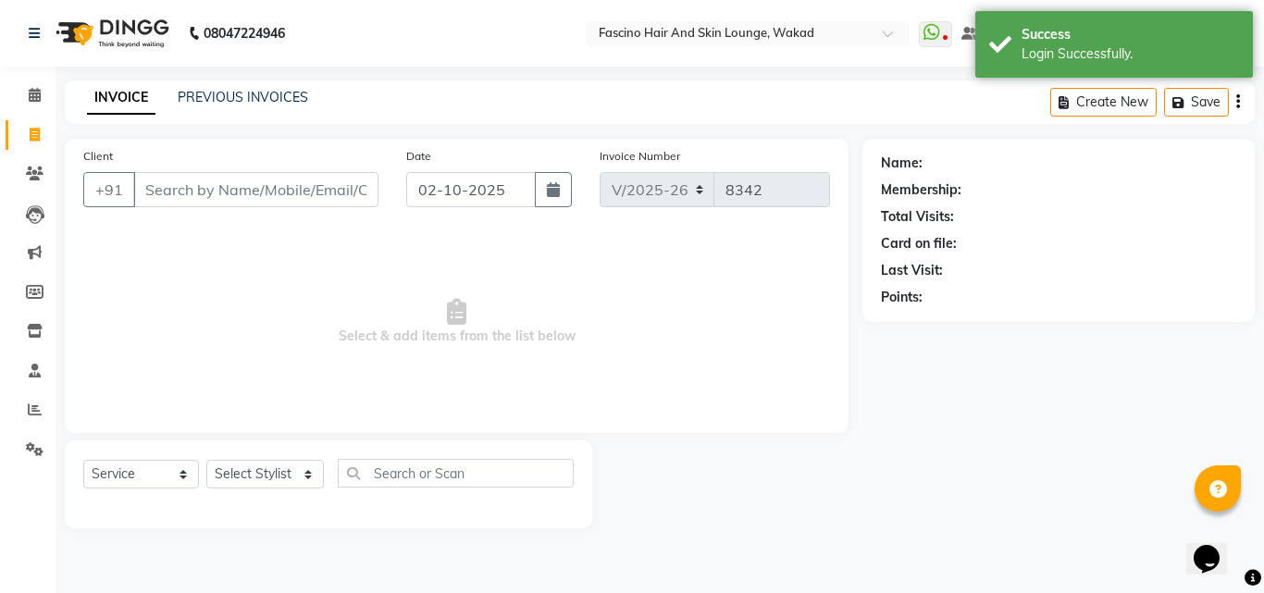
click at [178, 196] on input "Client" at bounding box center [255, 189] width 245 height 35
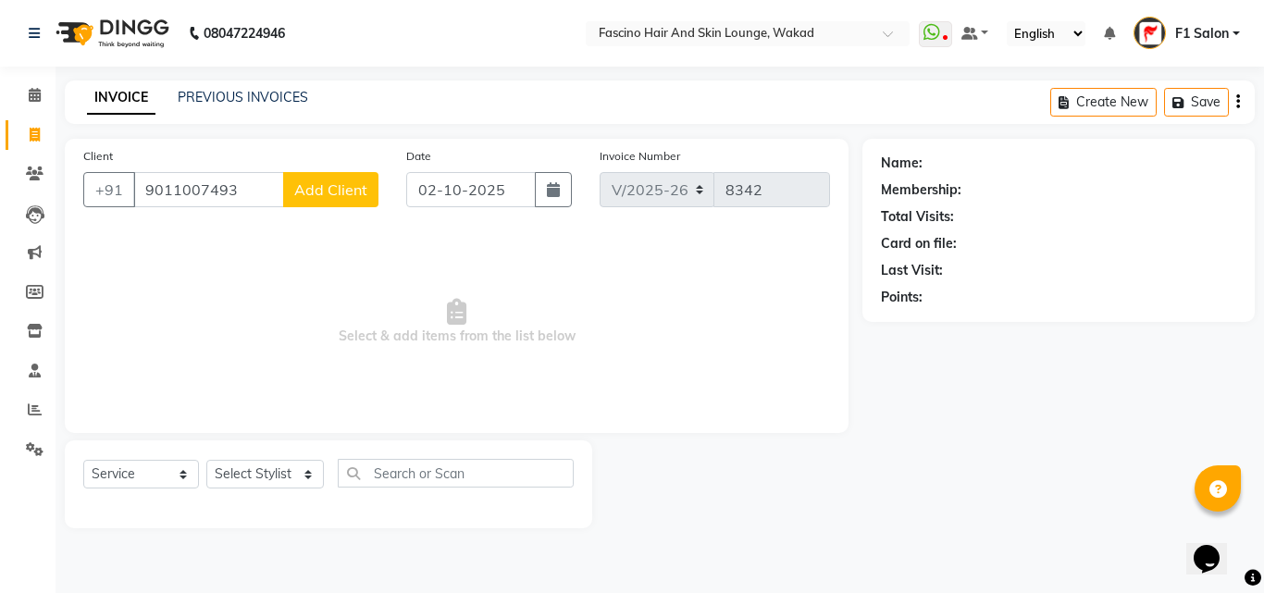
type input "9011007493"
click at [325, 201] on button "Add Client" at bounding box center [330, 189] width 95 height 35
select select "22"
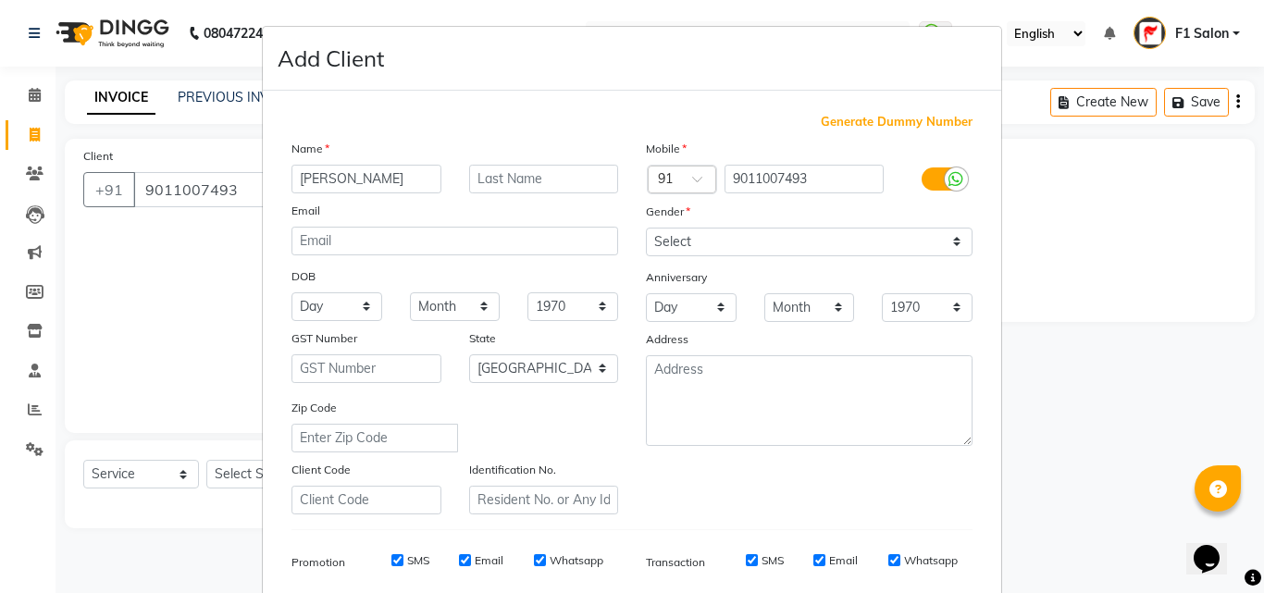
type input "Sonal"
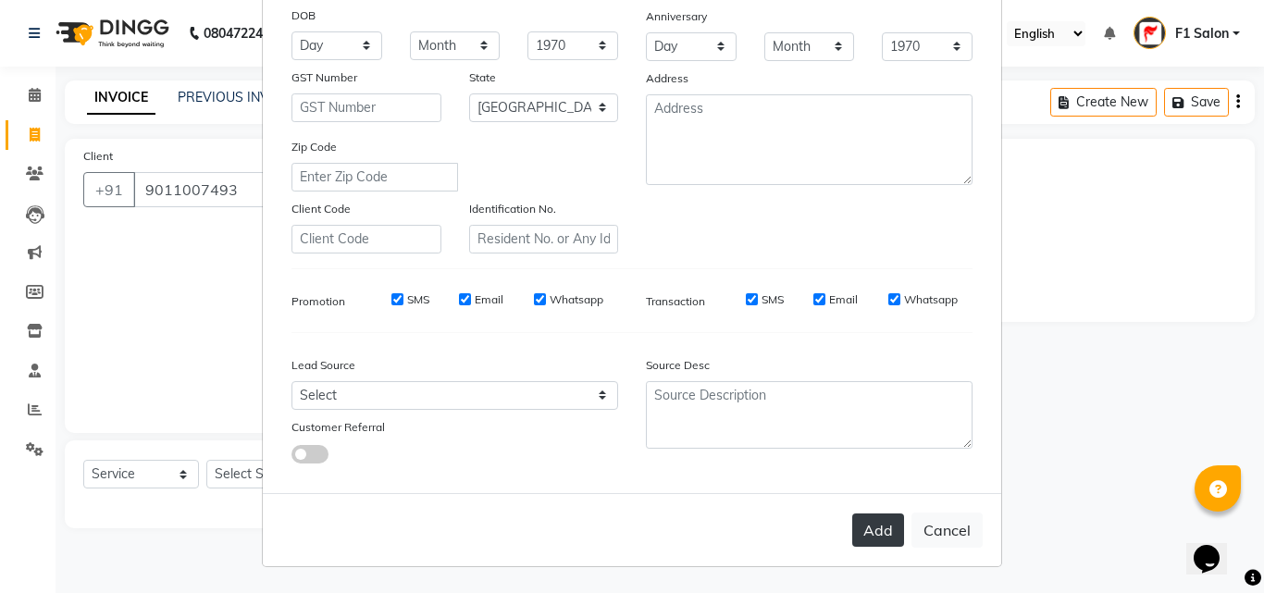
click at [875, 526] on button "Add" at bounding box center [879, 530] width 52 height 33
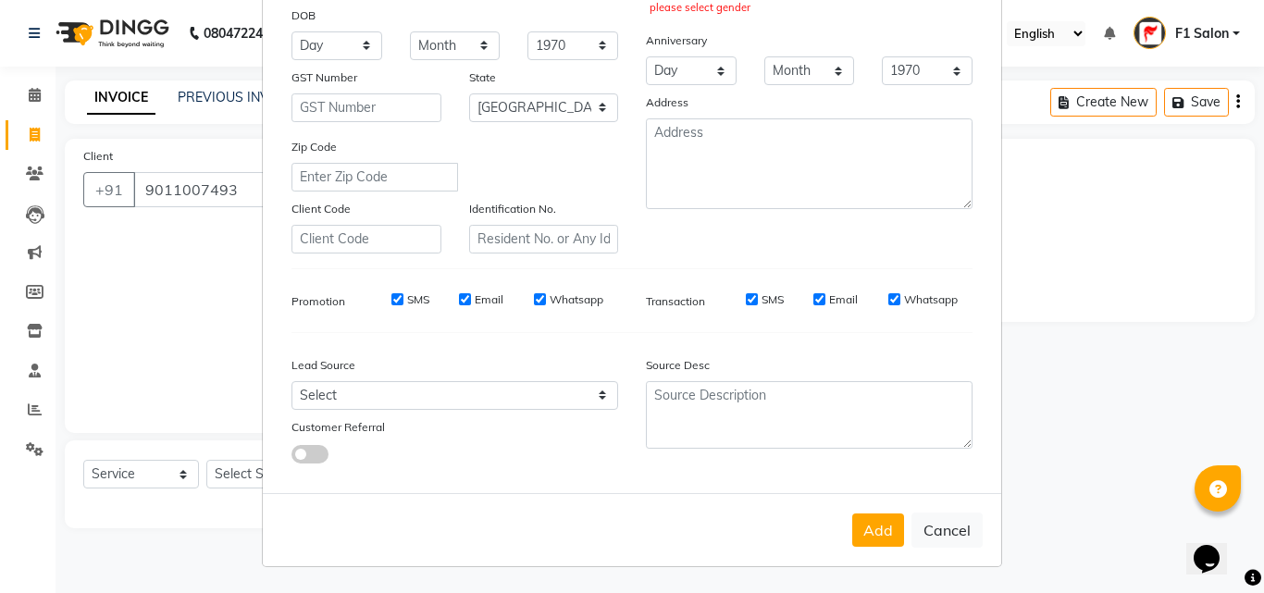
click at [708, 3] on div "please select gender" at bounding box center [809, 8] width 318 height 16
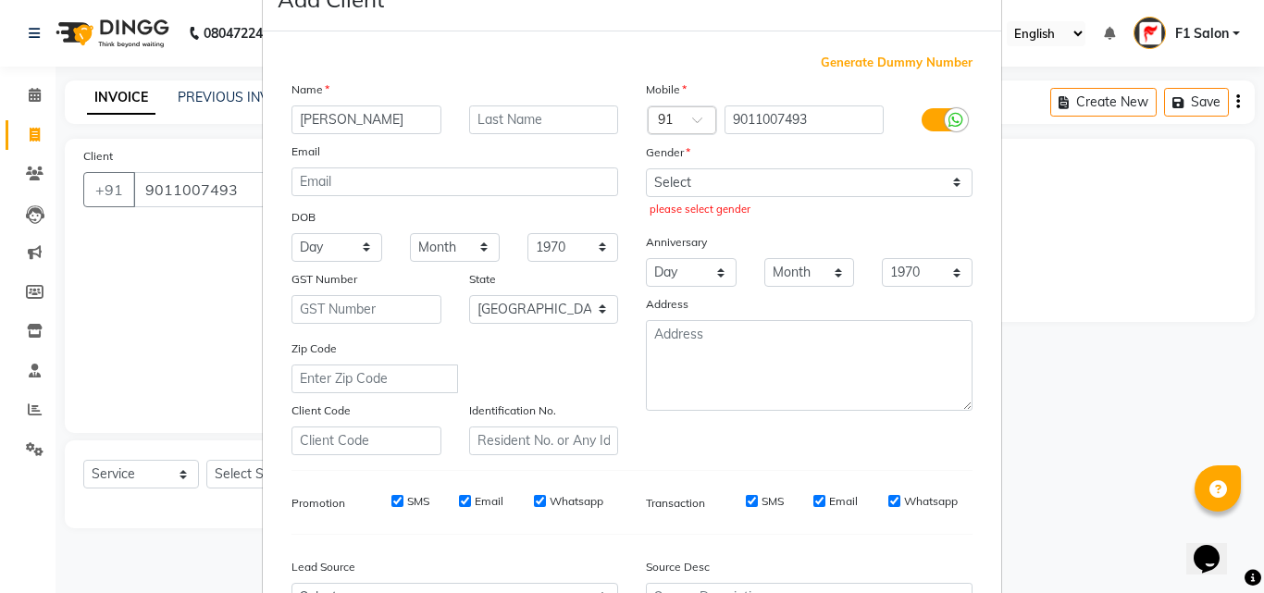
scroll to position [0, 0]
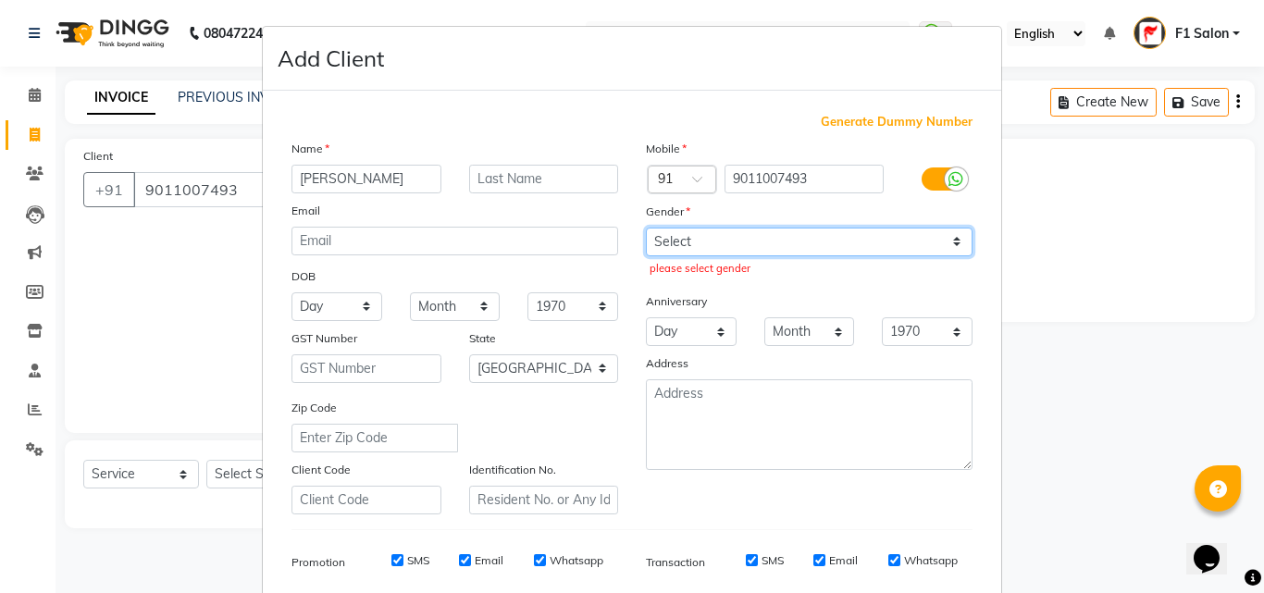
drag, startPoint x: 687, startPoint y: 235, endPoint x: 677, endPoint y: 321, distance: 86.7
click at [677, 321] on div "Mobile Country Code × 91 9011007493 Gender Select Male Female Other Prefer Not …" at bounding box center [809, 327] width 355 height 376
select select "female"
click at [646, 228] on select "Select Male Female Other Prefer Not To Say" at bounding box center [809, 242] width 327 height 29
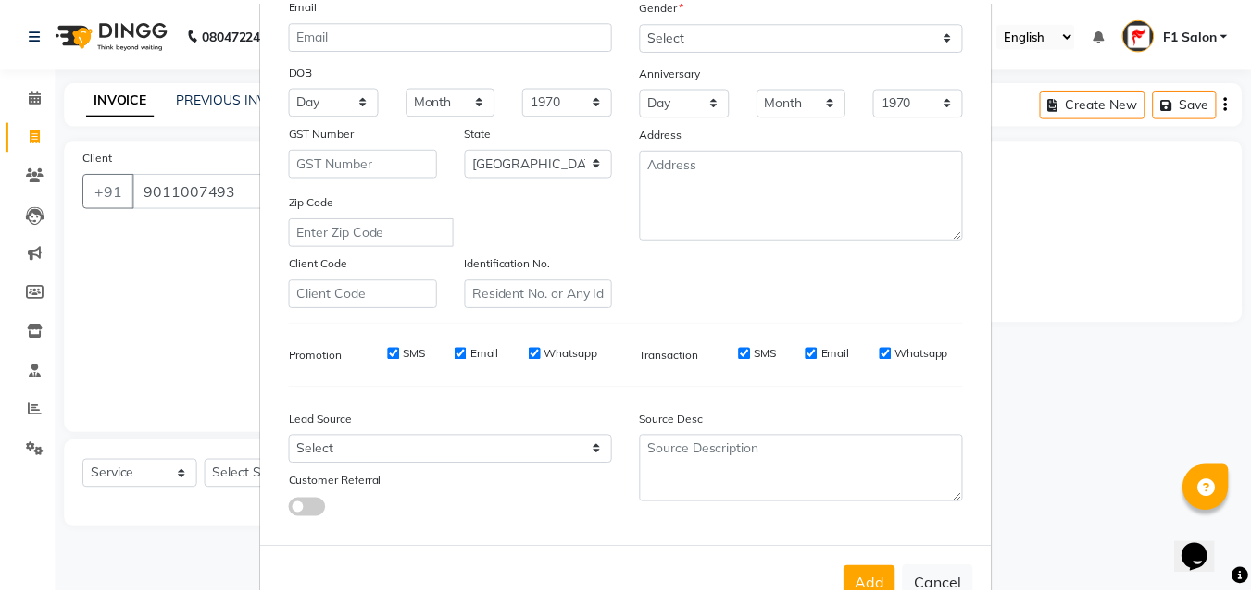
scroll to position [261, 0]
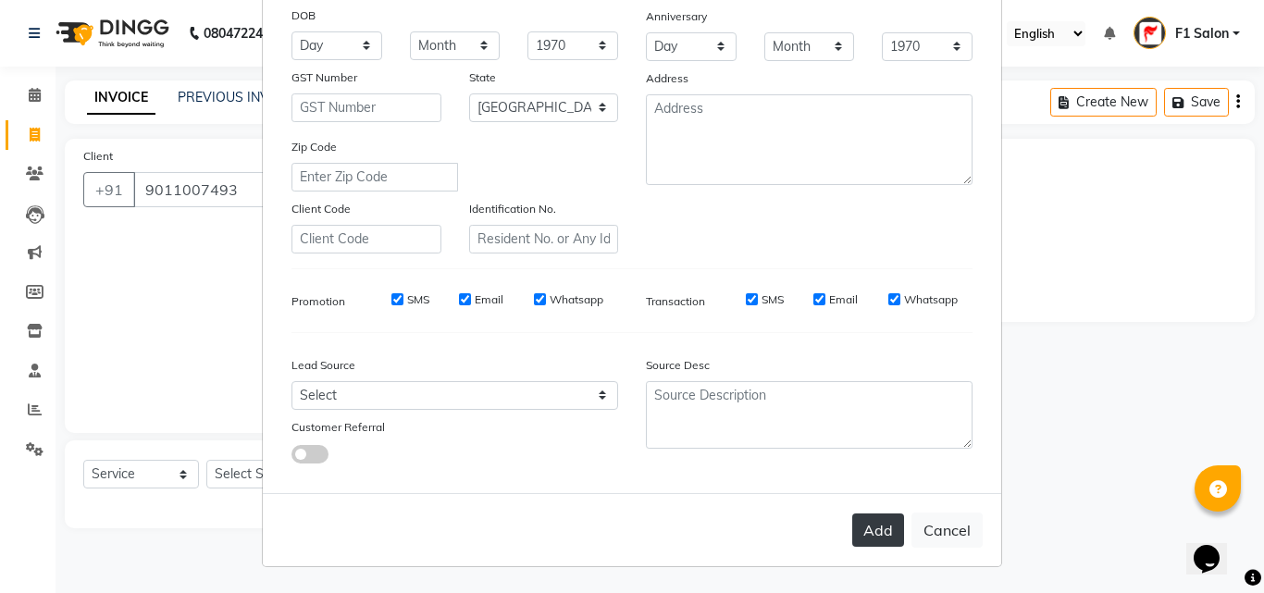
click at [874, 522] on button "Add" at bounding box center [879, 530] width 52 height 33
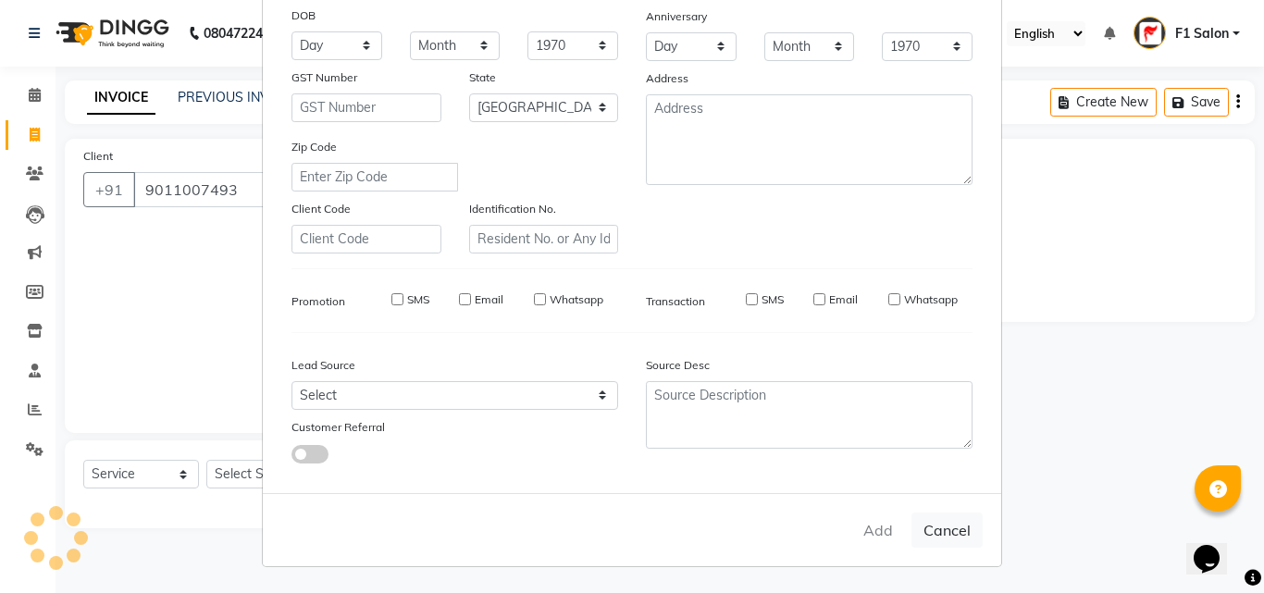
select select
select select "null"
select select
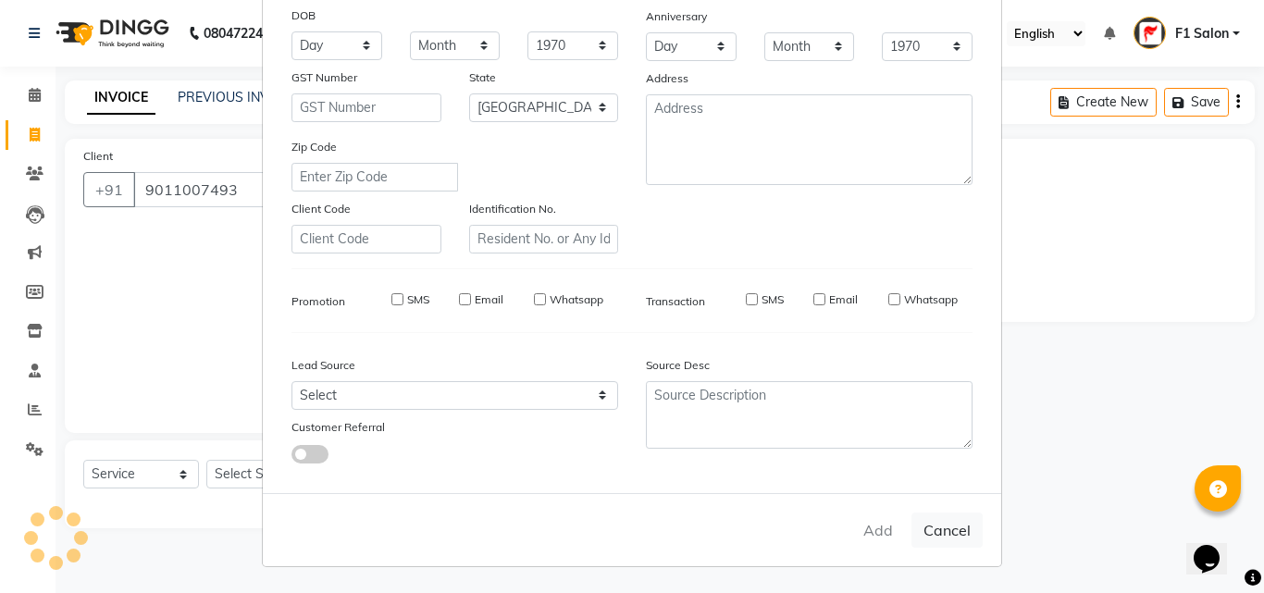
select select
checkbox input "false"
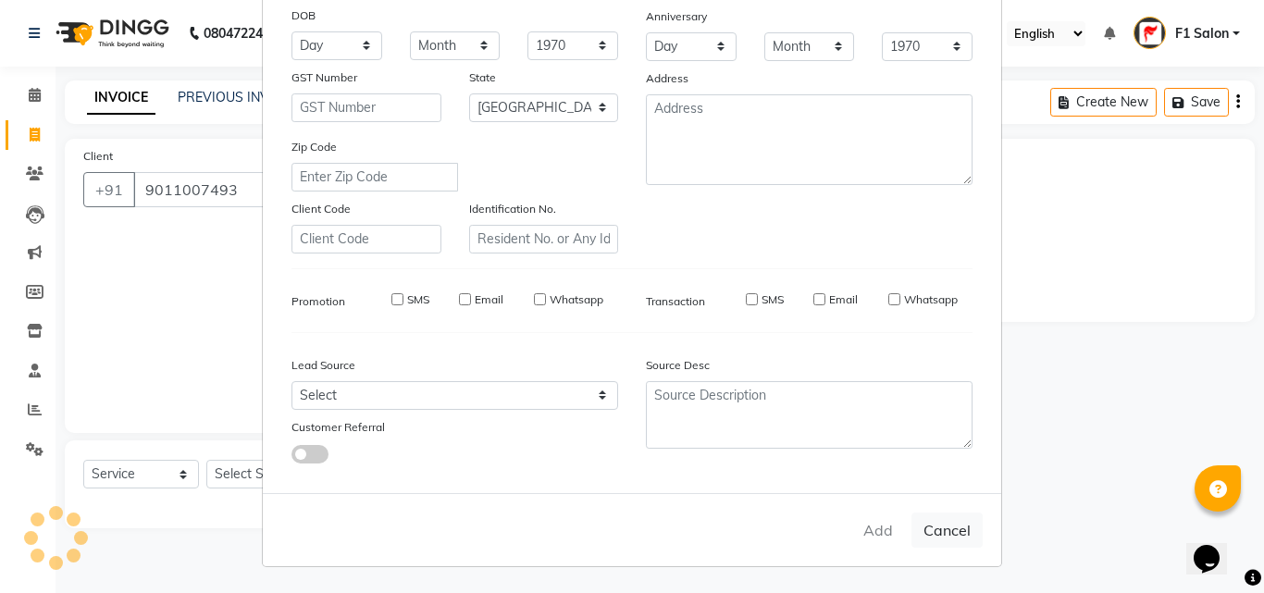
checkbox input "false"
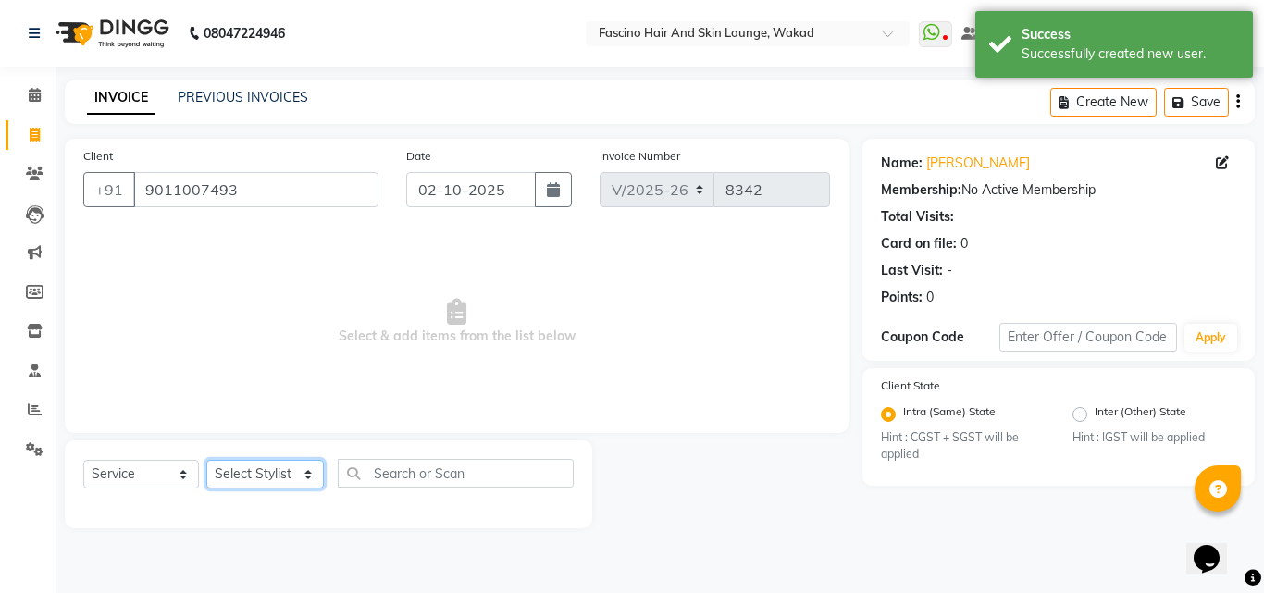
click at [255, 469] on select "Select Stylist 8805000650 Aarohi Chimu Ingale Deepak jh F1 Salon Ganesh F1 Gopa…" at bounding box center [265, 474] width 118 height 29
select select "3906"
click at [206, 460] on select "Select Stylist 8805000650 Aarohi Chimu Ingale Deepak jh F1 Salon Ganesh F1 Gopa…" at bounding box center [265, 474] width 118 height 29
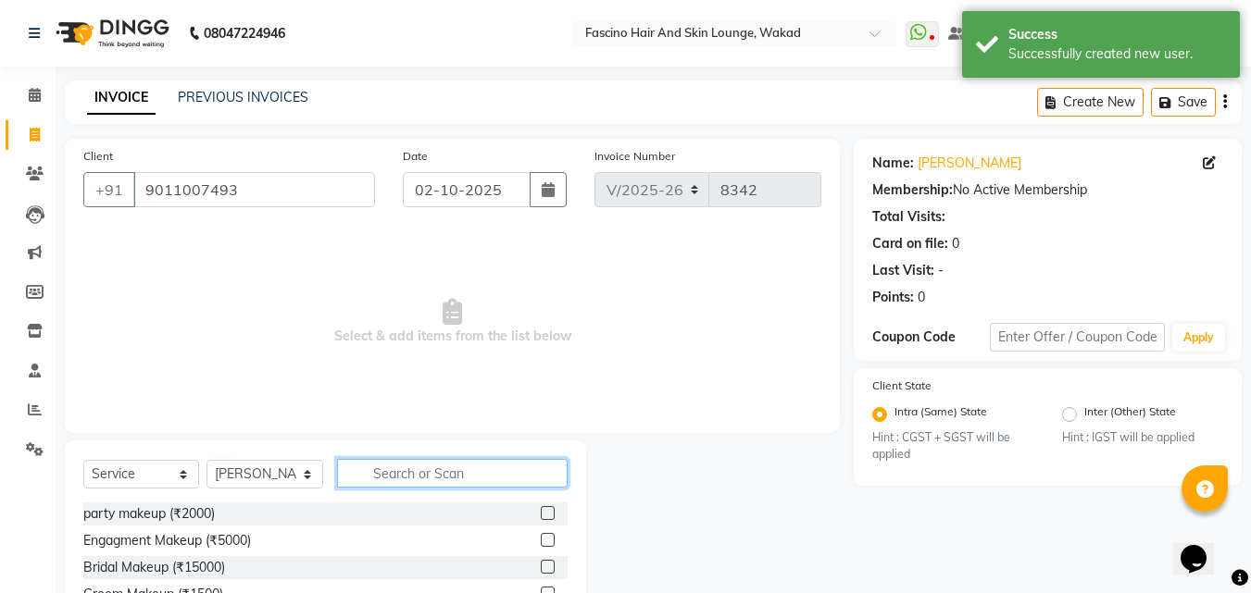
click at [454, 469] on input "text" at bounding box center [452, 473] width 230 height 29
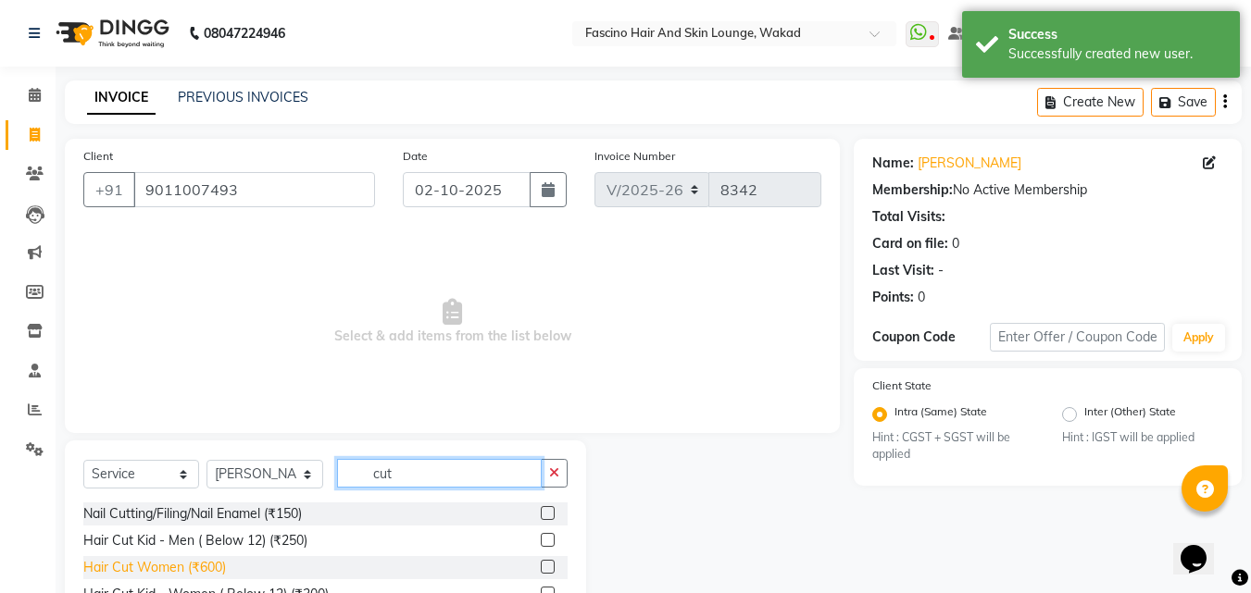
type input "cut"
click at [199, 568] on div "Hair Cut Women (₹600)" at bounding box center [154, 567] width 143 height 19
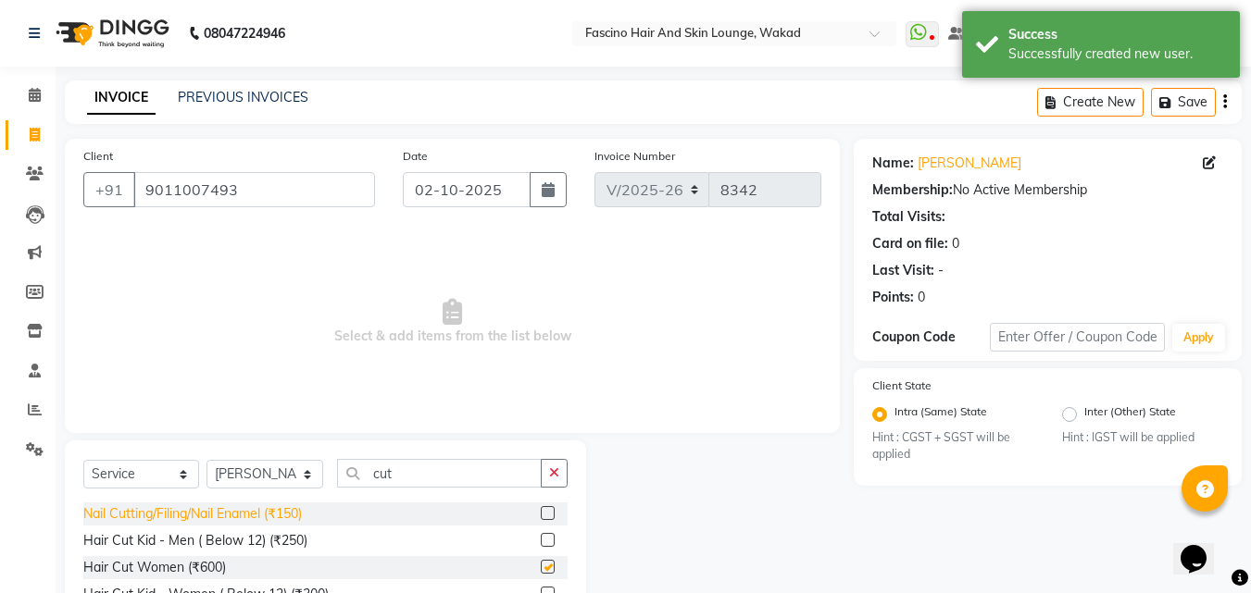
checkbox input "false"
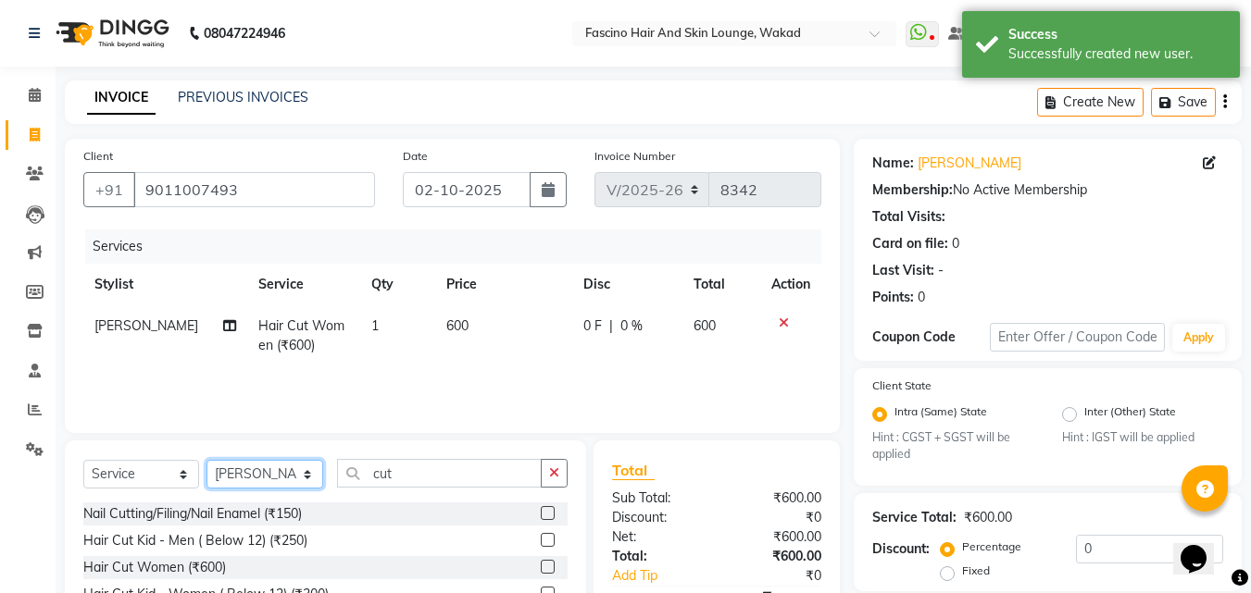
click at [240, 470] on select "Select Stylist 8805000650 Aarohi Chimu Ingale Deepak jh F1 Salon Ganesh F1 Gopa…" at bounding box center [264, 474] width 117 height 29
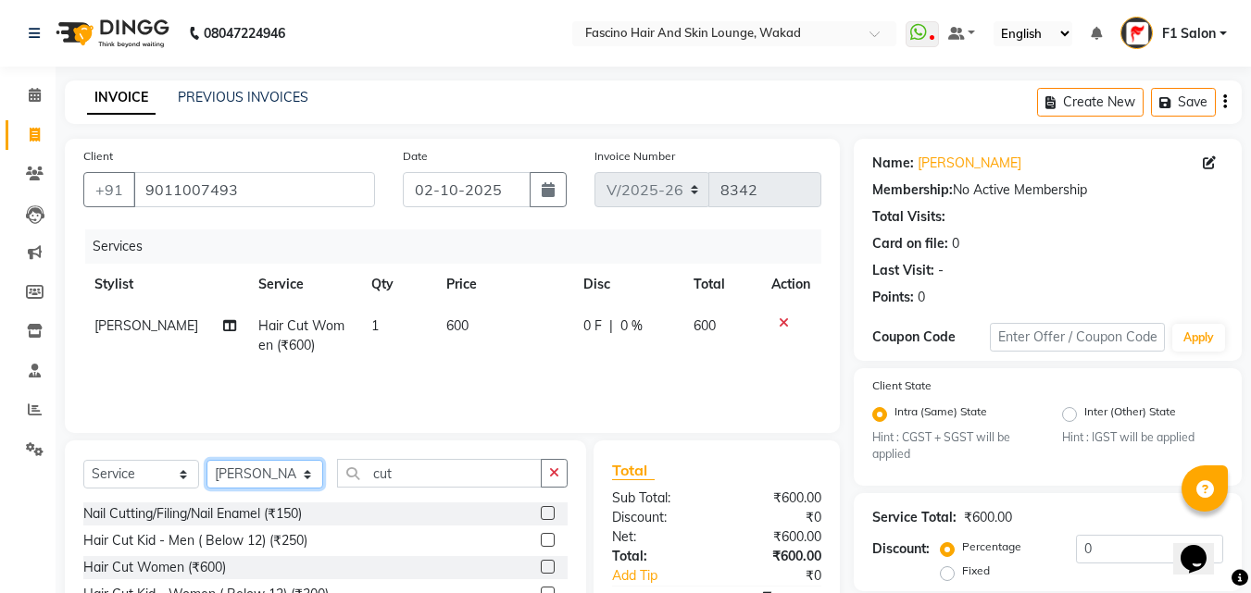
select select "32272"
click at [206, 460] on select "Select Stylist 8805000650 Aarohi Chimu Ingale Deepak jh F1 Salon Ganesh F1 Gopa…" at bounding box center [264, 474] width 117 height 29
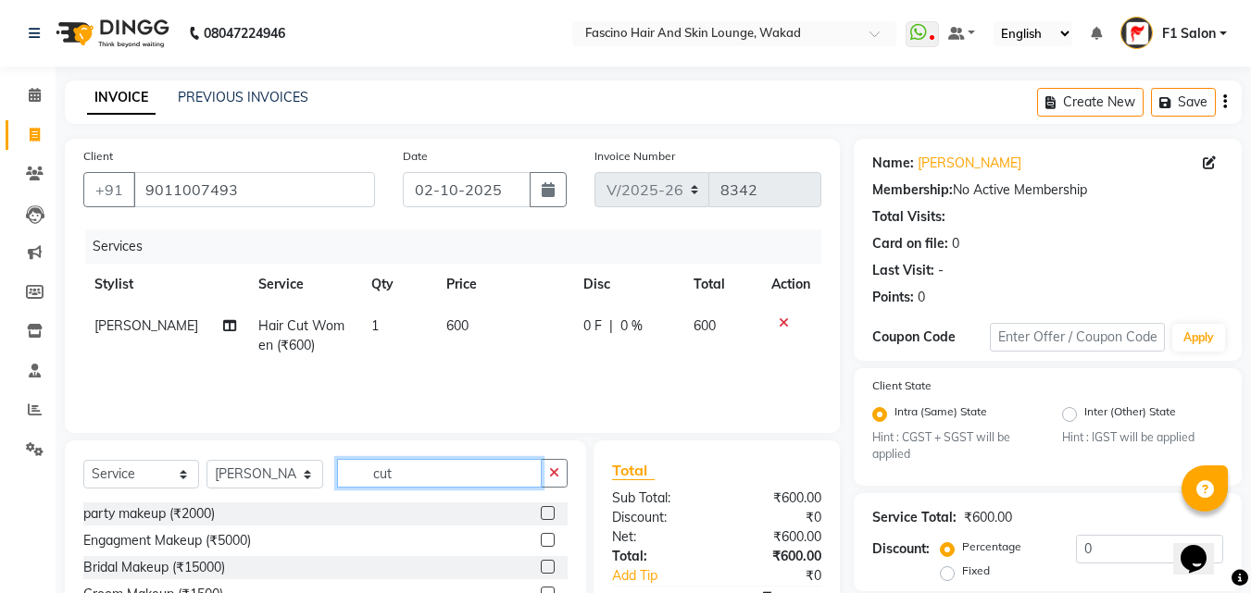
click at [403, 470] on input "cut" at bounding box center [439, 473] width 205 height 29
click at [465, 483] on input "cut" at bounding box center [439, 473] width 205 height 29
type input "c"
type input "trim"
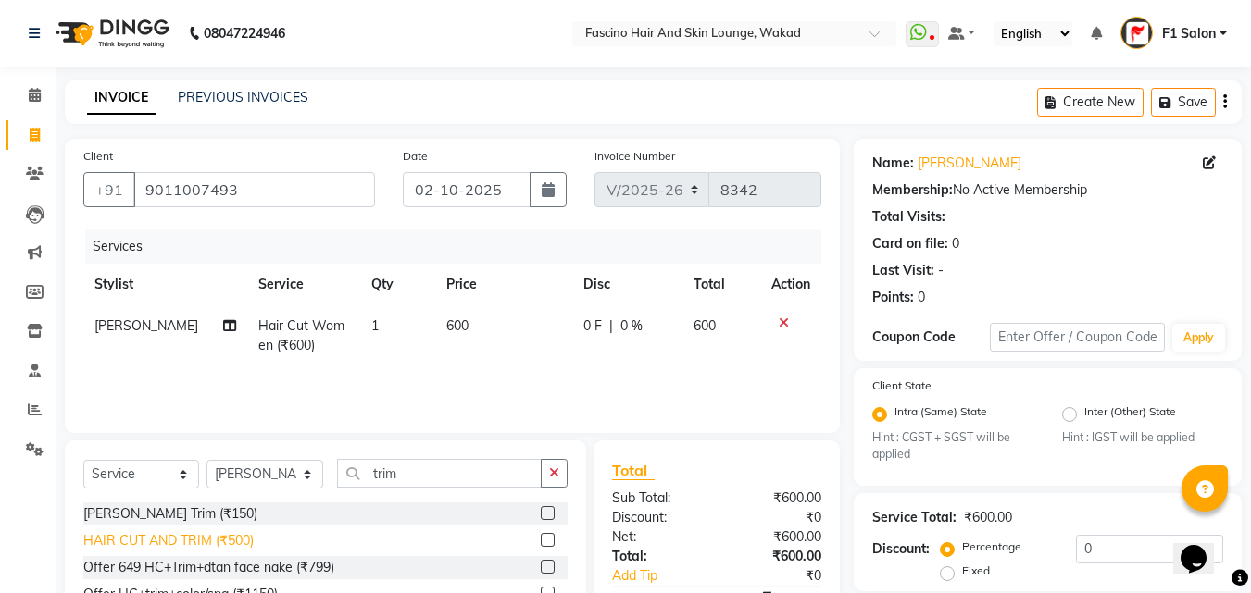
click at [198, 541] on div "HAIR CUT AND TRIM (₹500)" at bounding box center [168, 540] width 170 height 19
click at [198, 503] on div "Select Service Product Membership Package Voucher Prepaid Gift Card Select Styl…" at bounding box center [325, 481] width 484 height 44
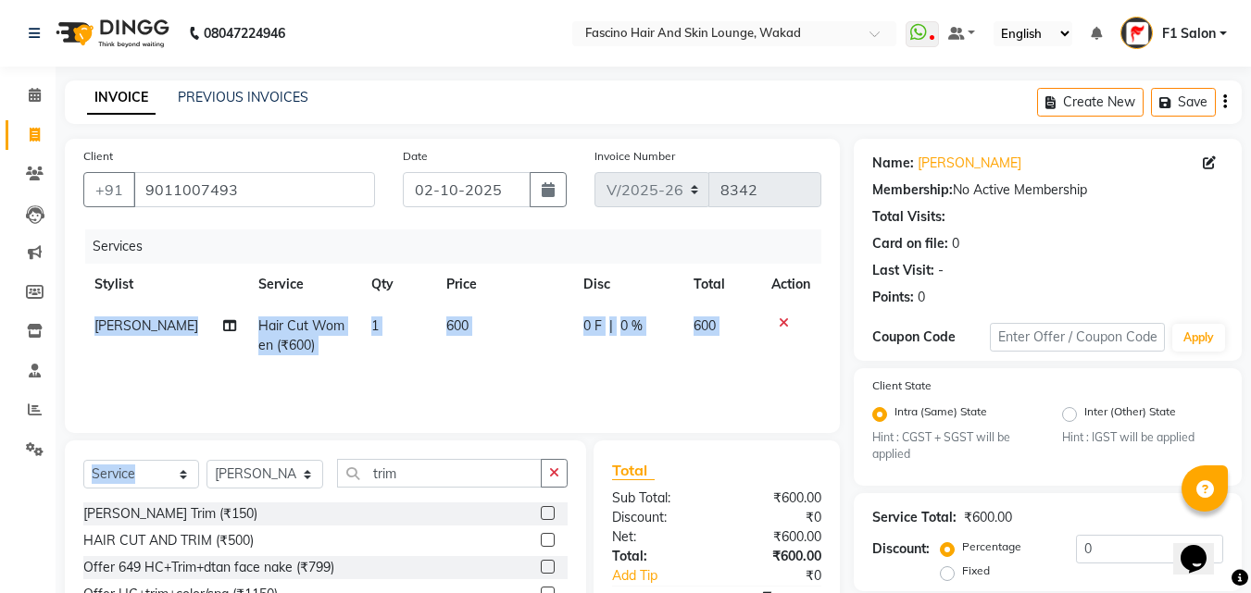
checkbox input "false"
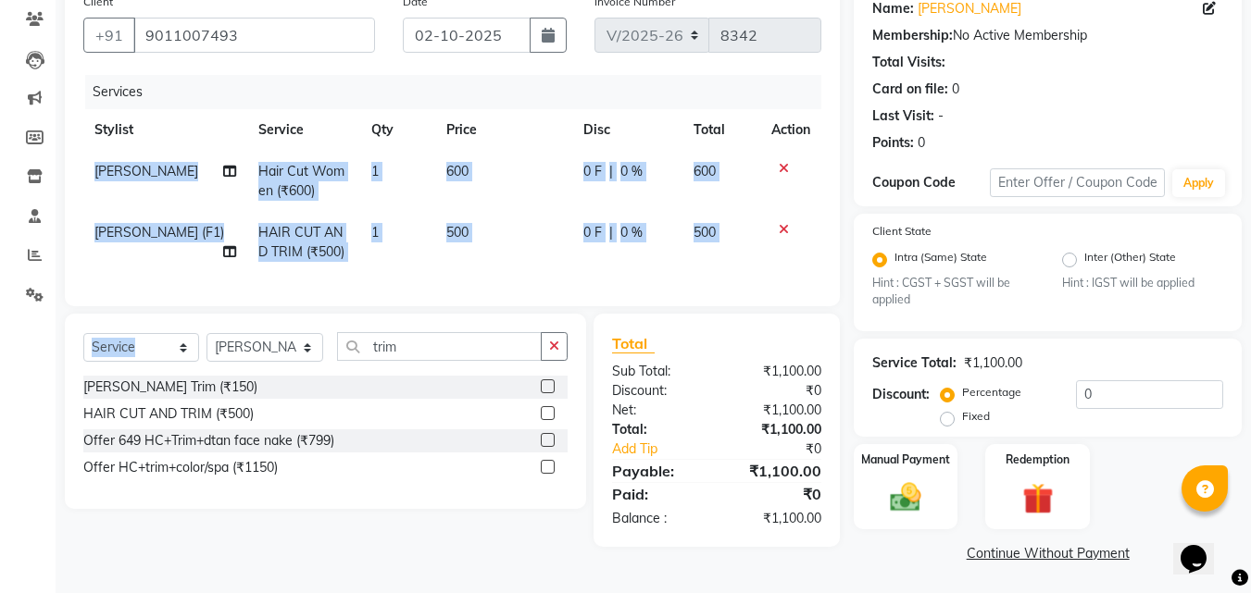
scroll to position [156, 0]
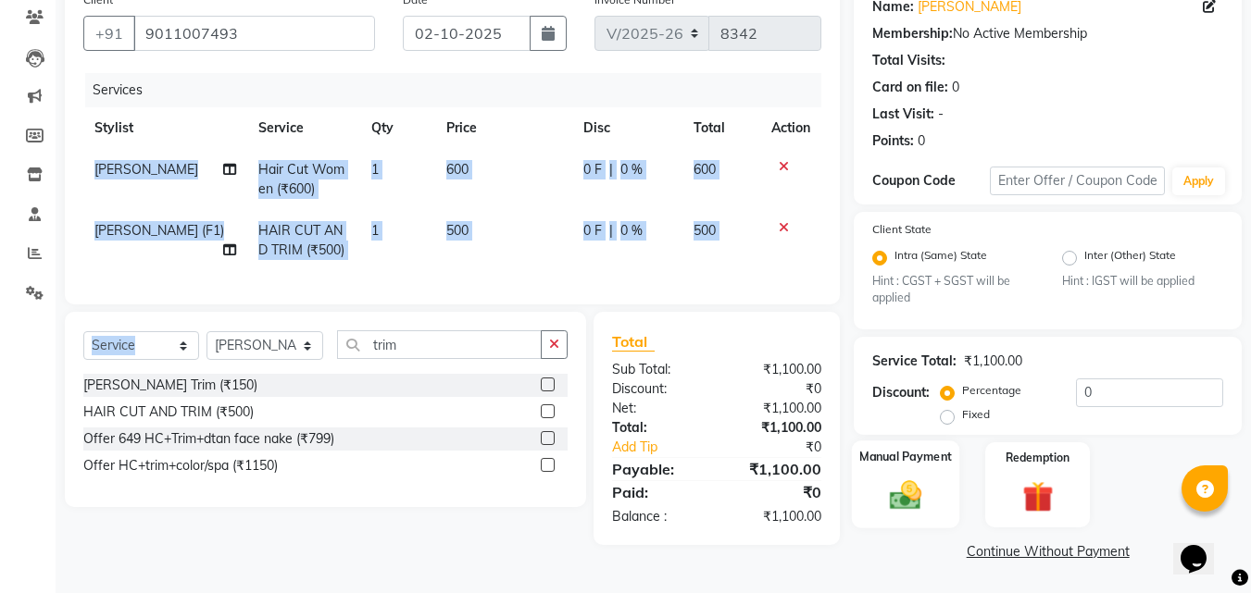
click at [910, 504] on img at bounding box center [905, 496] width 52 height 37
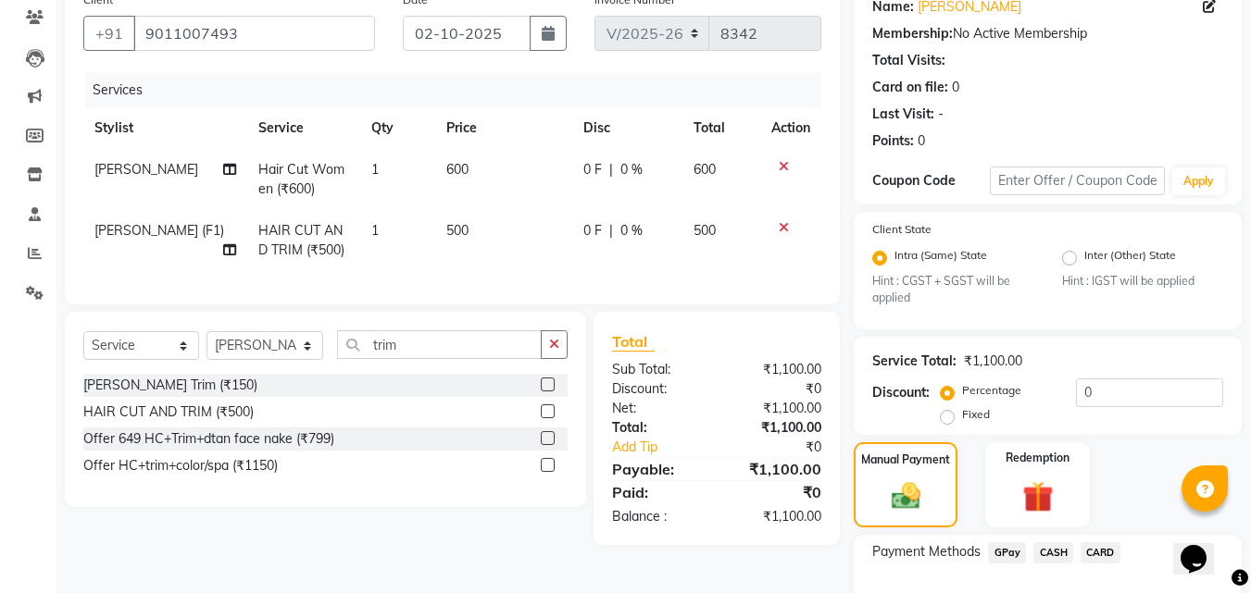
click at [1101, 550] on span "CARD" at bounding box center [1100, 552] width 40 height 21
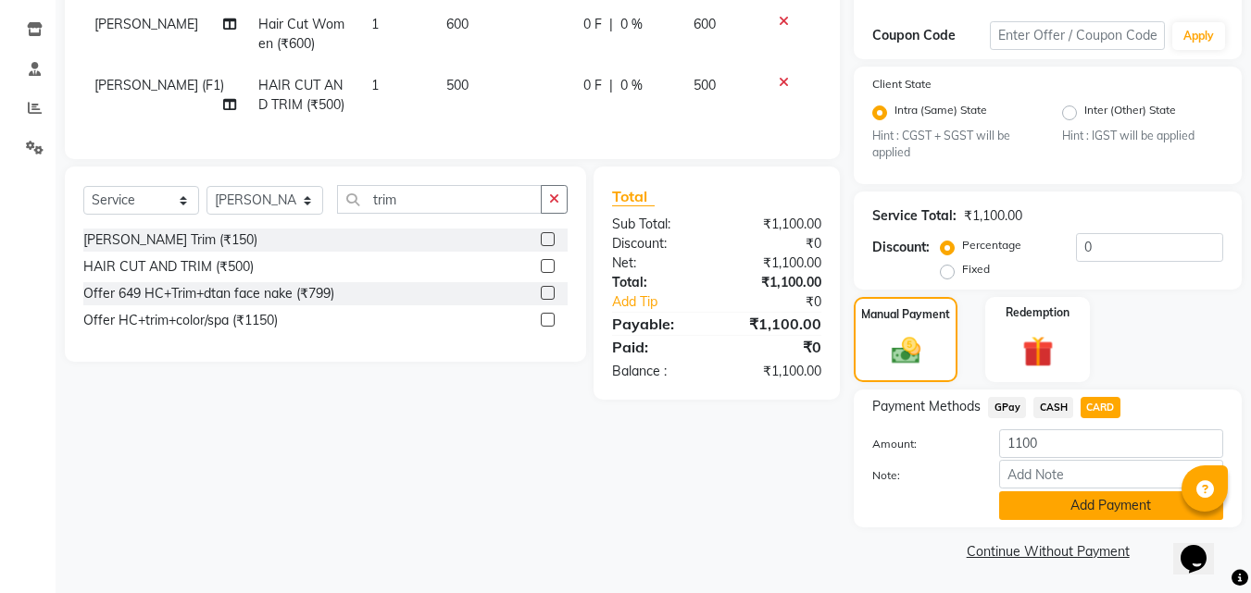
click at [1067, 504] on button "Add Payment" at bounding box center [1111, 506] width 224 height 29
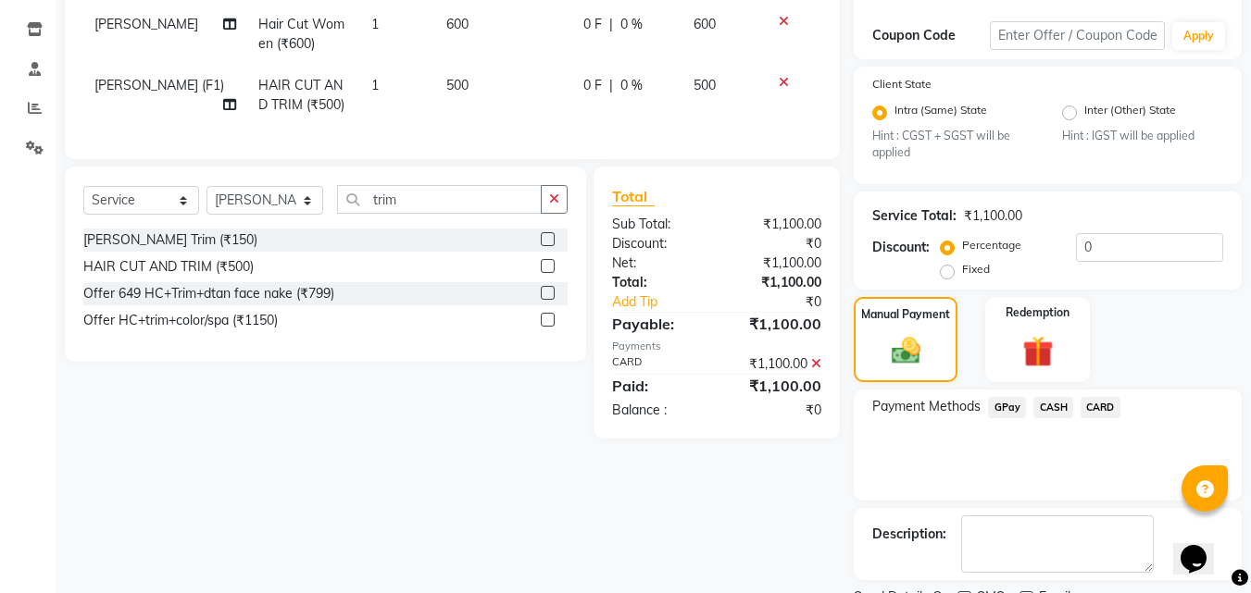
scroll to position [380, 0]
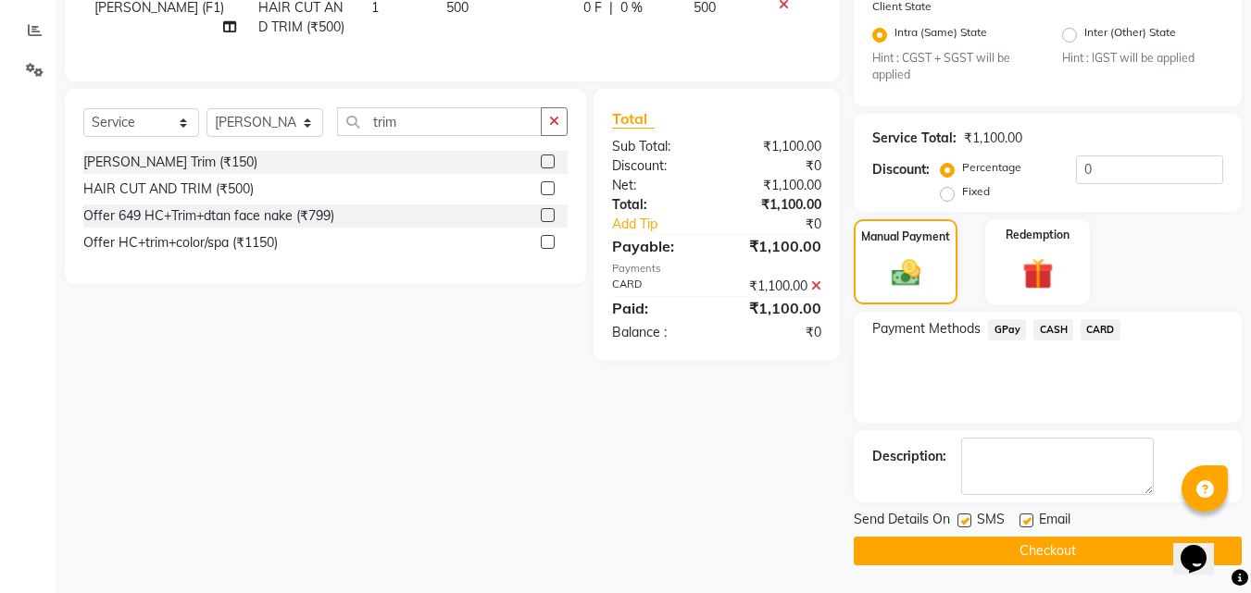
click at [964, 518] on label at bounding box center [964, 521] width 14 height 14
click at [964, 518] on input "checkbox" at bounding box center [963, 522] width 12 height 12
checkbox input "false"
click at [940, 565] on button "Checkout" at bounding box center [1047, 551] width 388 height 29
